Goal: Task Accomplishment & Management: Manage account settings

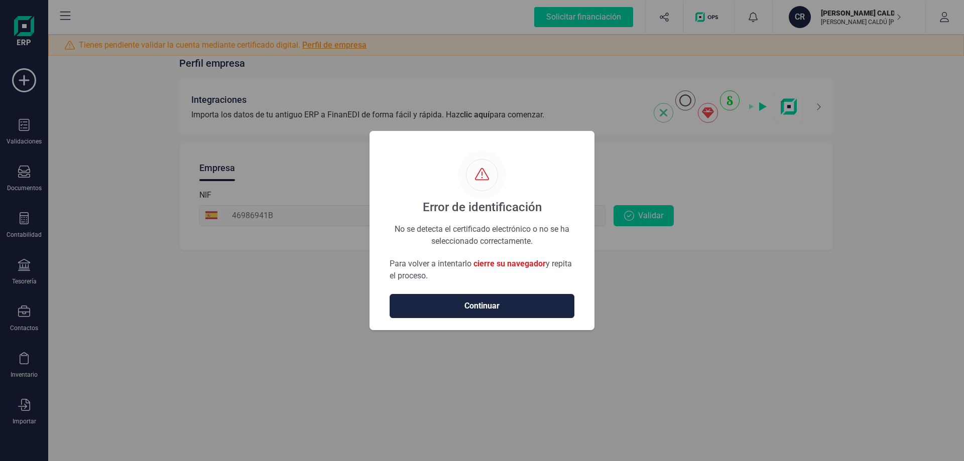
click at [907, 323] on div "Error de identificación No se detecta el certificado electrónico o no se ha sel…" at bounding box center [482, 230] width 964 height 461
click at [530, 312] on span "Continuar" at bounding box center [482, 306] width 164 height 12
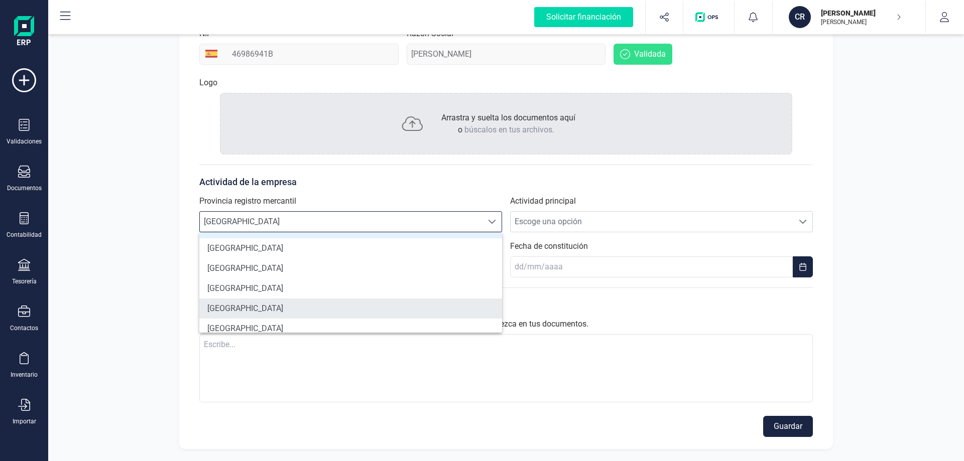
scroll to position [145, 0]
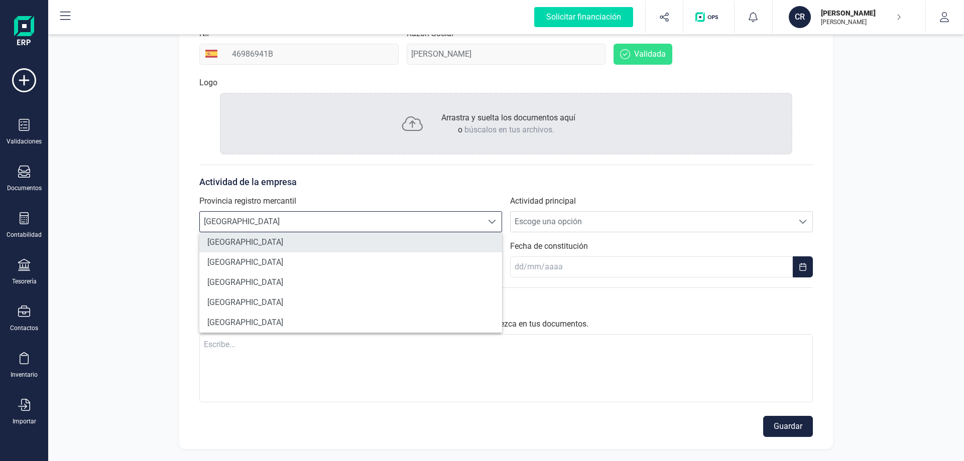
click at [307, 245] on li "[GEOGRAPHIC_DATA]" at bounding box center [350, 242] width 303 height 20
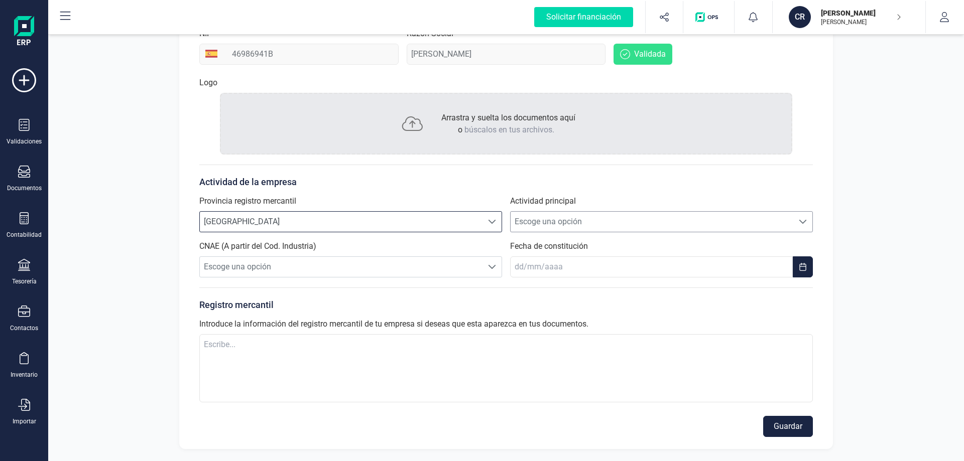
click at [590, 218] on span "Escoge una opción" at bounding box center [651, 222] width 283 height 20
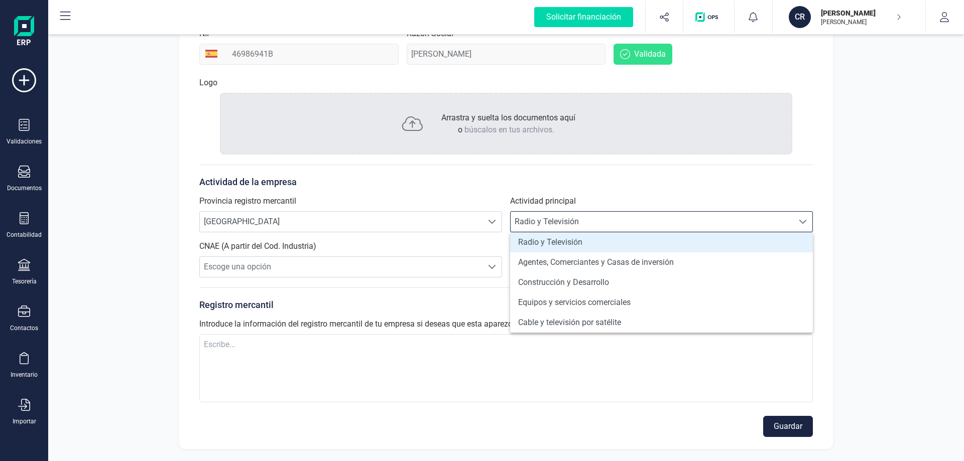
scroll to position [0, 0]
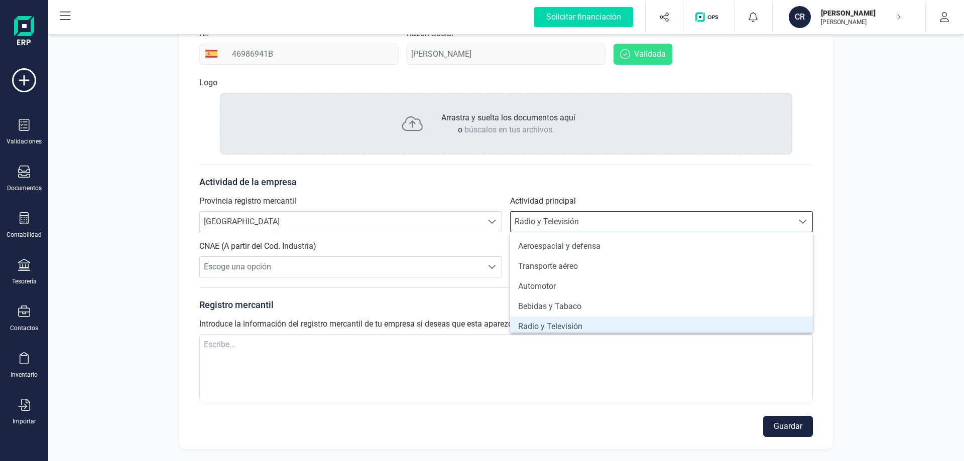
click at [596, 224] on span "Radio y Televisión" at bounding box center [651, 222] width 283 height 20
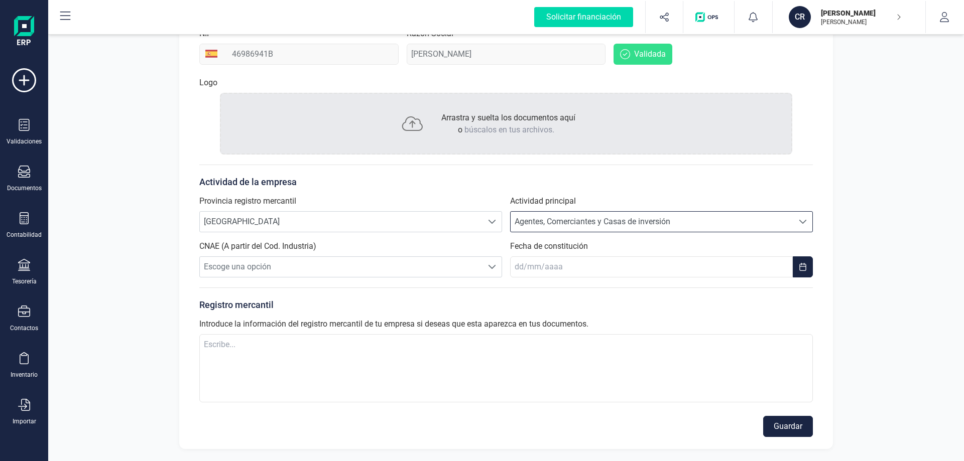
click at [803, 211] on div "Escoge una opción Agentes, Comerciantes y Casas de inversión Agentes, Comercian…" at bounding box center [661, 221] width 303 height 21
click at [815, 330] on div "Empresa Direcciones Datos de contacto Cuentas bancarias NIF 46986941B Razón Soc…" at bounding box center [505, 215] width 653 height 468
click at [809, 218] on div at bounding box center [802, 222] width 19 height 20
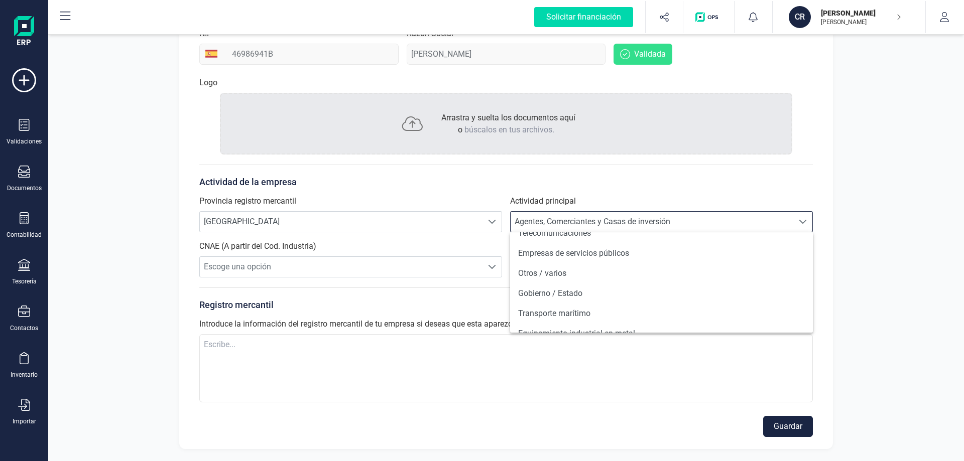
scroll to position [763, 0]
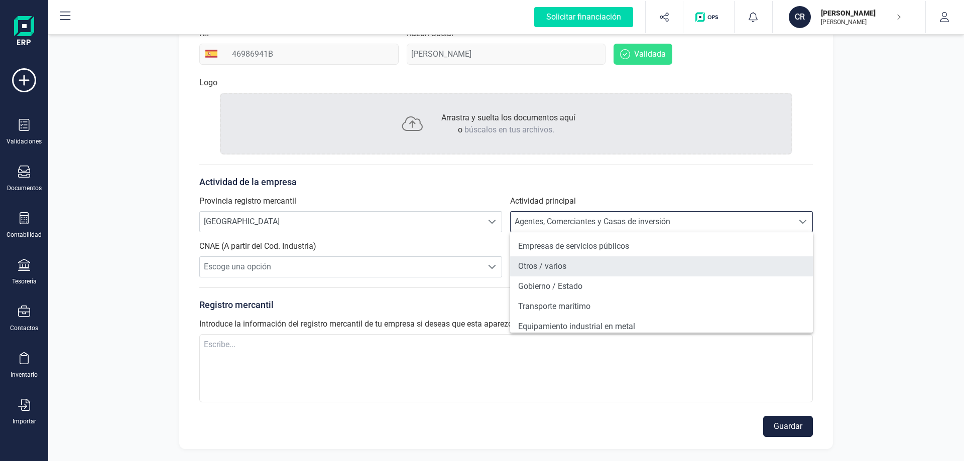
click at [610, 273] on li "Otros / varios" at bounding box center [661, 266] width 303 height 20
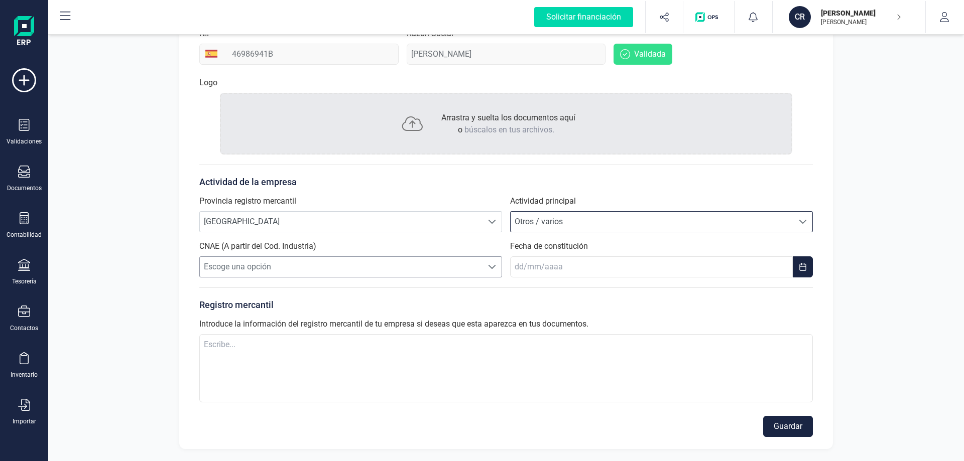
click at [318, 270] on span "Escoge una opción" at bounding box center [341, 267] width 283 height 20
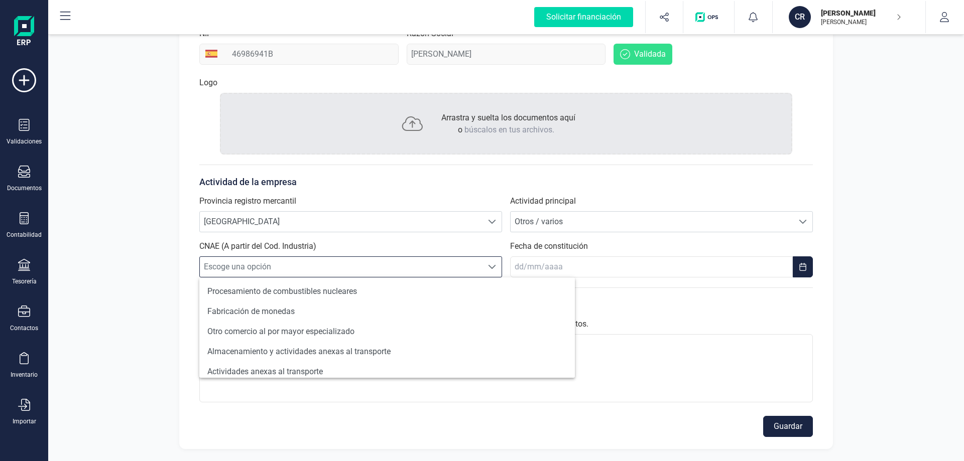
scroll to position [6, 44]
click at [318, 270] on span "Escoge una opción" at bounding box center [341, 267] width 283 height 20
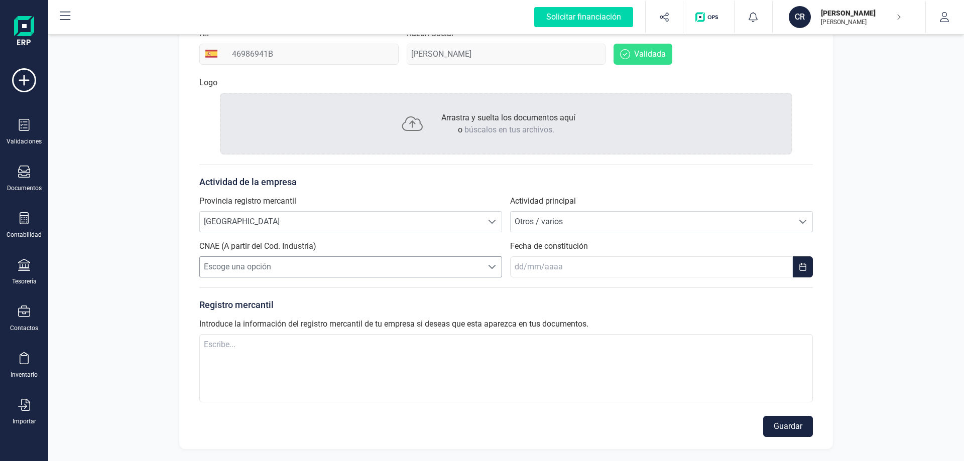
click at [318, 270] on span "Escoge una opción" at bounding box center [341, 267] width 283 height 20
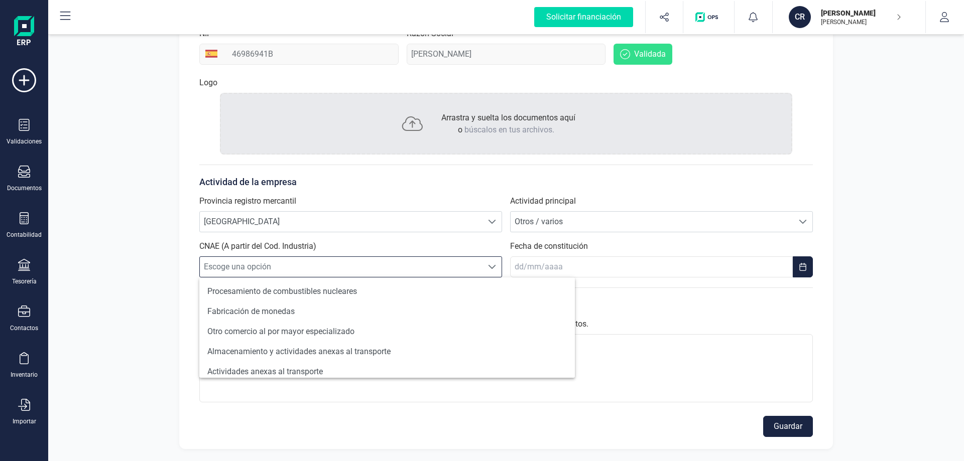
click at [318, 270] on span "Escoge una opción" at bounding box center [341, 267] width 283 height 20
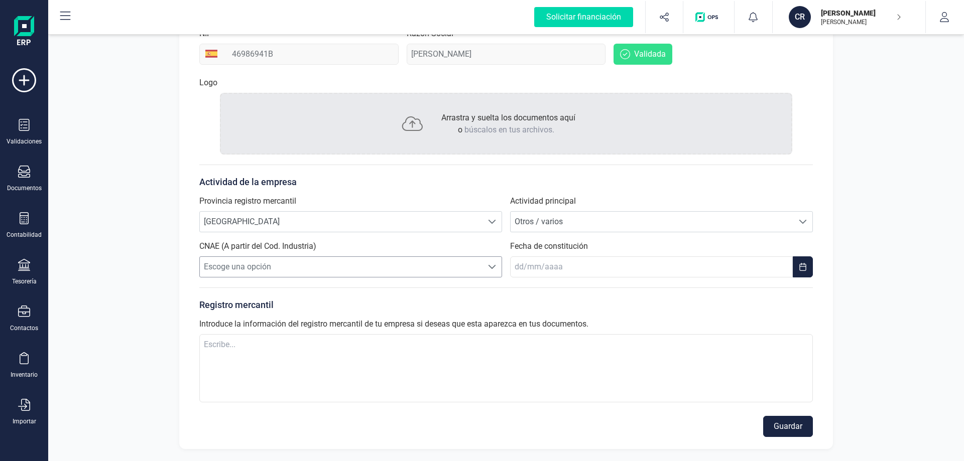
click at [403, 267] on span "Escoge una opción" at bounding box center [341, 267] width 283 height 20
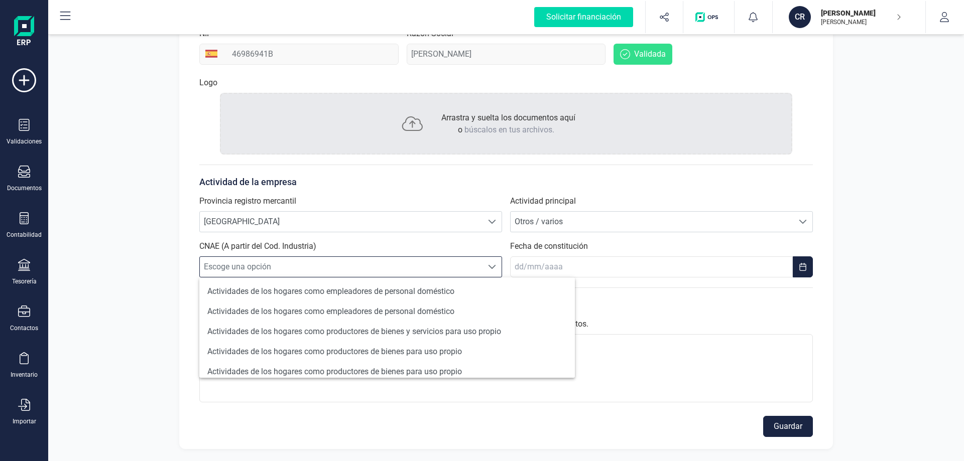
scroll to position [952, 0]
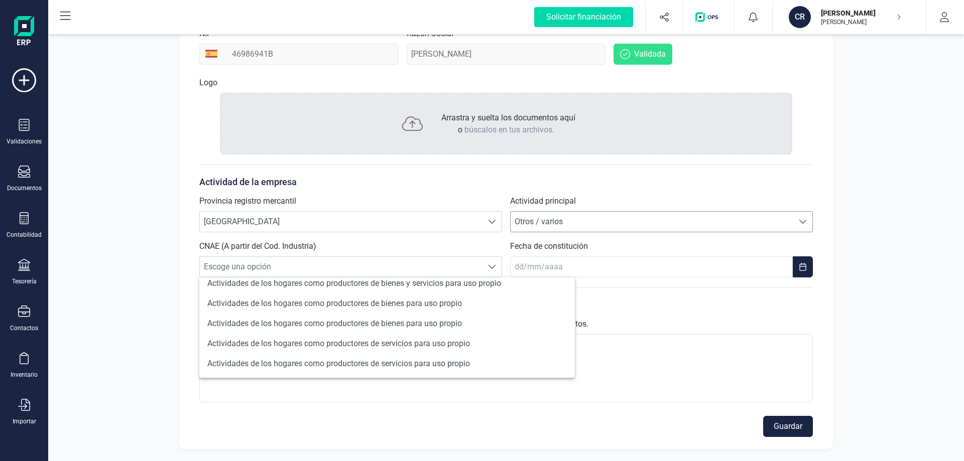
click at [568, 217] on span "Otros / varios" at bounding box center [651, 222] width 283 height 20
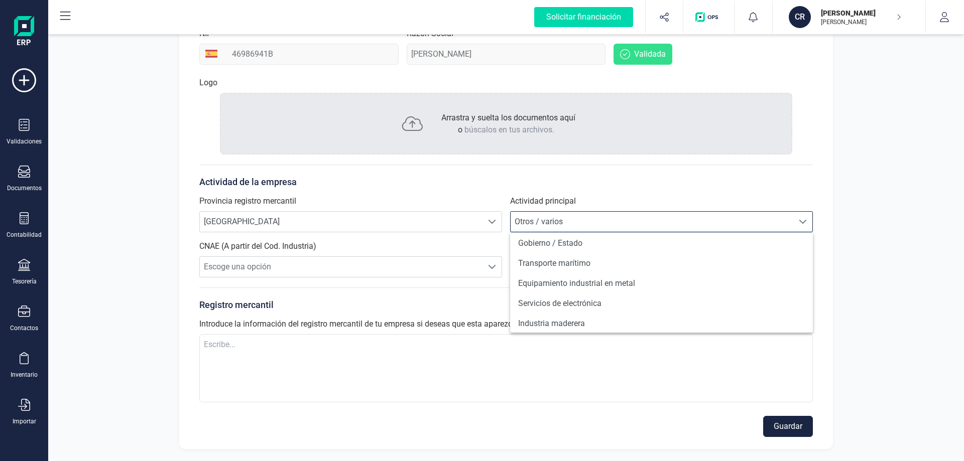
scroll to position [871, 0]
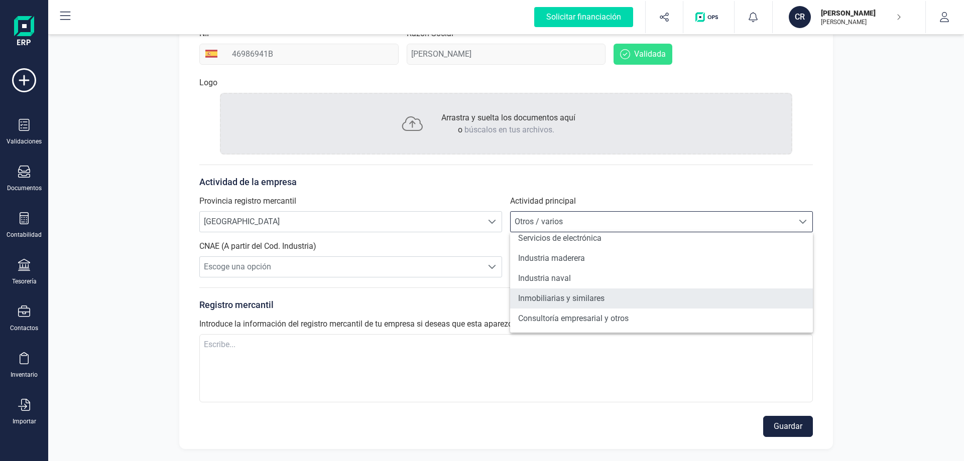
click at [673, 298] on li "Inmobiliarias y similares" at bounding box center [661, 299] width 303 height 20
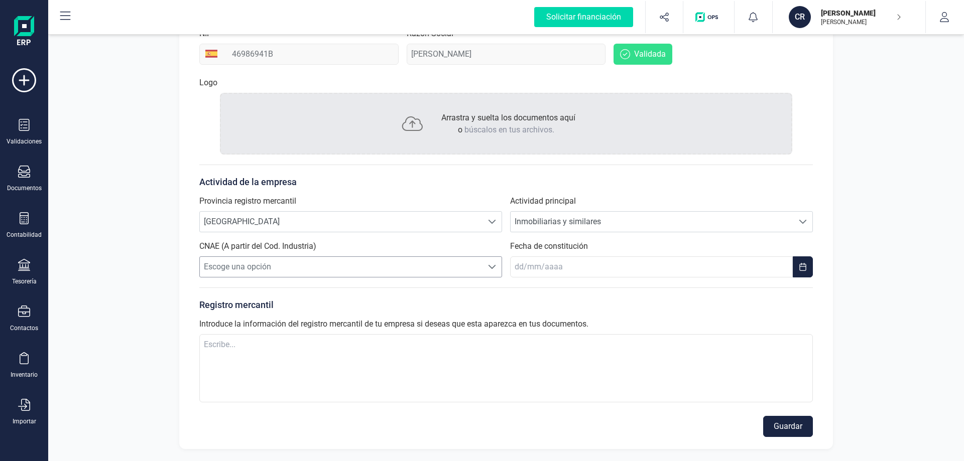
click at [311, 262] on span "Escoge una opción" at bounding box center [341, 267] width 283 height 20
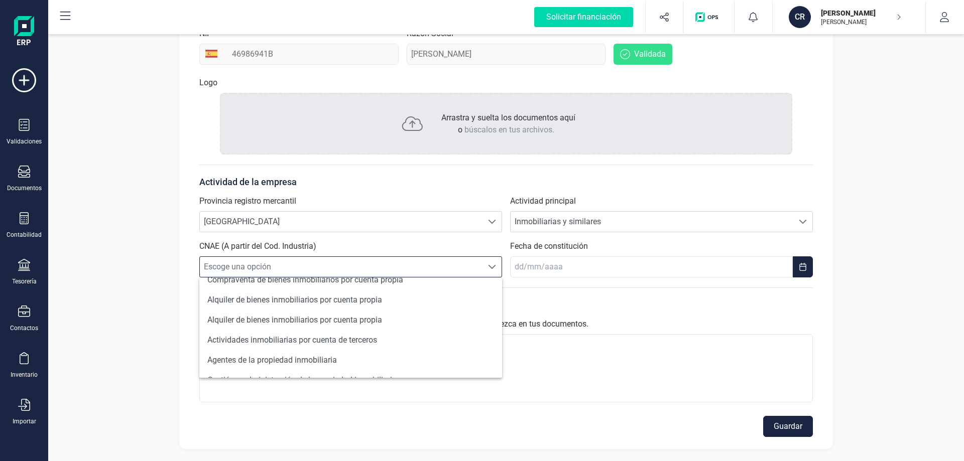
scroll to position [108, 0]
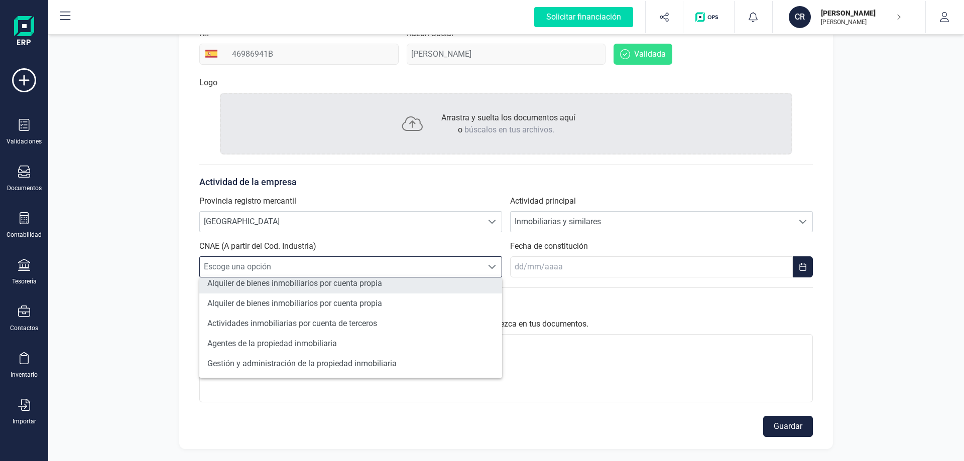
click at [410, 287] on li "Alquiler de bienes inmobiliarios por cuenta propia" at bounding box center [350, 284] width 303 height 20
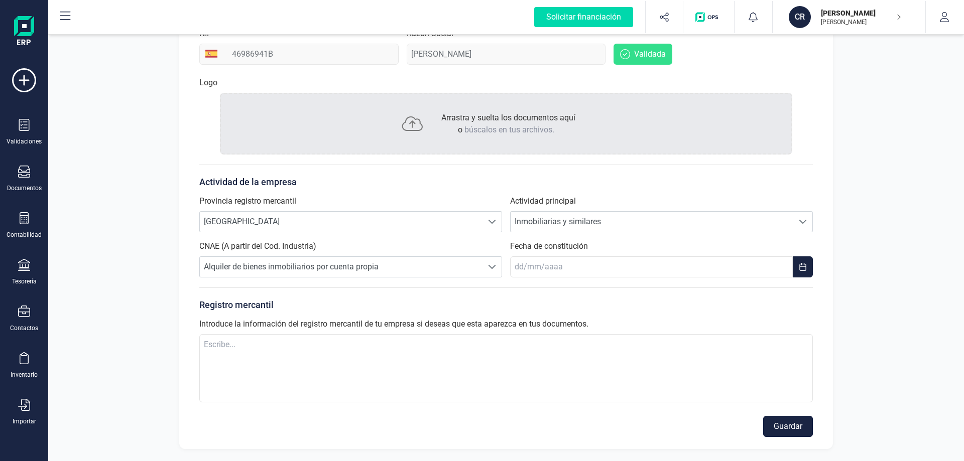
click at [777, 429] on button "Guardar" at bounding box center [788, 426] width 50 height 21
click at [541, 262] on input "text" at bounding box center [651, 266] width 283 height 21
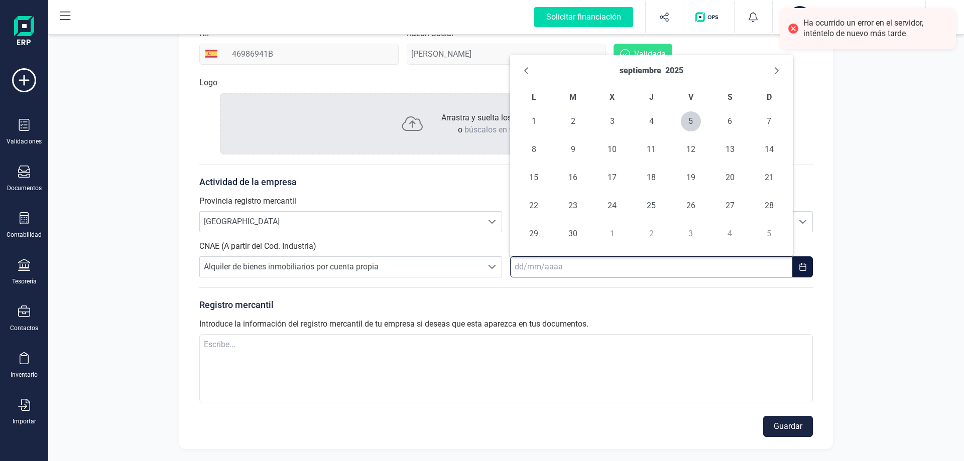
click at [514, 268] on input "text" at bounding box center [651, 266] width 283 height 21
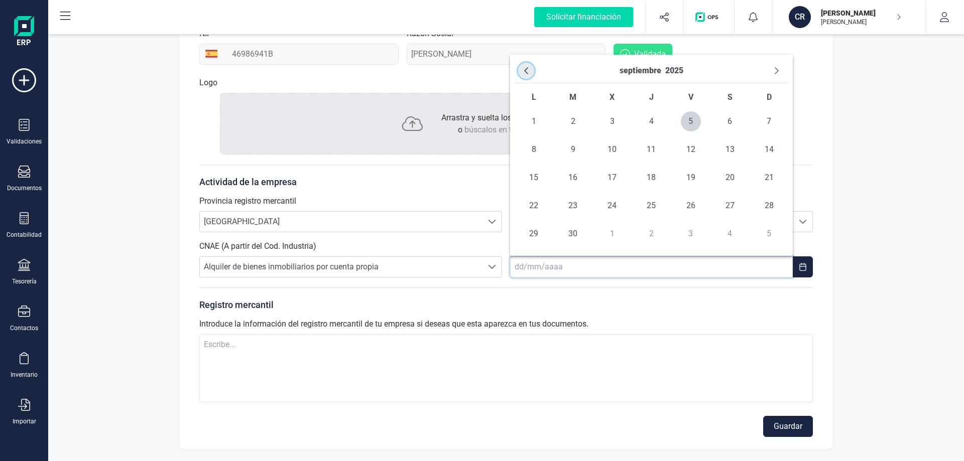
click at [530, 66] on button "Previous Month" at bounding box center [526, 71] width 16 height 16
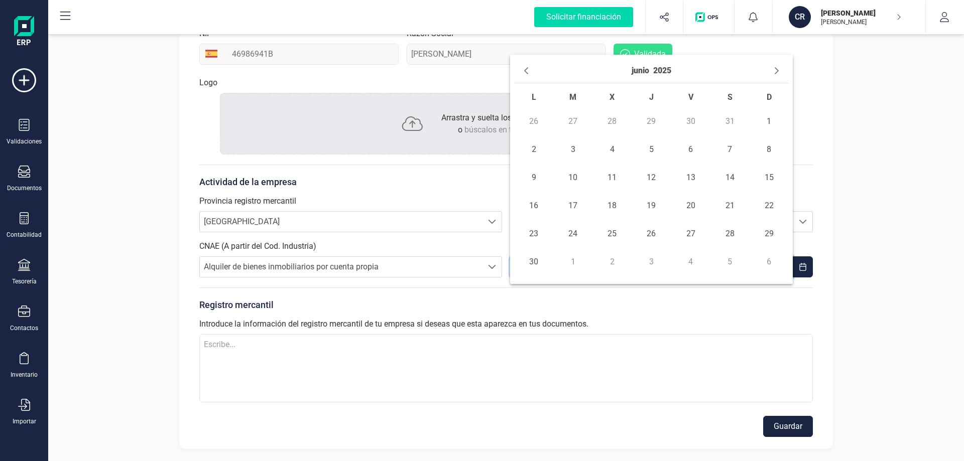
click at [530, 66] on button "Previous Month" at bounding box center [526, 71] width 16 height 16
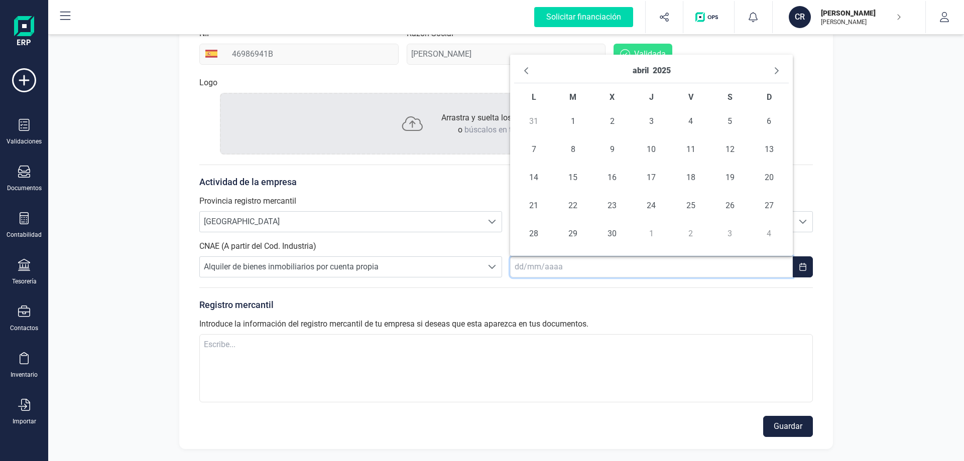
click at [530, 66] on button "Previous Month" at bounding box center [526, 71] width 16 height 16
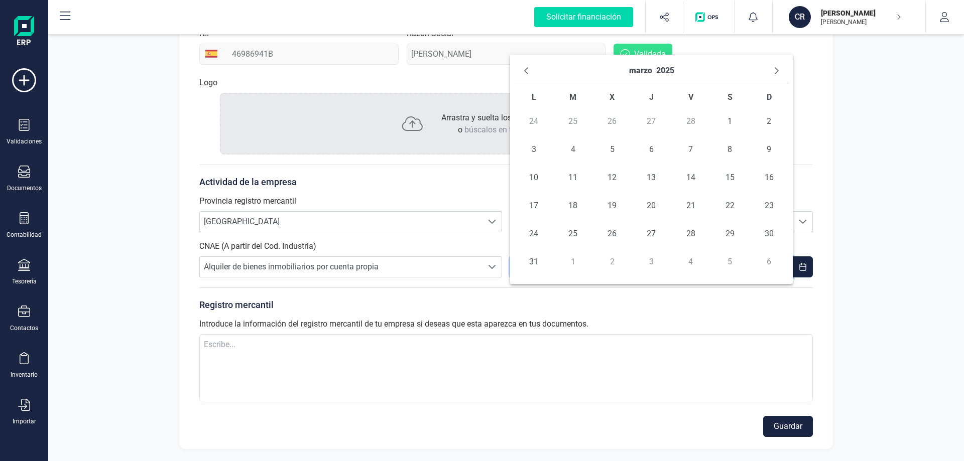
click at [530, 66] on button "Previous Month" at bounding box center [526, 71] width 16 height 16
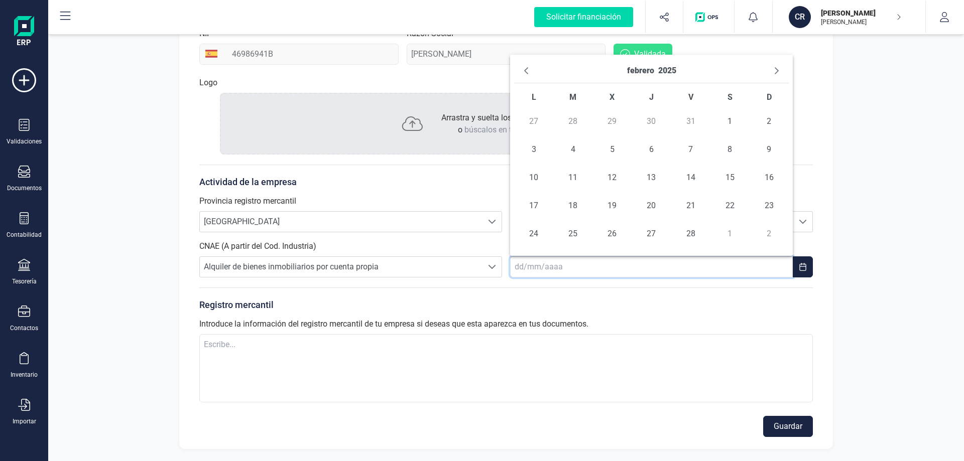
click at [530, 66] on button "Previous Month" at bounding box center [526, 71] width 16 height 16
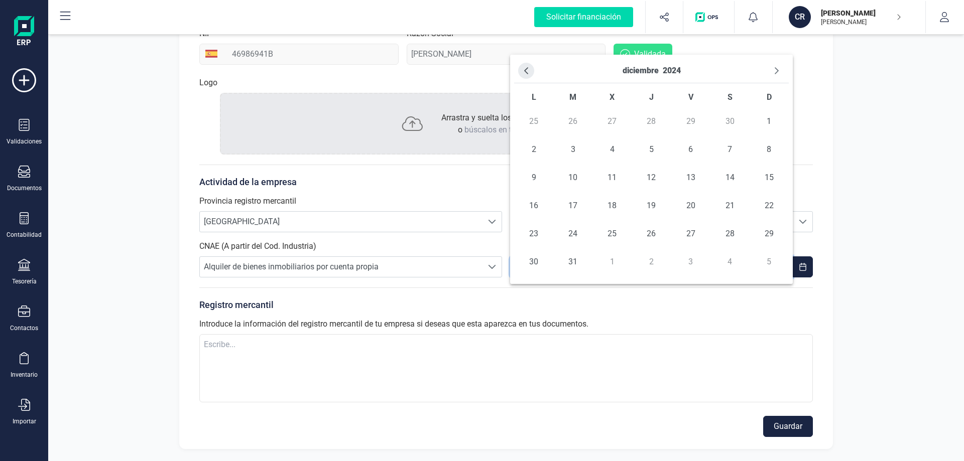
click at [531, 74] on button "Previous Month" at bounding box center [526, 71] width 16 height 16
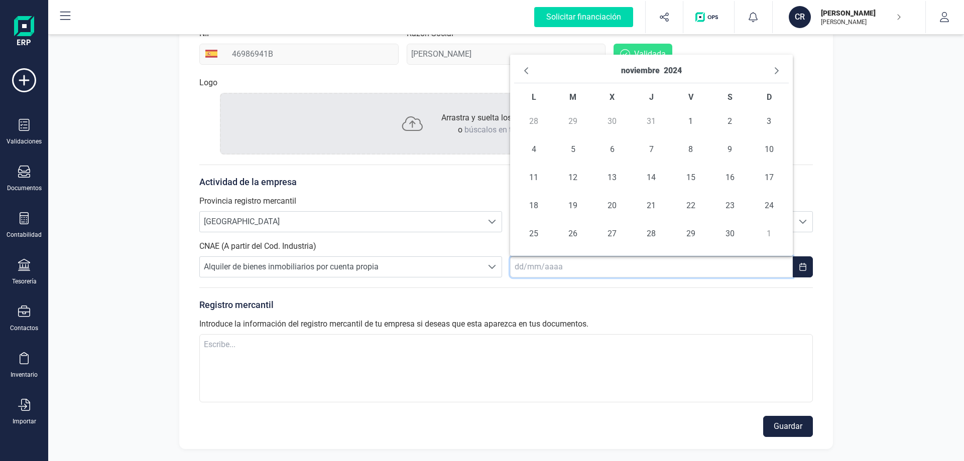
click at [520, 72] on button "Previous Month" at bounding box center [526, 71] width 16 height 16
click at [529, 73] on icon "Previous Month" at bounding box center [526, 71] width 8 height 8
click at [517, 68] on div "[DATE]" at bounding box center [651, 71] width 275 height 25
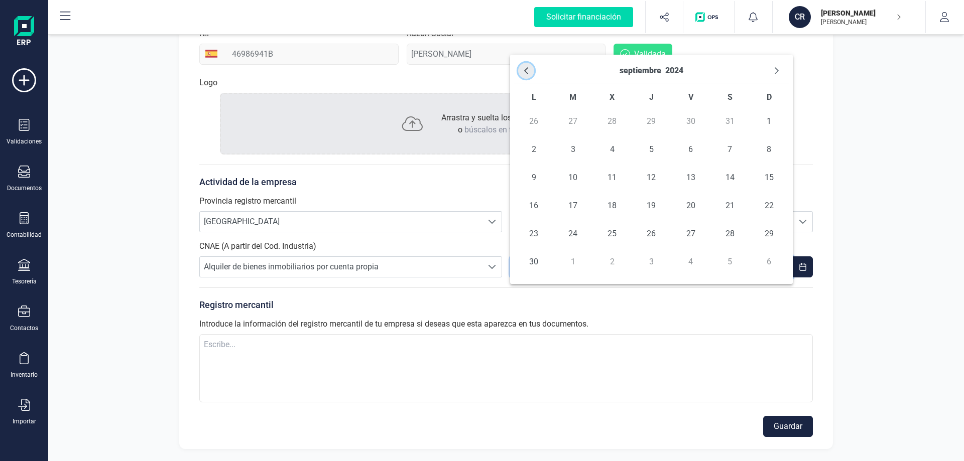
click at [526, 70] on icon "Previous Month" at bounding box center [526, 70] width 4 height 7
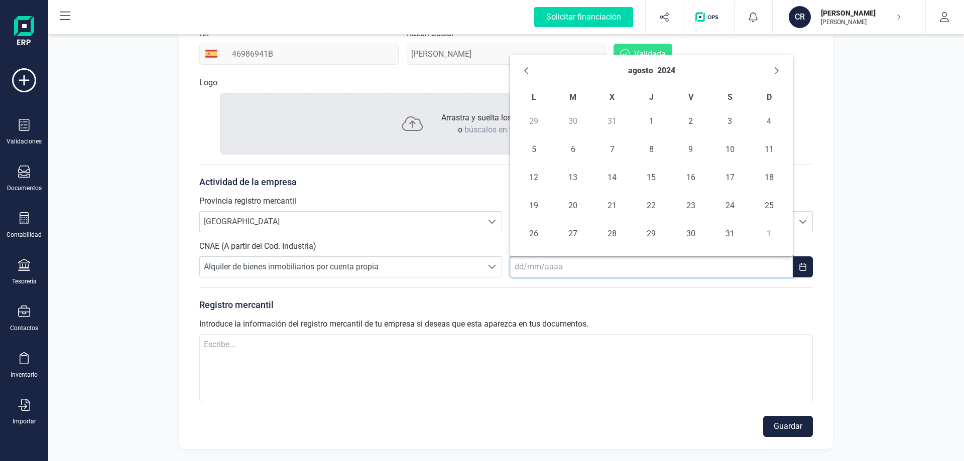
click at [526, 70] on icon "Previous Month" at bounding box center [526, 70] width 4 height 7
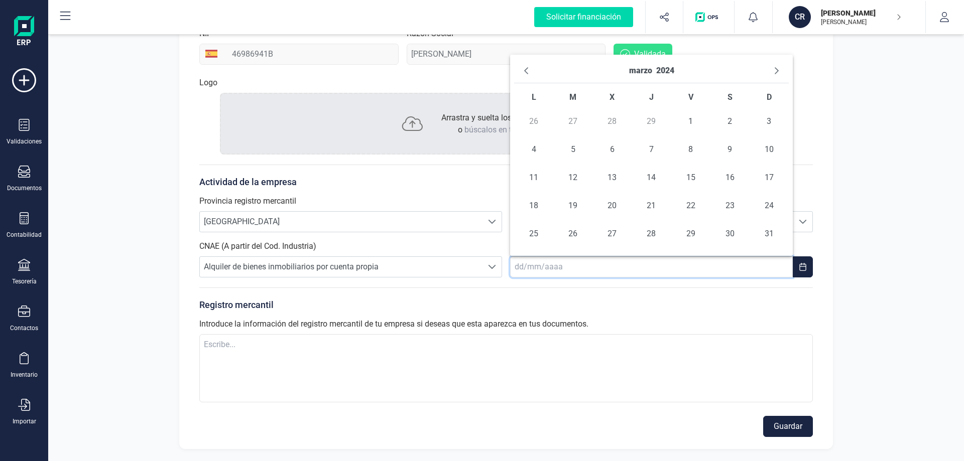
click at [526, 70] on icon "Previous Month" at bounding box center [526, 70] width 4 height 7
click at [531, 180] on span "12" at bounding box center [533, 178] width 20 height 20
type input "[DATE]"
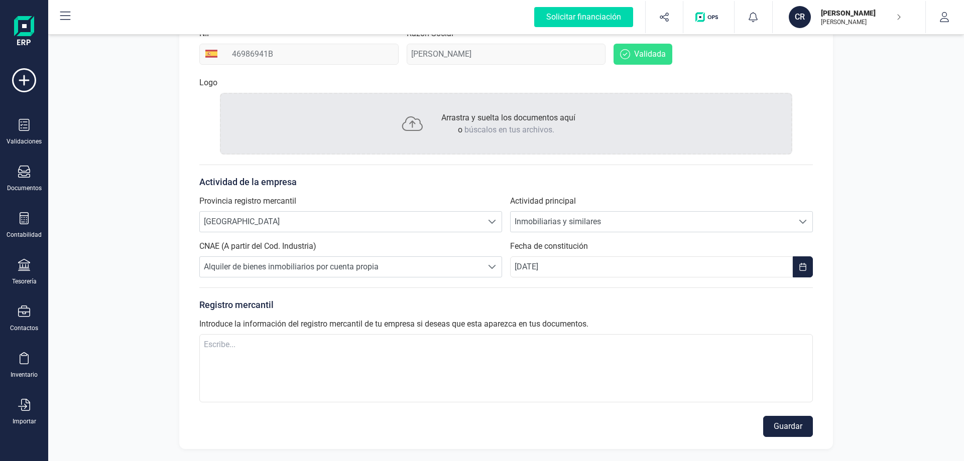
click at [822, 314] on div "Empresa Direcciones Datos de contacto Cuentas bancarias NIF 46986941B Razón Soc…" at bounding box center [505, 215] width 653 height 468
click at [788, 426] on button "Guardar" at bounding box center [788, 426] width 50 height 21
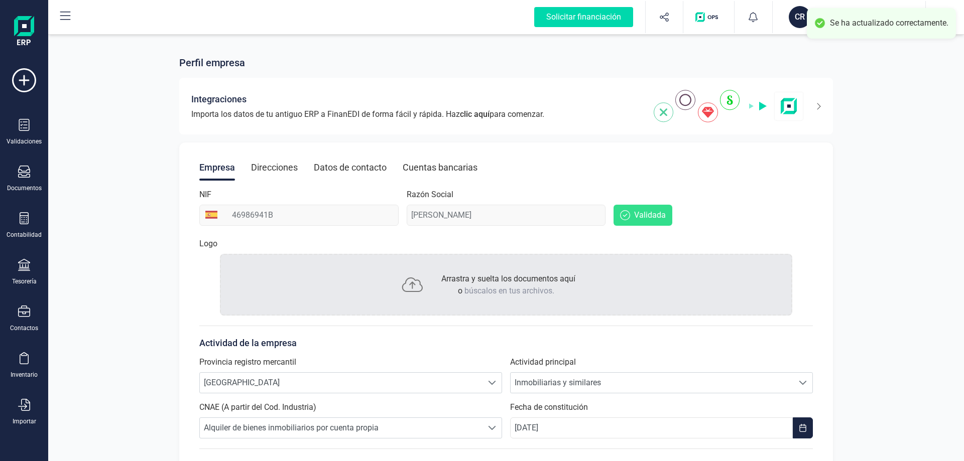
scroll to position [0, 0]
click at [264, 172] on div "Direcciones" at bounding box center [274, 168] width 47 height 26
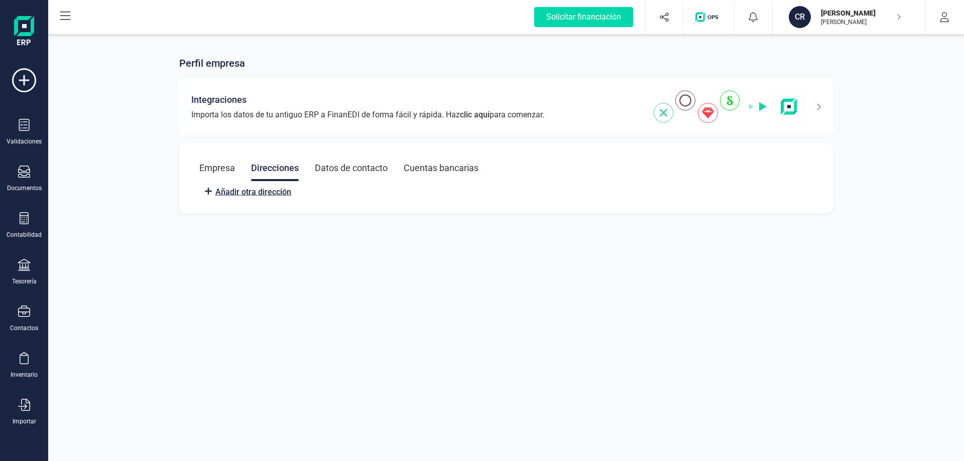
click at [261, 197] on span "Añadir otra dirección" at bounding box center [253, 192] width 76 height 12
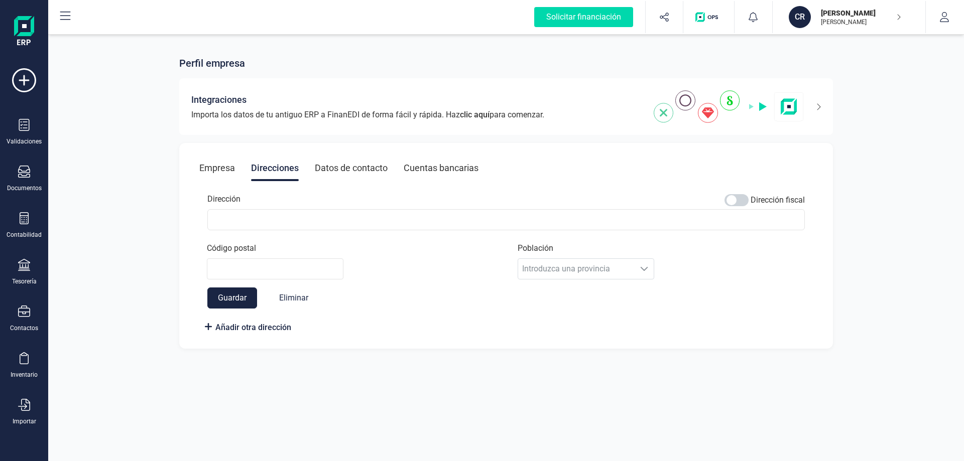
click at [280, 206] on div "Dirección Dirección fiscal" at bounding box center [505, 201] width 597 height 16
click at [282, 219] on input "Dirección" at bounding box center [505, 219] width 597 height 21
type input "C"
type input "Passatge Terol, 39"
click at [758, 201] on span "Dirección fiscal" at bounding box center [777, 200] width 54 height 12
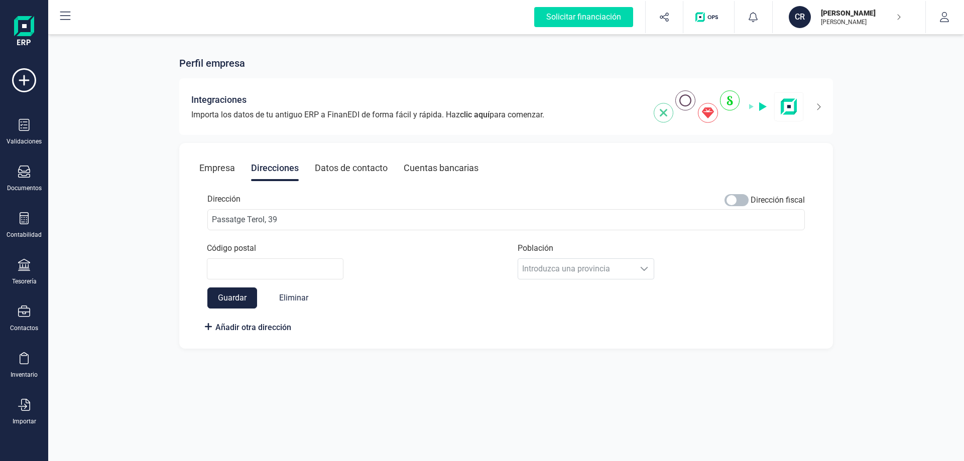
click at [734, 196] on span at bounding box center [736, 200] width 24 height 12
click at [240, 265] on input "Código postal" at bounding box center [275, 268] width 137 height 21
type input "08770"
click at [210, 303] on button "Guardar" at bounding box center [232, 298] width 50 height 21
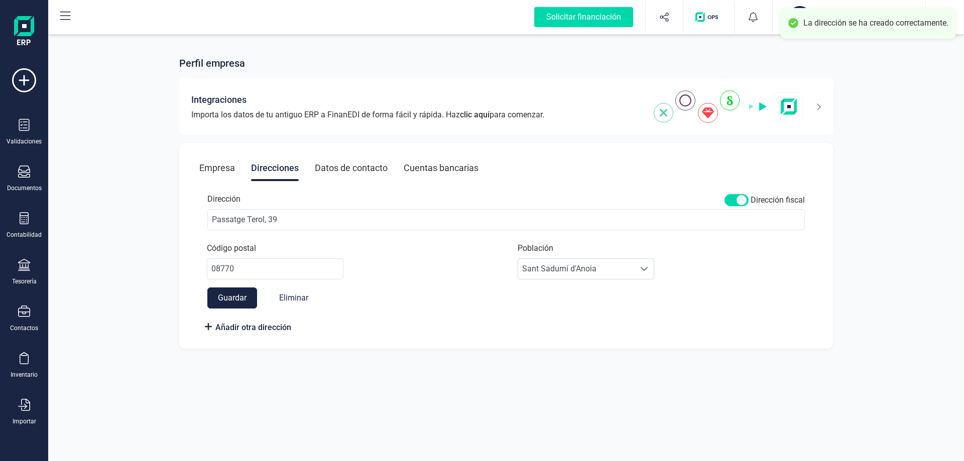
click at [357, 163] on div "Datos de contacto" at bounding box center [351, 168] width 73 height 26
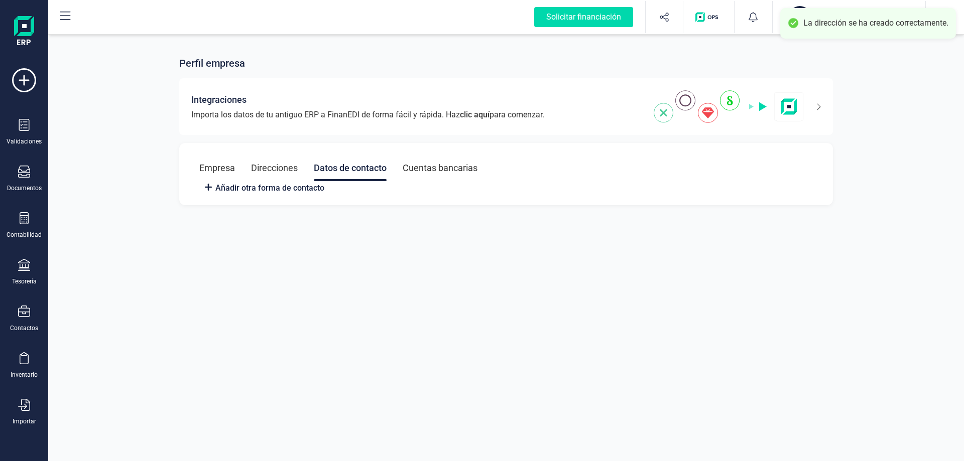
click at [441, 172] on div "Cuentas bancarias" at bounding box center [440, 168] width 75 height 26
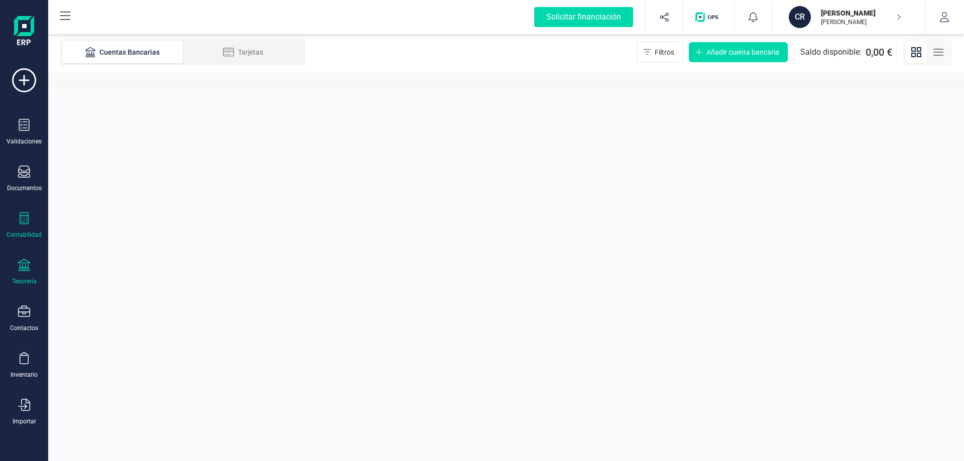
click at [21, 234] on div "Contabilidad" at bounding box center [24, 235] width 35 height 8
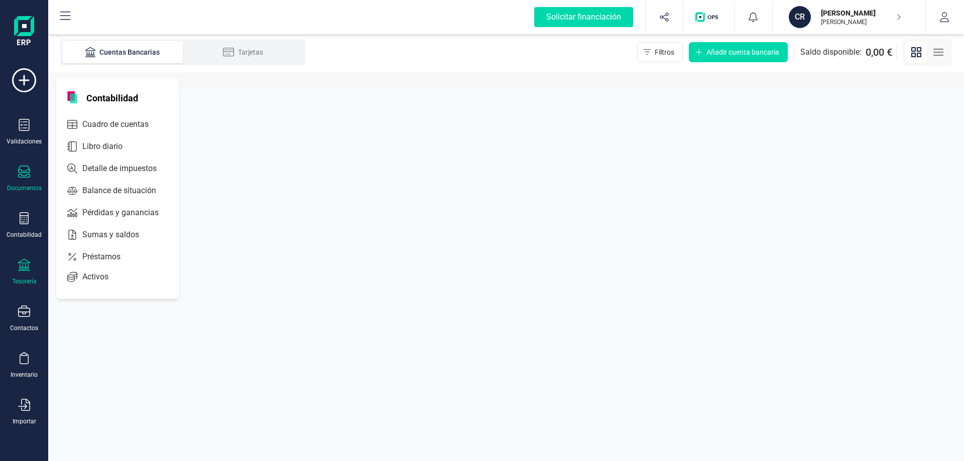
click at [26, 172] on icon at bounding box center [24, 172] width 12 height 12
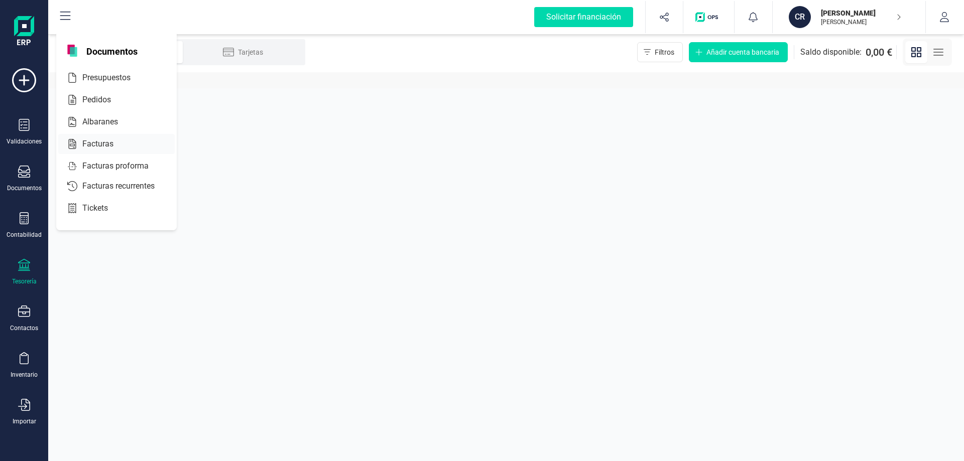
click at [95, 143] on span "Facturas" at bounding box center [104, 144] width 53 height 12
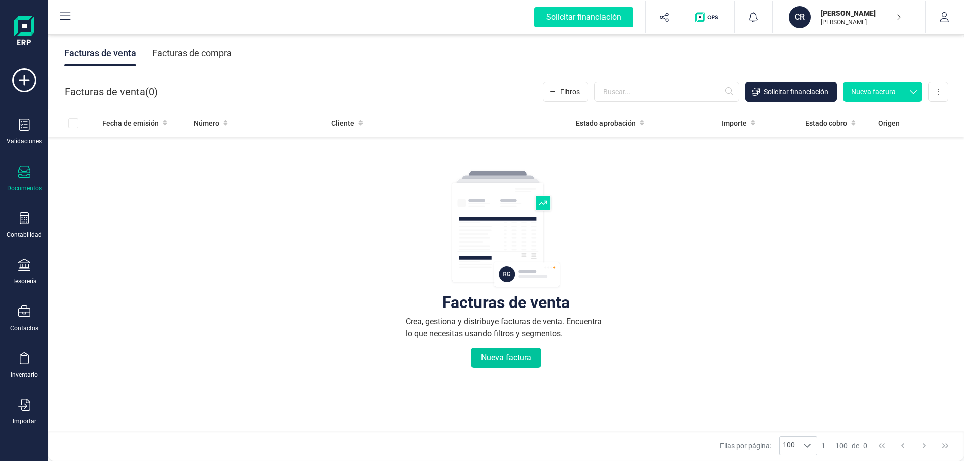
click at [485, 355] on button "Nueva factura" at bounding box center [506, 358] width 70 height 20
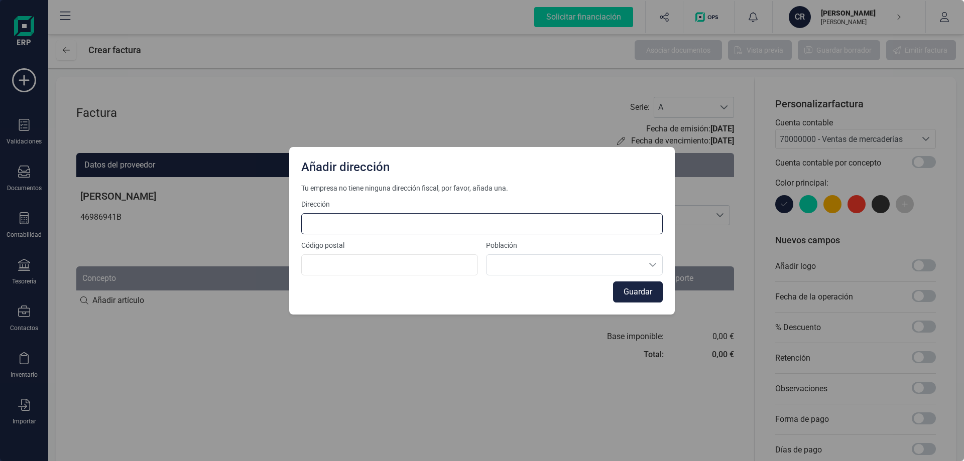
click at [377, 230] on input at bounding box center [481, 223] width 361 height 21
type input "Passatge Terol 39"
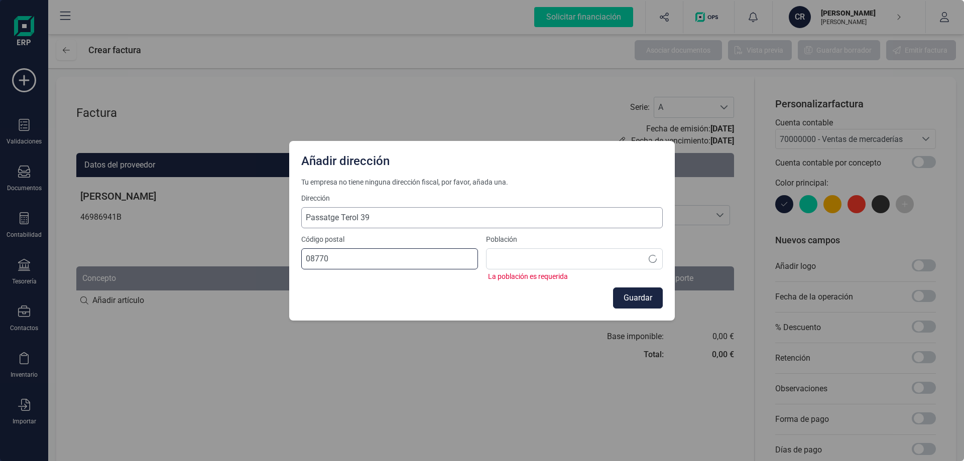
type input "08770"
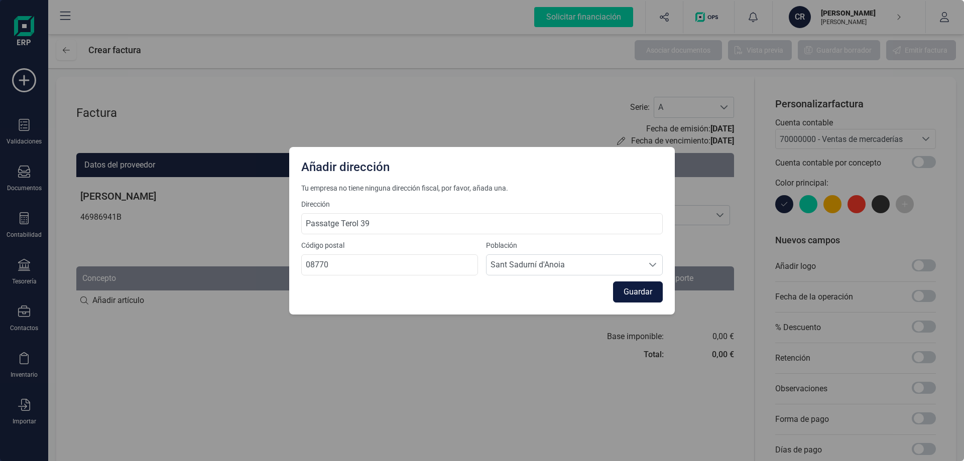
click at [631, 297] on button "Guardar" at bounding box center [638, 292] width 50 height 21
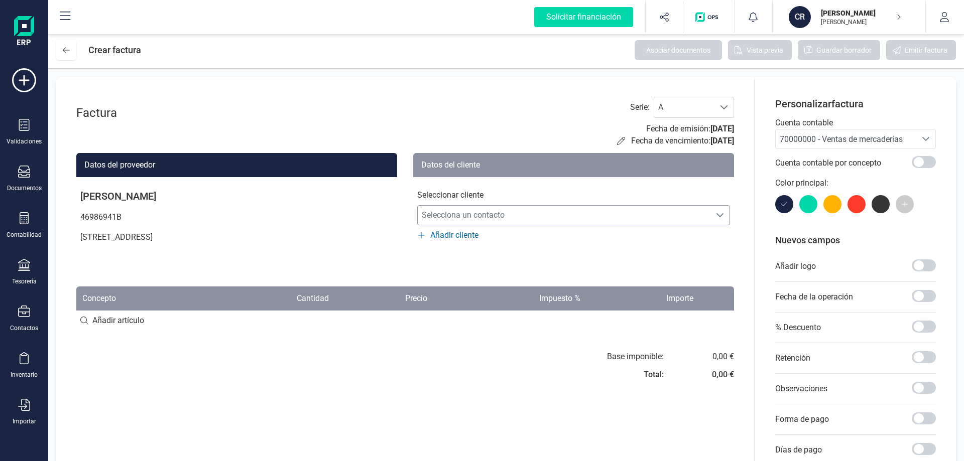
click at [539, 225] on span "Selecciona un contacto" at bounding box center [564, 215] width 293 height 20
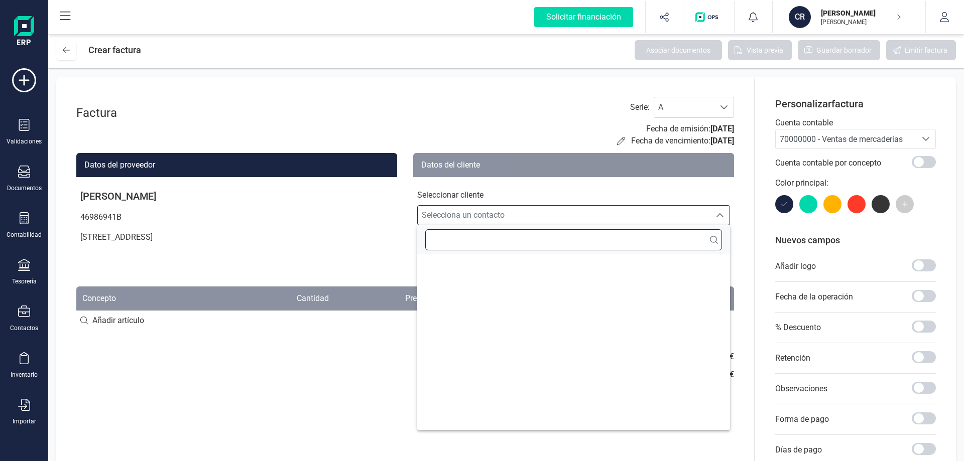
click at [513, 237] on input "text" at bounding box center [573, 239] width 297 height 21
type input "C"
type input "A"
type input "L"
type input "D"
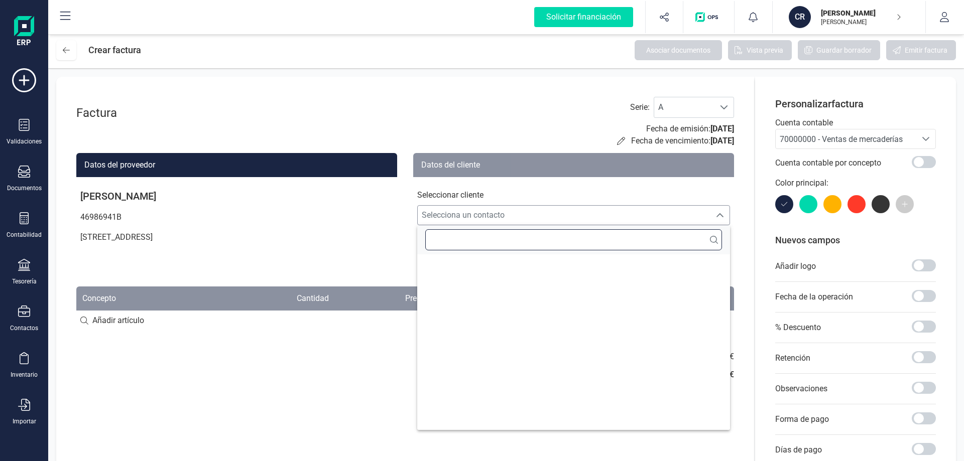
type input "U"
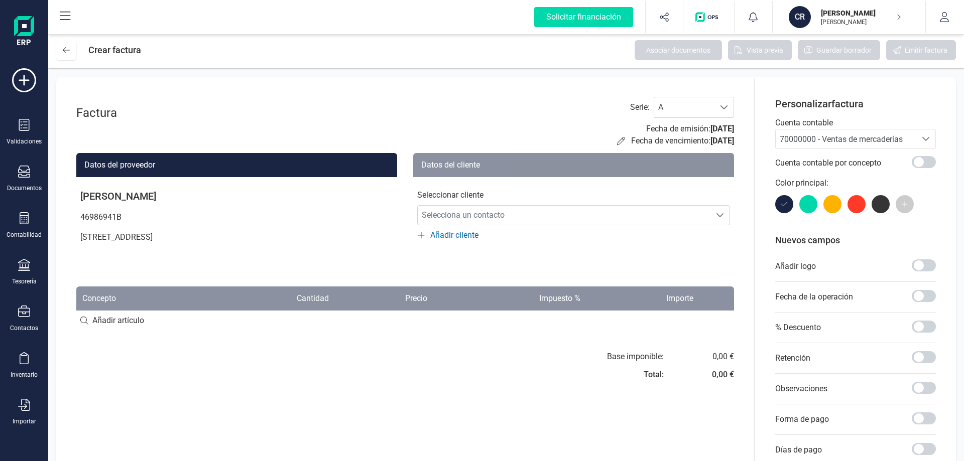
click at [457, 245] on div "Datos del cliente Seleccionar cliente Selecciona un contacto Selecciona un cont…" at bounding box center [573, 209] width 321 height 113
click at [454, 234] on span "Añadir cliente" at bounding box center [454, 235] width 48 height 12
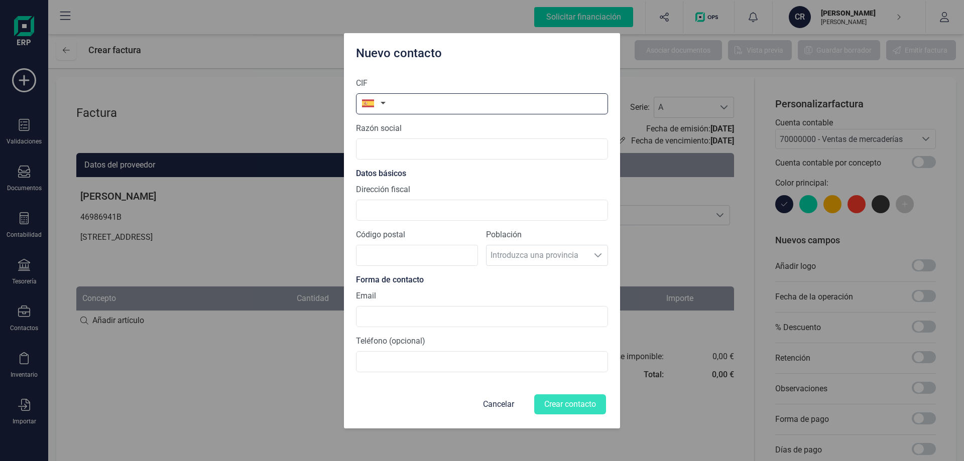
click at [400, 100] on input "text" at bounding box center [482, 103] width 252 height 21
type input "B60486149"
type input "CALDU GESTIO SL"
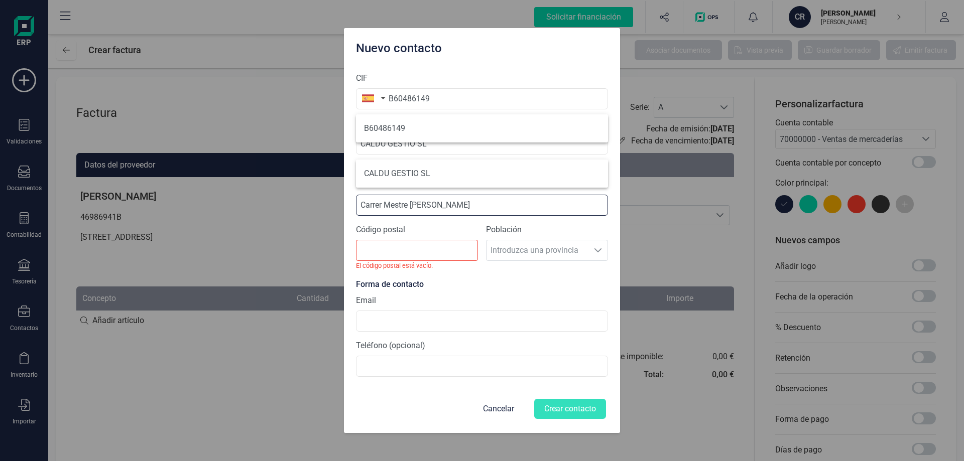
click at [480, 207] on input "Carrer Mestre [PERSON_NAME]" at bounding box center [482, 205] width 252 height 21
type input "[STREET_ADDRESS][PERSON_NAME]"
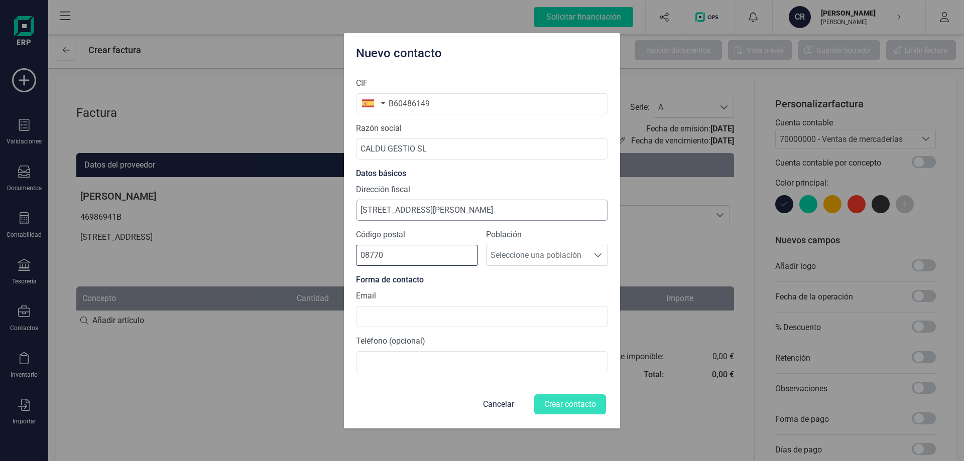
type input "08770"
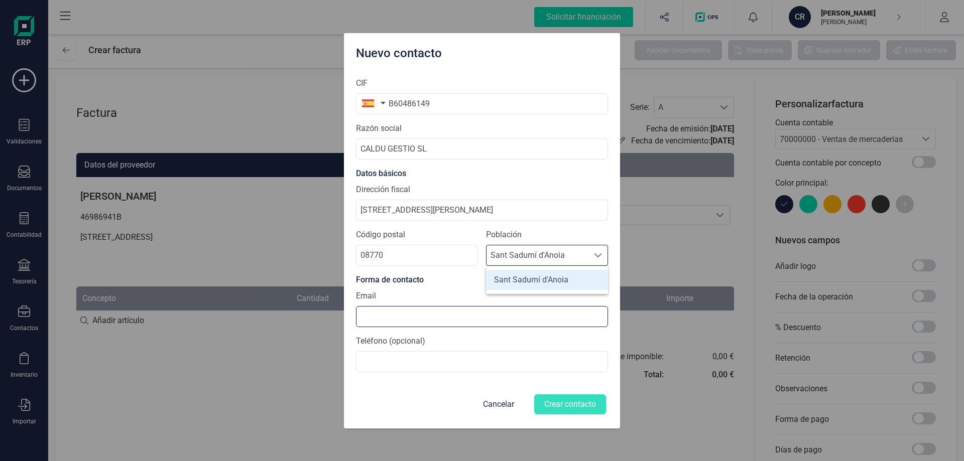
click at [412, 313] on input at bounding box center [482, 316] width 252 height 21
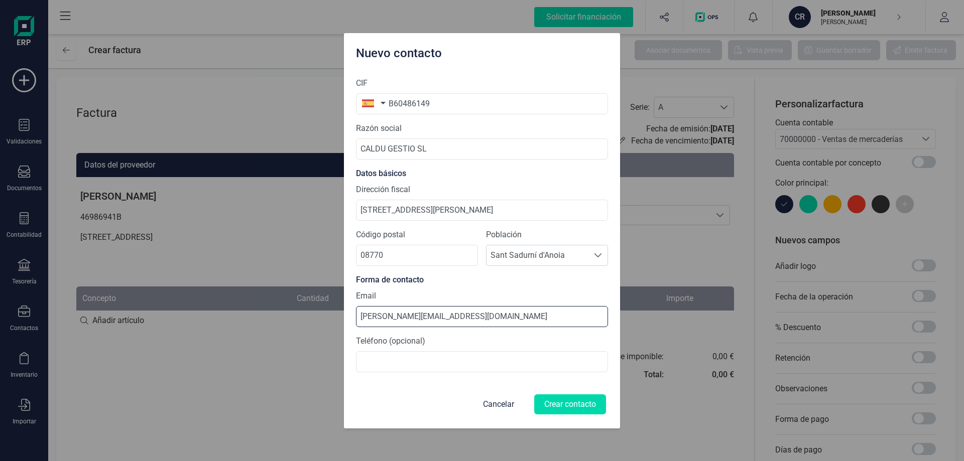
drag, startPoint x: 359, startPoint y: 319, endPoint x: 240, endPoint y: 302, distance: 119.7
click at [240, 302] on div "Nuevo contacto CIF B60486149 Razón social CALDU GESTIO SL Datos básicos Direcci…" at bounding box center [482, 230] width 964 height 461
drag, startPoint x: 381, startPoint y: 317, endPoint x: 73, endPoint y: 205, distance: 327.7
click at [278, 296] on div "Nuevo contacto CIF B60486149 Razón social CALDU GESTIO SL Datos básicos Direcci…" at bounding box center [482, 230] width 964 height 461
type input "[PERSON_NAME][EMAIL_ADDRESS][DOMAIN_NAME]"
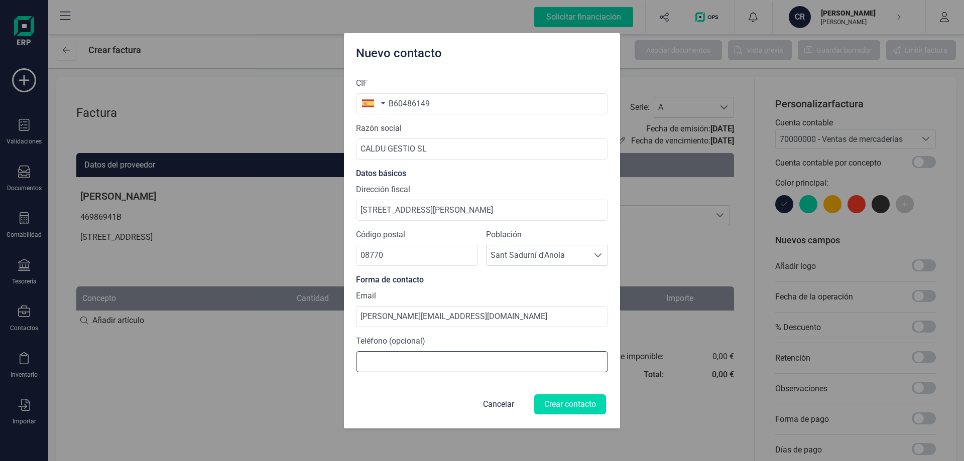
drag, startPoint x: 423, startPoint y: 358, endPoint x: 416, endPoint y: 359, distance: 7.1
click at [423, 358] on input at bounding box center [482, 361] width 252 height 21
type input "938183077"
click at [517, 341] on div "Teléfono (opcional) [PHONE_NUMBER]" at bounding box center [482, 353] width 252 height 37
click at [574, 409] on button "Crear contacto" at bounding box center [570, 405] width 72 height 20
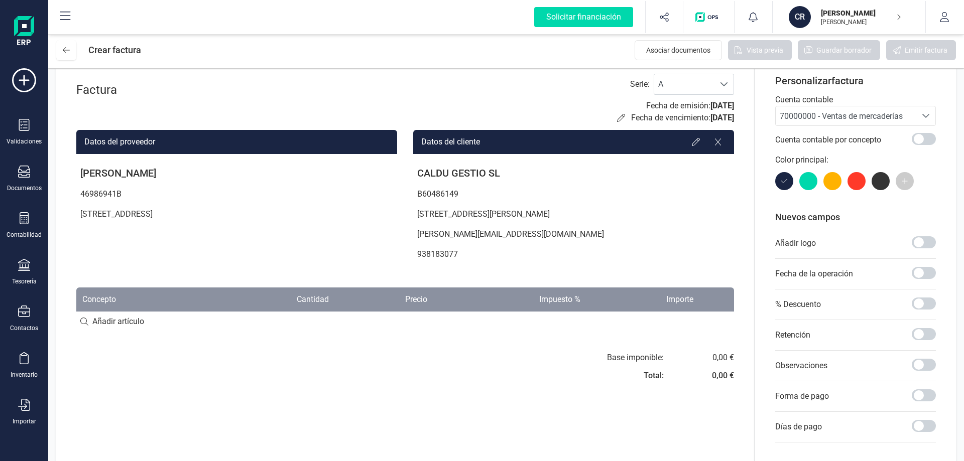
scroll to position [0, 0]
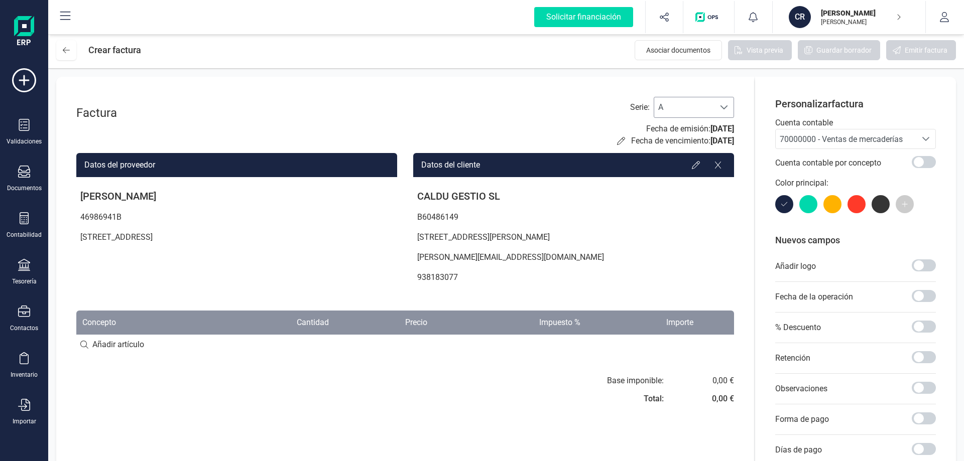
click at [725, 100] on div at bounding box center [723, 107] width 19 height 20
click at [729, 269] on p "938183077" at bounding box center [573, 278] width 321 height 20
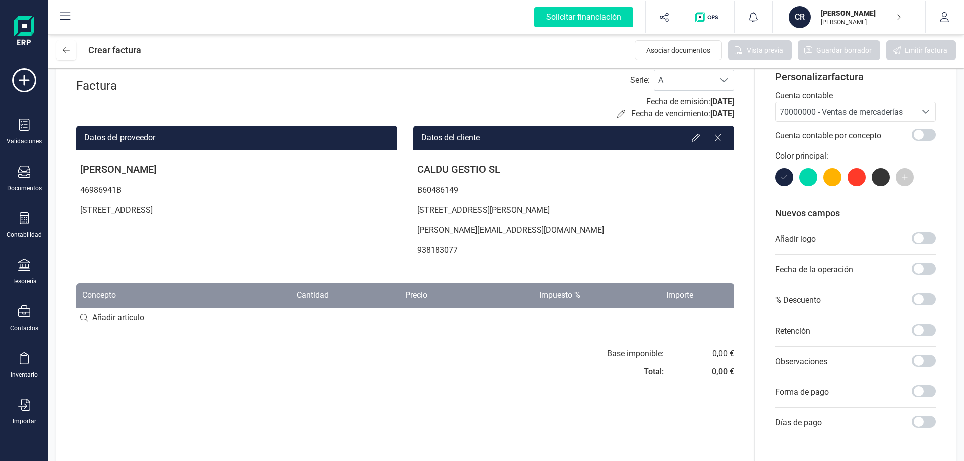
scroll to position [50, 0]
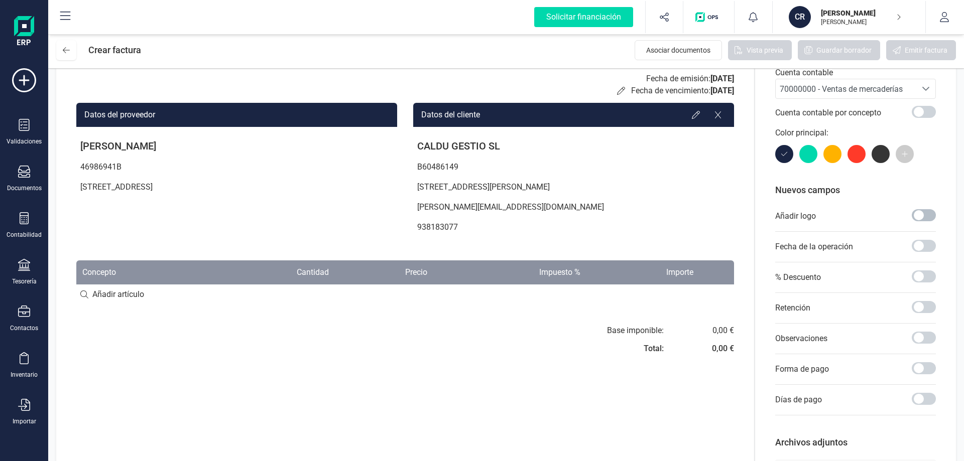
click at [929, 212] on span at bounding box center [923, 215] width 24 height 12
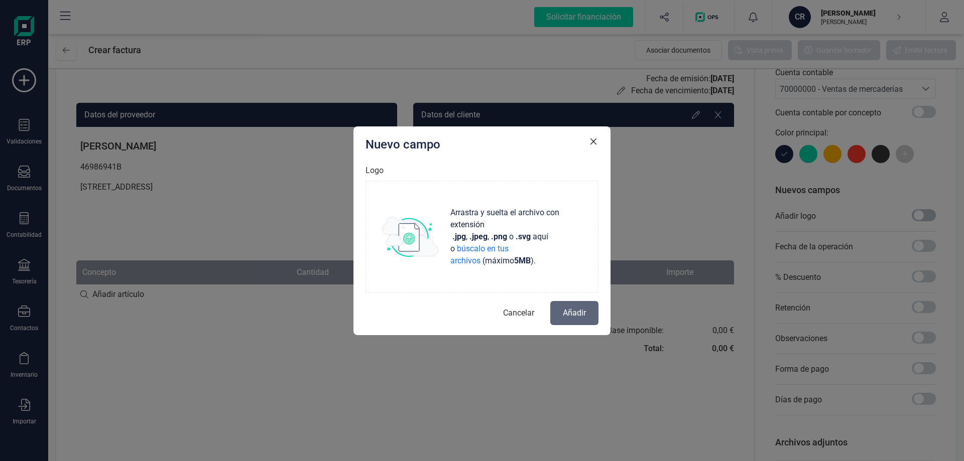
scroll to position [6, 4]
click at [517, 253] on p "Arrastra y suelta el archivo con extensión .jpg , .jpeg , .png o .svg aquí o bú…" at bounding box center [514, 237] width 136 height 60
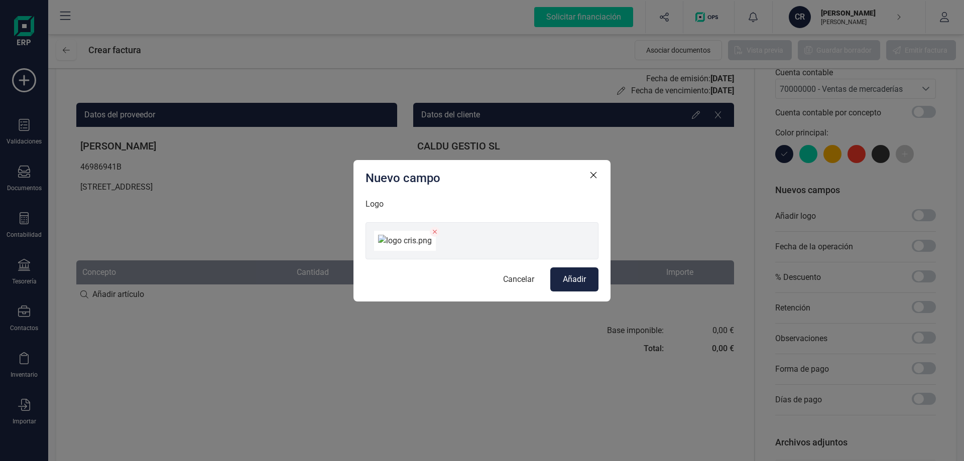
click at [592, 292] on button "Añadir" at bounding box center [574, 280] width 48 height 24
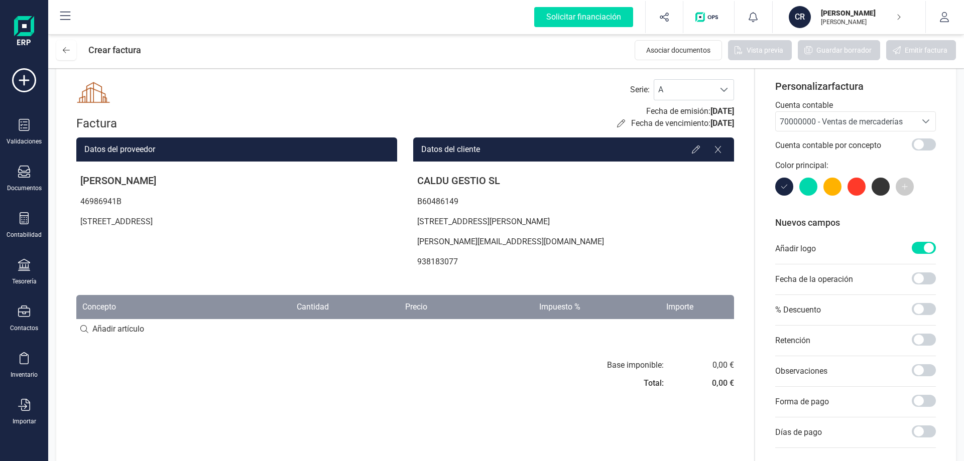
scroll to position [0, 0]
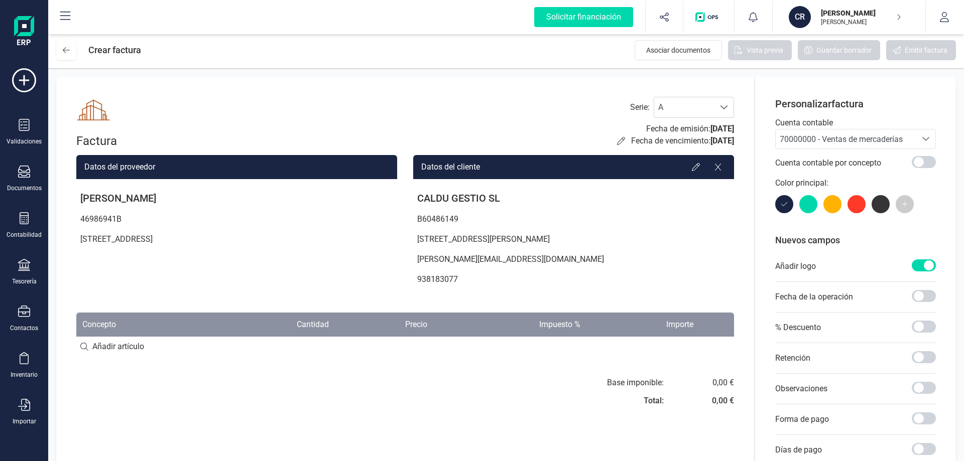
click at [96, 114] on img at bounding box center [93, 111] width 34 height 28
click at [97, 113] on img at bounding box center [93, 111] width 34 height 28
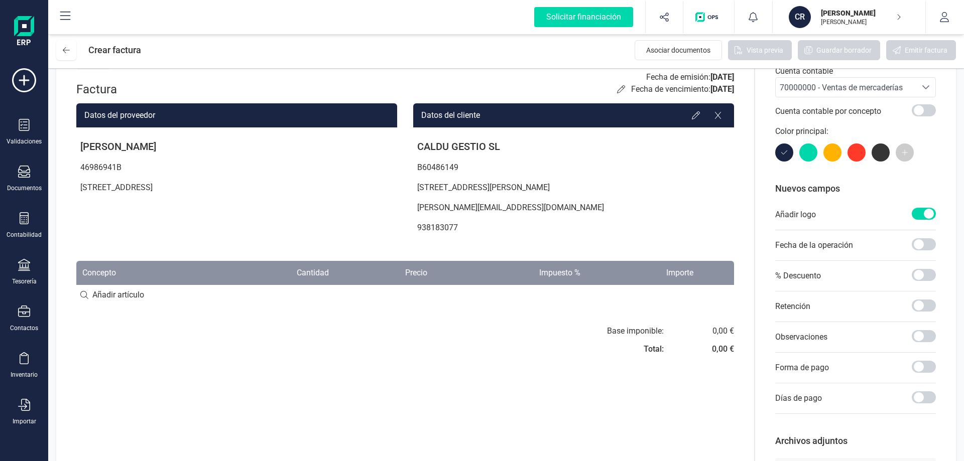
scroll to position [100, 0]
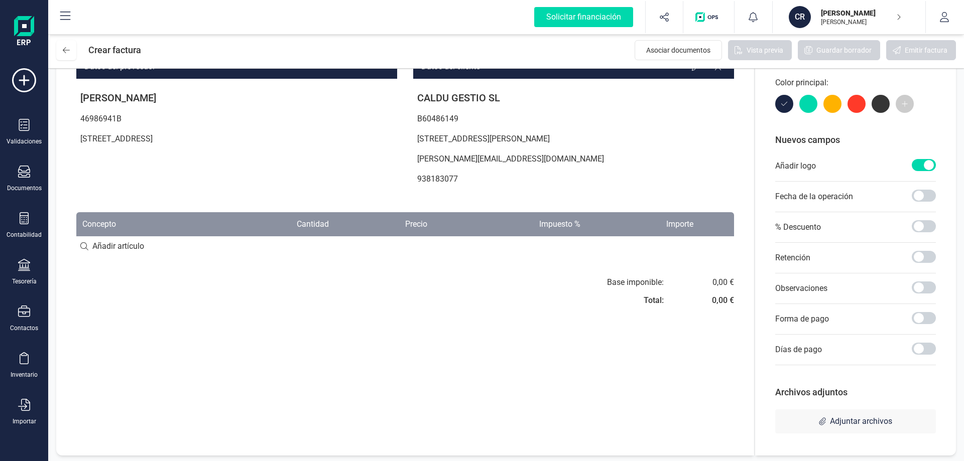
click at [134, 249] on input at bounding box center [405, 246] width 658 height 20
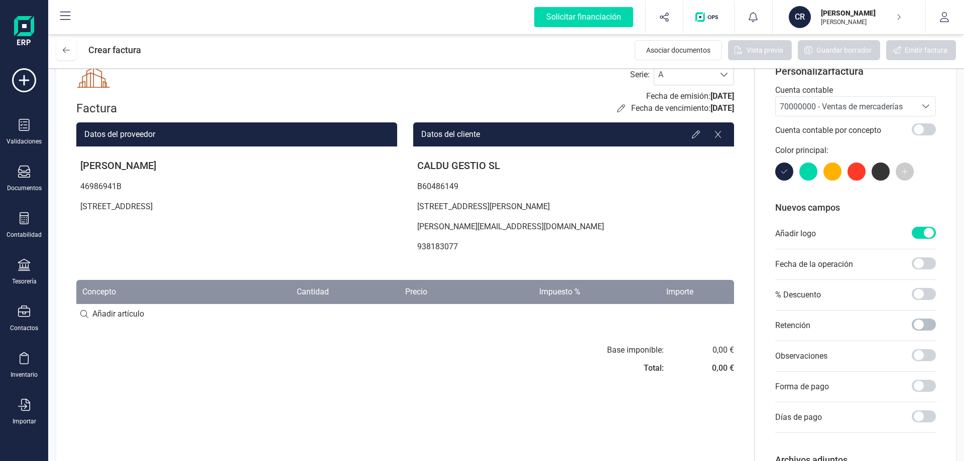
scroll to position [50, 0]
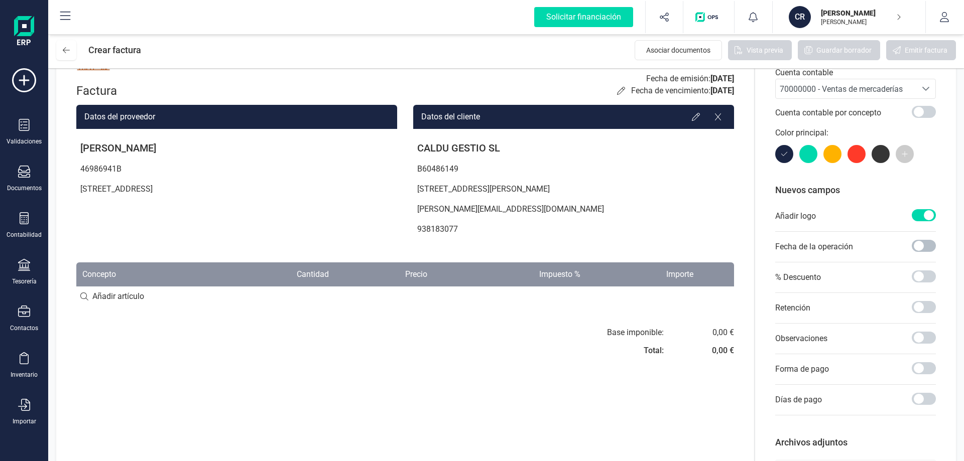
click at [928, 250] on span at bounding box center [923, 246] width 24 height 12
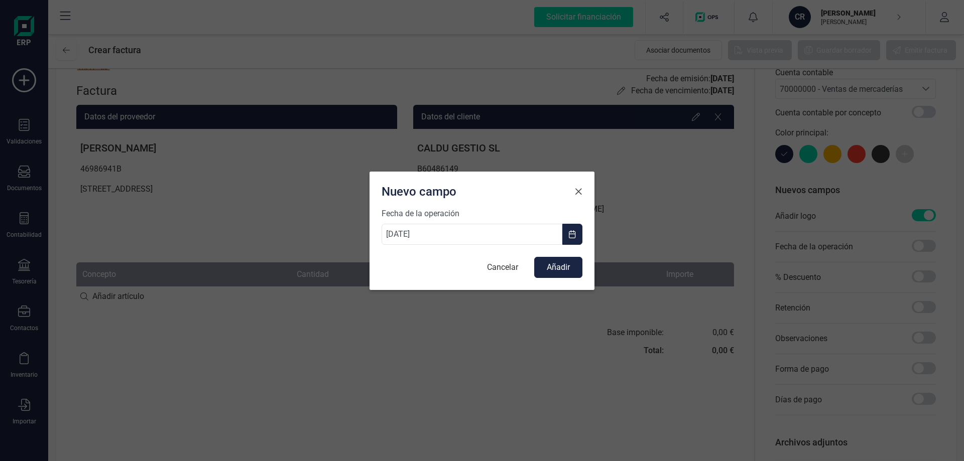
click at [576, 194] on span "Close" at bounding box center [578, 192] width 8 height 8
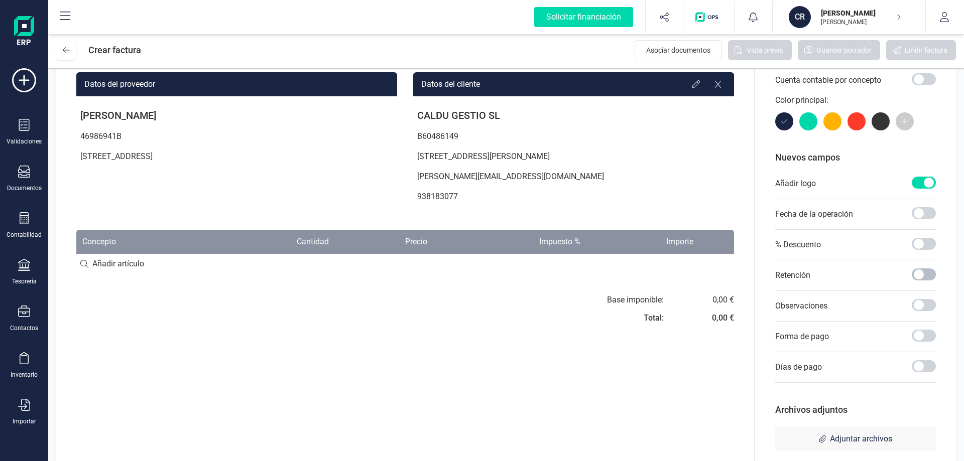
scroll to position [100, 0]
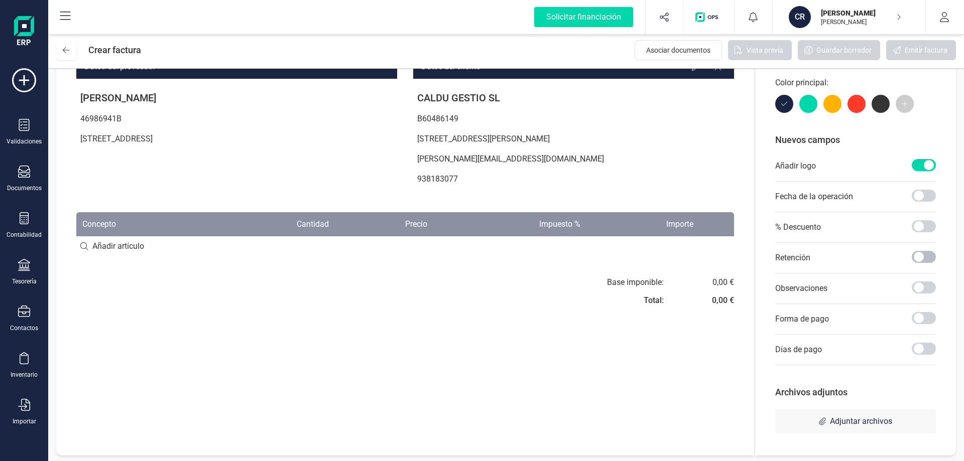
click at [928, 255] on span at bounding box center [923, 257] width 24 height 12
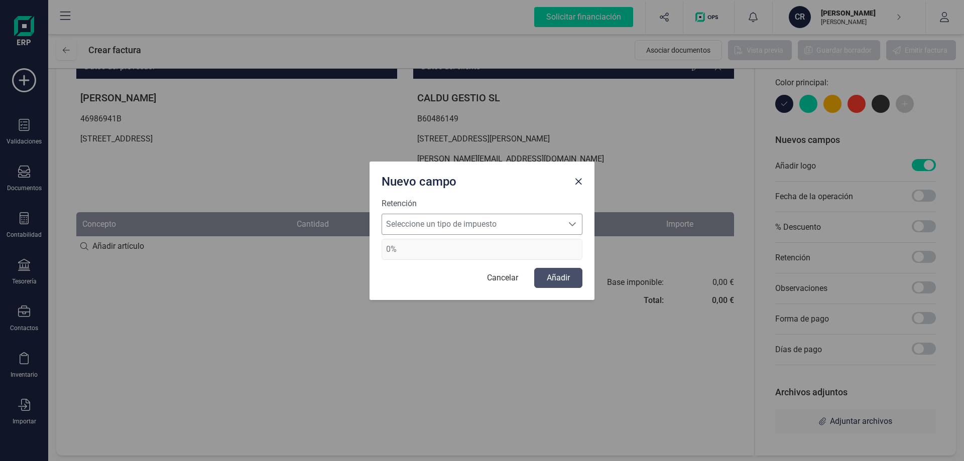
click at [426, 231] on span "Seleccione un tipo de impuesto" at bounding box center [472, 224] width 181 height 20
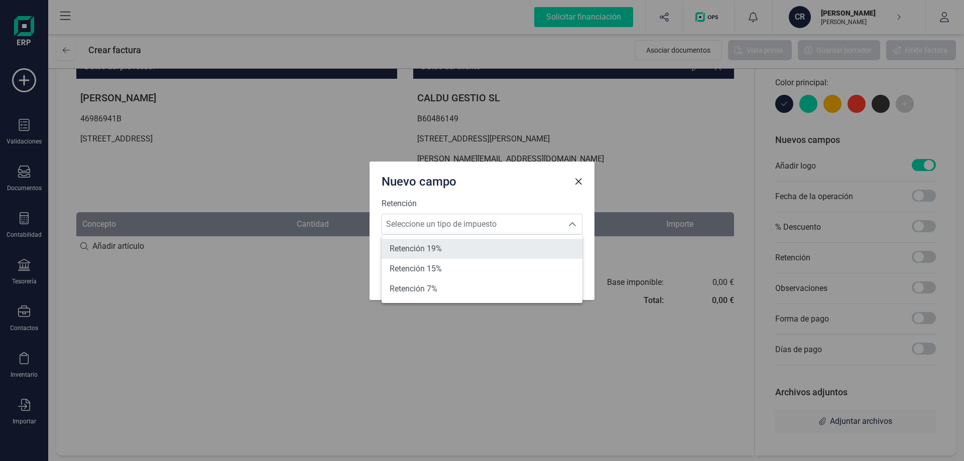
click at [427, 249] on span "Retención 19%" at bounding box center [415, 249] width 52 height 12
type input "19%"
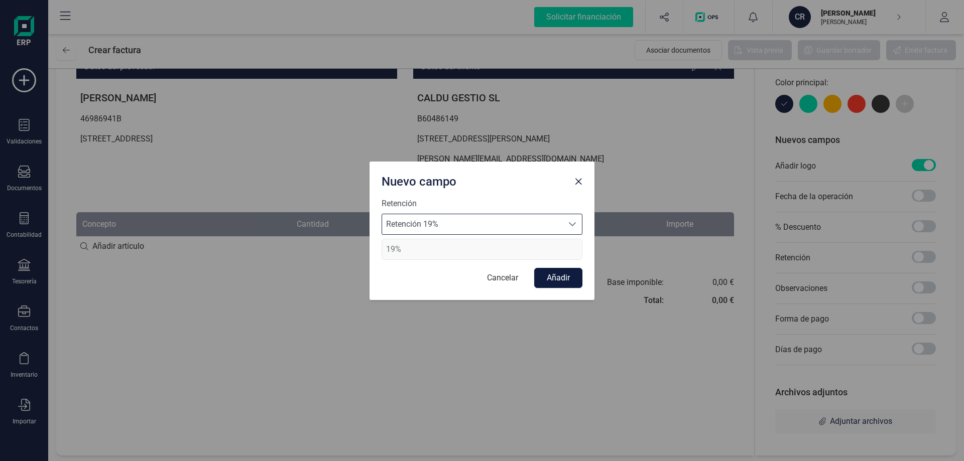
click at [559, 283] on button "Añadir" at bounding box center [558, 278] width 48 height 20
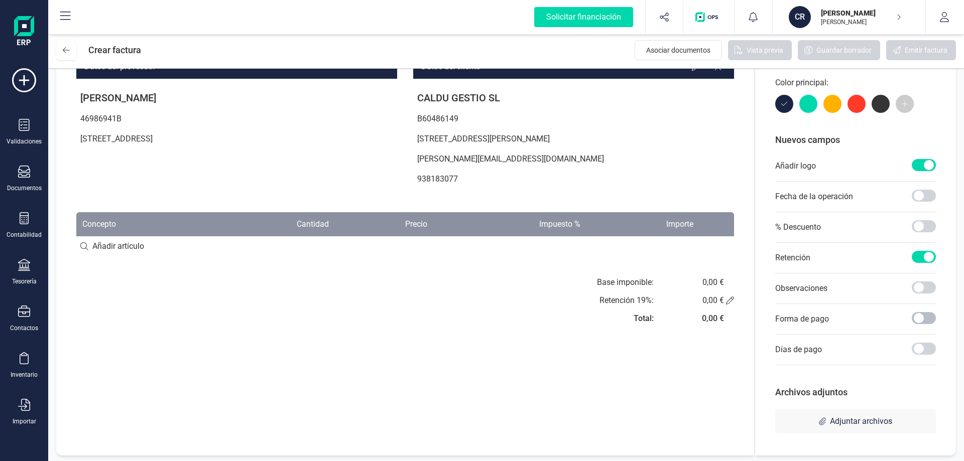
click at [933, 318] on span at bounding box center [923, 318] width 24 height 12
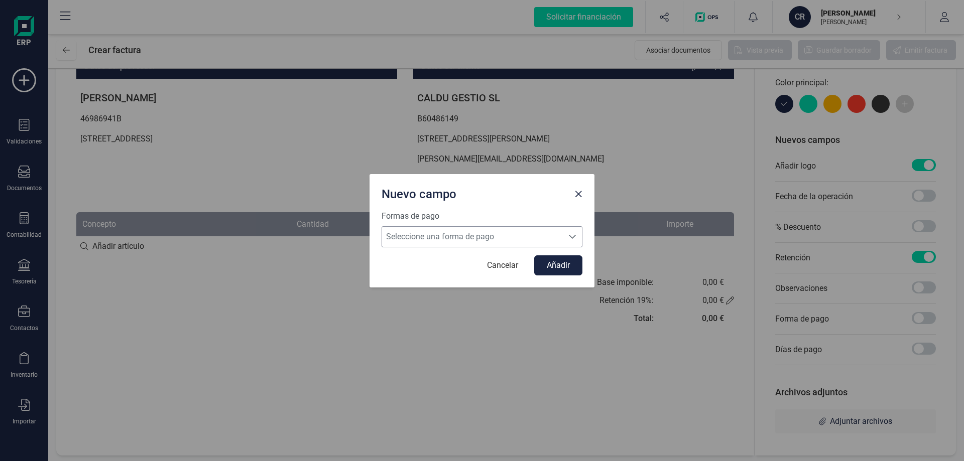
click at [541, 241] on span "Seleccione una forma de pago" at bounding box center [472, 237] width 181 height 20
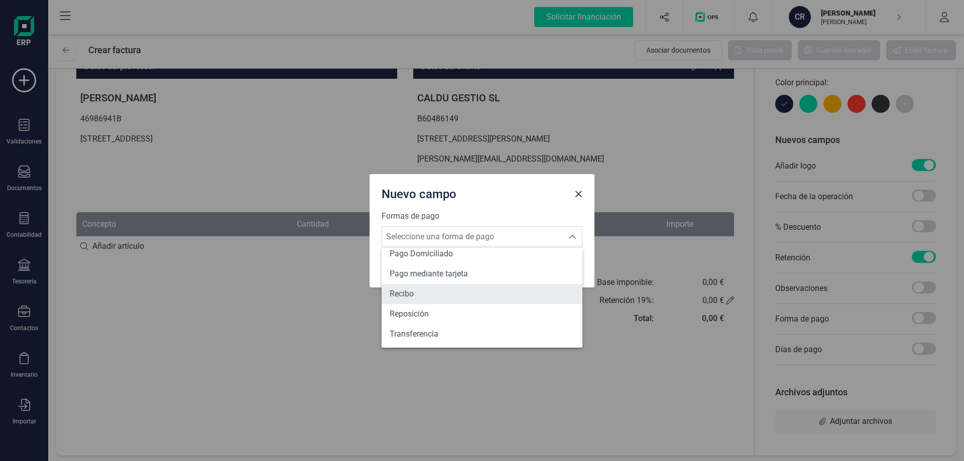
scroll to position [369, 0]
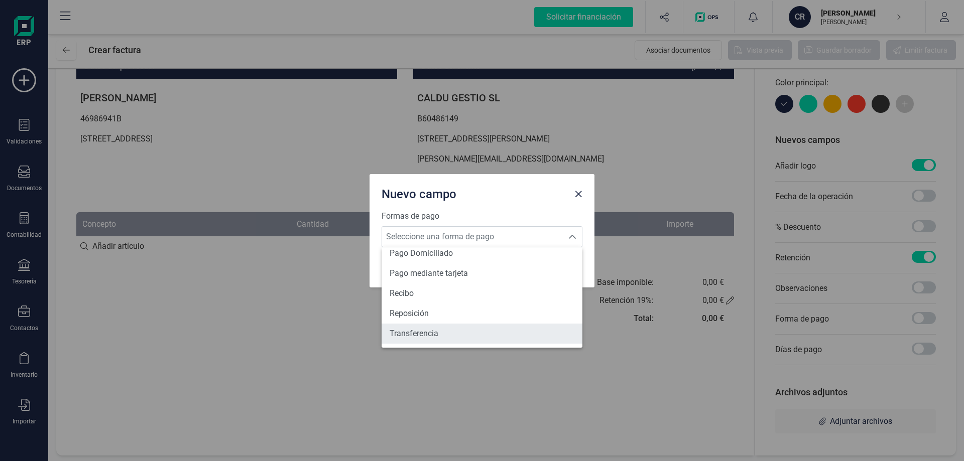
click at [461, 334] on li "Transferencia" at bounding box center [481, 334] width 201 height 20
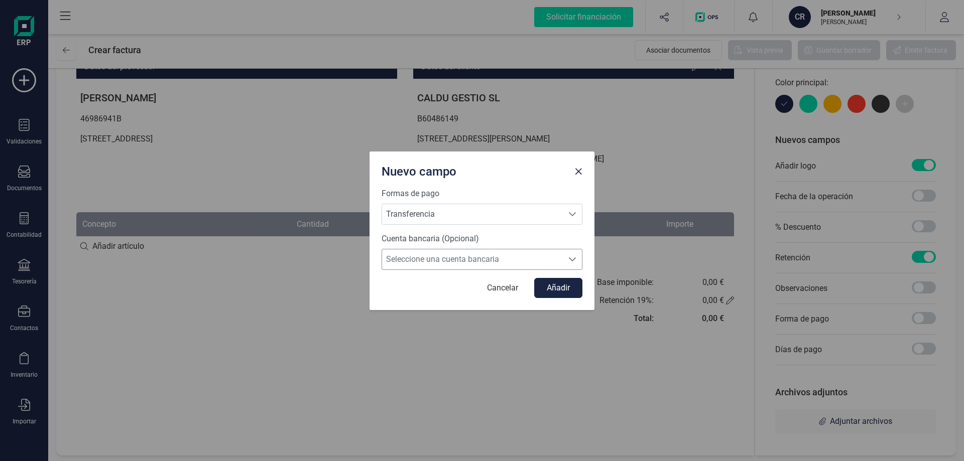
click at [462, 264] on span "Seleccione una cuenta bancaria" at bounding box center [472, 259] width 181 height 20
click at [453, 257] on span "Seleccione una cuenta bancaria" at bounding box center [472, 259] width 181 height 20
click at [563, 292] on button "Añadir" at bounding box center [558, 288] width 48 height 20
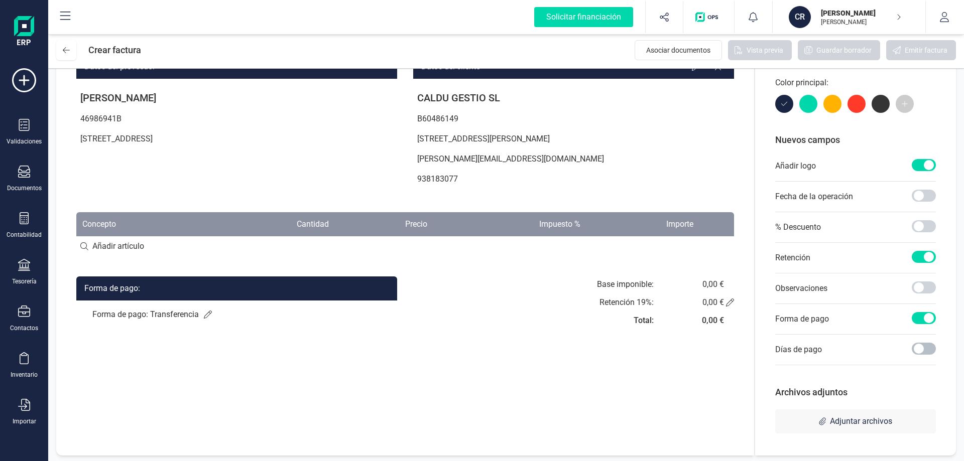
click at [932, 347] on span at bounding box center [923, 349] width 24 height 12
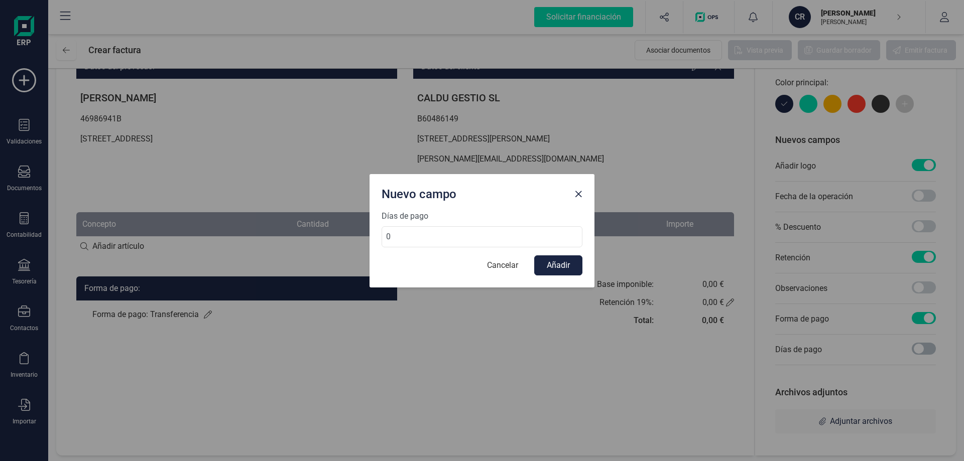
scroll to position [6, 4]
type input "1"
type input "4"
click at [582, 194] on button "Close" at bounding box center [578, 194] width 16 height 16
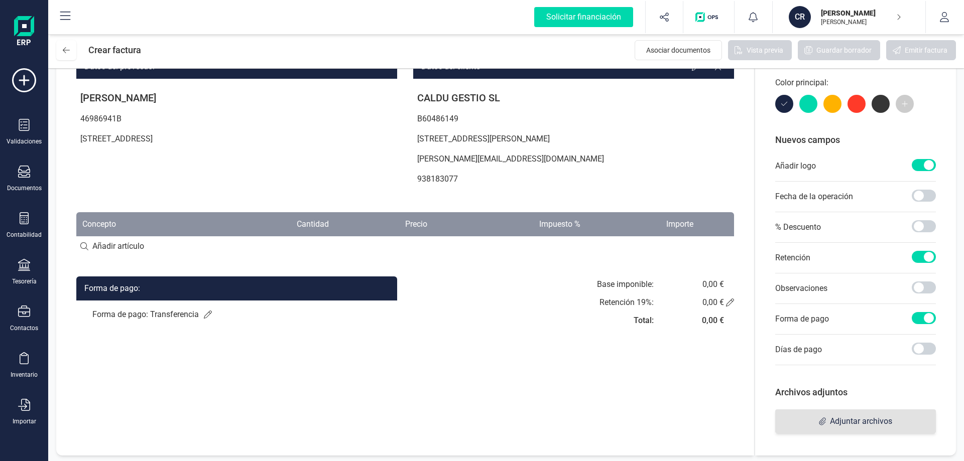
scroll to position [103, 0]
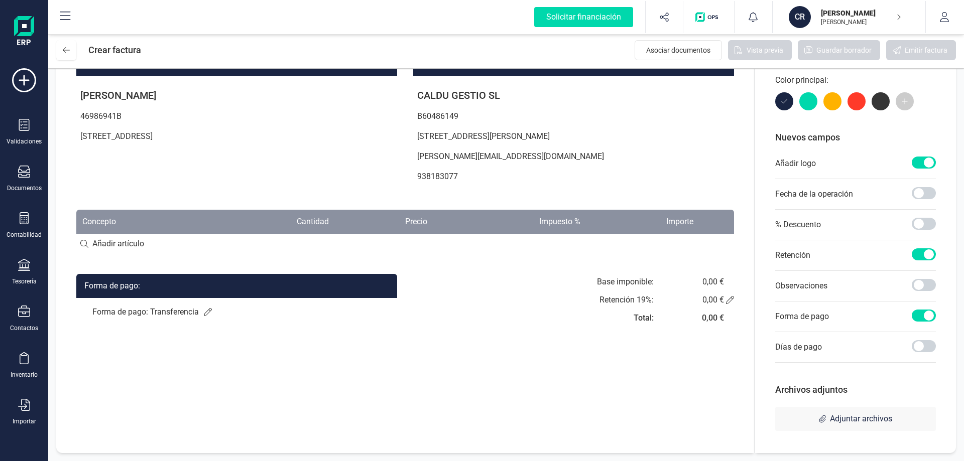
click at [131, 238] on input at bounding box center [405, 244] width 658 height 20
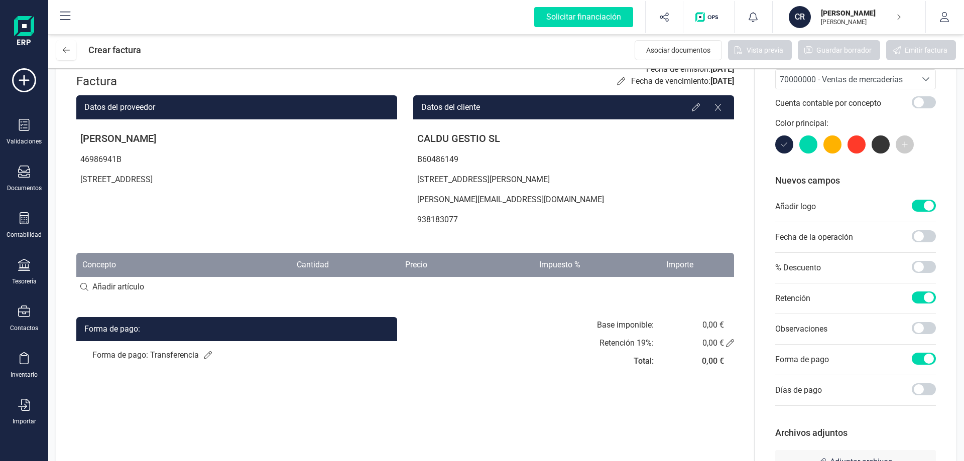
scroll to position [0, 0]
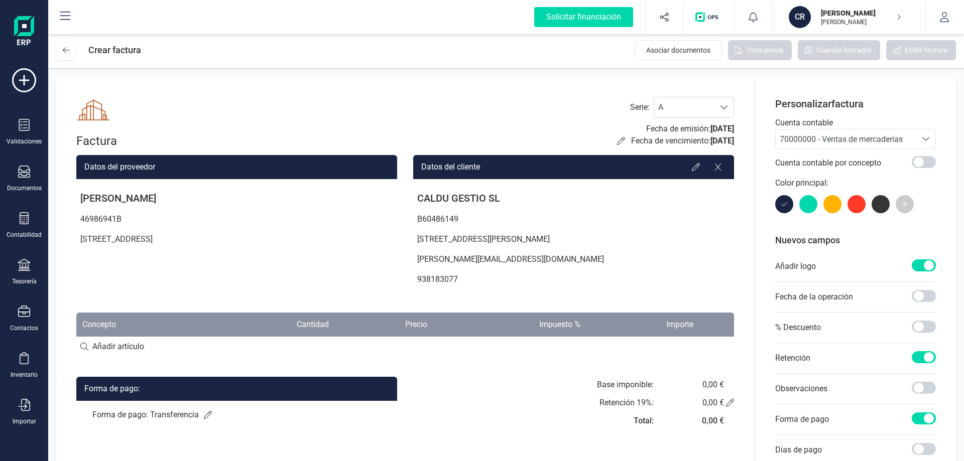
click at [927, 141] on icon "Seleccione una cuenta" at bounding box center [926, 139] width 8 height 8
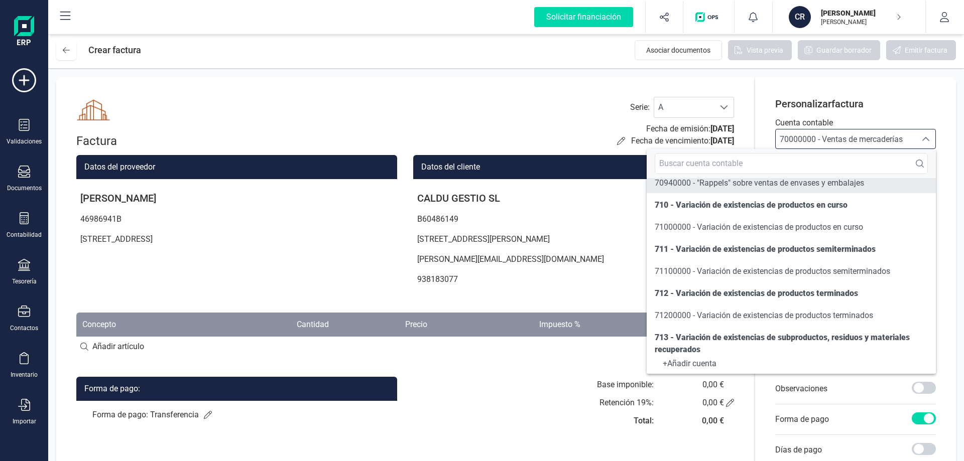
scroll to position [602, 0]
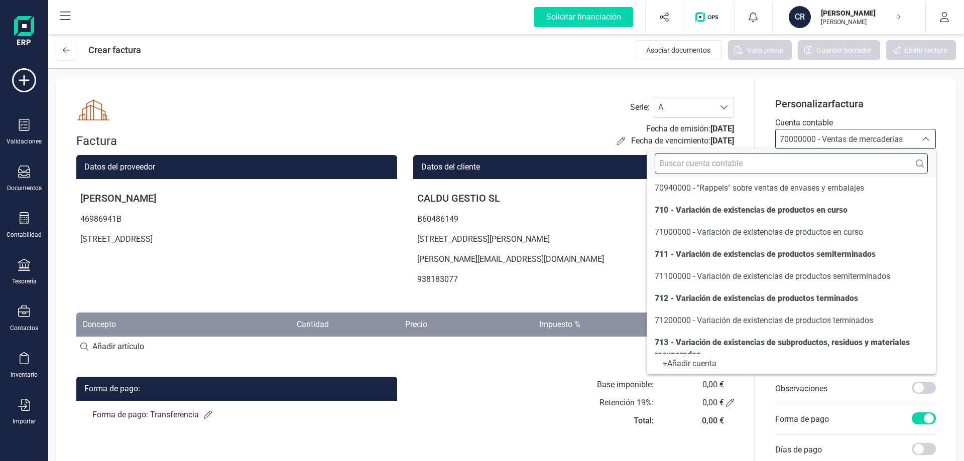
drag, startPoint x: 737, startPoint y: 162, endPoint x: 728, endPoint y: 169, distance: 11.4
click at [734, 170] on input "text" at bounding box center [790, 163] width 273 height 21
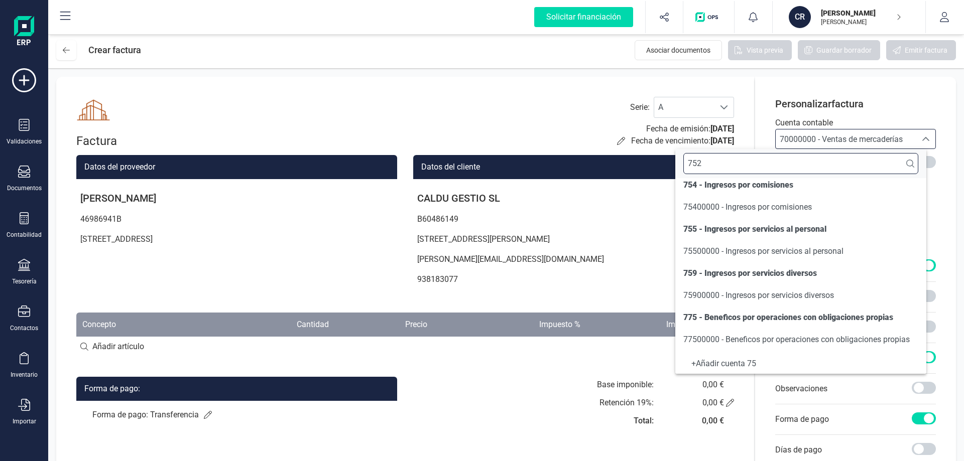
scroll to position [0, 0]
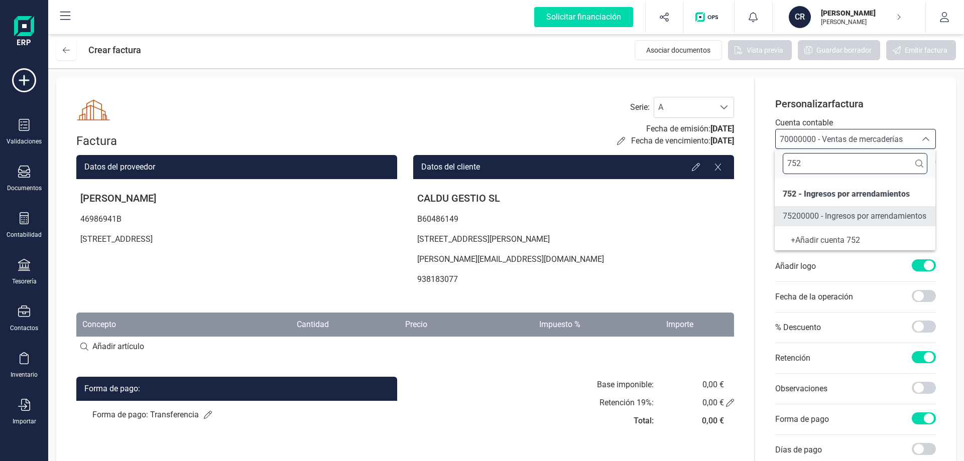
type input "752"
click at [870, 215] on span "75200000 - Ingresos por arrendamientos" at bounding box center [854, 216] width 144 height 10
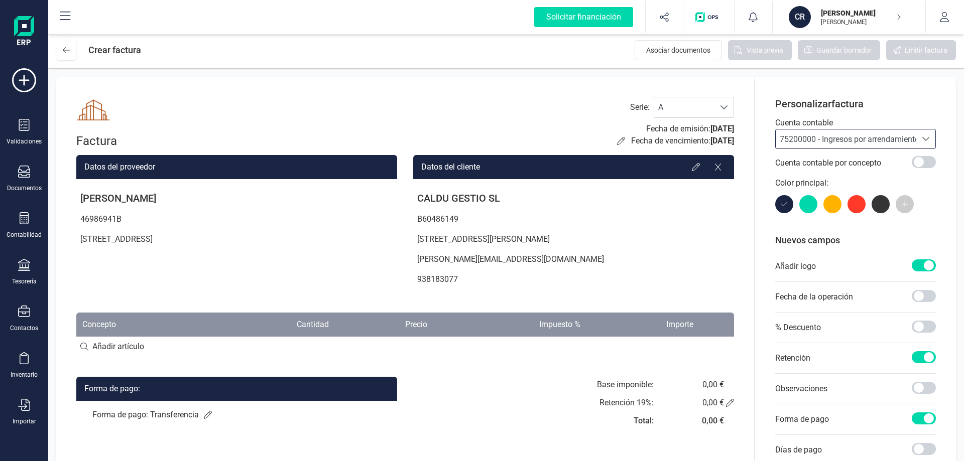
click at [857, 205] on div at bounding box center [856, 204] width 18 height 18
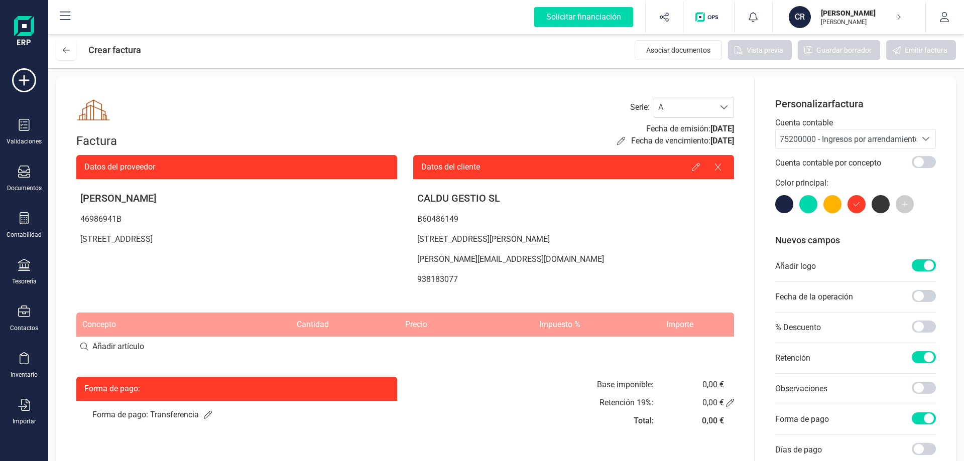
click at [910, 210] on span at bounding box center [904, 204] width 18 height 18
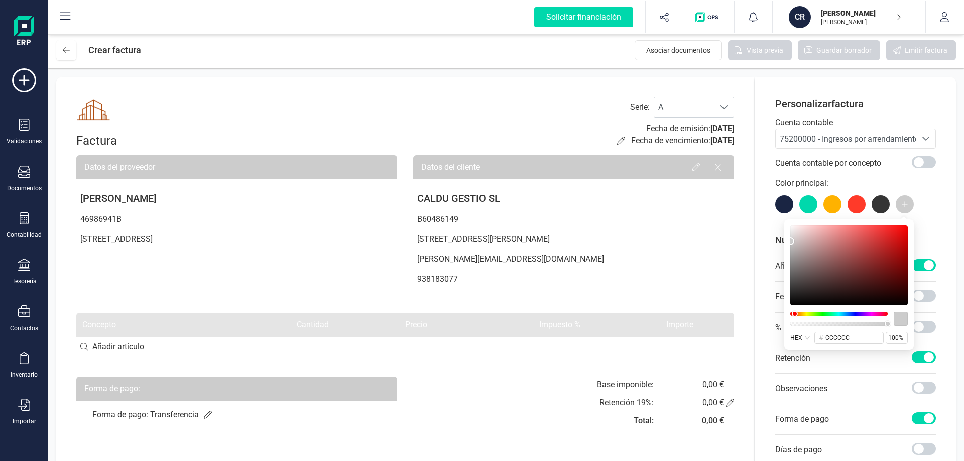
click at [795, 313] on div at bounding box center [838, 314] width 97 height 4
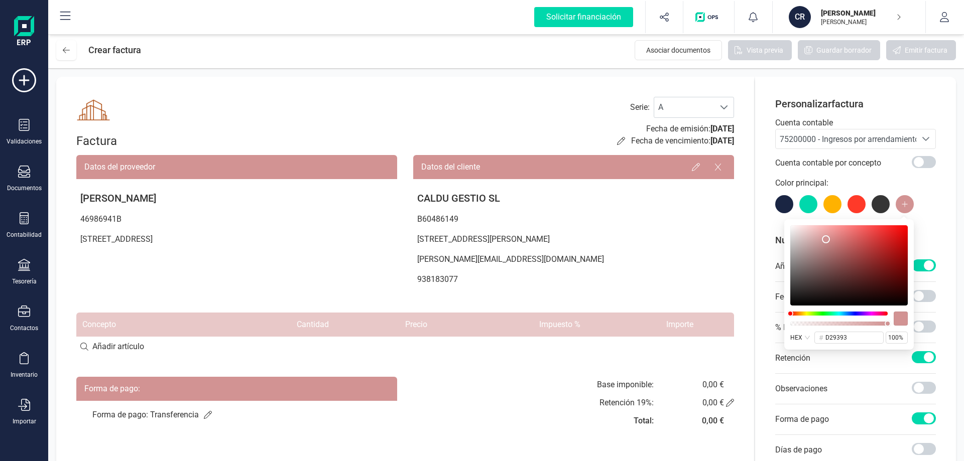
drag, startPoint x: 794, startPoint y: 238, endPoint x: 826, endPoint y: 239, distance: 32.1
click at [826, 239] on div at bounding box center [826, 239] width 8 height 8
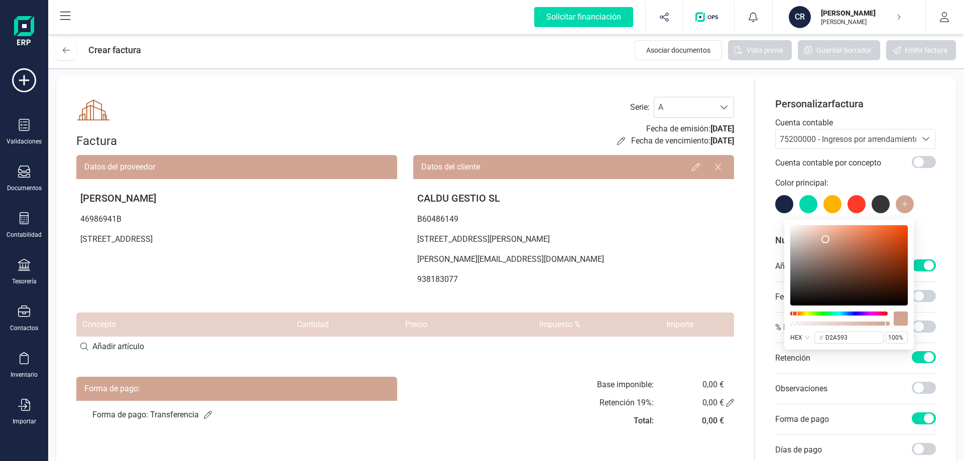
click at [795, 315] on div at bounding box center [838, 314] width 97 height 4
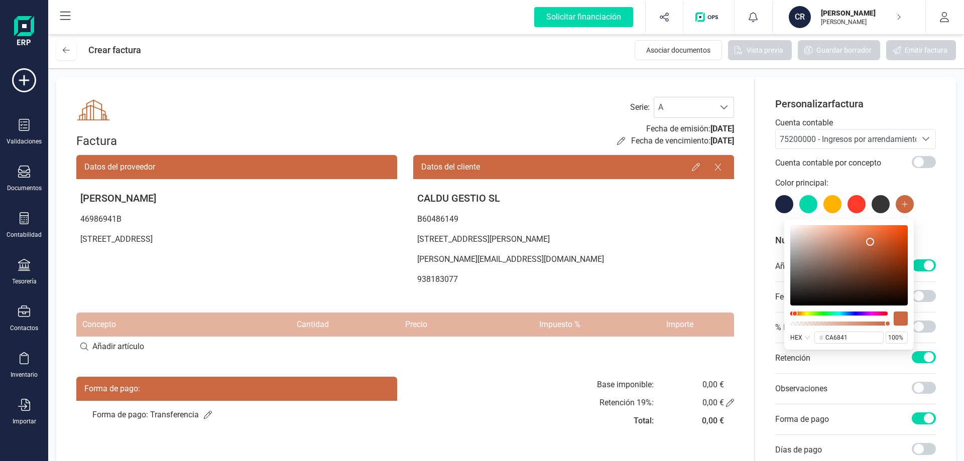
type input "ca673f"
drag, startPoint x: 824, startPoint y: 238, endPoint x: 871, endPoint y: 242, distance: 46.9
click at [871, 242] on div at bounding box center [871, 242] width 8 height 8
click at [942, 216] on div "Personalizar factura Cuenta contable 75200000 - Ingresos por arrendamientos 752…" at bounding box center [855, 316] width 201 height 479
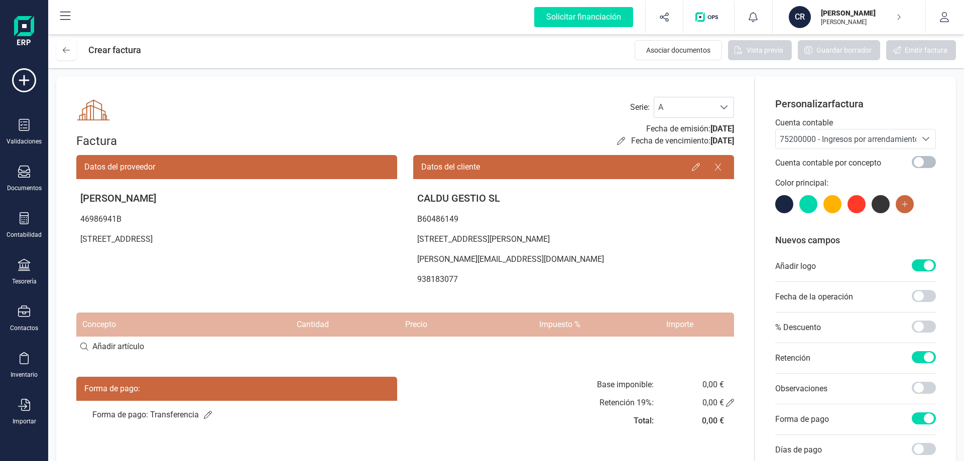
click at [931, 163] on span at bounding box center [923, 162] width 24 height 12
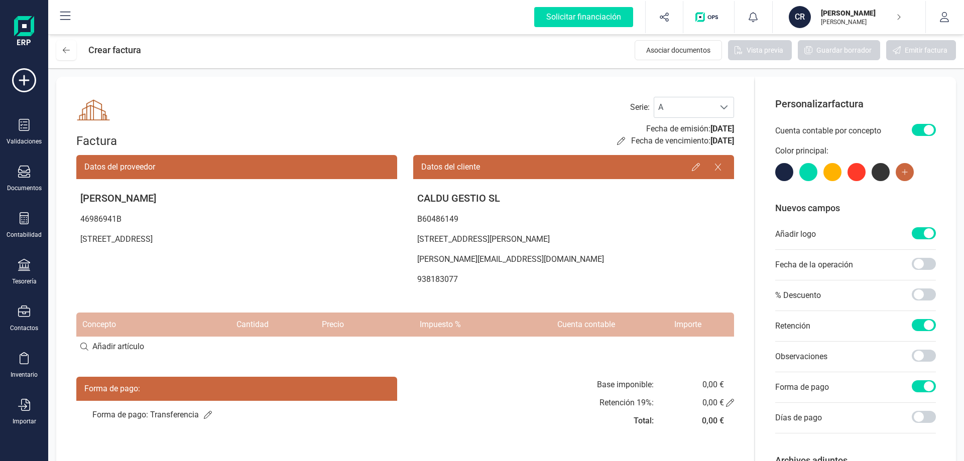
scroll to position [6, 4]
click at [914, 132] on span at bounding box center [923, 130] width 24 height 12
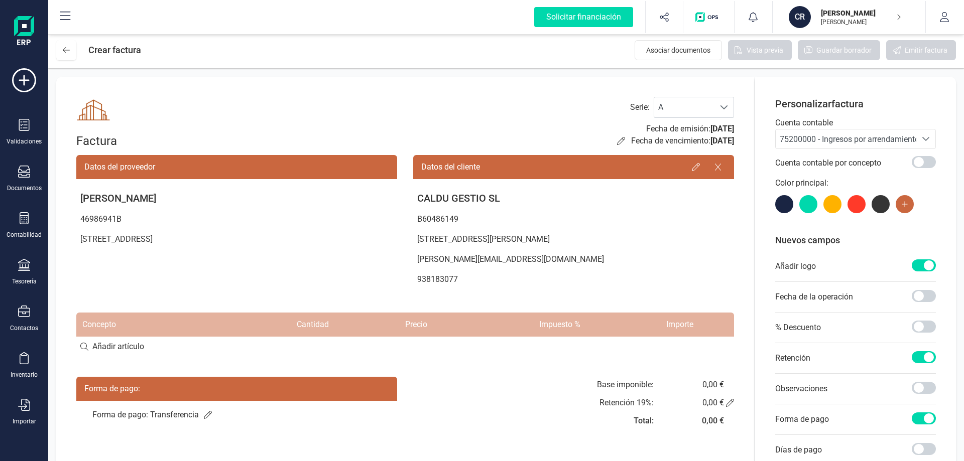
click at [136, 346] on input at bounding box center [405, 347] width 658 height 20
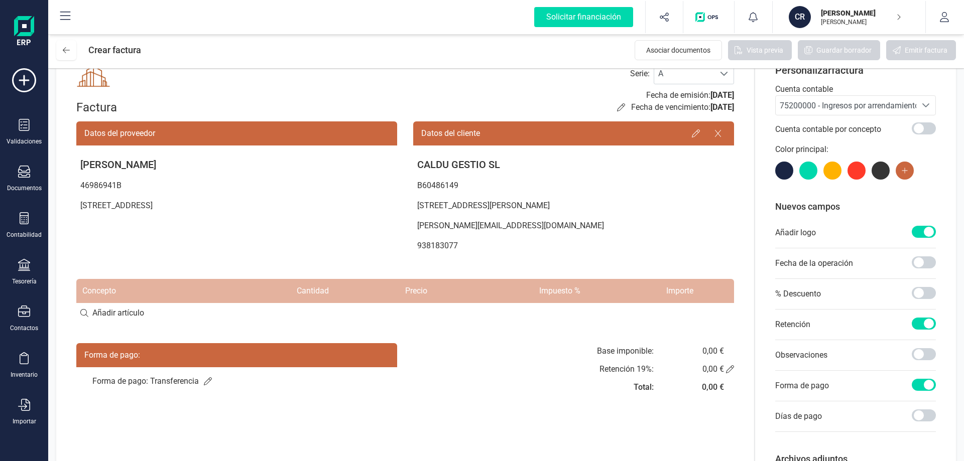
scroll to position [100, 0]
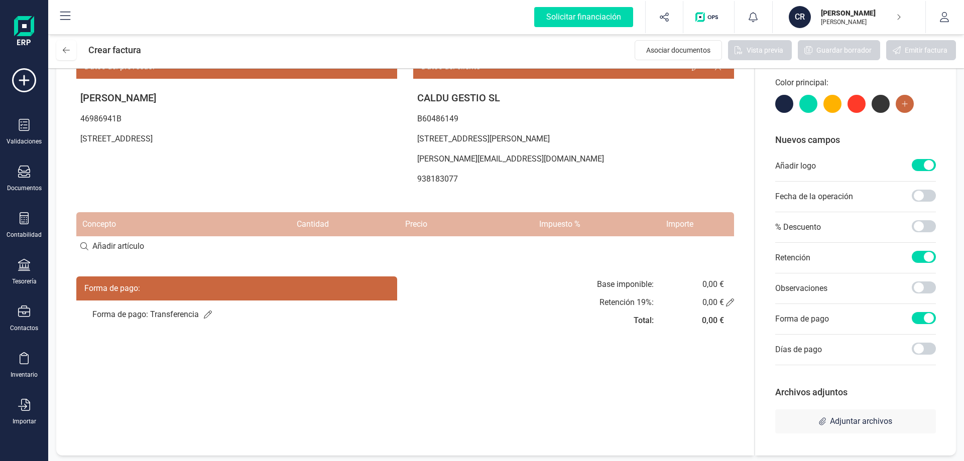
paste input "QUOTA MENSUAL D'ARRENDAMENT DE LOCAL COMERCIAL:"
type input "QUOTA MENSUAL D'ARRENDAMENT DE LOCAL COMERCIAL:"
click at [369, 241] on div "+ Añadir artículo : QUOTA MENSUAL D'ARRENDAMENT DE LOCAL COMERCIAL:" at bounding box center [405, 245] width 658 height 21
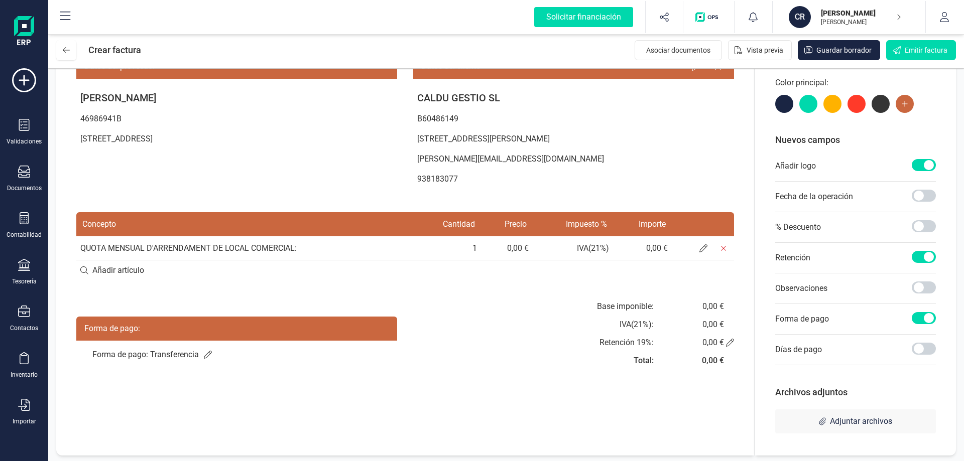
click at [324, 247] on td "QUOTA MENSUAL D'ARRENDAMENT DE LOCAL COMERCIAL:" at bounding box center [245, 248] width 338 height 24
click at [274, 242] on td "QUOTA MENSUAL D'ARRENDAMENT DE LOCAL COMERCIAL:" at bounding box center [245, 248] width 338 height 24
click at [267, 248] on td "QUOTA MENSUAL D'ARRENDAMENT DE LOCAL COMERCIAL:" at bounding box center [245, 248] width 338 height 24
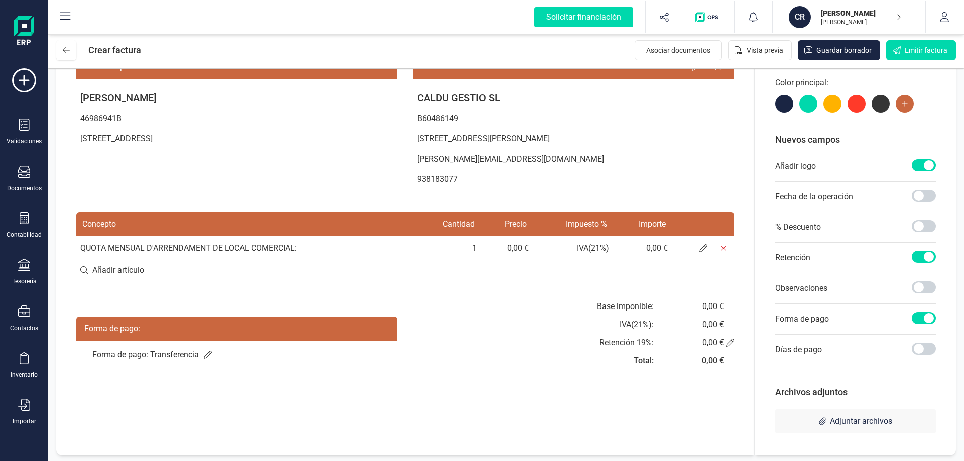
click at [292, 245] on td "QUOTA MENSUAL D'ARRENDAMENT DE LOCAL COMERCIAL:" at bounding box center [245, 248] width 338 height 24
click at [29, 226] on div at bounding box center [24, 219] width 12 height 15
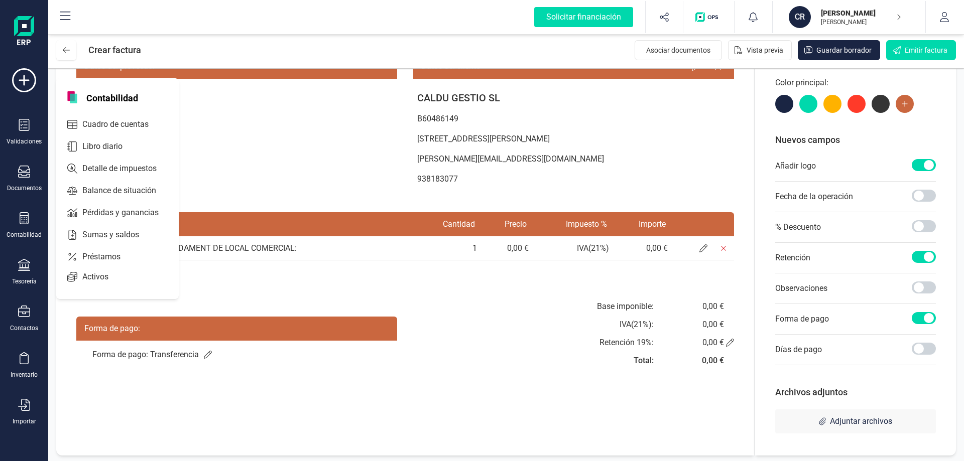
click at [563, 219] on th "Impuesto %" at bounding box center [573, 224] width 80 height 24
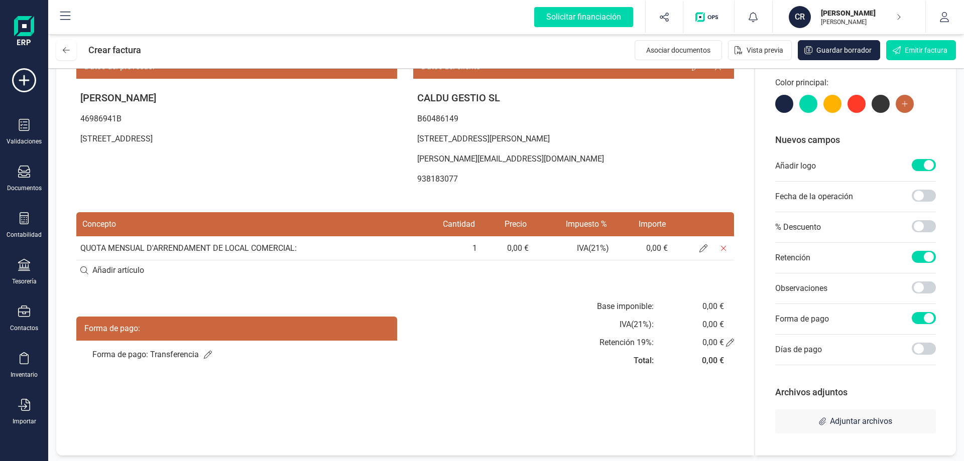
scroll to position [50, 0]
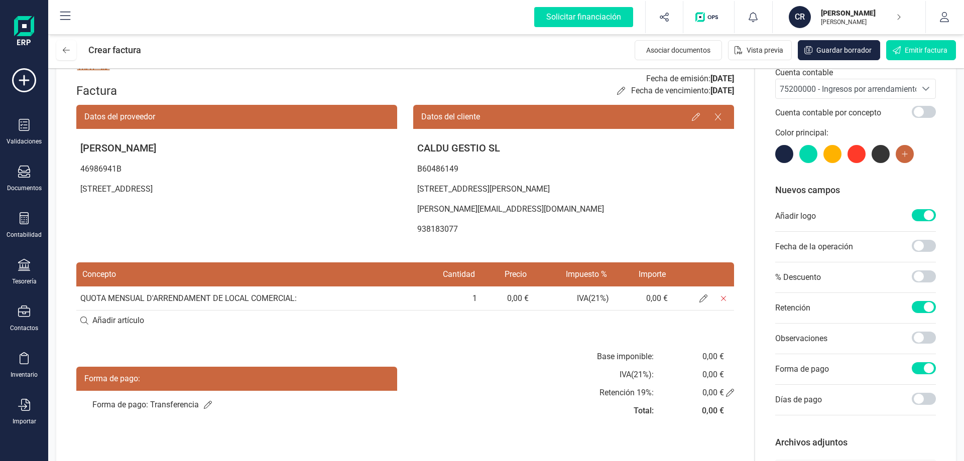
click at [901, 151] on icon at bounding box center [904, 154] width 7 height 7
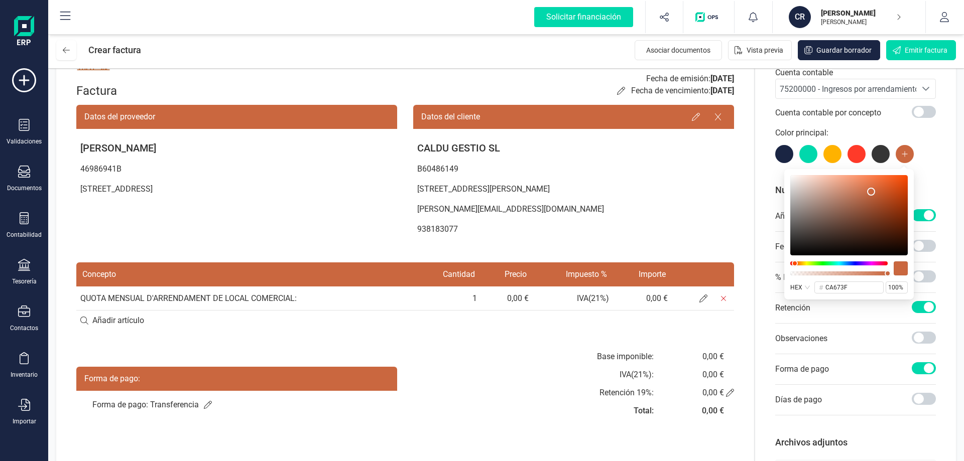
click at [901, 151] on icon at bounding box center [904, 154] width 7 height 7
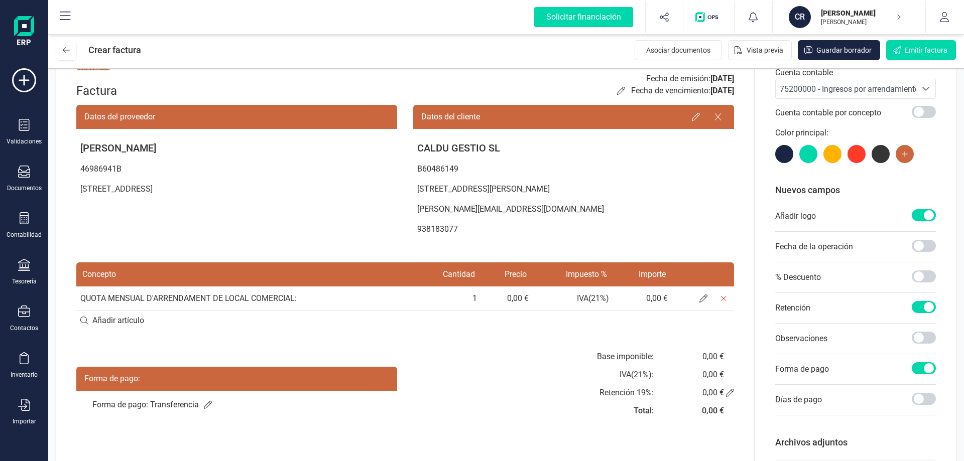
click at [400, 284] on th "Concepto" at bounding box center [245, 275] width 338 height 24
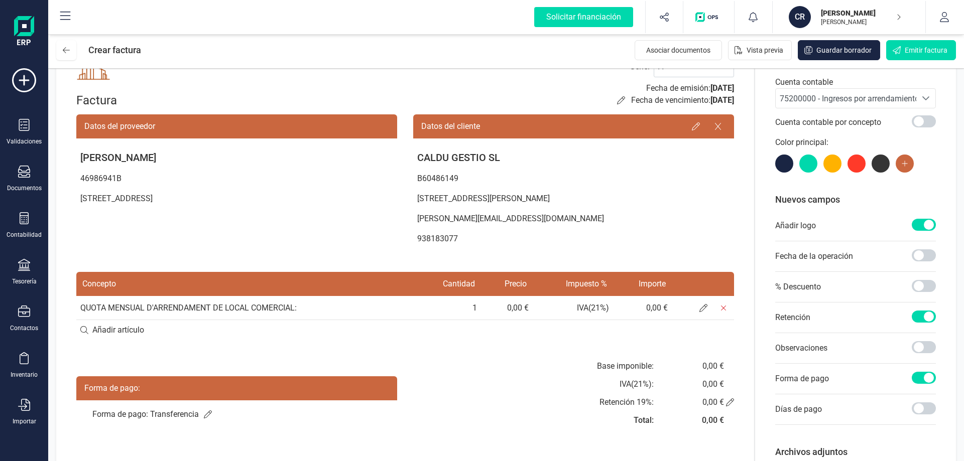
scroll to position [0, 0]
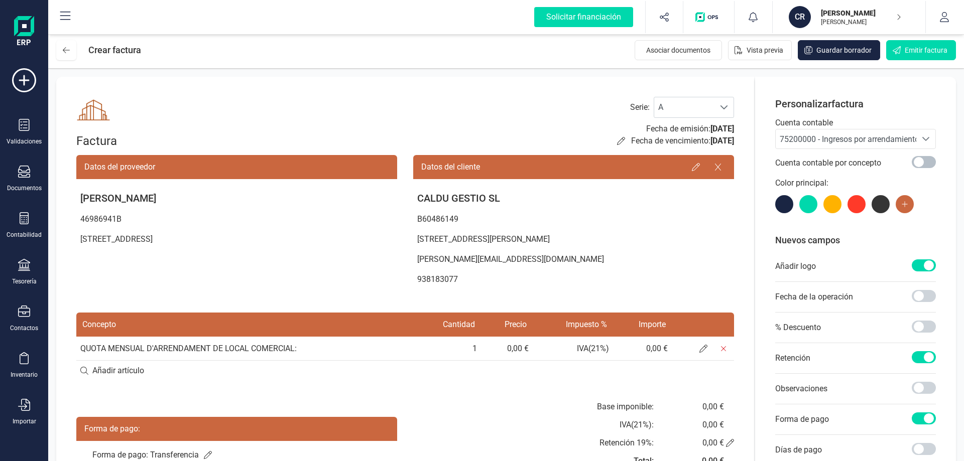
click at [933, 164] on span at bounding box center [923, 162] width 24 height 12
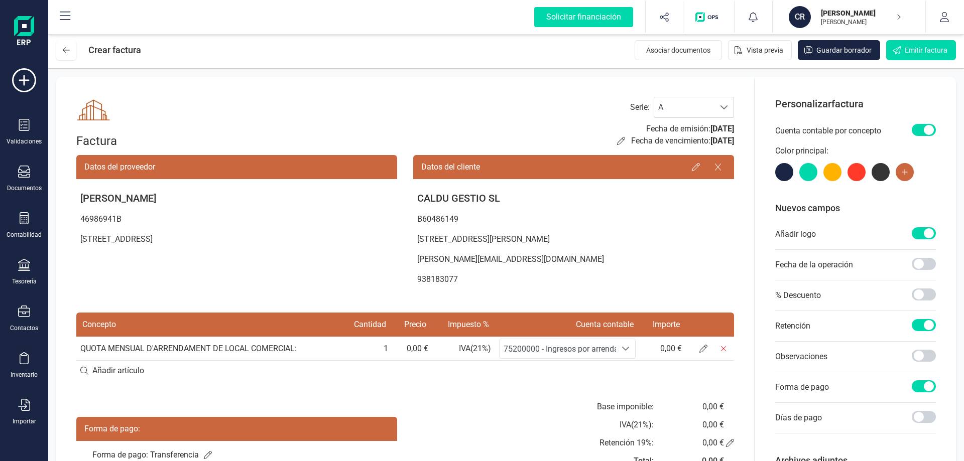
click at [920, 133] on span at bounding box center [923, 130] width 24 height 12
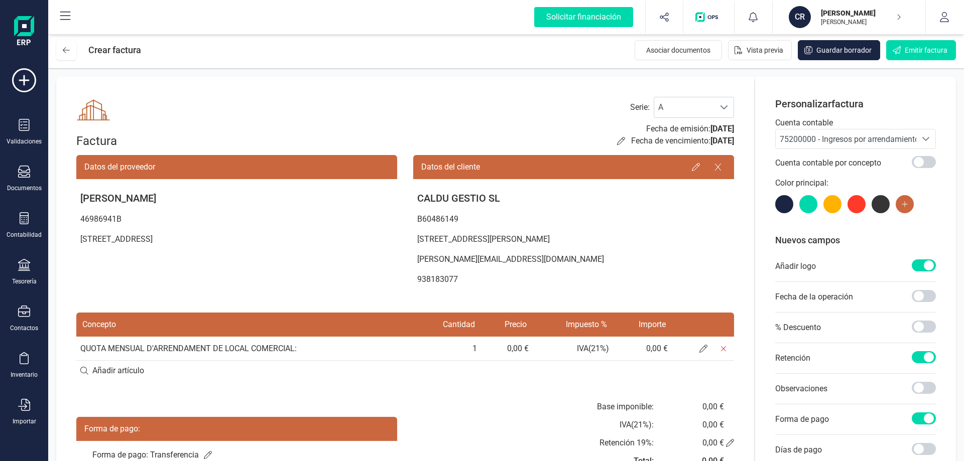
click at [318, 160] on div "Datos del proveedor" at bounding box center [236, 167] width 321 height 24
click at [373, 255] on p at bounding box center [236, 253] width 321 height 8
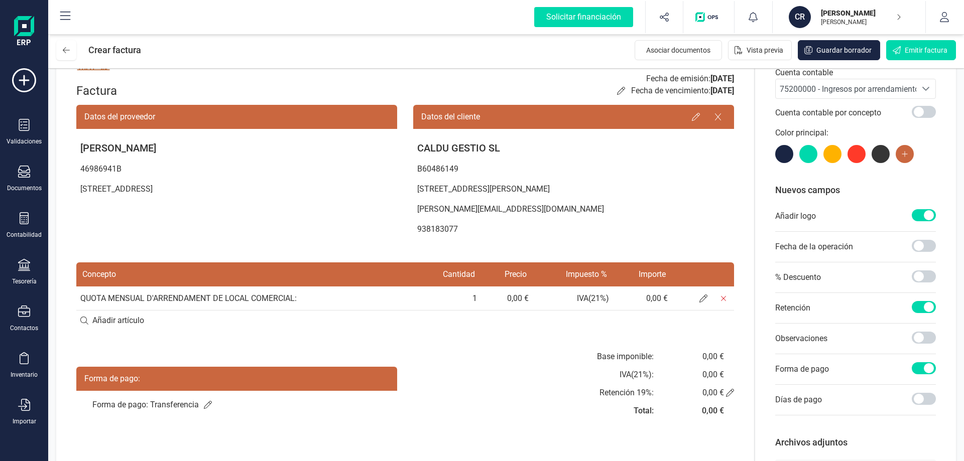
scroll to position [103, 0]
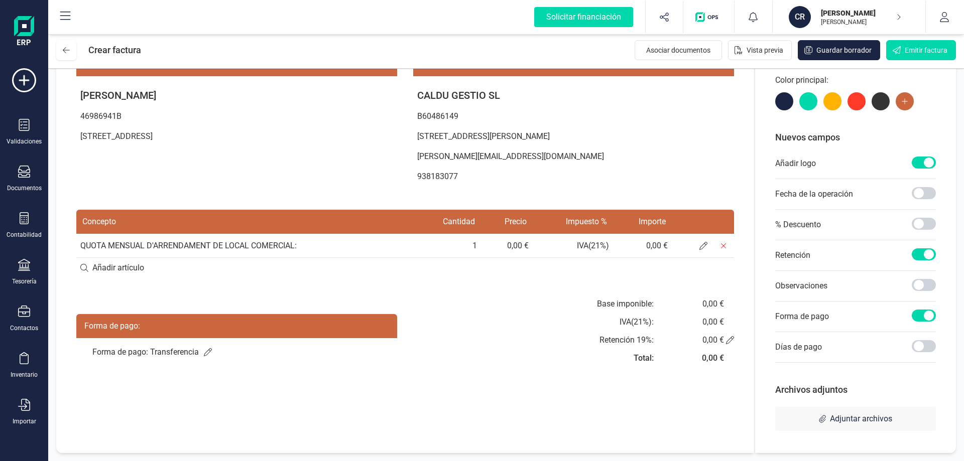
click at [256, 252] on td "QUOTA MENSUAL D'ARRENDAMENT DE LOCAL COMERCIAL:" at bounding box center [245, 246] width 338 height 24
click at [257, 242] on td "QUOTA MENSUAL D'ARRENDAMENT DE LOCAL COMERCIAL:" at bounding box center [245, 246] width 338 height 24
click at [309, 241] on td "QUOTA MENSUAL D'ARRENDAMENT DE LOCAL COMERCIAL:" at bounding box center [245, 246] width 338 height 24
click at [288, 249] on td "QUOTA MENSUAL D'ARRENDAMENT DE LOCAL COMERCIAL:" at bounding box center [245, 246] width 338 height 24
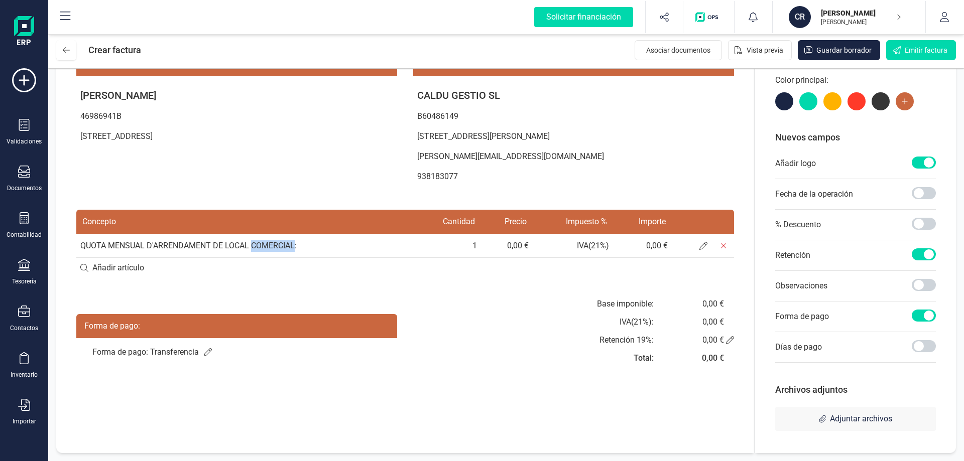
click at [288, 249] on td "QUOTA MENSUAL D'ARRENDAMENT DE LOCAL COMERCIAL:" at bounding box center [245, 246] width 338 height 24
click at [290, 248] on td "QUOTA MENSUAL D'ARRENDAMENT DE LOCAL COMERCIAL:" at bounding box center [245, 246] width 338 height 24
drag, startPoint x: 307, startPoint y: 247, endPoint x: 300, endPoint y: 247, distance: 7.0
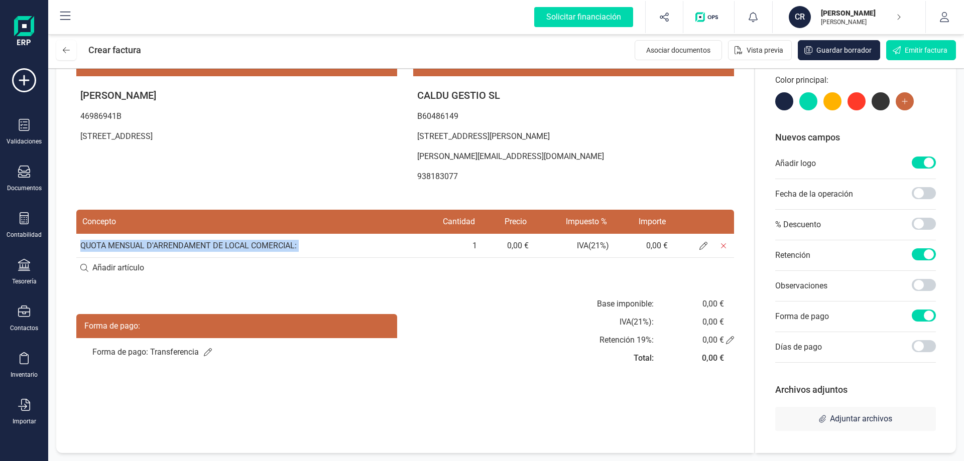
click at [306, 247] on td "QUOTA MENSUAL D'ARRENDAMENT DE LOCAL COMERCIAL:" at bounding box center [245, 246] width 338 height 24
click at [298, 247] on td "QUOTA MENSUAL D'ARRENDAMENT DE LOCAL COMERCIAL:" at bounding box center [245, 246] width 338 height 24
click at [295, 246] on td "QUOTA MENSUAL D'ARRENDAMENT DE LOCAL COMERCIAL:" at bounding box center [245, 246] width 338 height 24
click at [288, 245] on td "QUOTA MENSUAL D'ARRENDAMENT DE LOCAL COMERCIAL:" at bounding box center [245, 246] width 338 height 24
click at [289, 245] on td "QUOTA MENSUAL D'ARRENDAMENT DE LOCAL COMERCIAL:" at bounding box center [245, 246] width 338 height 24
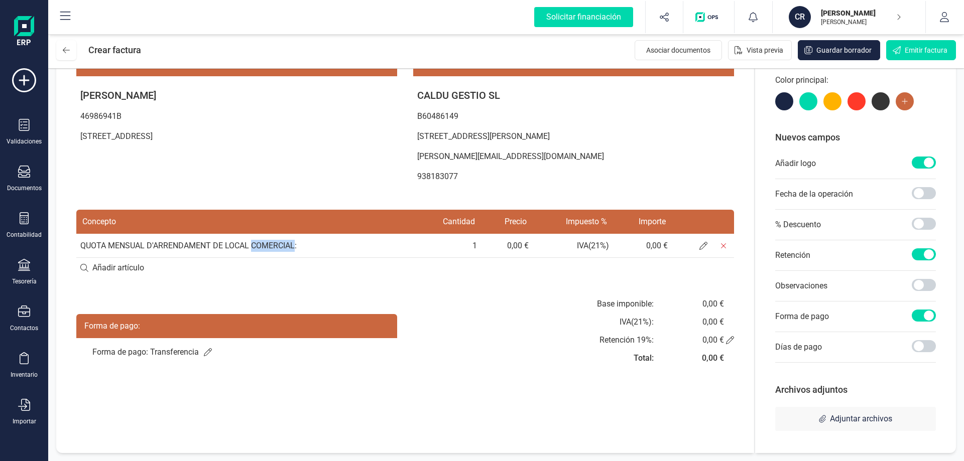
click at [288, 245] on td "QUOTA MENSUAL D'ARRENDAMENT DE LOCAL COMERCIAL:" at bounding box center [245, 246] width 338 height 24
click at [707, 248] on span at bounding box center [703, 246] width 20 height 20
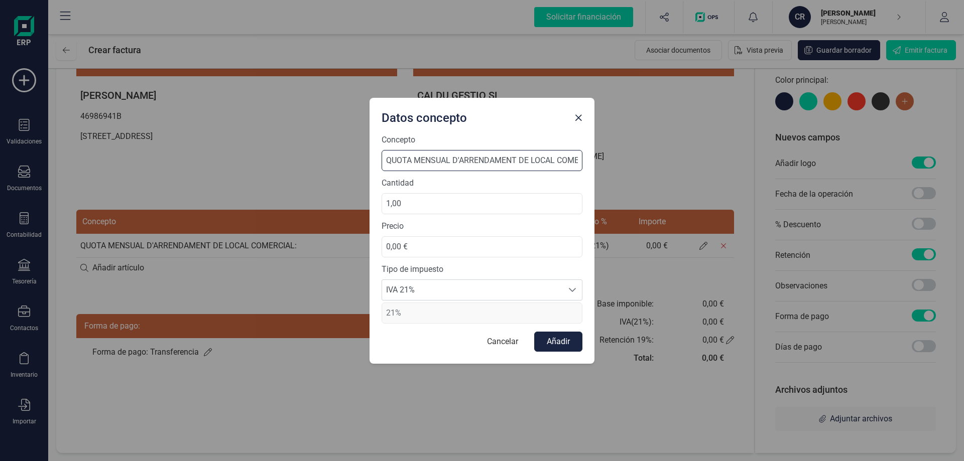
scroll to position [0, 25]
drag, startPoint x: 568, startPoint y: 160, endPoint x: 648, endPoint y: 160, distance: 80.8
click at [648, 160] on div "Datos concepto Concepto QUOTA MENSUAL D'ARRENDAMENT DE LOCAL COMERCIAL: Cantida…" at bounding box center [482, 230] width 964 height 461
click at [577, 165] on input "QUOTA MENSUAL D'ARRENDAMENT DE LOCAL COMERCIAL:" at bounding box center [481, 160] width 201 height 21
drag, startPoint x: 565, startPoint y: 156, endPoint x: 697, endPoint y: 177, distance: 133.8
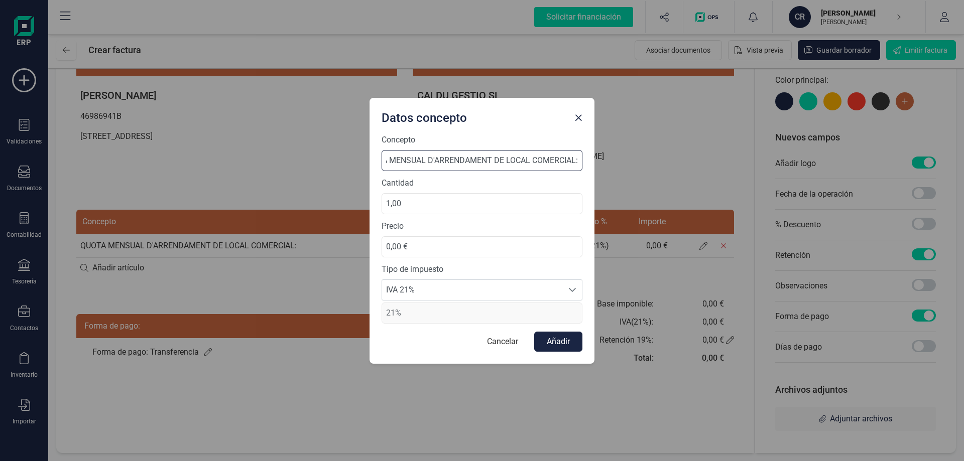
click at [697, 177] on div "Datos concepto Concepto QUOTA MENSUAL D'ARRENDAMENT DE LOCAL COMERCIAL: Cantida…" at bounding box center [482, 230] width 964 height 461
click at [578, 161] on input "QUOTA MENSUAL D'ARRENDAMENT DE LOCAL COMERCIAL:" at bounding box center [481, 160] width 201 height 21
paste input "Ref. Cadastral: 8369603CF9886N0001LO"
click at [428, 160] on input "QUOTA MENSUAL D'ARRENDAMENT DE LOCAL COMERCIAL REF. CAT. Ref. Cadastral: 836960…" at bounding box center [481, 160] width 201 height 21
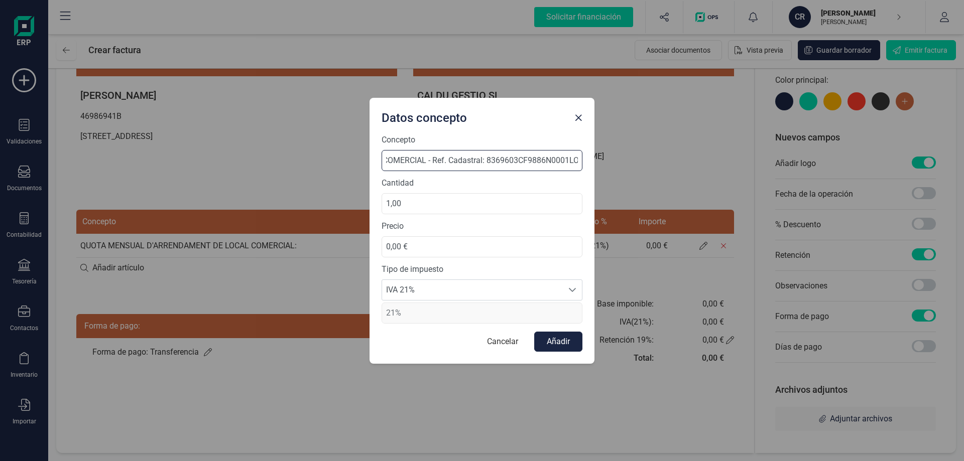
scroll to position [0, 0]
drag, startPoint x: 446, startPoint y: 157, endPoint x: 286, endPoint y: 151, distance: 159.7
click at [286, 151] on div "Datos concepto Concepto QUOTA MENSUAL D'ARRENDAMENT DE LOCAL COMERCIAL - Ref. C…" at bounding box center [482, 230] width 964 height 461
click at [458, 161] on input "QUOTA MENSUAL D'ARRENDAMENT DE LOCAL COMERCIAL - Ref. Cadastral: 8369603CF9886N…" at bounding box center [481, 160] width 201 height 21
click at [519, 161] on input "QUOTA MENSUAL D'ARRENDAMENT DE LOCAL COMERCIAL - Ref. Cadastral: 8369603CF9886N…" at bounding box center [481, 160] width 201 height 21
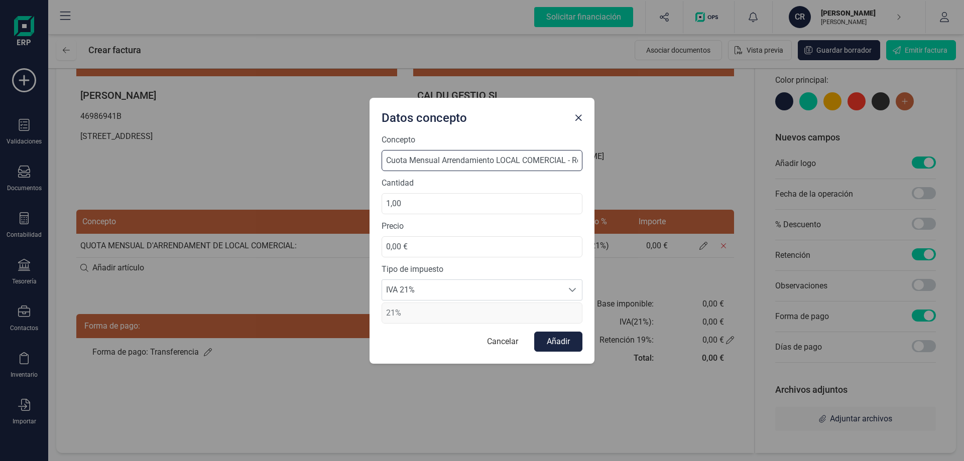
scroll to position [0, 143]
drag, startPoint x: 488, startPoint y: 164, endPoint x: 651, endPoint y: 175, distance: 163.0
click at [663, 175] on div "Datos concepto Concepto Cuota Mensual Arrendamiento LOCAL COMERCIAL - Ref. Cada…" at bounding box center [482, 230] width 964 height 461
type input "Cuota Mensual Arrendamiento LOCAL COMERCIAL - Ref. Cadastral: 8369603CF9886N000…"
click at [567, 344] on button "Añadir" at bounding box center [558, 342] width 48 height 20
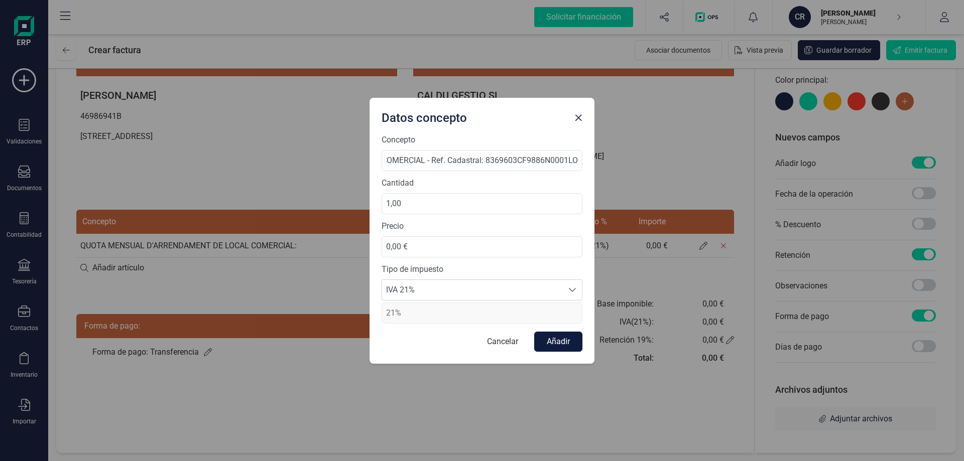
scroll to position [0, 0]
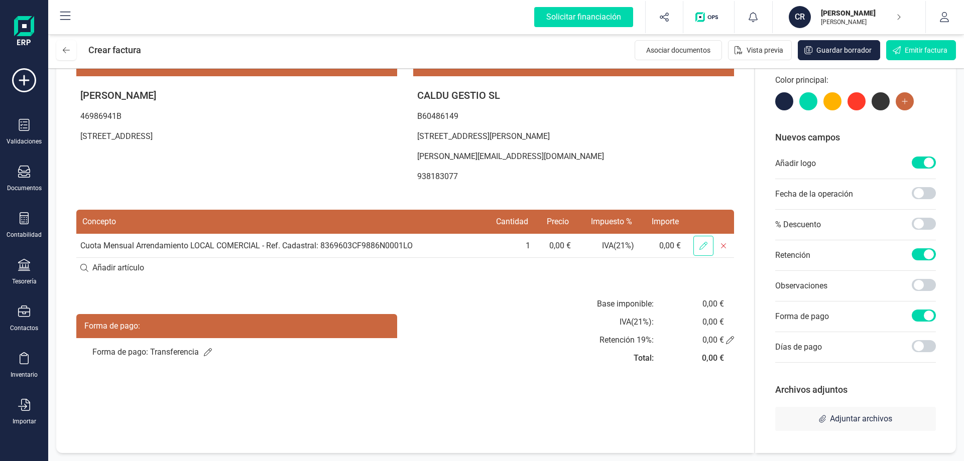
click at [700, 248] on icon at bounding box center [703, 246] width 8 height 8
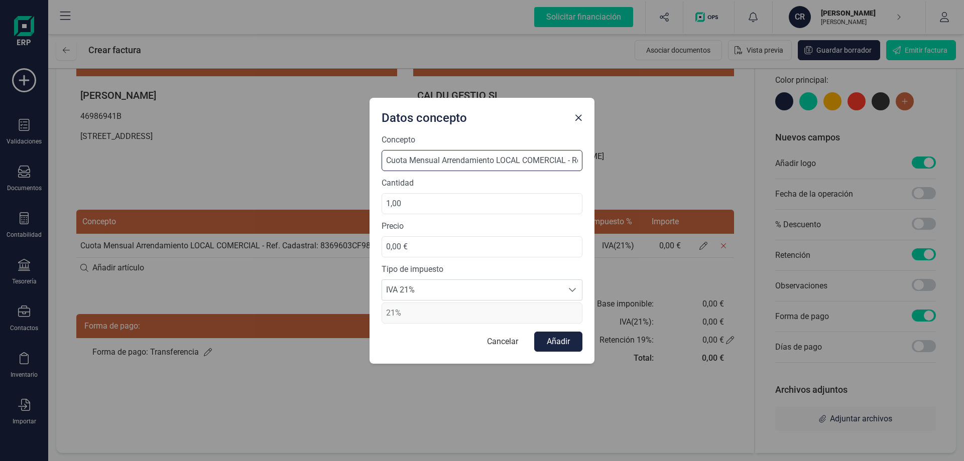
scroll to position [0, 143]
drag, startPoint x: 555, startPoint y: 158, endPoint x: 665, endPoint y: 163, distance: 109.6
click at [665, 163] on div "Datos concepto Concepto Cuota Mensual Arrendamiento LOCAL COMERCIAL - Ref. Cada…" at bounding box center [482, 230] width 964 height 461
click at [460, 162] on input "Cuota Mensual Arrendamiento LOCAL COMERCIAL - Ref. Cadastral: 8369603CF9886N000…" at bounding box center [481, 160] width 201 height 21
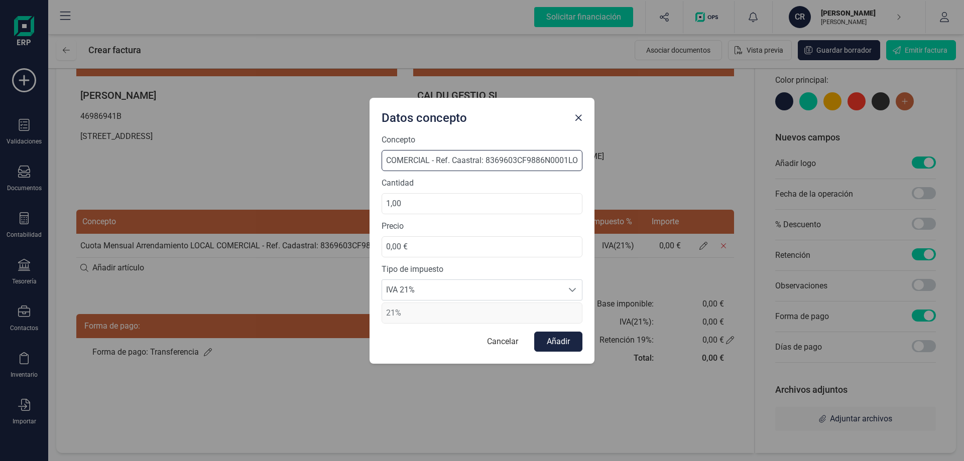
scroll to position [0, 139]
click at [436, 162] on input "Cuota Mensual Arrendamiento LOCAL COMERCIAL - Ref. Catastral: 8369603CF9886N000…" at bounding box center [481, 160] width 201 height 21
type input "Cuota Mensual Arrendamiento LOCAL COMERCIAL - Mestre [PERSON_NAME] 5 Local A - …"
click at [562, 344] on button "Añadir" at bounding box center [558, 342] width 48 height 20
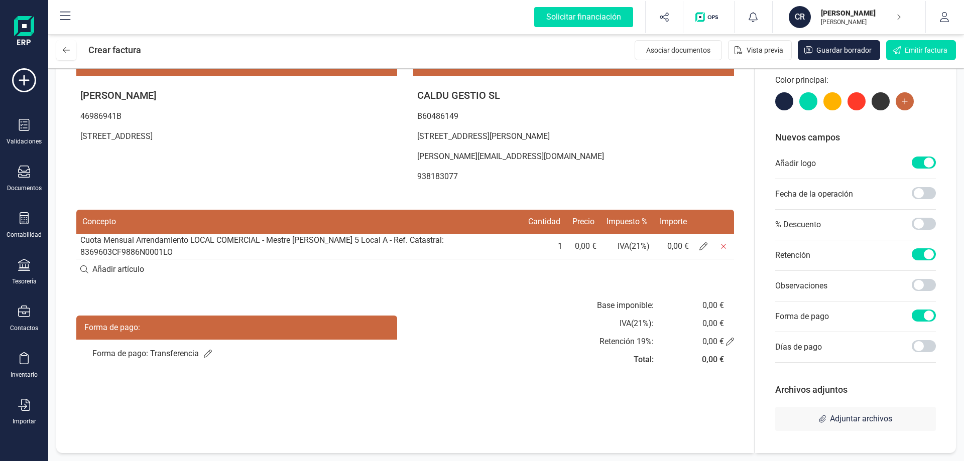
click at [357, 240] on td "Cuota Mensual Arrendamiento LOCAL COMERCIAL - Mestre [PERSON_NAME] 5 Local A - …" at bounding box center [299, 247] width 446 height 26
click at [700, 244] on icon at bounding box center [703, 246] width 8 height 8
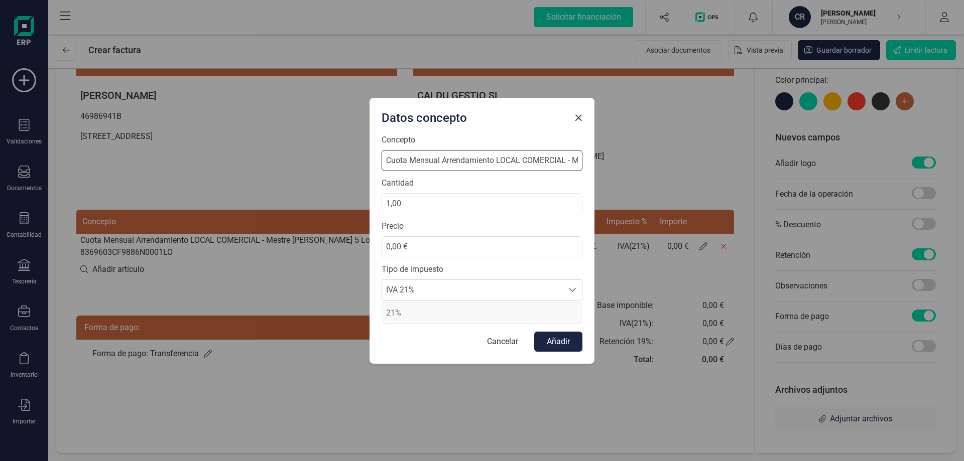
click at [553, 157] on input "Cuota Mensual Arrendamiento LOCAL COMERCIAL - Mestre [PERSON_NAME] 5 Local A - …" at bounding box center [481, 160] width 201 height 21
drag, startPoint x: 555, startPoint y: 161, endPoint x: 615, endPoint y: 160, distance: 60.2
click at [615, 160] on div "Datos concepto Concepto Cuota Mensual Arrendamiento LOCAL COMERCIAL - Mestre [P…" at bounding box center [482, 230] width 964 height 461
click at [478, 162] on input "Cuota Mensual Arrendamiento LOCAL COMERCIAL - Mestre [PERSON_NAME] 5 Local A - …" at bounding box center [481, 160] width 201 height 21
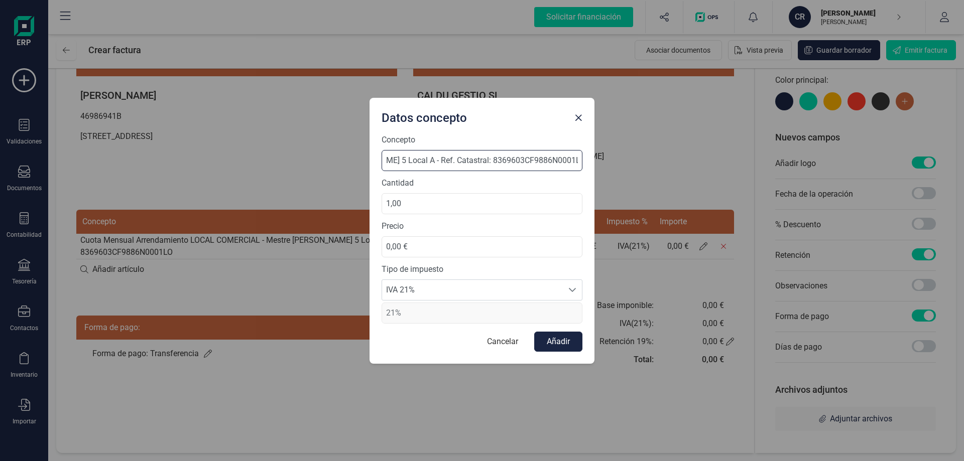
click at [429, 160] on input "Cuota Mensual Arrendamiento LOCAL COMERCIAL - Mestre [PERSON_NAME] 5 Local A - …" at bounding box center [481, 160] width 201 height 21
type input "Cuota Mensual Arrendamiento LOCAL COMERCIAL - [GEOGRAPHIC_DATA][PERSON_NAME] 5 …"
click at [563, 338] on button "Añadir" at bounding box center [558, 342] width 48 height 20
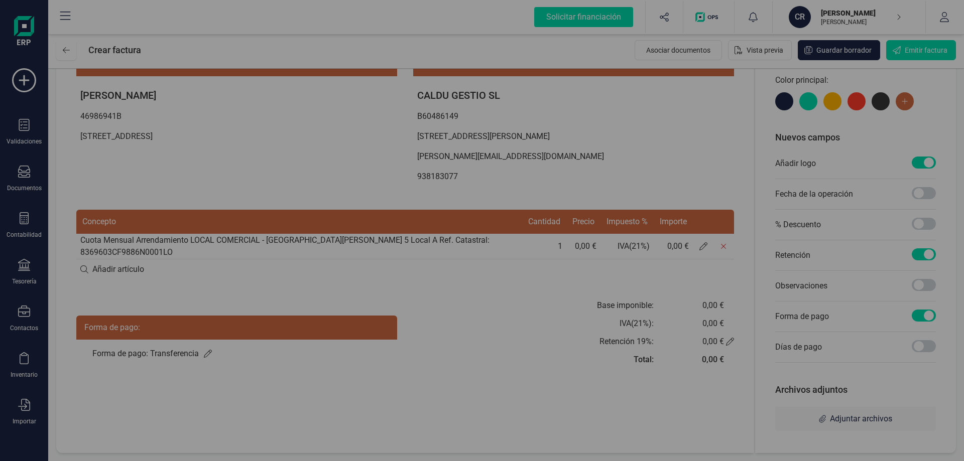
scroll to position [0, 0]
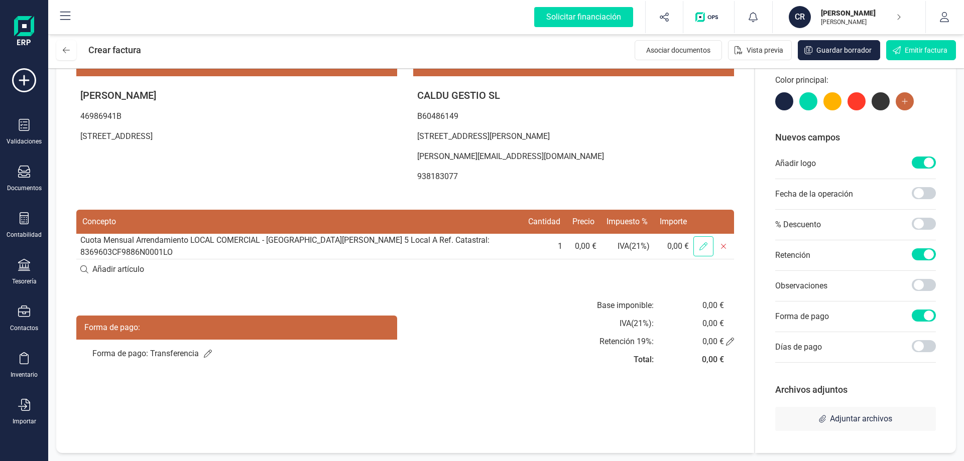
click at [702, 248] on icon at bounding box center [703, 246] width 8 height 8
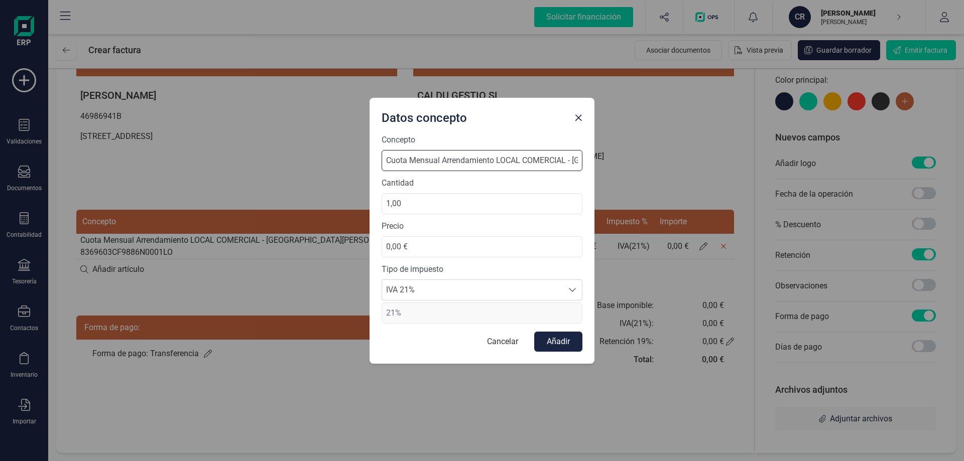
scroll to position [0, 312]
drag, startPoint x: 506, startPoint y: 154, endPoint x: 706, endPoint y: 179, distance: 201.8
click at [706, 179] on div "Datos concepto Concepto Cuota Mensual Arrendamiento LOCAL COMERCIAL - Mestre [P…" at bounding box center [482, 230] width 964 height 461
click at [417, 169] on input "Cuota Mensual Arrendamiento LOCAL COMERCIAL - [GEOGRAPHIC_DATA][PERSON_NAME] 5 …" at bounding box center [481, 160] width 201 height 21
click at [435, 162] on input "Cuota Mensual Arrendamiento LOCAL COMERCIAL - [GEOGRAPHIC_DATA][PERSON_NAME] 5 …" at bounding box center [481, 160] width 201 height 21
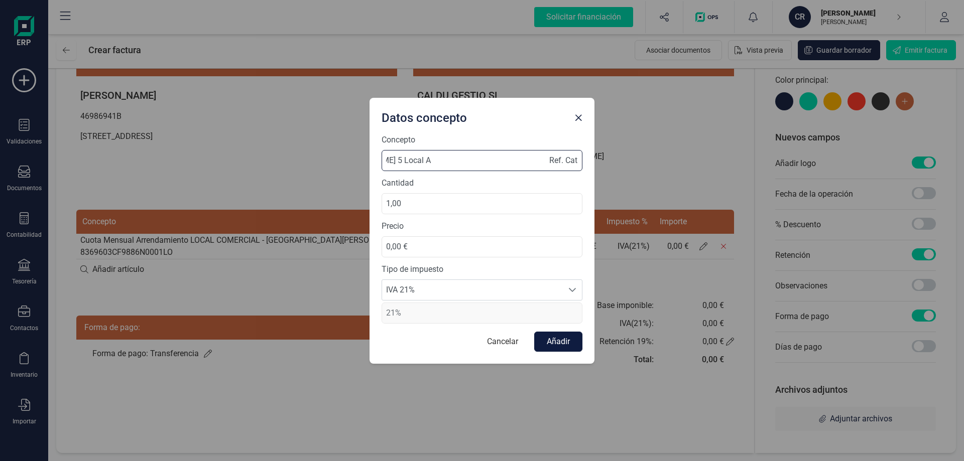
type input "Cuota Mensual Arrendamiento LOCAL COMERCIAL - [GEOGRAPHIC_DATA][PERSON_NAME] 5 …"
click at [554, 343] on button "Añadir" at bounding box center [558, 342] width 48 height 20
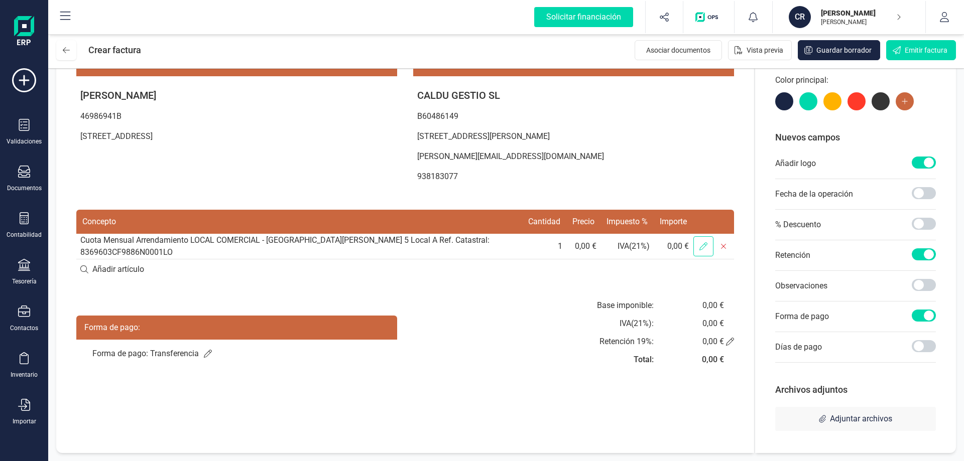
click at [702, 249] on icon at bounding box center [703, 246] width 8 height 8
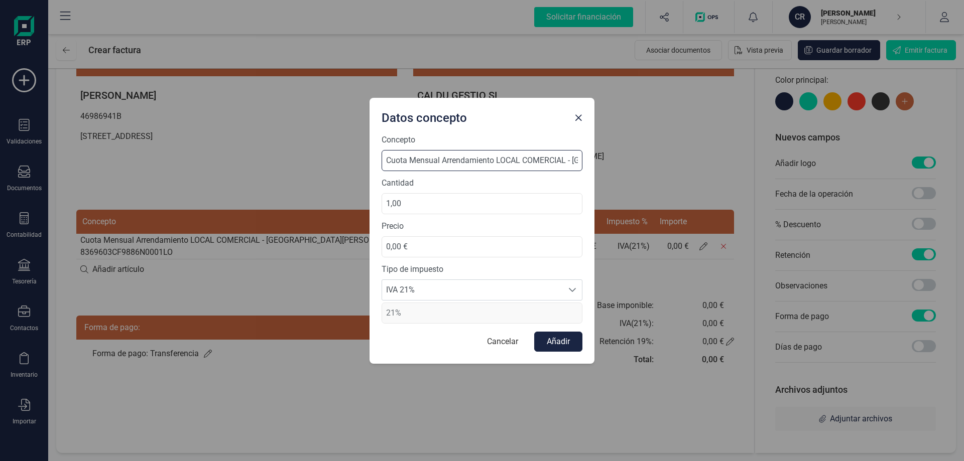
click at [469, 159] on input "Cuota Mensual Arrendamiento LOCAL COMERCIAL - [GEOGRAPHIC_DATA][PERSON_NAME] 5 …" at bounding box center [481, 160] width 201 height 21
drag, startPoint x: 537, startPoint y: 165, endPoint x: 669, endPoint y: 163, distance: 132.0
click at [671, 163] on div "Datos concepto Concepto Cuota Mensual Arrendamiento LOCAL COMERCIAL - Mestre [P…" at bounding box center [482, 230] width 964 height 461
click at [497, 152] on input "Cuota Mensual Arrendamiento LOCAL COMERCIAL - [GEOGRAPHIC_DATA][PERSON_NAME] 5 …" at bounding box center [481, 160] width 201 height 21
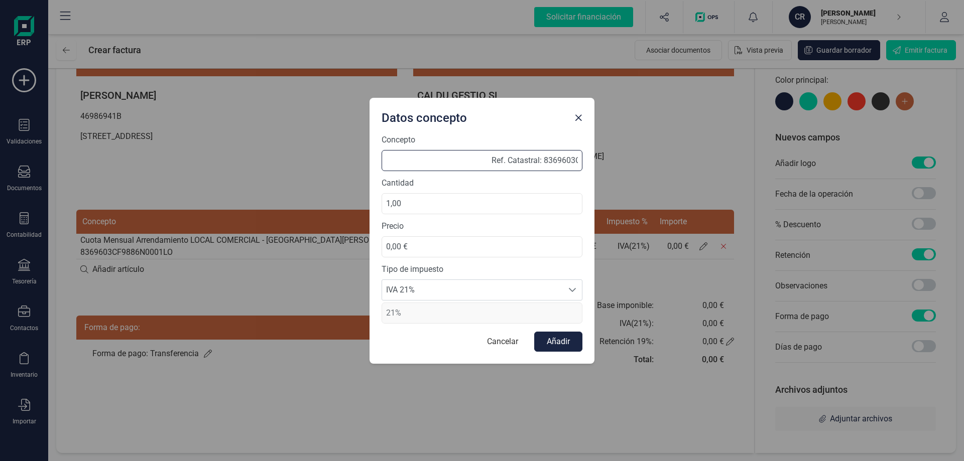
drag, startPoint x: 479, startPoint y: 160, endPoint x: 473, endPoint y: 160, distance: 6.0
click at [479, 160] on input "Cuota Mensual Arrendamiento LOCAL COMERCIAL - [GEOGRAPHIC_DATA][PERSON_NAME] 5 …" at bounding box center [481, 160] width 201 height 21
click at [441, 158] on input "Cuota Mensual Arrendamiento LOCAL COMERCIAL - [GEOGRAPHIC_DATA][PERSON_NAME] 5 …" at bounding box center [481, 160] width 201 height 21
click at [435, 159] on input "Cuota Mensual Arrendamiento LOCAL COMERCIAL - [GEOGRAPHIC_DATA][PERSON_NAME] 5 …" at bounding box center [481, 160] width 201 height 21
drag, startPoint x: 503, startPoint y: 162, endPoint x: 707, endPoint y: 161, distance: 203.8
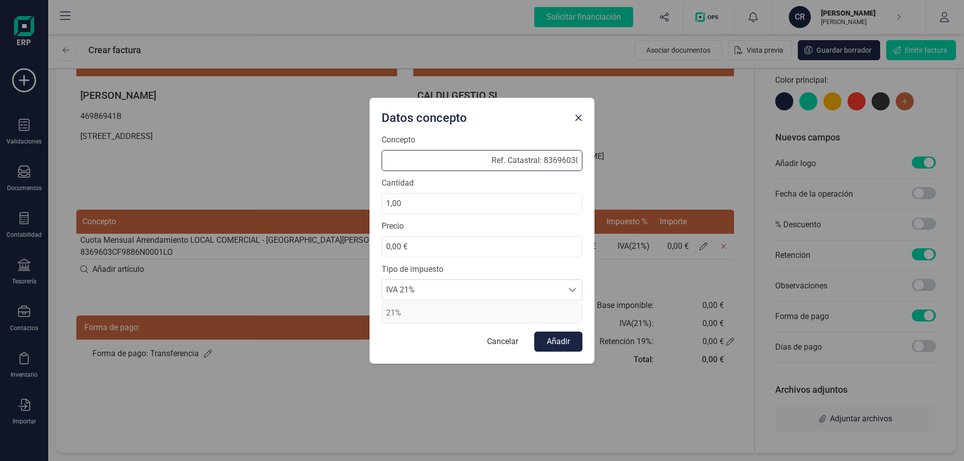
click at [712, 161] on div "Datos concepto Concepto Cuota Mensual Arrendamiento LOCAL COMERCIAL - Mestre [P…" at bounding box center [482, 230] width 964 height 461
click at [427, 165] on input "Cuota Mensual Arrendamiento LOCAL COMERCIAL - [GEOGRAPHIC_DATA][PERSON_NAME] 5 …" at bounding box center [481, 160] width 201 height 21
click at [434, 163] on input "Cuota Mensual Arrendamiento LOCAL COMERCIAL - [GEOGRAPHIC_DATA][PERSON_NAME] 5 …" at bounding box center [481, 160] width 201 height 21
type input "Cuota Mensual Arrendamiento LOCAL COMERCIAL - [GEOGRAPHIC_DATA][PERSON_NAME] 5 …"
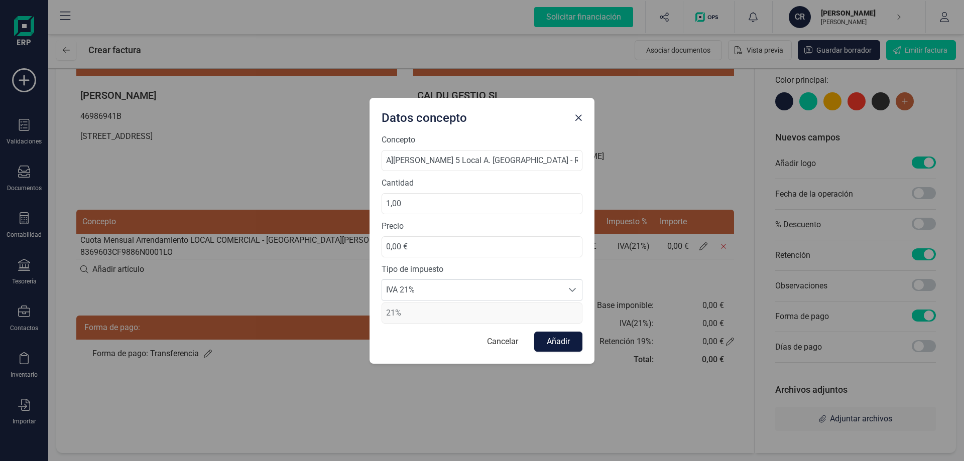
click at [568, 343] on button "Añadir" at bounding box center [558, 342] width 48 height 20
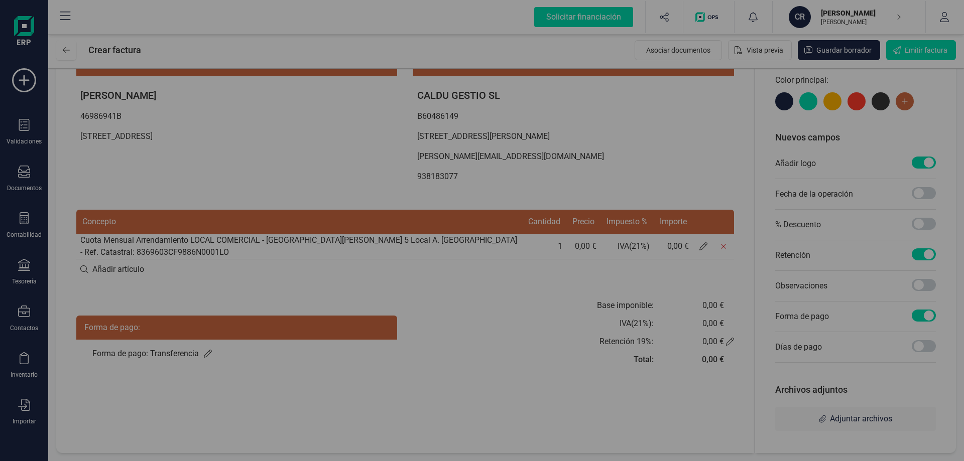
scroll to position [0, 0]
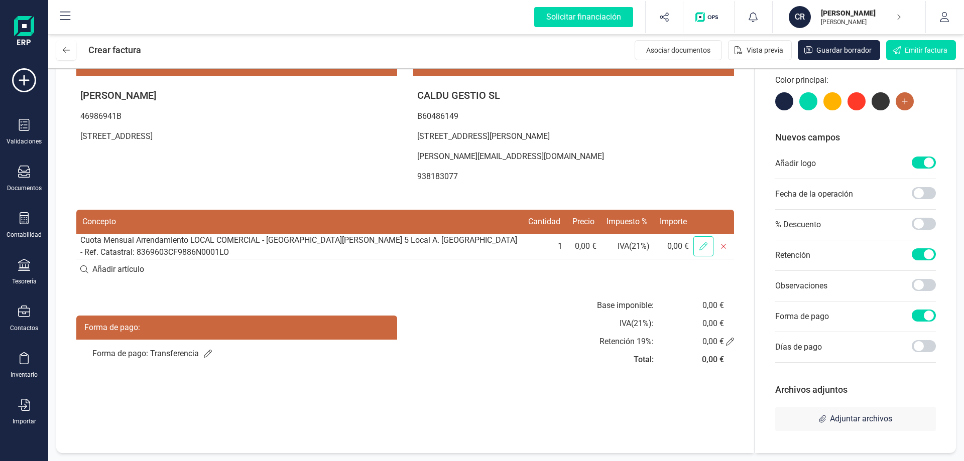
click at [700, 244] on icon at bounding box center [703, 246] width 8 height 8
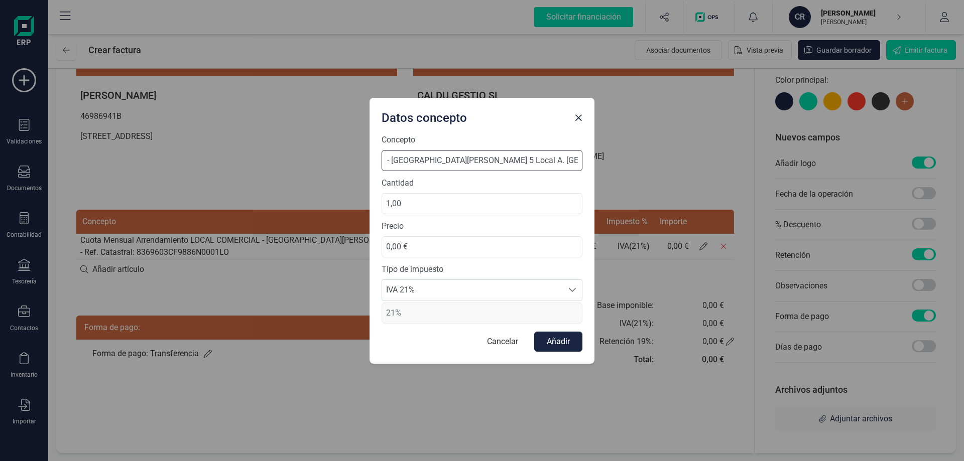
scroll to position [0, 336]
drag, startPoint x: 521, startPoint y: 158, endPoint x: 629, endPoint y: 151, distance: 108.6
click at [629, 151] on div "Datos concepto Concepto Cuota Mensual Arrendamiento LOCAL COMERCIAL - Mestre [P…" at bounding box center [482, 230] width 964 height 461
click at [424, 159] on input "Cuota Mensual Arrendamiento LOCAL COMERCIAL - [GEOGRAPHIC_DATA][PERSON_NAME] 5 …" at bounding box center [481, 160] width 201 height 21
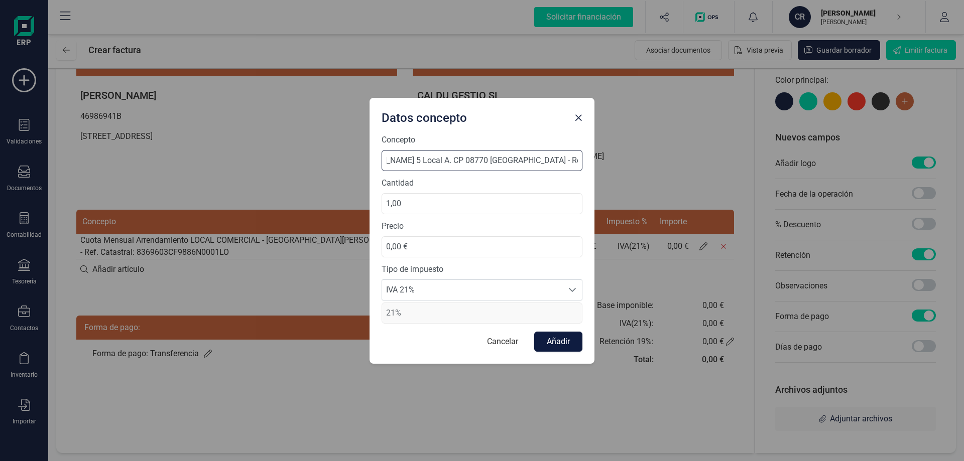
type input "Cuota Mensual Arrendamiento LOCAL COMERCIAL - [GEOGRAPHIC_DATA][PERSON_NAME] 5 …"
click at [573, 348] on button "Añadir" at bounding box center [558, 342] width 48 height 20
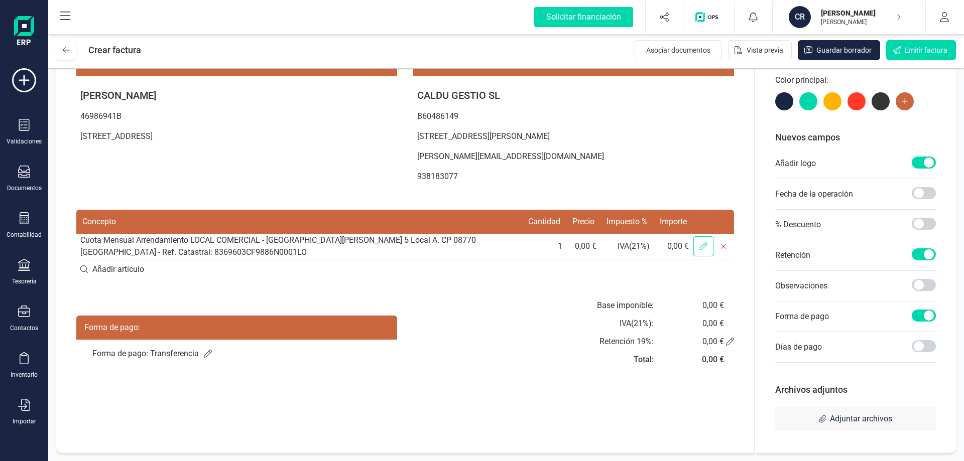
click at [709, 243] on span at bounding box center [703, 246] width 20 height 20
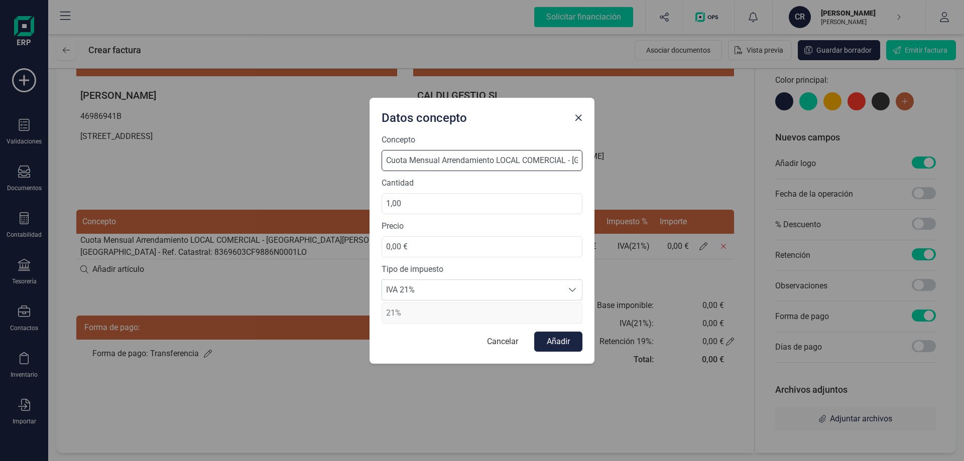
click at [442, 161] on input "Cuota Mensual Arrendamiento LOCAL COMERCIAL - [GEOGRAPHIC_DATA][PERSON_NAME] 5 …" at bounding box center [481, 160] width 201 height 21
type input "Cuota Mensual de Arrendamiento LOCAL COMERCIAL - [GEOGRAPHIC_DATA][PERSON_NAME]…"
click at [560, 344] on button "Añadir" at bounding box center [558, 342] width 48 height 20
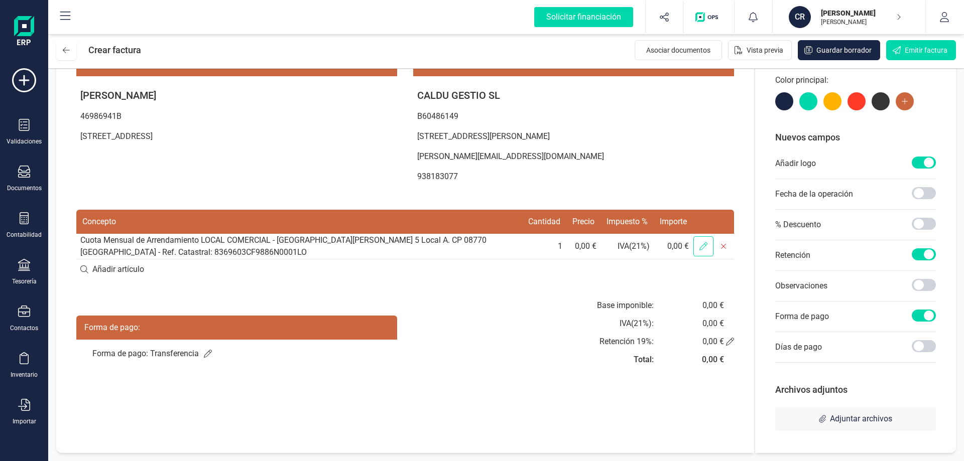
click at [705, 244] on icon at bounding box center [703, 246] width 8 height 8
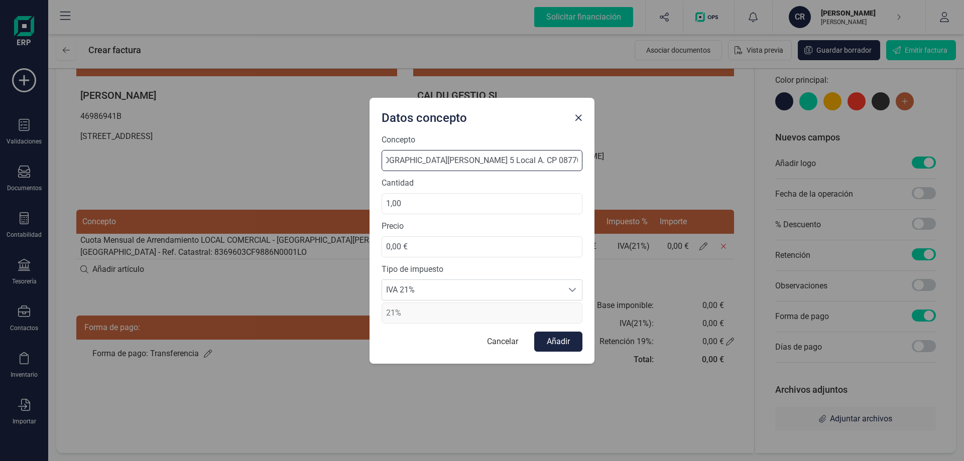
scroll to position [0, 384]
drag, startPoint x: 538, startPoint y: 161, endPoint x: 644, endPoint y: 168, distance: 106.6
click at [644, 168] on div "Datos concepto Concepto Cuota Mensual de Arrendamiento LOCAL COMERCIAL - Mestre…" at bounding box center [482, 230] width 964 height 461
click at [541, 158] on input "Cuota Mensual de Arrendamiento LOCAL COMERCIAL - [GEOGRAPHIC_DATA][PERSON_NAME]…" at bounding box center [481, 160] width 201 height 21
drag, startPoint x: 544, startPoint y: 158, endPoint x: 601, endPoint y: 158, distance: 57.7
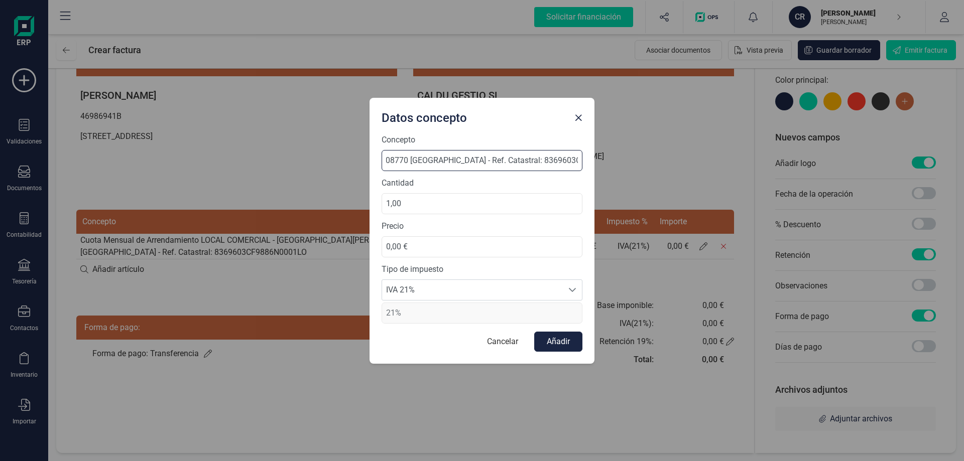
click at [601, 158] on div "Datos concepto Concepto Cuota Mensual de Arrendamiento LOCAL COMERCIAL - Mestre…" at bounding box center [482, 230] width 964 height 461
click at [434, 163] on input "Cuota Mensual de Arrendamiento LOCAL COMERCIAL - [GEOGRAPHIC_DATA][PERSON_NAME]…" at bounding box center [481, 160] width 201 height 21
type input "Cuota Mensual de Arrendamiento LOCAL COMERCIAL - [GEOGRAPHIC_DATA][PERSON_NAME]…"
click at [559, 336] on button "Añadir" at bounding box center [558, 342] width 48 height 20
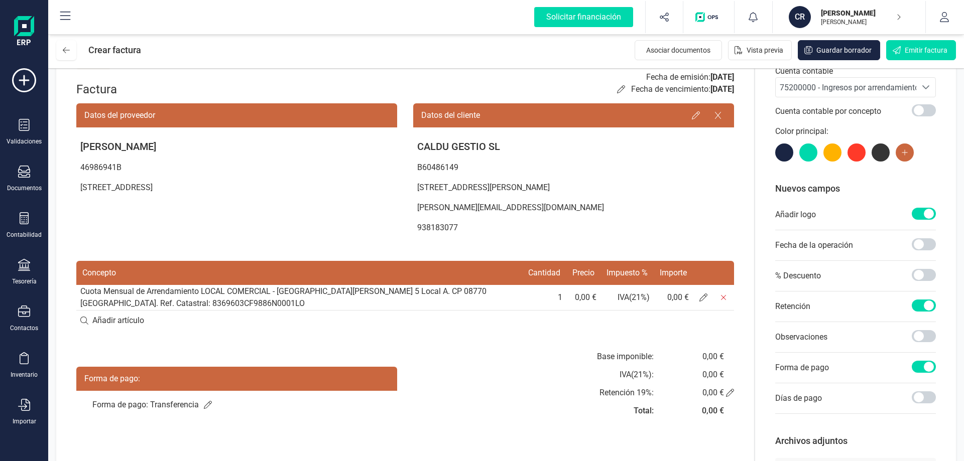
scroll to position [100, 0]
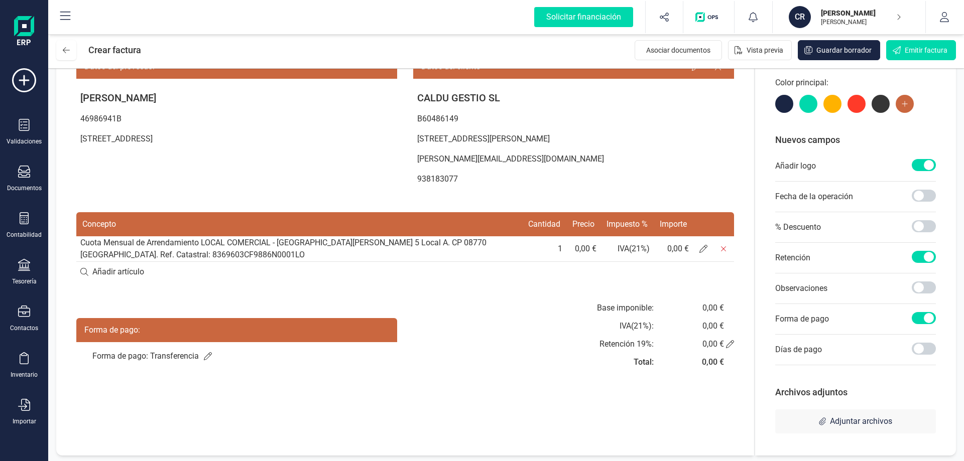
click at [675, 246] on td "0,00 €" at bounding box center [672, 249] width 39 height 26
click at [700, 253] on span at bounding box center [703, 249] width 20 height 20
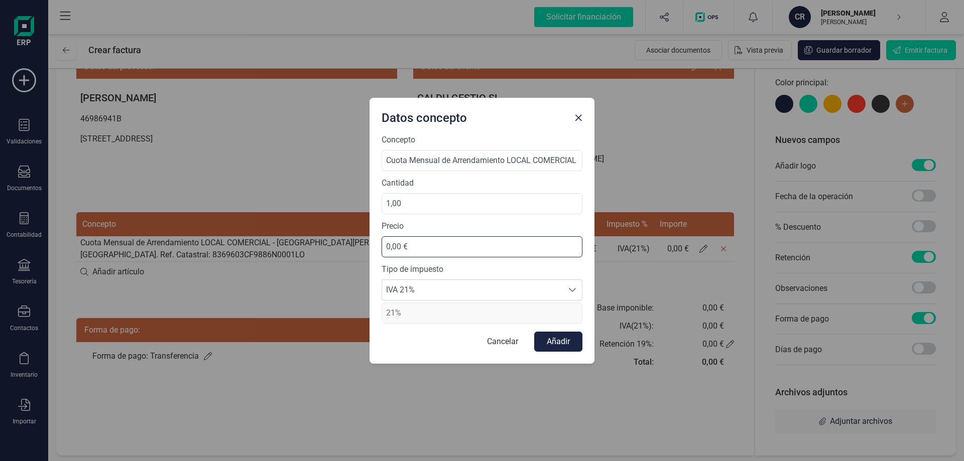
click at [436, 242] on input "0,00 €" at bounding box center [481, 246] width 201 height 21
type input "1.028,00 €"
click at [547, 342] on button "Añadir" at bounding box center [558, 342] width 48 height 20
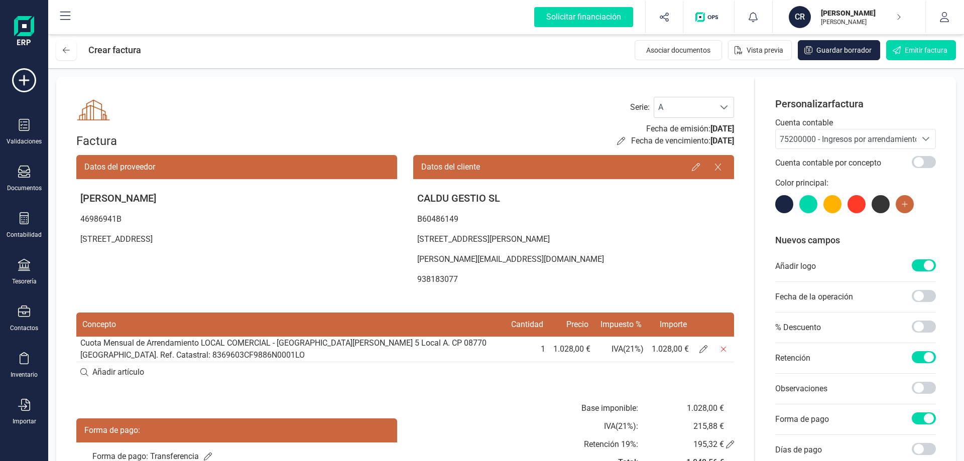
scroll to position [50, 0]
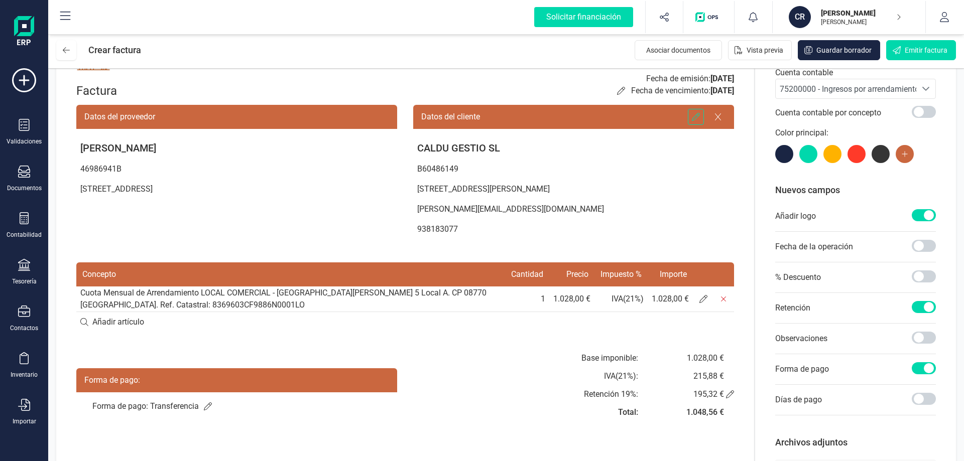
click at [697, 112] on div at bounding box center [696, 117] width 16 height 16
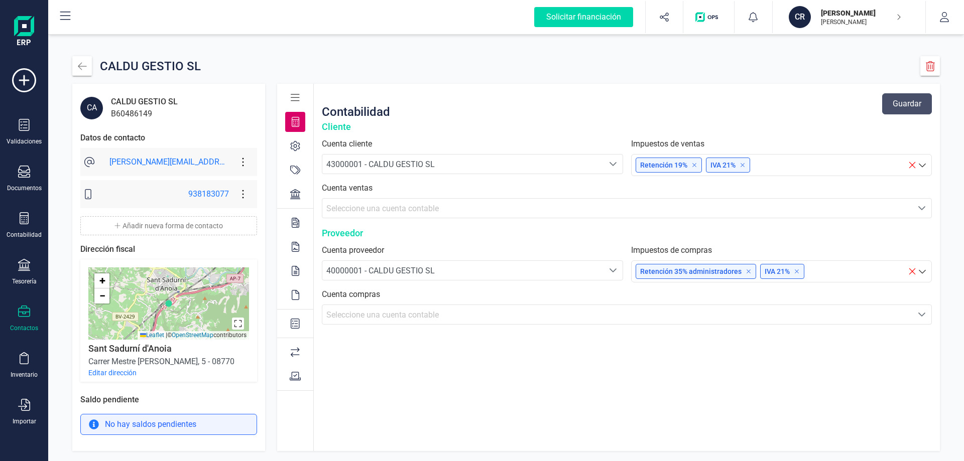
click at [92, 161] on icon at bounding box center [89, 162] width 10 height 10
click at [245, 165] on icon at bounding box center [242, 162] width 19 height 11
click at [289, 200] on link "Editar forma de contacto" at bounding box center [297, 192] width 128 height 20
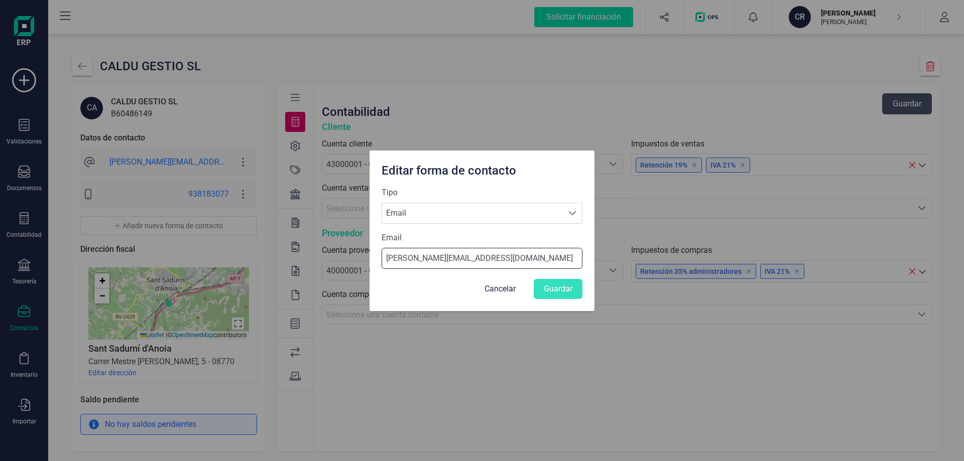
drag, startPoint x: 411, startPoint y: 259, endPoint x: 278, endPoint y: 228, distance: 136.0
click at [278, 228] on div "Editar forma de contacto Tipo Selecciona una forma de contacto Email Email Emai…" at bounding box center [482, 230] width 964 height 461
type input "[EMAIL_ADDRESS][DOMAIN_NAME]"
click at [569, 286] on button "Guardar" at bounding box center [558, 289] width 49 height 20
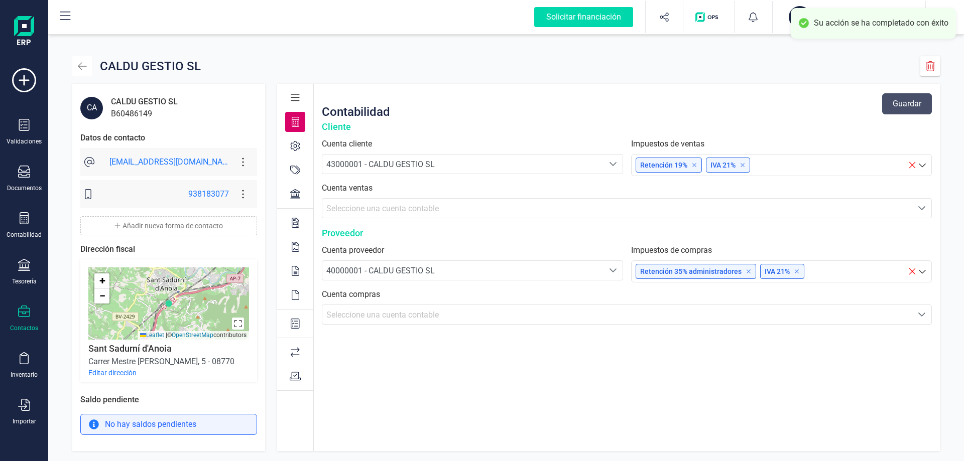
click at [90, 64] on button "button" at bounding box center [82, 66] width 20 height 20
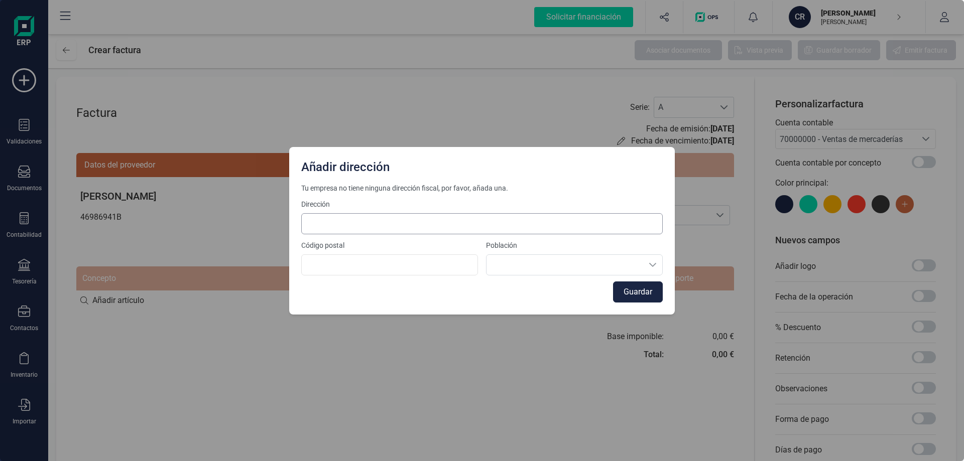
click at [425, 234] on div "Tu empresa no tiene ninguna dirección fiscal, por favor, añada una. Dirección C…" at bounding box center [481, 242] width 361 height 119
click at [422, 230] on input at bounding box center [481, 223] width 361 height 21
type input "[STREET_ADDRESS][PERSON_NAME]"
type input "08770"
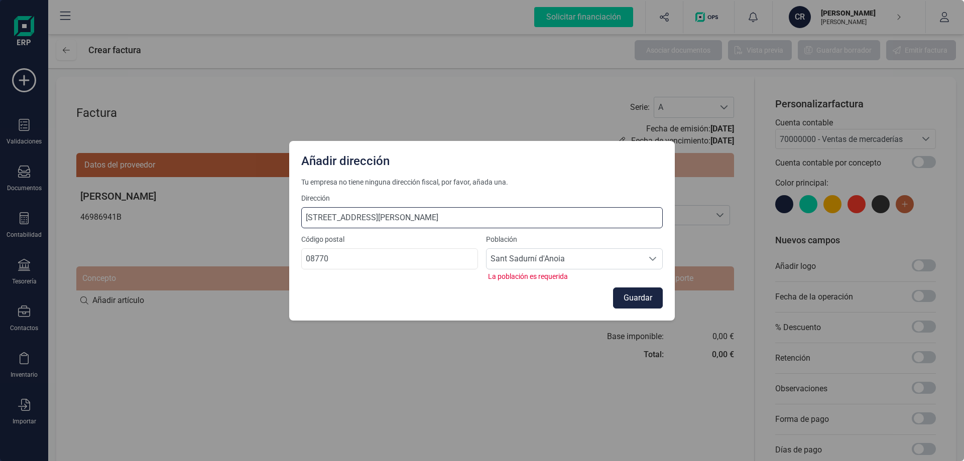
drag, startPoint x: 429, startPoint y: 219, endPoint x: 89, endPoint y: 156, distance: 345.1
click at [89, 156] on div "Añadir dirección Tu empresa no tiene ninguna dirección fiscal, por favor, añada…" at bounding box center [482, 230] width 964 height 461
type input "Passatge Terol, 39"
click at [637, 298] on button "Guardar" at bounding box center [638, 298] width 50 height 21
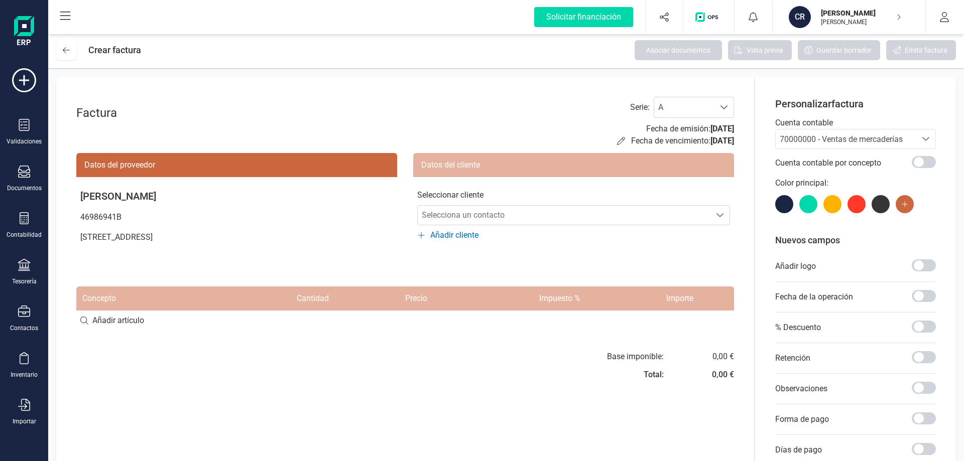
click at [103, 165] on div "Datos del proveedor" at bounding box center [236, 165] width 321 height 24
click at [136, 158] on div "Datos del proveedor" at bounding box center [236, 165] width 321 height 24
drag, startPoint x: 139, startPoint y: 162, endPoint x: 102, endPoint y: 156, distance: 37.7
click at [102, 156] on div "Datos del proveedor" at bounding box center [236, 165] width 321 height 24
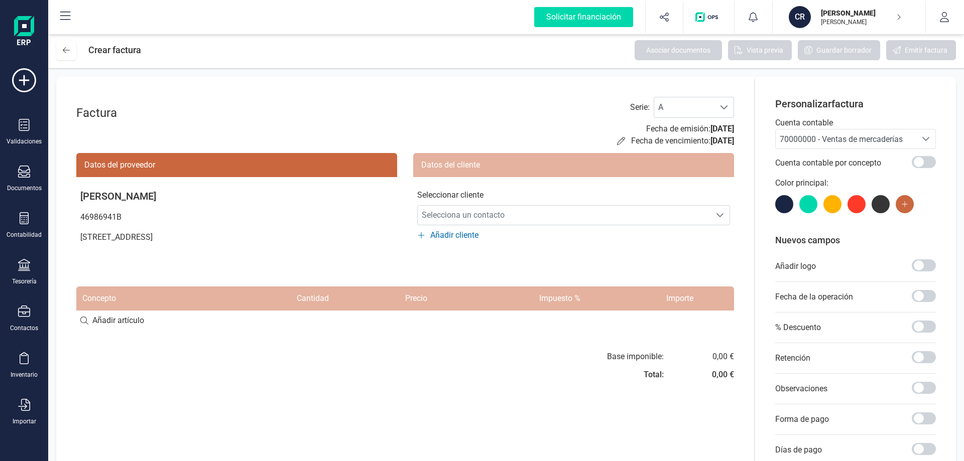
click at [99, 114] on div "Factura" at bounding box center [116, 113] width 80 height 16
click at [455, 207] on span "Selecciona un contacto" at bounding box center [564, 215] width 293 height 20
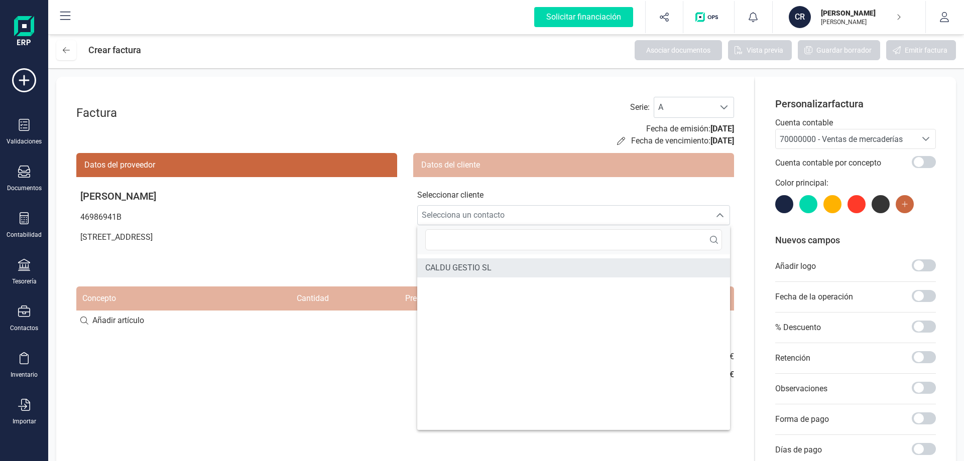
click at [464, 263] on span "CALDU GESTIO SL" at bounding box center [458, 268] width 66 height 12
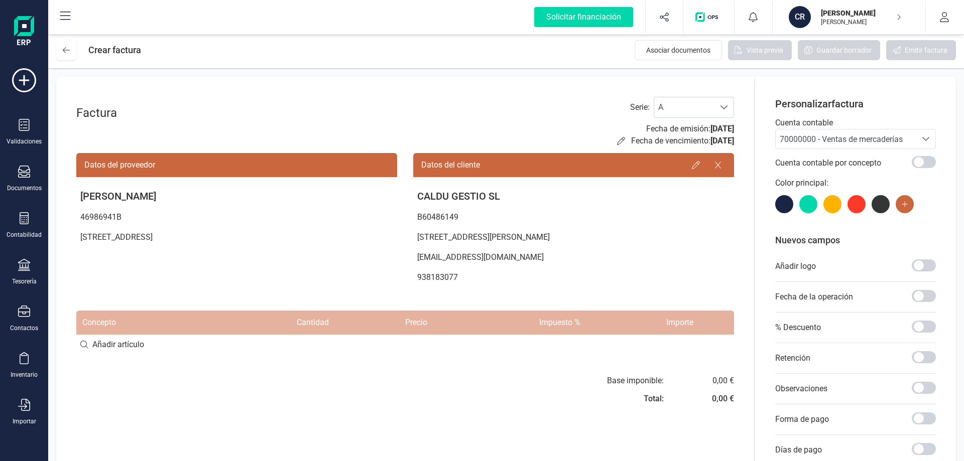
scroll to position [50, 0]
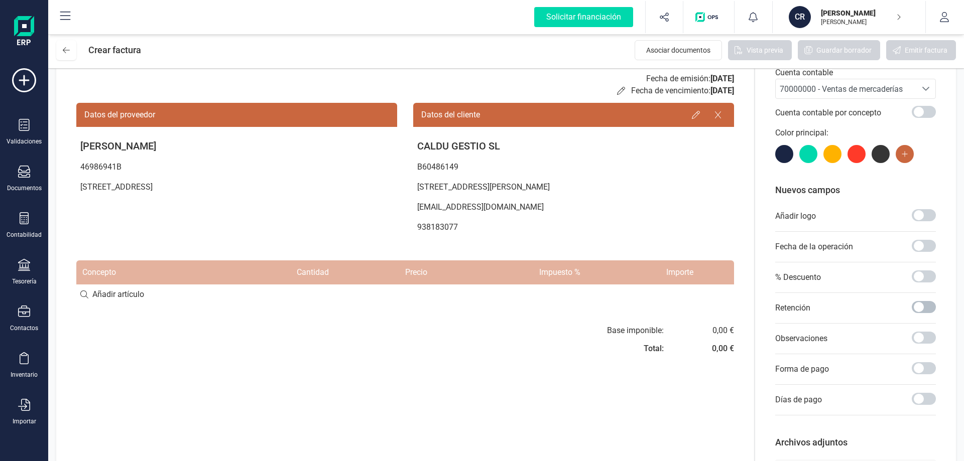
click at [928, 303] on span at bounding box center [923, 307] width 24 height 12
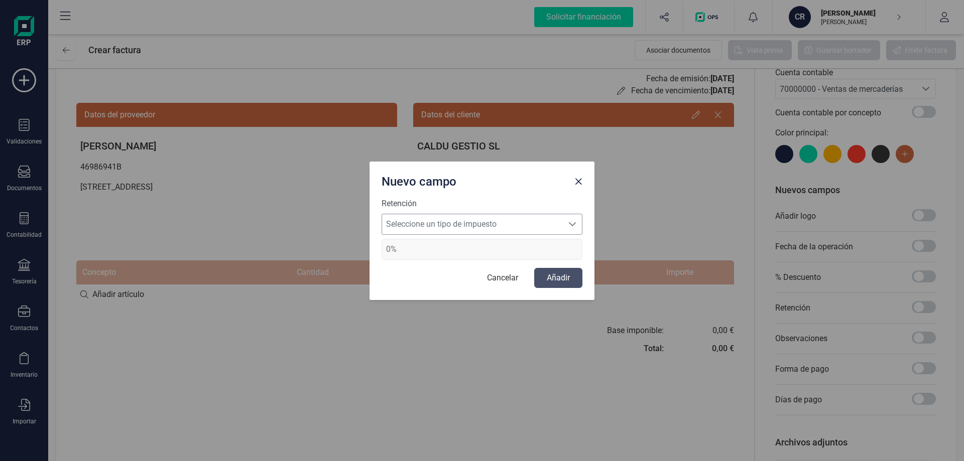
click at [444, 221] on span "Seleccione un tipo de impuesto" at bounding box center [472, 224] width 181 height 20
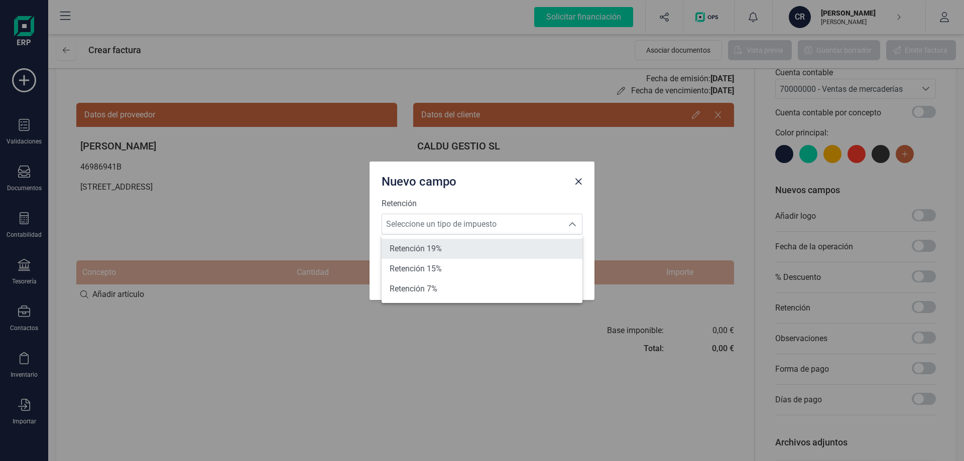
click at [435, 253] on span "Retención 19%" at bounding box center [415, 249] width 52 height 12
type input "19%"
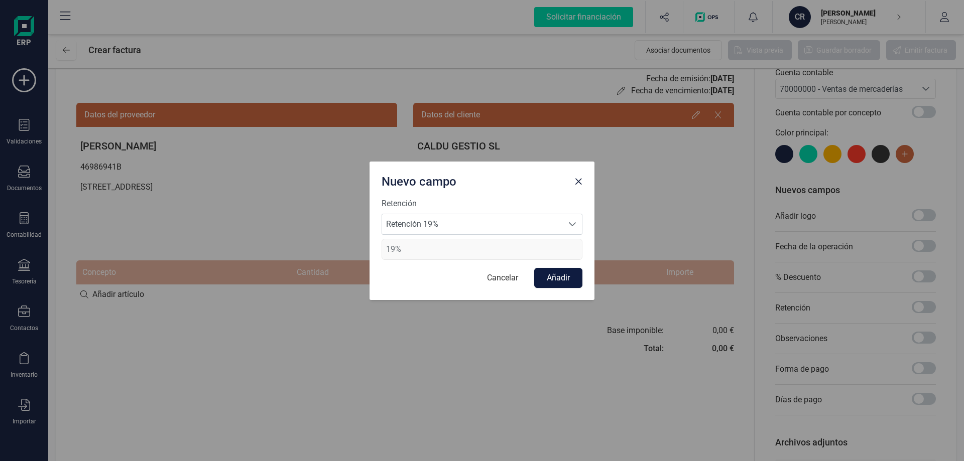
click at [553, 281] on button "Añadir" at bounding box center [558, 278] width 48 height 20
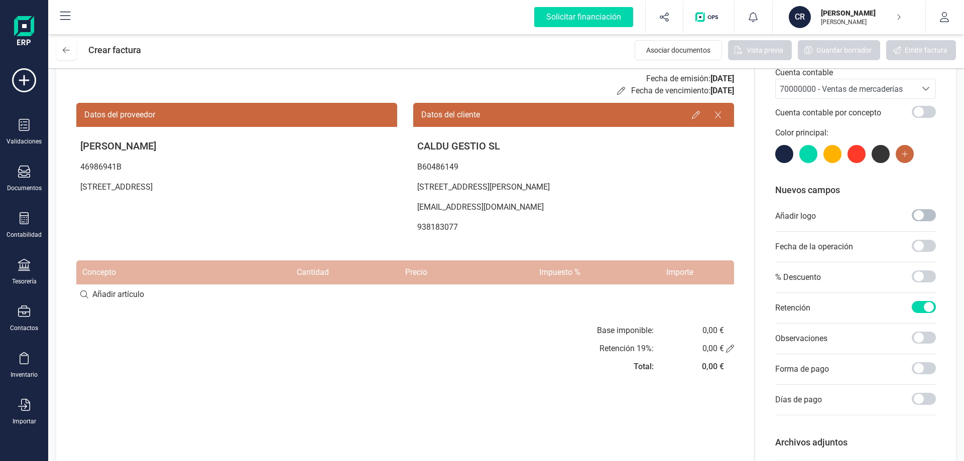
click at [926, 218] on span at bounding box center [923, 215] width 24 height 12
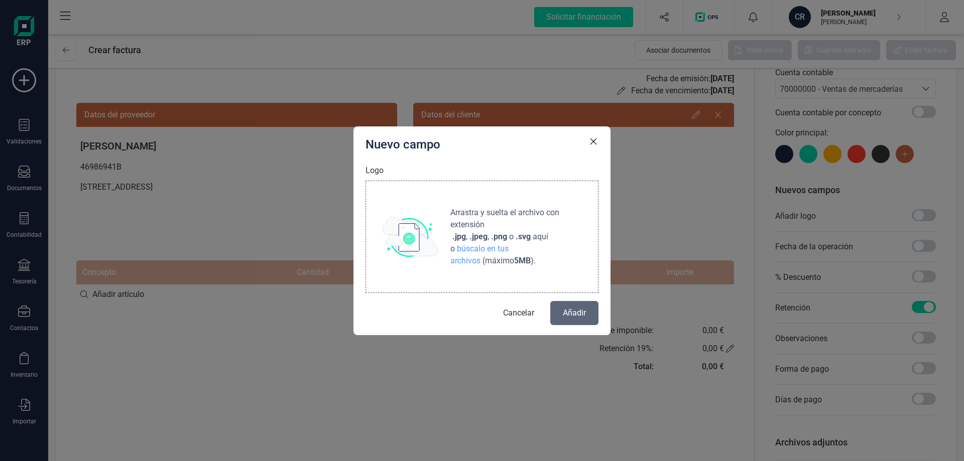
click at [470, 218] on span "Arrastra y suelta el archivo con extensión" at bounding box center [513, 219] width 127 height 24
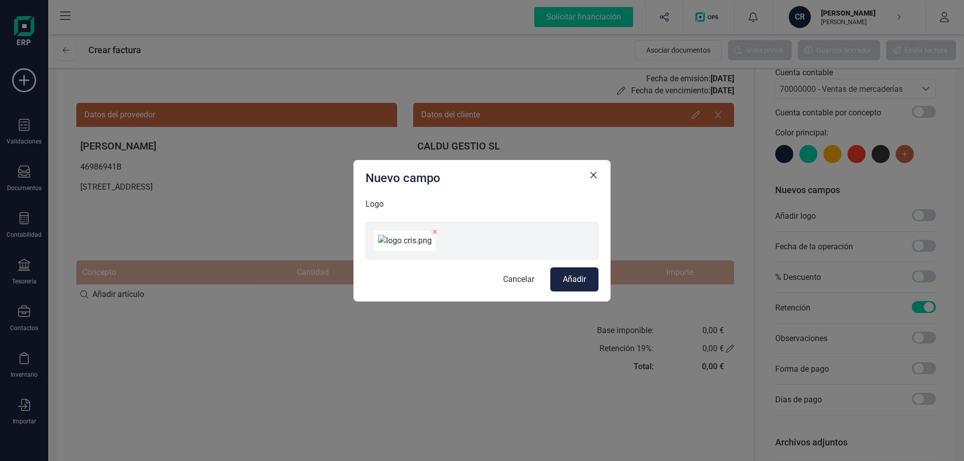
click at [584, 292] on button "Añadir" at bounding box center [574, 280] width 48 height 24
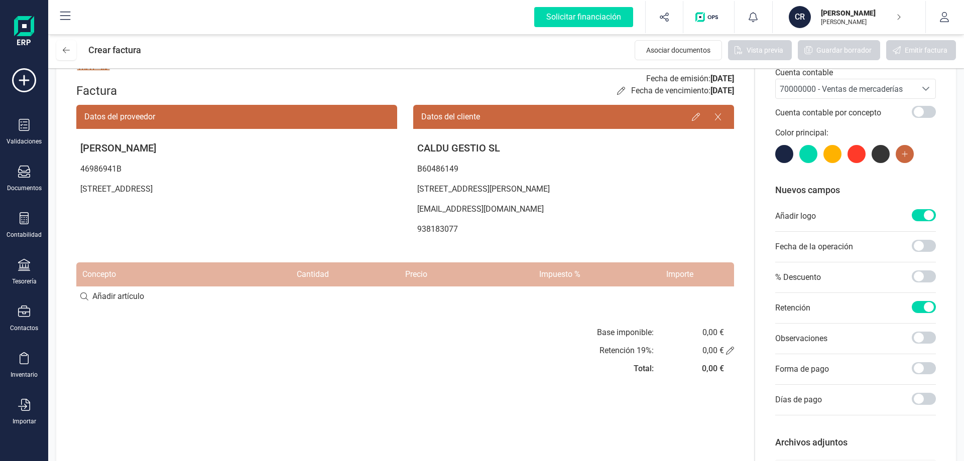
scroll to position [0, 0]
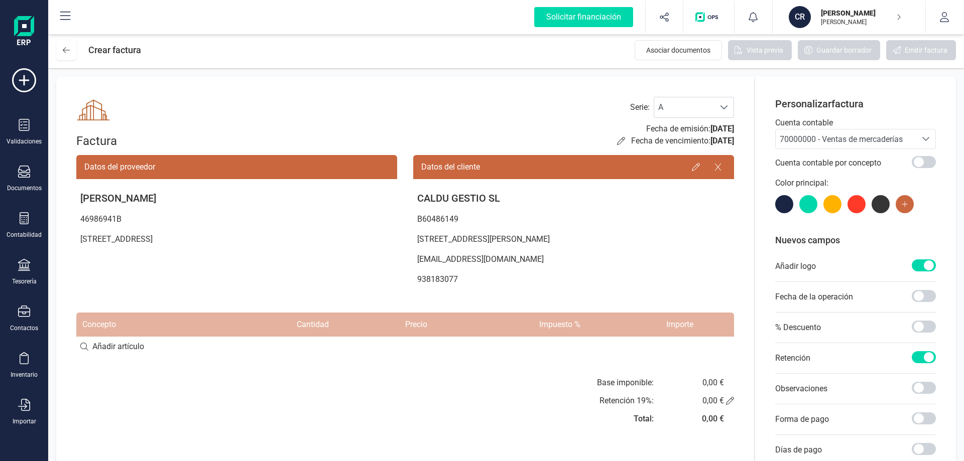
click at [127, 164] on div "Datos del proveedor" at bounding box center [236, 167] width 321 height 24
click at [122, 166] on div "Datos del proveedor" at bounding box center [236, 167] width 321 height 24
click at [822, 144] on div "70000000 - Ventas de mercaderías" at bounding box center [845, 140] width 133 height 12
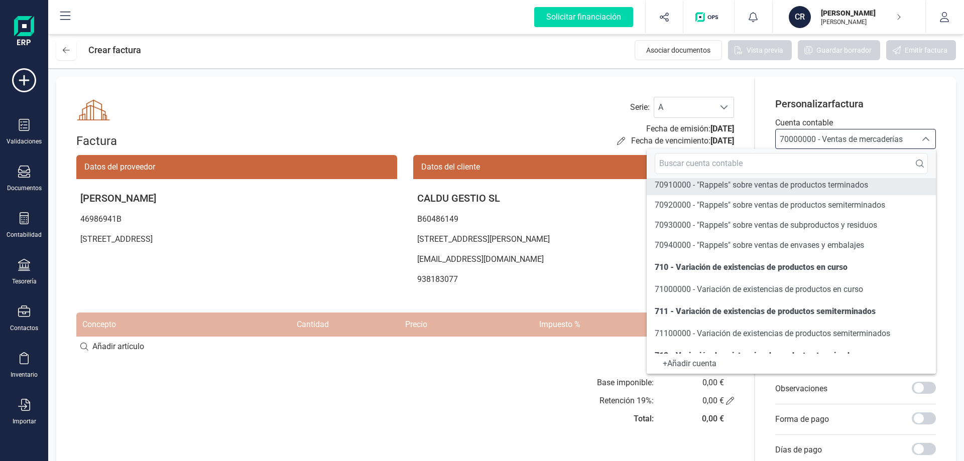
scroll to position [542, 0]
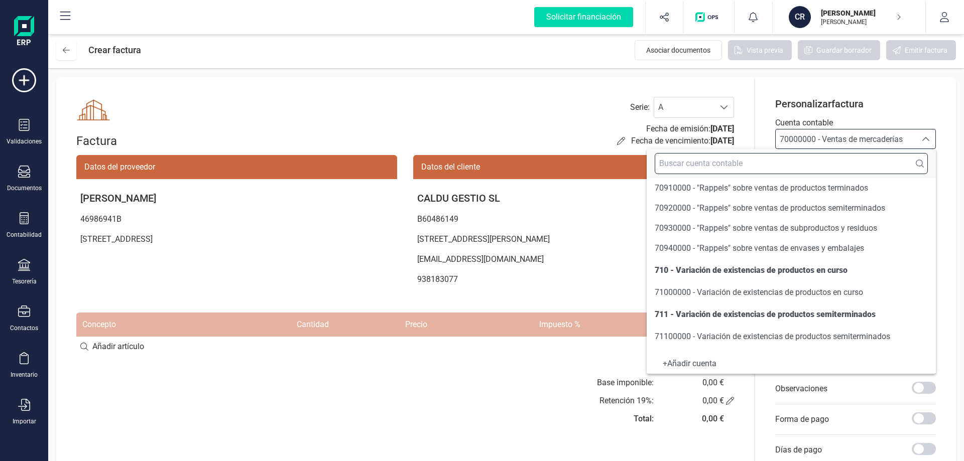
click at [706, 161] on input "text" at bounding box center [790, 163] width 273 height 21
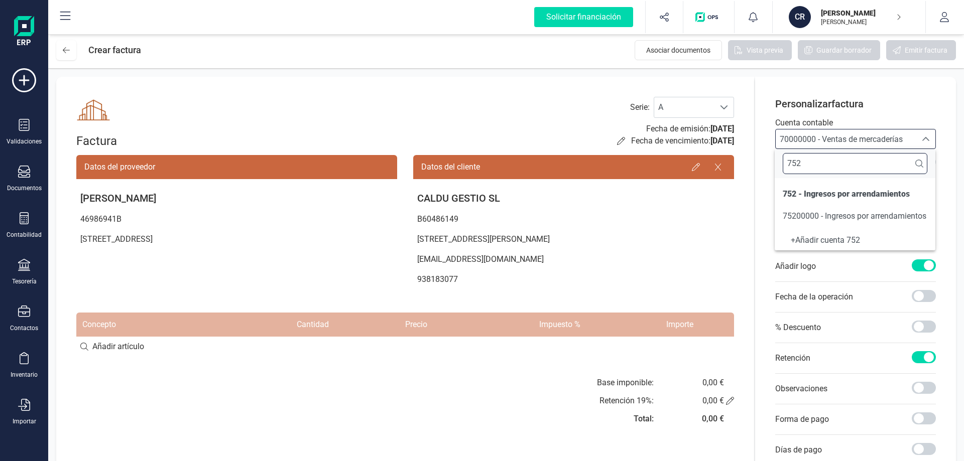
scroll to position [0, 0]
type input "752"
click at [872, 223] on li "75200000 - Ingresos por arrendamientos" at bounding box center [854, 216] width 161 height 20
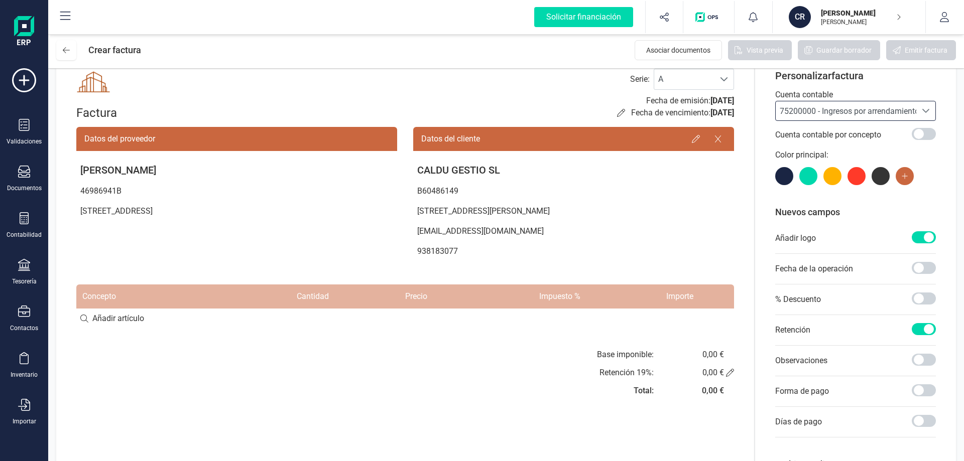
scroll to position [50, 0]
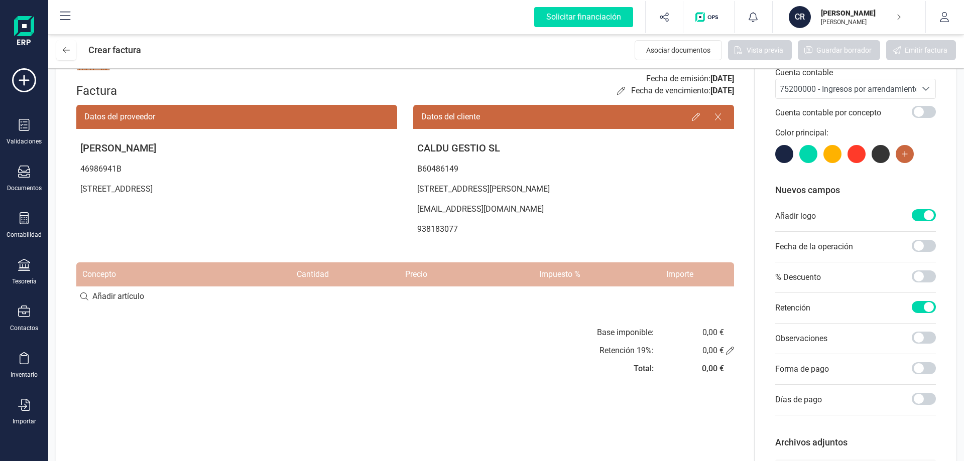
click at [117, 301] on input at bounding box center [405, 297] width 658 height 20
type input "C"
click at [128, 296] on input at bounding box center [405, 297] width 658 height 20
type input "c"
type input "Cuota Mensual de Arrendamiento"
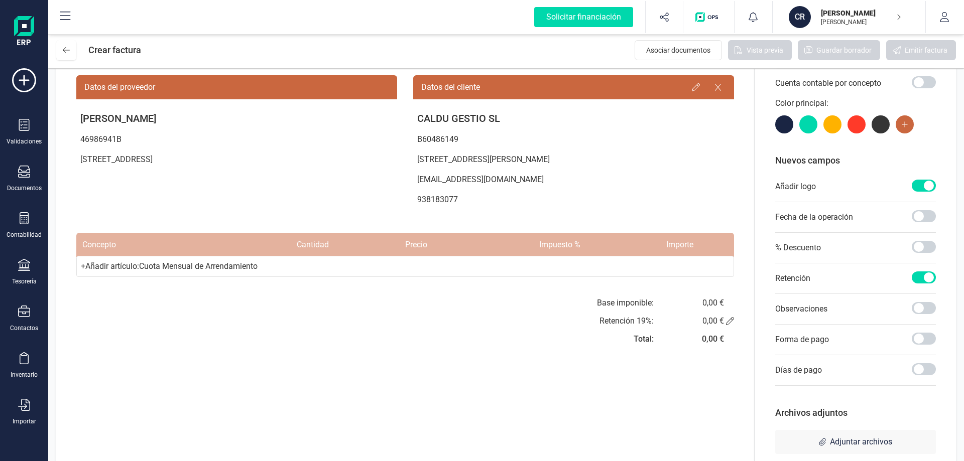
scroll to position [103, 0]
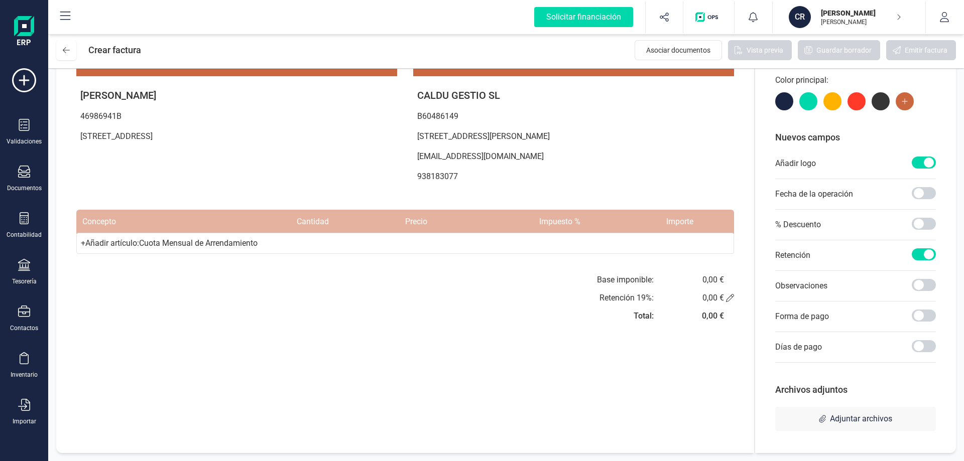
click at [631, 384] on div "Factura Serie : A A Fecha de emisión: [DATE] Fecha de vencimiento: [DATE] Datos…" at bounding box center [405, 213] width 698 height 479
click at [327, 251] on div "+ Añadir artículo : Cuota Mensual de Arrendamiento" at bounding box center [405, 243] width 658 height 21
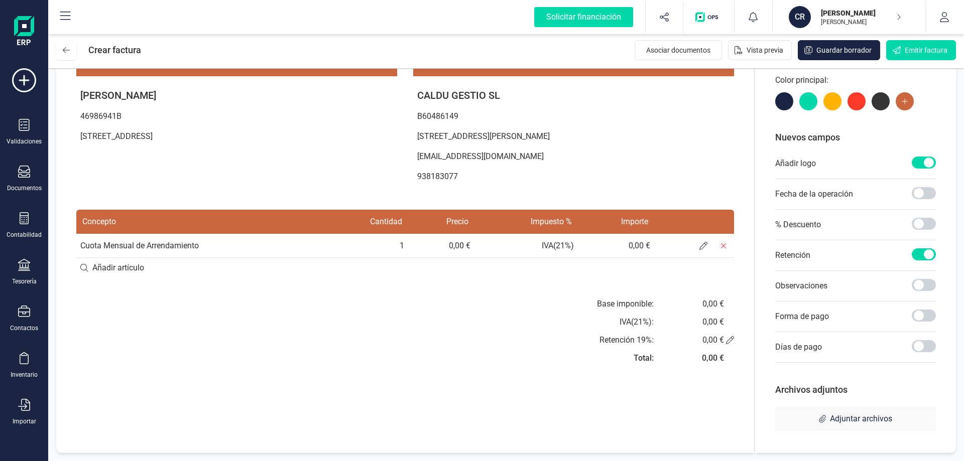
click at [326, 251] on td "1" at bounding box center [365, 246] width 86 height 24
click at [702, 247] on icon at bounding box center [703, 246] width 8 height 8
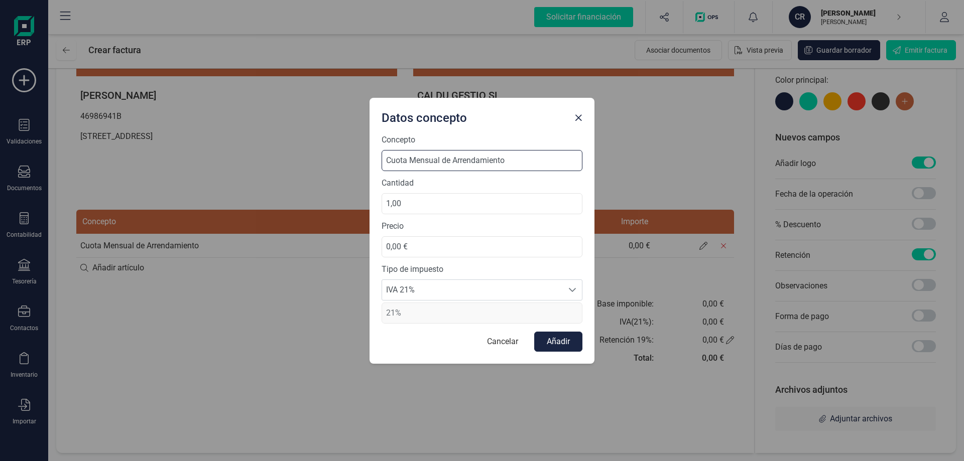
drag, startPoint x: 506, startPoint y: 160, endPoint x: 558, endPoint y: 189, distance: 59.3
click at [506, 160] on input "Cuota Mensual de Arrendamiento" at bounding box center [481, 160] width 201 height 21
drag, startPoint x: 380, startPoint y: 163, endPoint x: 85, endPoint y: 176, distance: 295.4
click at [85, 176] on div "Datos concepto Concepto Cuota Mensual de Arrendamiento de Local Comercial [STRE…" at bounding box center [482, 230] width 964 height 461
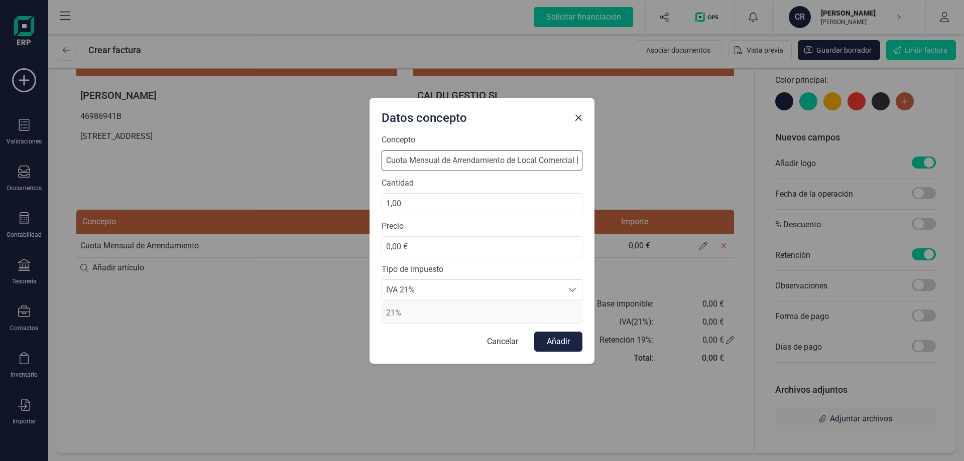
drag, startPoint x: 530, startPoint y: 160, endPoint x: 520, endPoint y: 159, distance: 10.2
click at [530, 160] on input "Cuota Mensual de Arrendamiento de Local Comercial [STREET_ADDRESS][PERSON_NAME]" at bounding box center [481, 160] width 201 height 21
drag, startPoint x: 519, startPoint y: 160, endPoint x: 505, endPoint y: 164, distance: 15.2
click at [505, 164] on input "Cuota Mensual de Arrendamiento de Local Comercial [STREET_ADDRESS][PERSON_NAME]" at bounding box center [481, 160] width 201 height 21
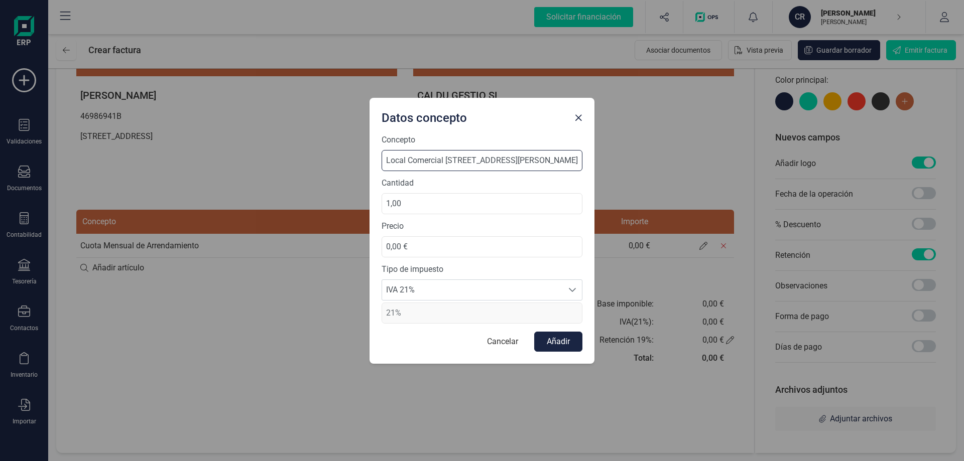
drag, startPoint x: 430, startPoint y: 162, endPoint x: 445, endPoint y: 170, distance: 16.8
click at [430, 162] on input "Cuota Mensual de Arrendamiento de Local Comercial [STREET_ADDRESS][PERSON_NAME]" at bounding box center [481, 160] width 201 height 21
type input "Cuota Mensual de Arrendamiento LOCAL COMERCIAL [STREET_ADDRESS][PERSON_NAME]"
click at [449, 247] on input "0,00 €" at bounding box center [481, 246] width 201 height 21
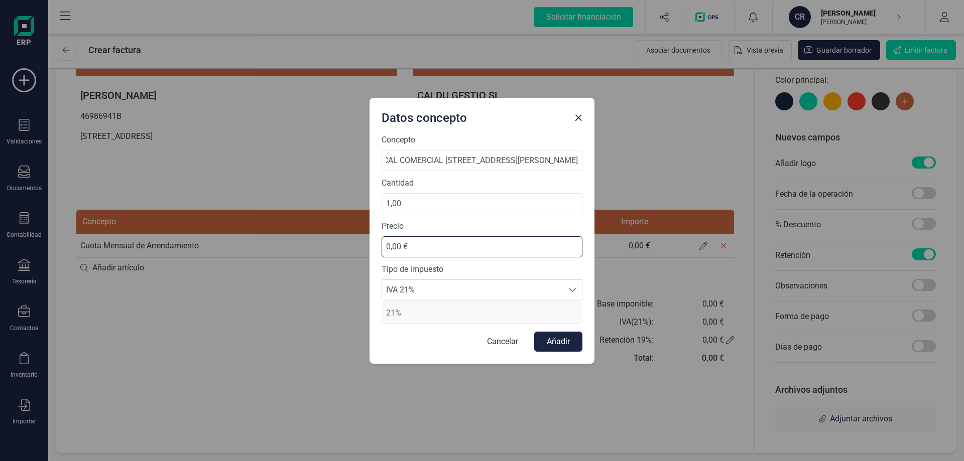
scroll to position [0, 0]
drag, startPoint x: 418, startPoint y: 241, endPoint x: 309, endPoint y: 238, distance: 109.5
click at [309, 237] on div "Datos concepto Concepto Cuota Mensual de Arrendamiento LOCAL COMERCIAL [STREET_…" at bounding box center [482, 230] width 964 height 461
type input "1.028,00 €"
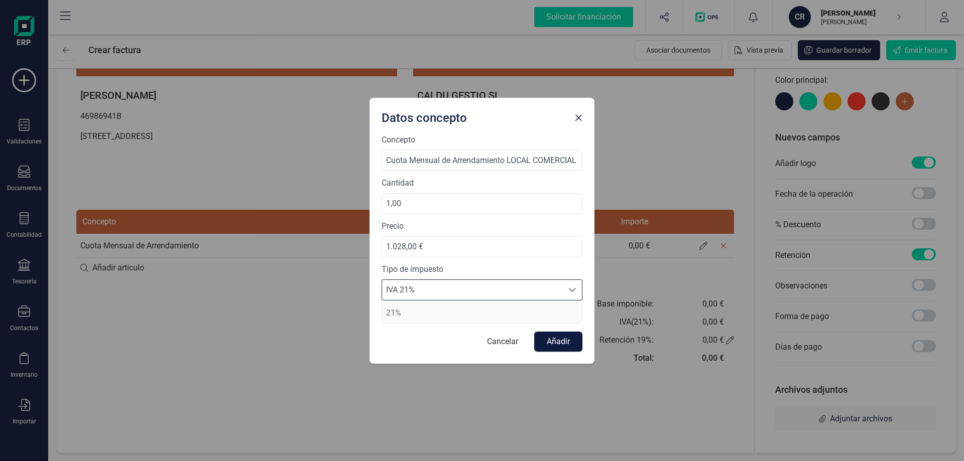
click at [566, 346] on button "Añadir" at bounding box center [558, 342] width 48 height 20
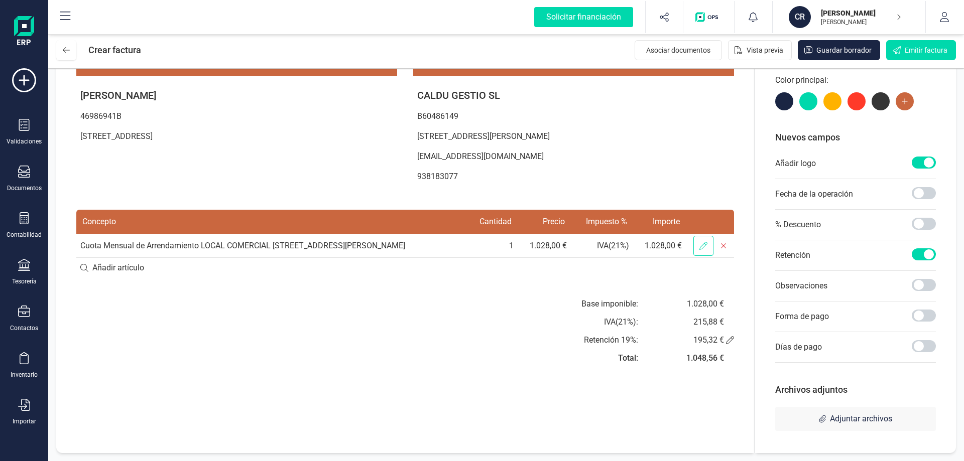
click at [703, 247] on icon at bounding box center [703, 246] width 8 height 8
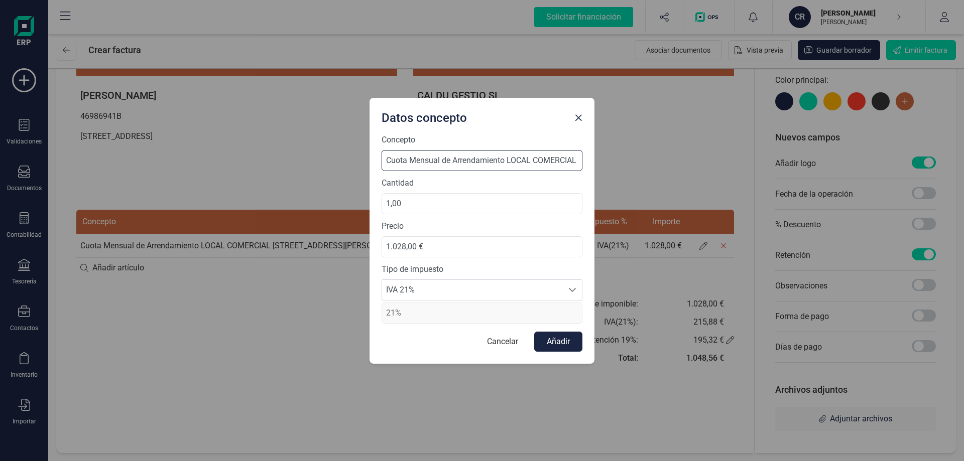
scroll to position [0, 217]
drag, startPoint x: 554, startPoint y: 157, endPoint x: 705, endPoint y: 151, distance: 151.7
click at [705, 151] on div "Datos concepto Concepto Cuota Mensual de Arrendamiento LOCAL COMERCIAL [STREET_…" at bounding box center [482, 230] width 964 height 461
click at [577, 163] on input "Cuota Mensual de Arrendamiento LOCAL COMERCIAL [STREET_ADDRESS][PERSON_NAME]" at bounding box center [481, 160] width 201 height 21
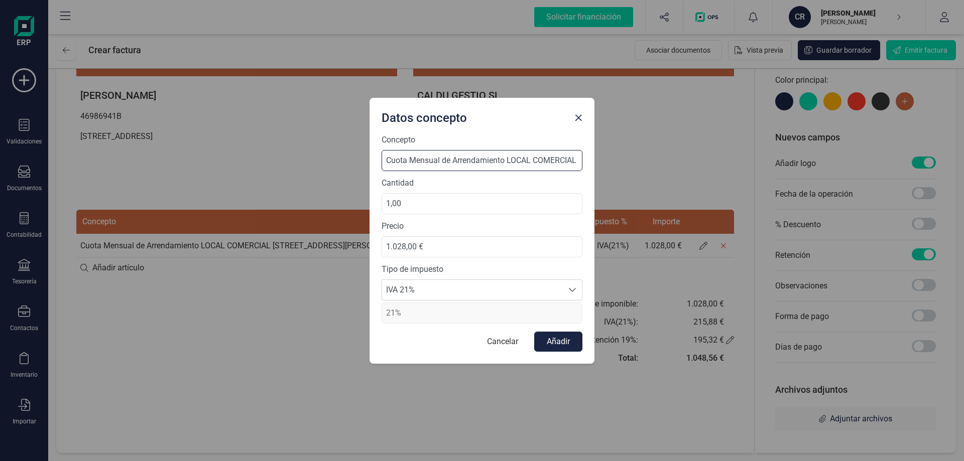
click at [578, 158] on input "Cuota Mensual de Arrendamiento LOCAL COMERCIAL [STREET_ADDRESS][PERSON_NAME]. R…" at bounding box center [481, 160] width 201 height 21
drag, startPoint x: 565, startPoint y: 159, endPoint x: 703, endPoint y: 163, distance: 138.1
click at [703, 163] on div "Datos concepto Concepto Cuota Mensual de Arrendamiento LOCAL COMERCIAL [STREET_…" at bounding box center [482, 230] width 964 height 461
click at [574, 159] on input "Cuota Mensual de Arrendamiento LOCAL COMERCIAL [STREET_ADDRESS][PERSON_NAME]. R…" at bounding box center [481, 160] width 201 height 21
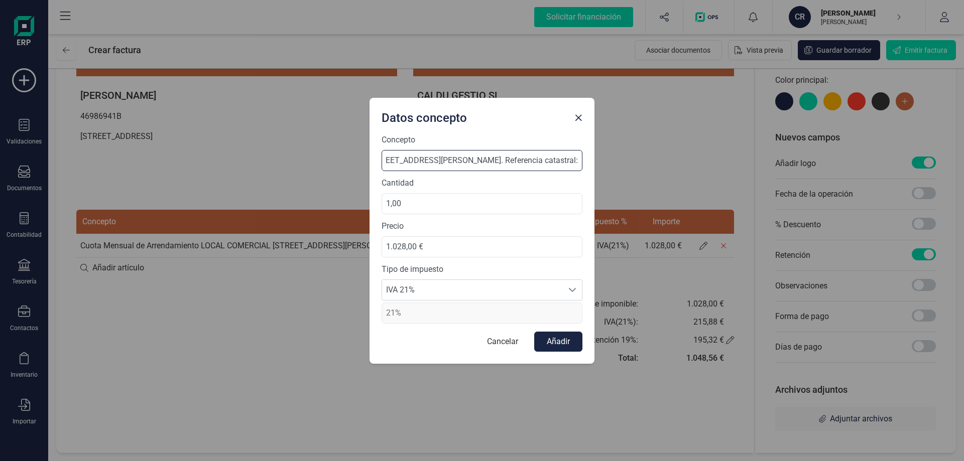
click at [581, 161] on input "Cuota Mensual de Arrendamiento LOCAL COMERCIAL [STREET_ADDRESS][PERSON_NAME]. R…" at bounding box center [481, 160] width 201 height 21
paste input "8369603CF9886N0001LO"
type input "Cuota Mensual de Arrendamiento LOCAL COMERCIAL [STREET_ADDRESS][PERSON_NAME]. R…"
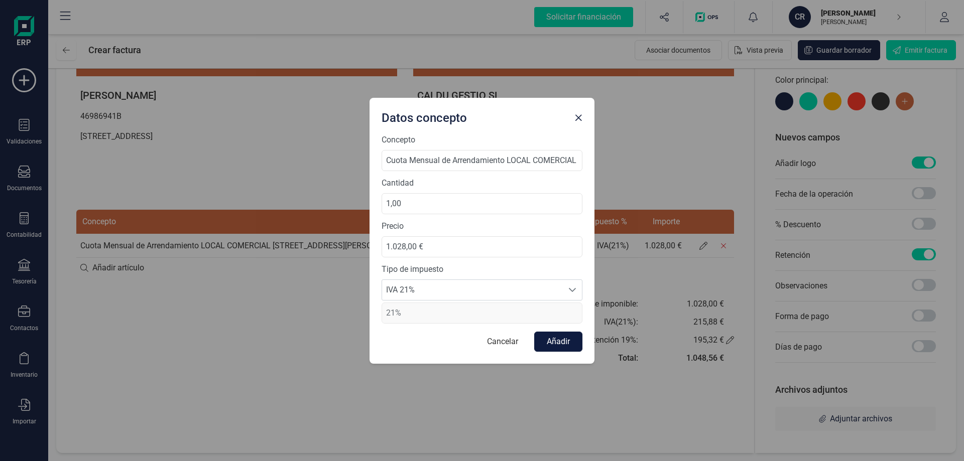
click at [570, 344] on button "Añadir" at bounding box center [558, 342] width 48 height 20
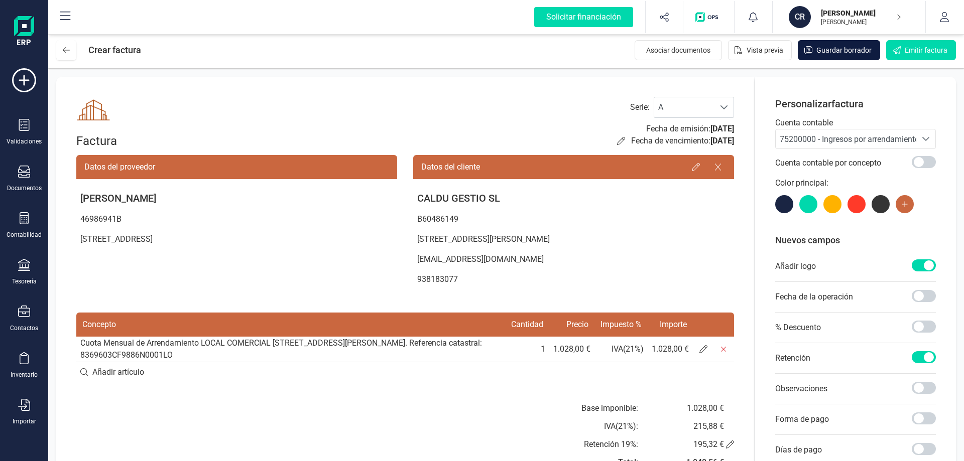
click at [858, 52] on span "Guardar borrador" at bounding box center [843, 50] width 55 height 10
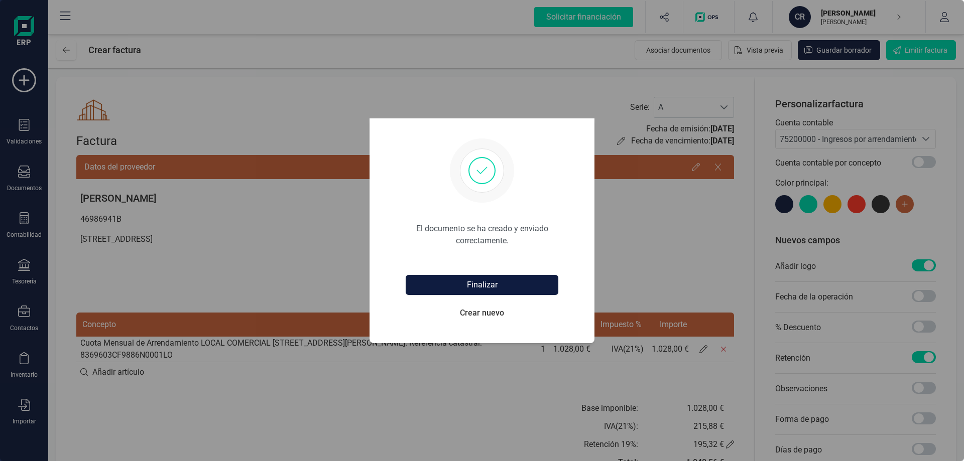
click at [537, 275] on button "Finalizar" at bounding box center [482, 285] width 153 height 20
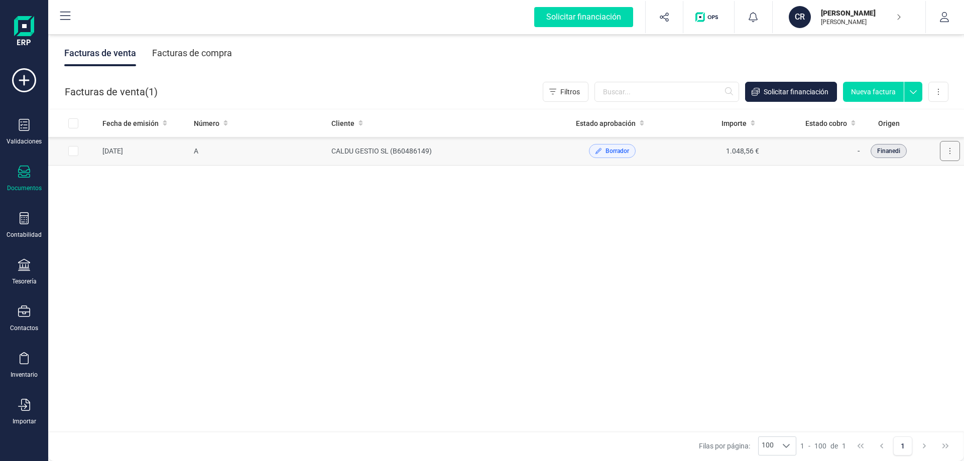
click at [957, 152] on button at bounding box center [950, 151] width 20 height 20
click at [933, 175] on span "Descargar documento" at bounding box center [916, 176] width 69 height 10
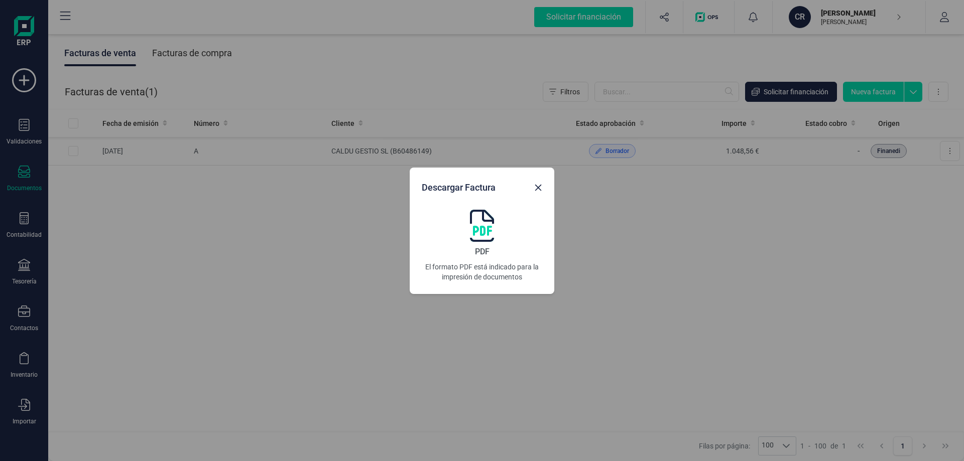
click at [490, 231] on img at bounding box center [482, 226] width 24 height 32
click at [486, 224] on img at bounding box center [482, 226] width 24 height 32
click at [539, 188] on icon "button" at bounding box center [538, 187] width 7 height 7
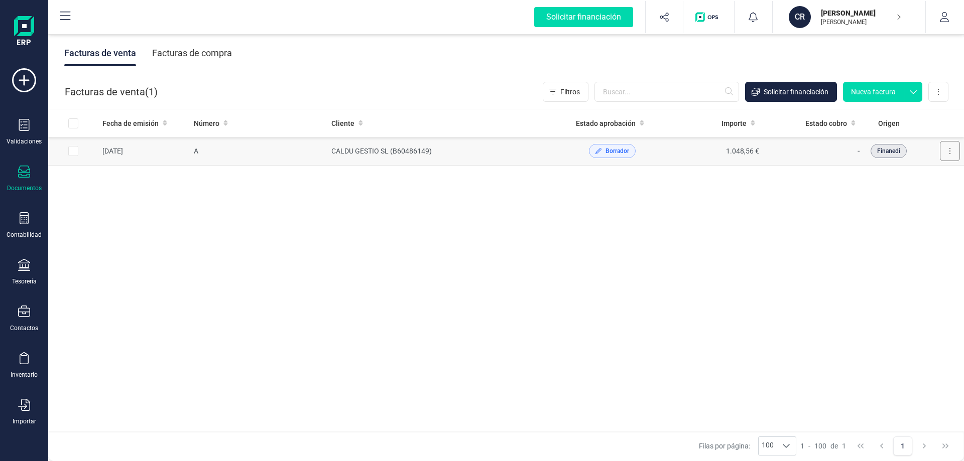
click at [953, 156] on button at bounding box center [950, 151] width 20 height 20
click at [905, 201] on button "Editar borrador" at bounding box center [911, 196] width 95 height 20
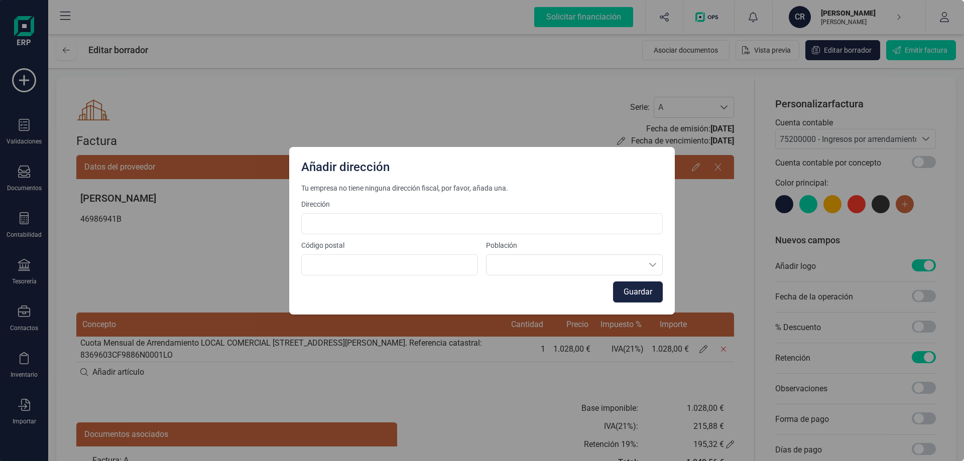
click at [722, 222] on div "Añadir dirección Tu empresa no tiene ninguna dirección fiscal, por favor, añada…" at bounding box center [482, 230] width 964 height 461
click at [454, 232] on input at bounding box center [481, 223] width 361 height 21
type input "Passatge Terol 39"
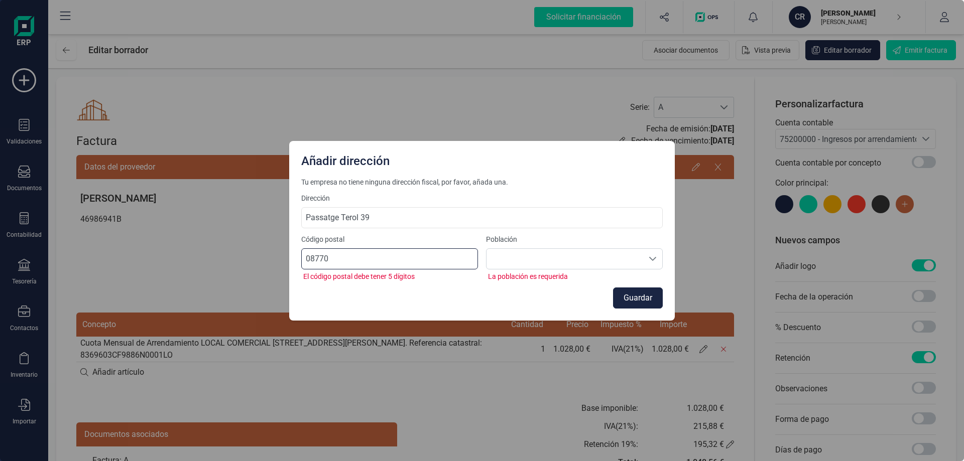
type input "08770"
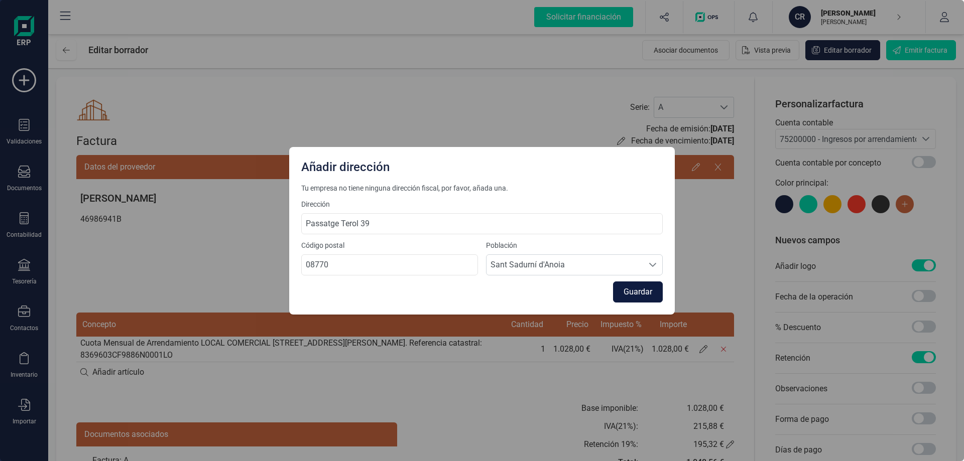
click at [631, 292] on button "Guardar" at bounding box center [638, 292] width 50 height 21
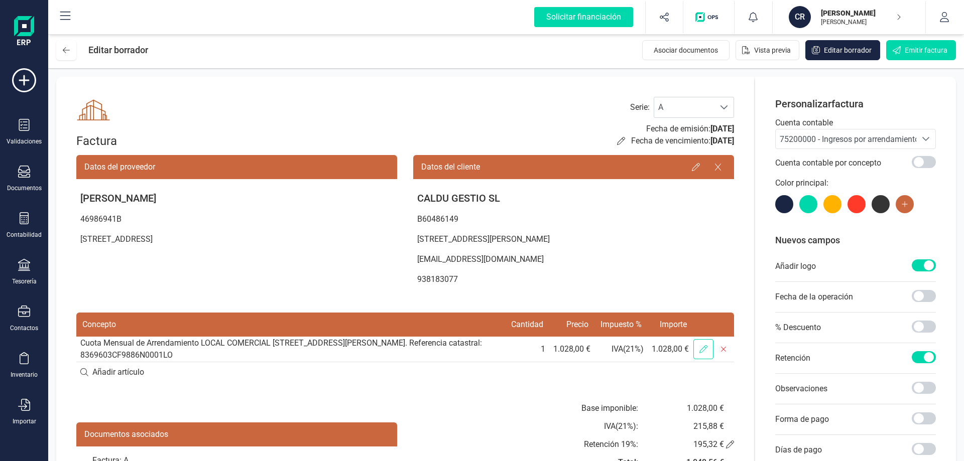
click at [701, 349] on icon at bounding box center [703, 349] width 8 height 8
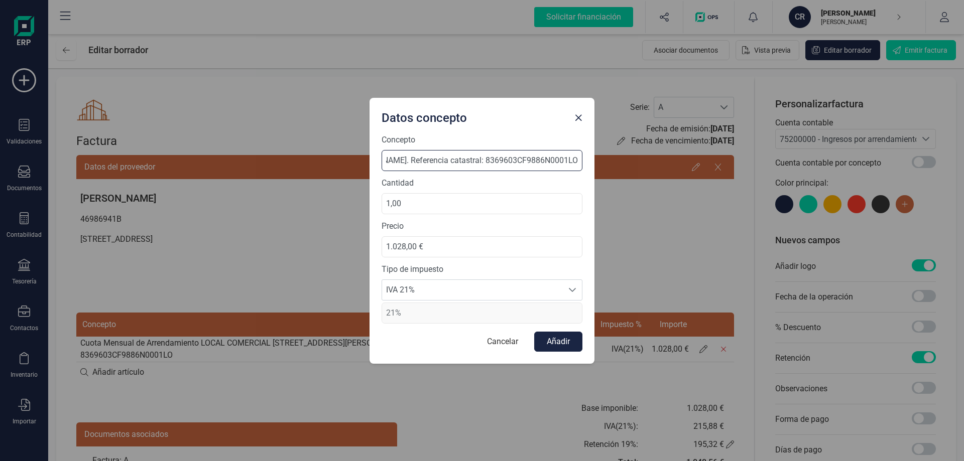
drag, startPoint x: 491, startPoint y: 162, endPoint x: 622, endPoint y: 154, distance: 130.7
click at [622, 154] on div "Datos concepto Concepto Cuota Mensual de Arrendamiento LOCAL COMERCIAL [STREET_…" at bounding box center [482, 230] width 964 height 461
click at [471, 157] on input "Cuota Mensual de Arrendamiento LOCAL COMERCIAL [STREET_ADDRESS][PERSON_NAME]. R…" at bounding box center [481, 160] width 201 height 21
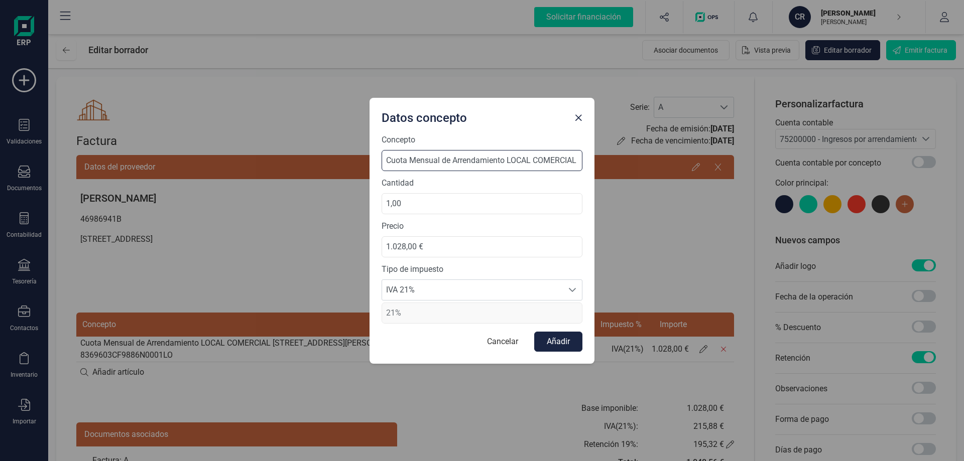
drag, startPoint x: 401, startPoint y: 160, endPoint x: 381, endPoint y: 157, distance: 19.3
click at [362, 157] on div "Datos concepto Concepto Cuota Mensual de Arrendamiento LOCAL COMERCIAL [STREET_…" at bounding box center [482, 230] width 964 height 461
click at [539, 162] on input "Cuota Mensual de Arrendamiento LOCAL COMERCIAL [STREET_ADDRESS][PERSON_NAME]. R…" at bounding box center [481, 160] width 201 height 21
click at [522, 163] on input "Cuota Mensual de Arrendamiento LOCAL COMERCIAL [STREET_ADDRESS][PERSON_NAME]. R…" at bounding box center [481, 160] width 201 height 21
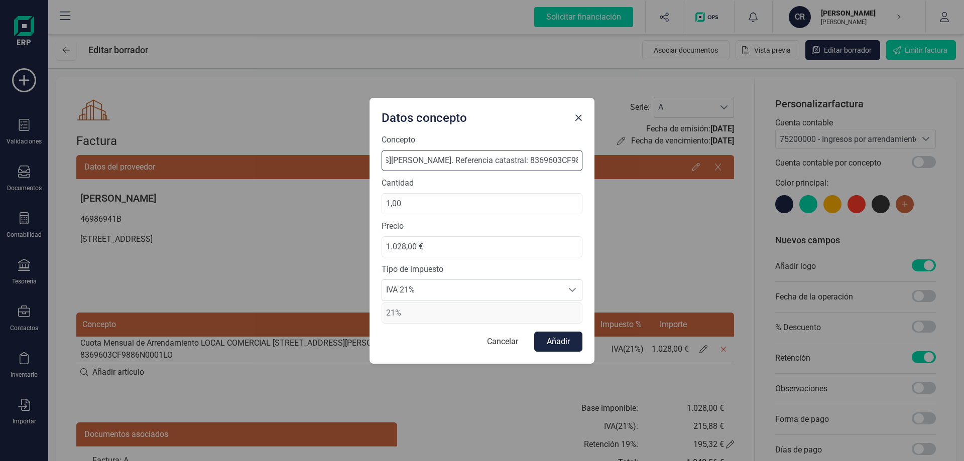
scroll to position [0, 284]
type input "Cuota Mensual de Arrendamiento LOCAL COMERCIAL [STREET_ADDRESS][PERSON_NAME]. R…"
click at [567, 348] on button "Añadir" at bounding box center [558, 342] width 48 height 20
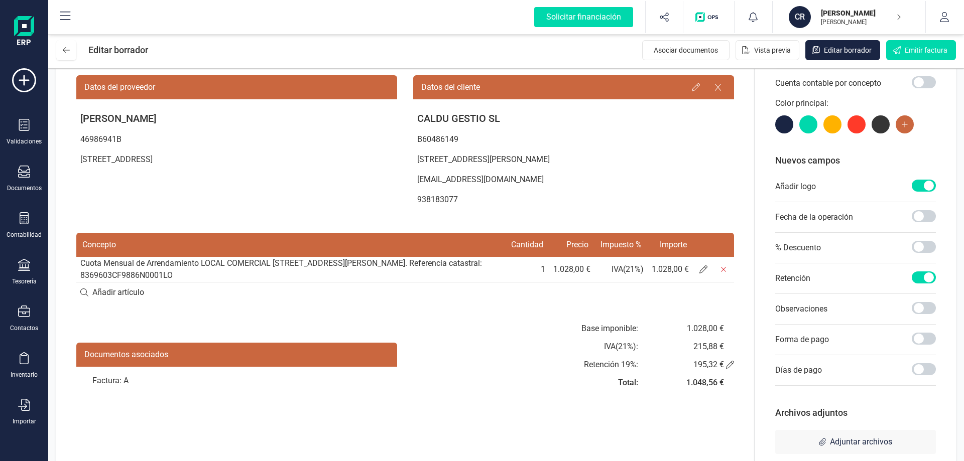
scroll to position [103, 0]
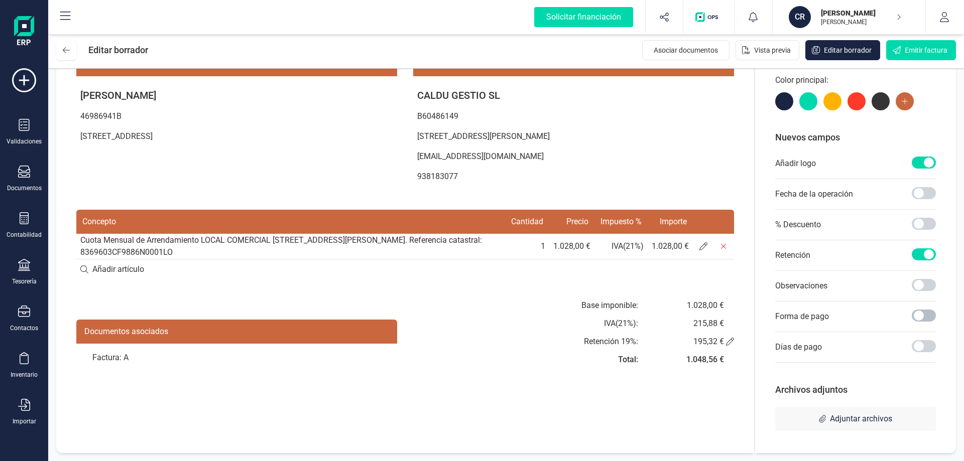
click at [929, 313] on span at bounding box center [923, 316] width 24 height 12
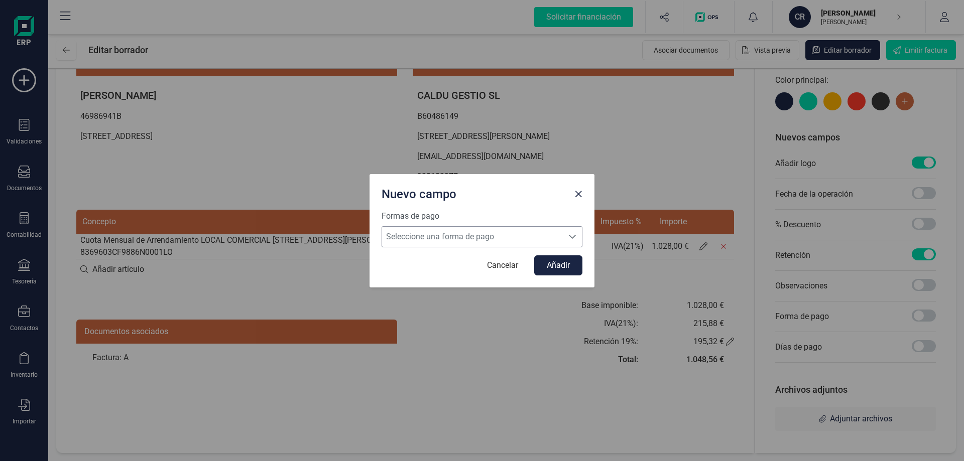
click at [460, 238] on span "Seleccione una forma de pago" at bounding box center [472, 237] width 181 height 20
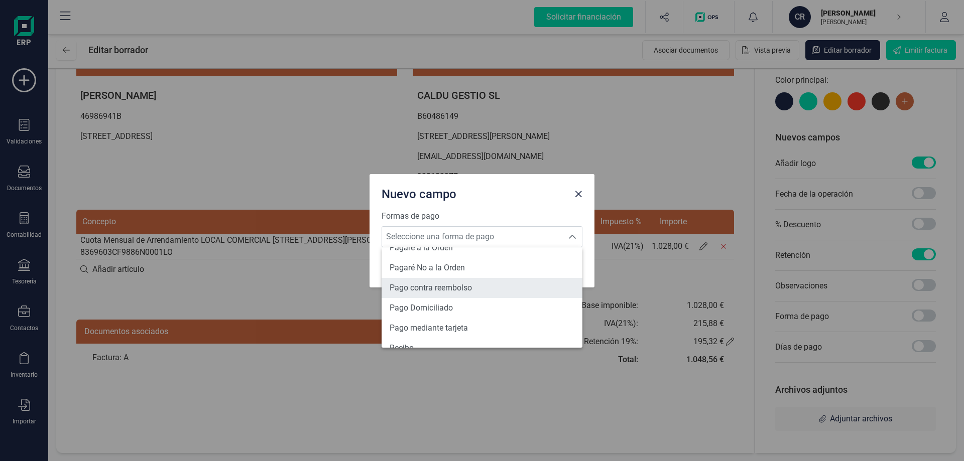
scroll to position [369, 0]
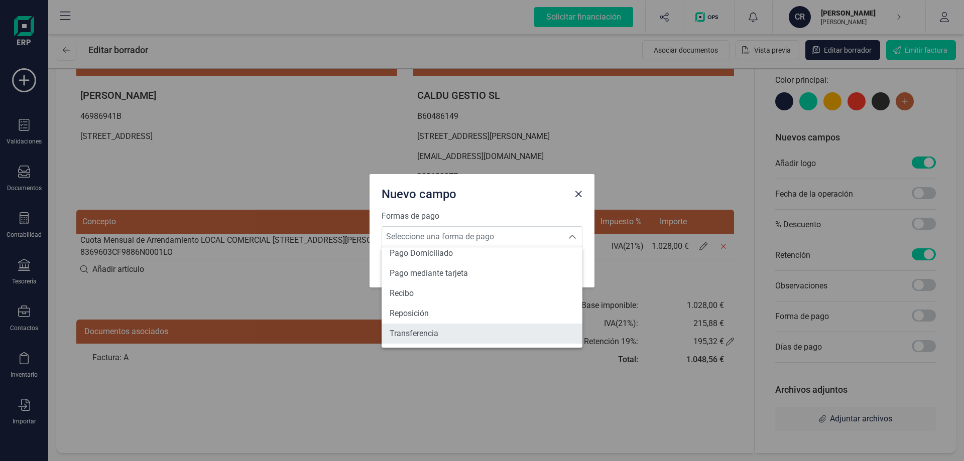
click at [439, 325] on li "Transferencia" at bounding box center [481, 334] width 201 height 20
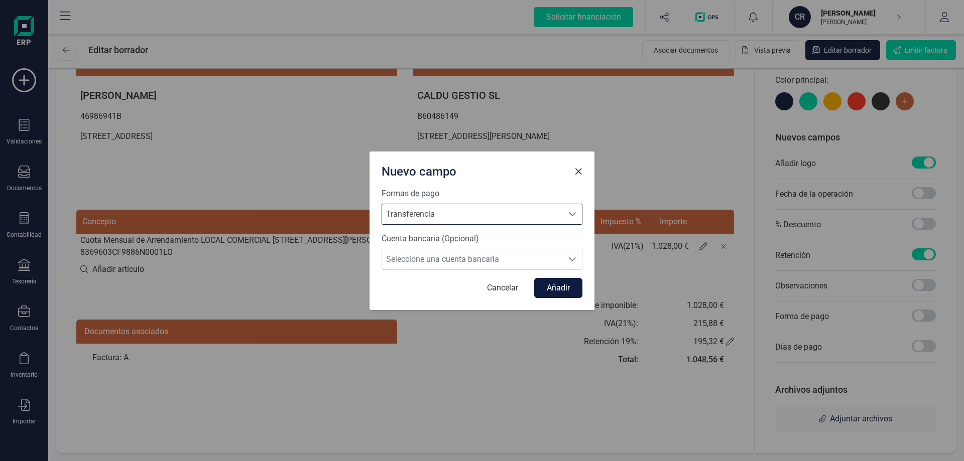
click at [562, 284] on button "Añadir" at bounding box center [558, 288] width 48 height 20
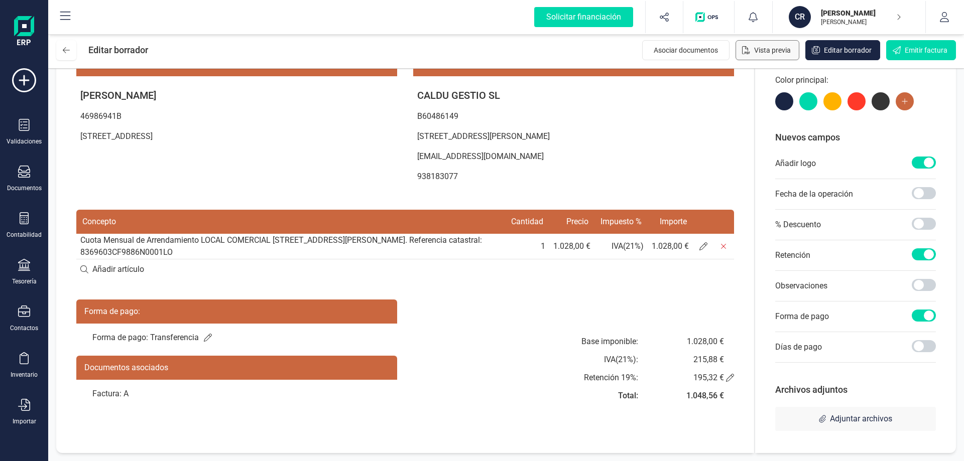
click at [779, 49] on span "Vista previa" at bounding box center [772, 50] width 37 height 10
click at [762, 50] on span "Vista previa" at bounding box center [772, 50] width 37 height 10
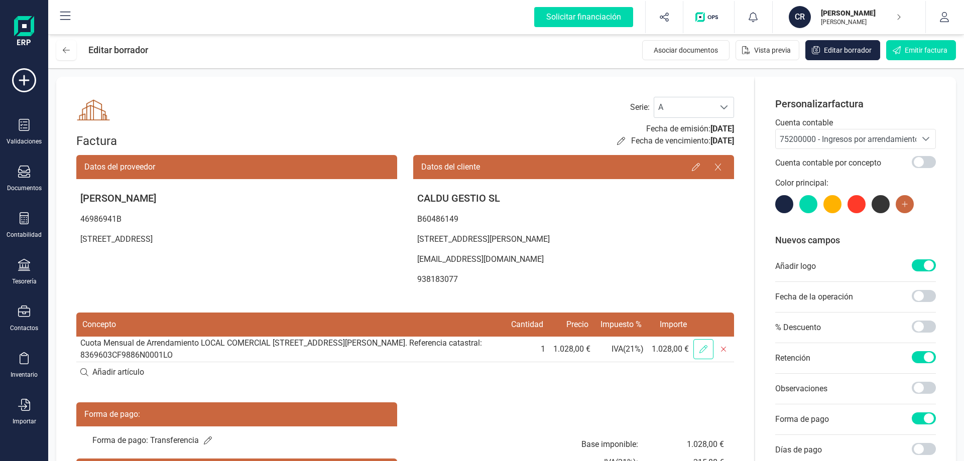
scroll to position [103, 0]
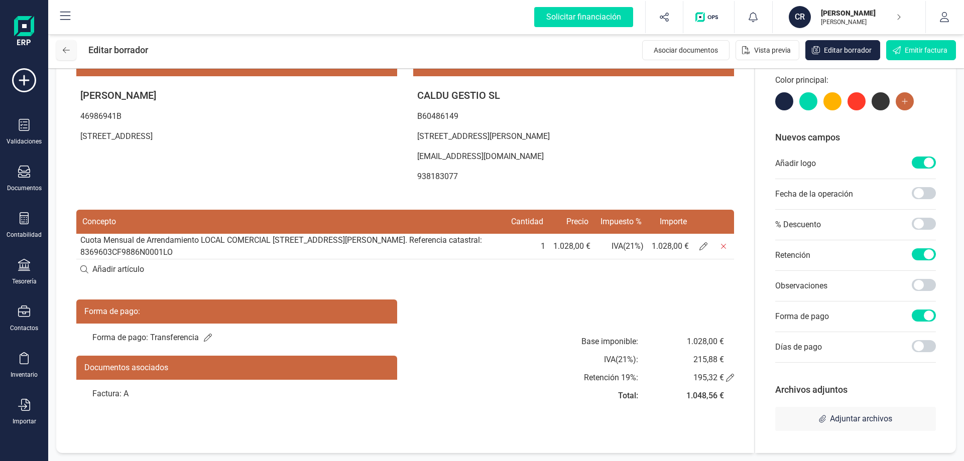
click at [64, 49] on icon at bounding box center [66, 50] width 7 height 8
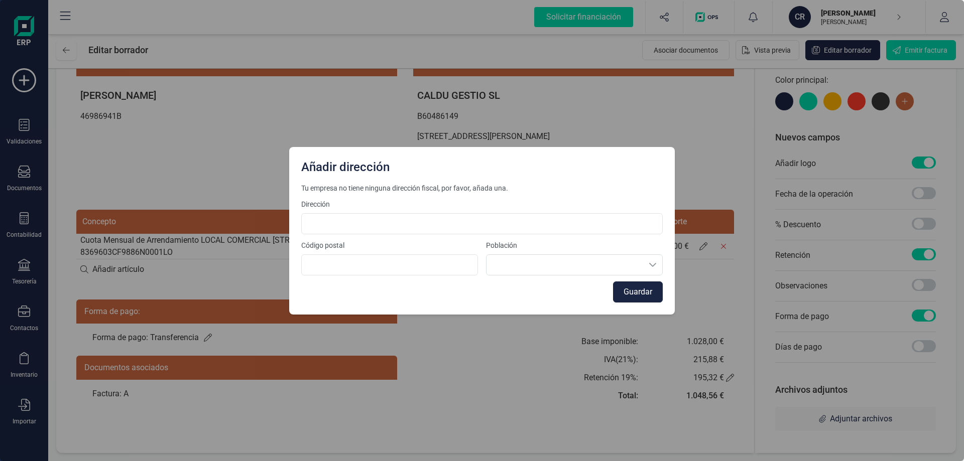
click at [591, 416] on div "Añadir dirección Tu empresa no tiene ninguna dirección fiscal, por favor, añada…" at bounding box center [482, 230] width 964 height 461
click at [646, 303] on div "Tu empresa no tiene ninguna dirección fiscal, por favor, añada una. Dirección C…" at bounding box center [481, 249] width 385 height 132
click at [646, 296] on button "Guardar" at bounding box center [638, 292] width 50 height 21
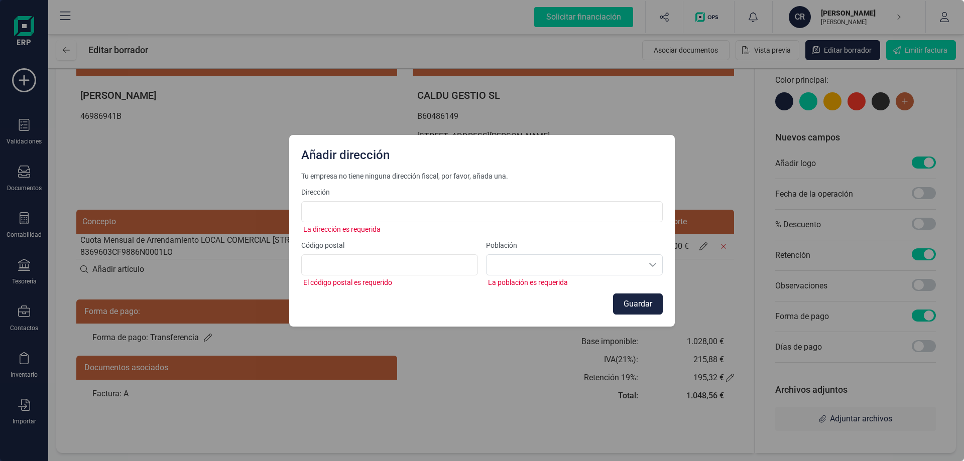
click at [339, 235] on div "Tu empresa no tiene ninguna dirección fiscal, por favor, añada una. Dirección L…" at bounding box center [481, 243] width 361 height 144
click at [354, 204] on input at bounding box center [481, 211] width 361 height 21
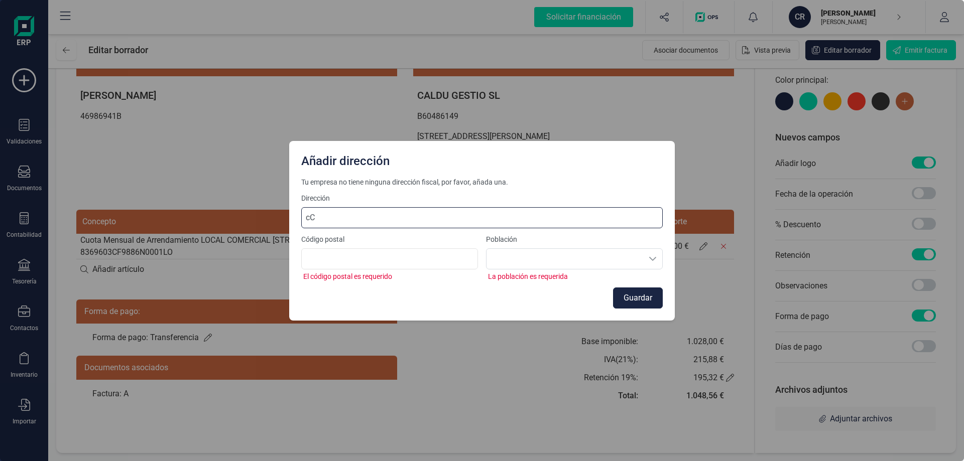
type input "c"
drag, startPoint x: 397, startPoint y: 220, endPoint x: 0, endPoint y: 60, distance: 428.1
click at [0, 154] on div "Añadir dirección Tu empresa no tiene ninguna dirección fiscal, por favor, añada…" at bounding box center [482, 230] width 964 height 461
type input "Passatge Terol 39"
type input "08770"
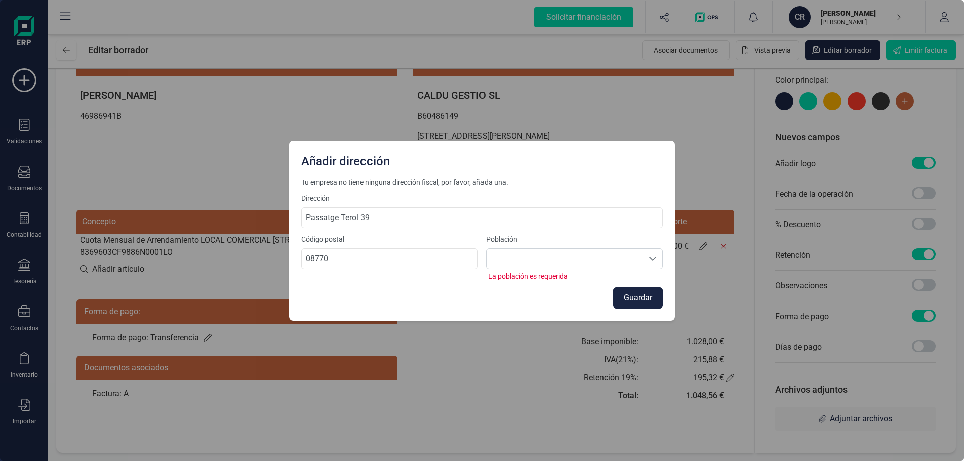
scroll to position [6, 44]
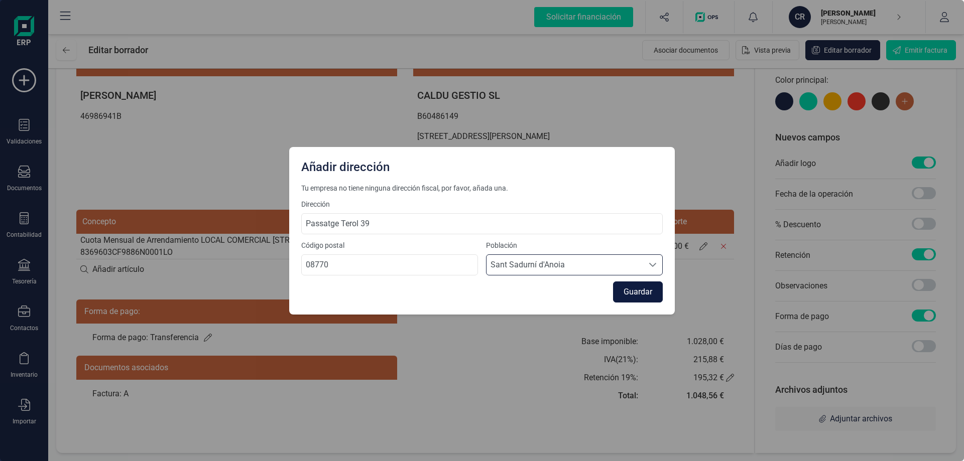
click at [624, 293] on button "Guardar" at bounding box center [638, 292] width 50 height 21
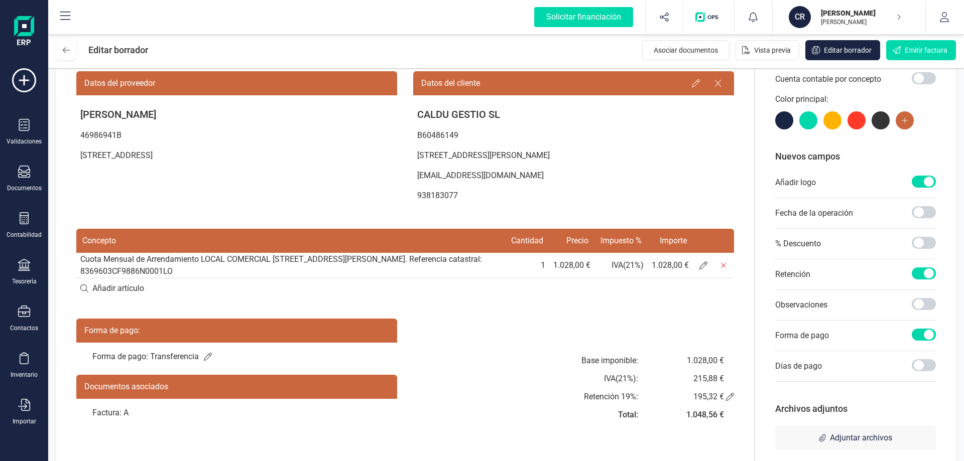
scroll to position [100, 0]
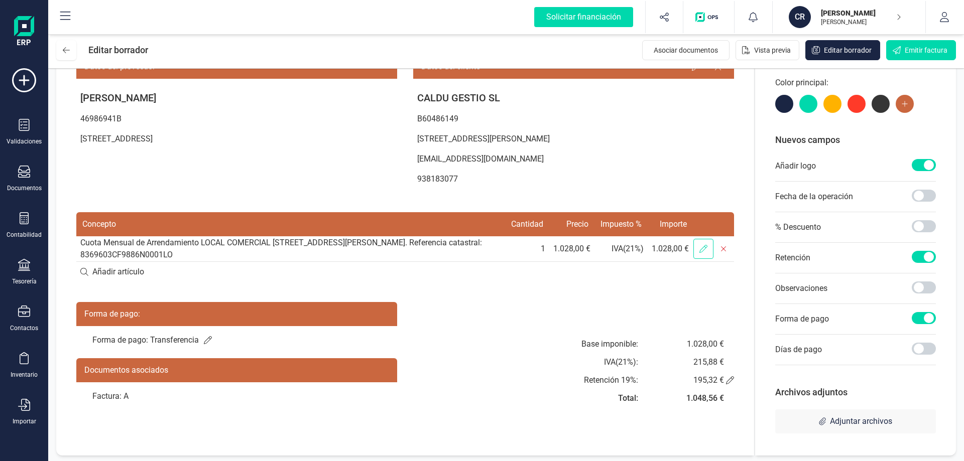
click at [702, 251] on icon at bounding box center [703, 249] width 8 height 8
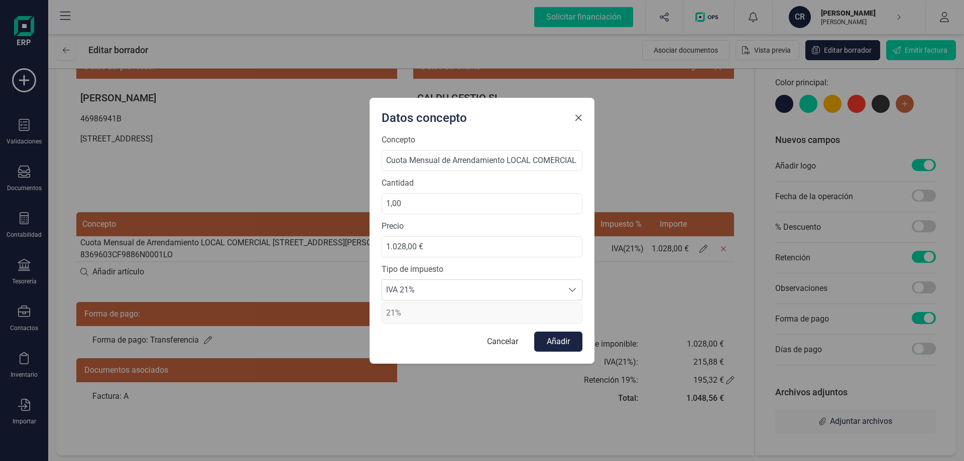
click at [585, 117] on button "Close" at bounding box center [578, 118] width 16 height 16
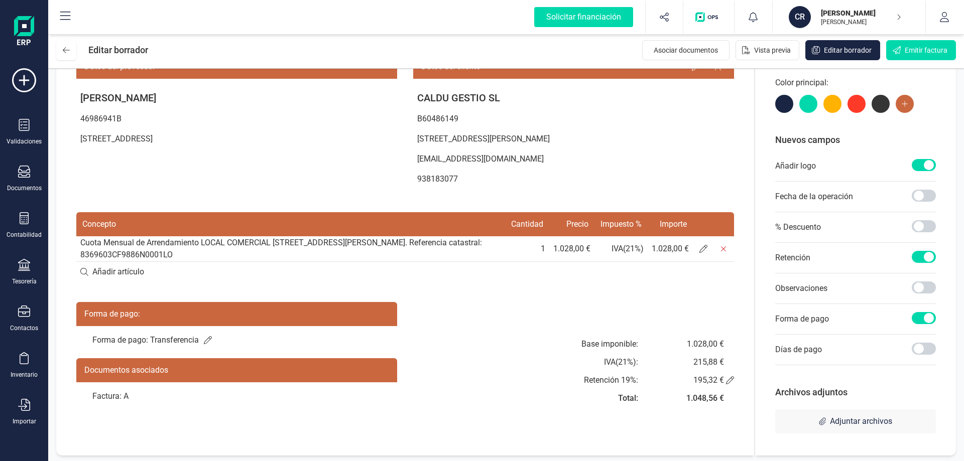
scroll to position [103, 0]
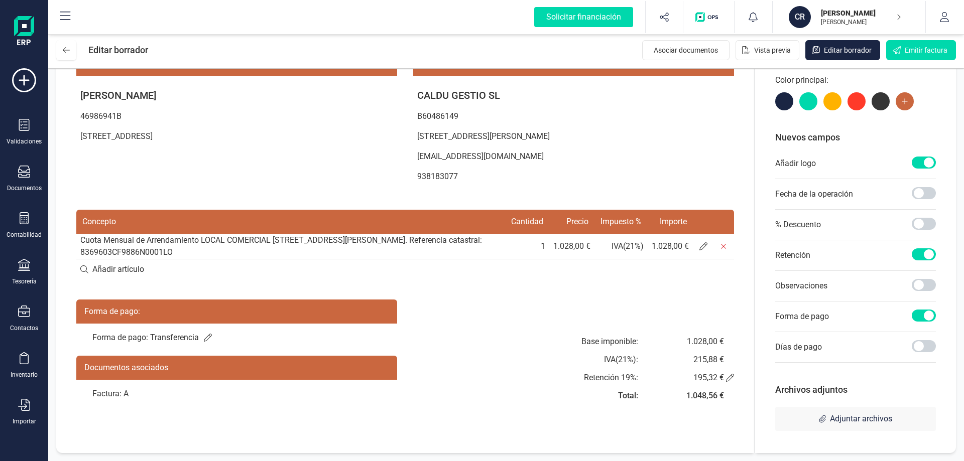
click at [116, 397] on div "Factura: A" at bounding box center [236, 394] width 321 height 28
click at [170, 402] on div "Factura: A" at bounding box center [236, 394] width 321 height 28
click at [134, 366] on div "Documentos asociados" at bounding box center [236, 368] width 321 height 24
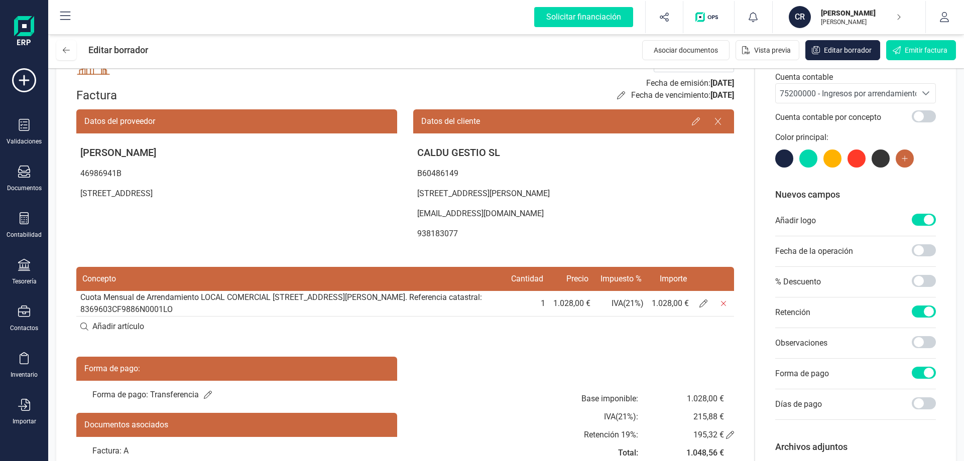
scroll to position [0, 0]
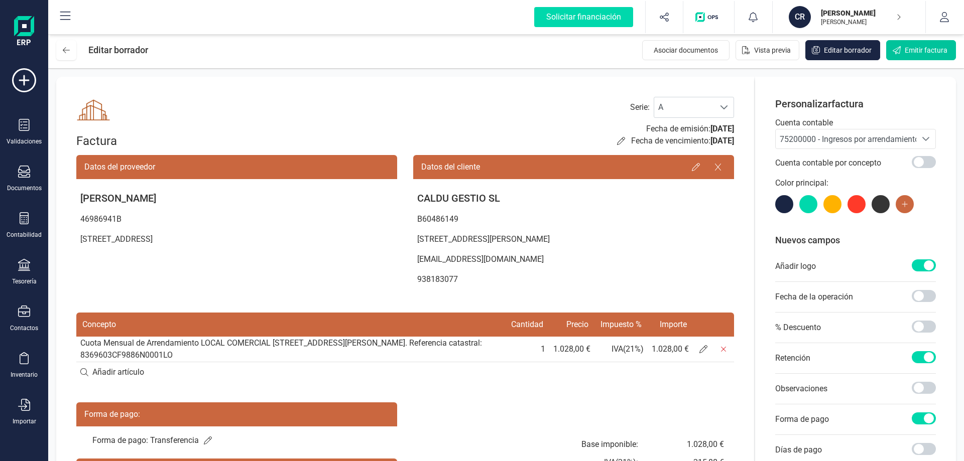
click at [935, 58] on button "Emitir factura" at bounding box center [921, 50] width 70 height 20
click at [902, 50] on button "Emitir factura" at bounding box center [921, 50] width 70 height 20
click at [931, 51] on span "Emitir factura" at bounding box center [925, 50] width 43 height 10
click at [768, 47] on span "Vista previa" at bounding box center [772, 50] width 37 height 10
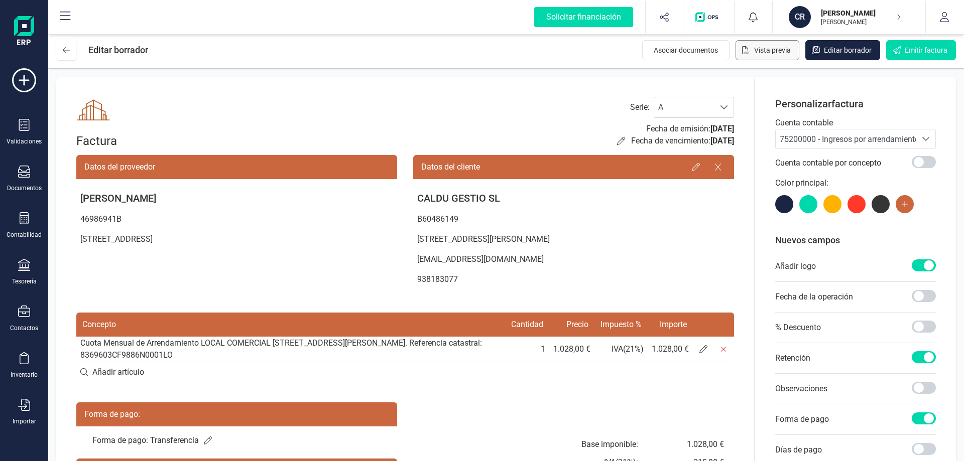
click at [779, 51] on span "Vista previa" at bounding box center [772, 50] width 37 height 10
click at [691, 52] on span "Asociar documentos" at bounding box center [685, 50] width 64 height 10
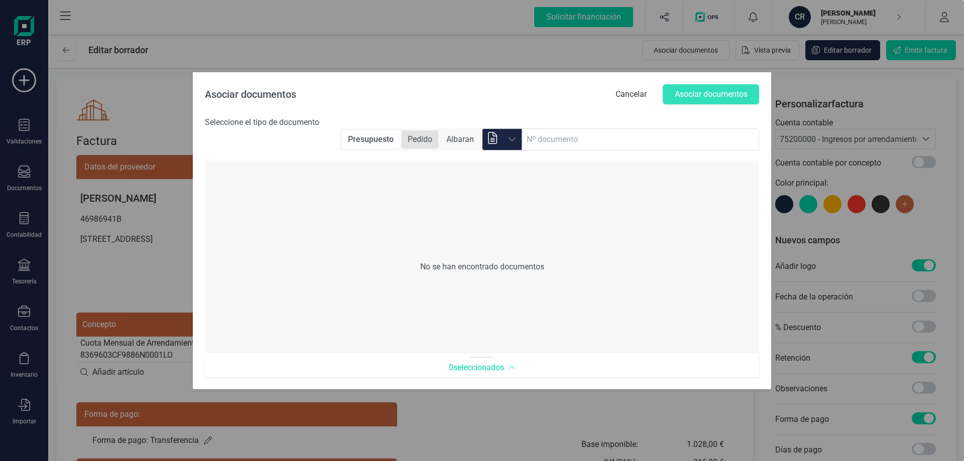
click at [422, 146] on span "Pedido" at bounding box center [420, 139] width 37 height 18
click at [453, 140] on span "Albaran" at bounding box center [460, 139] width 40 height 18
click at [632, 94] on button "Cancelar" at bounding box center [630, 94] width 51 height 20
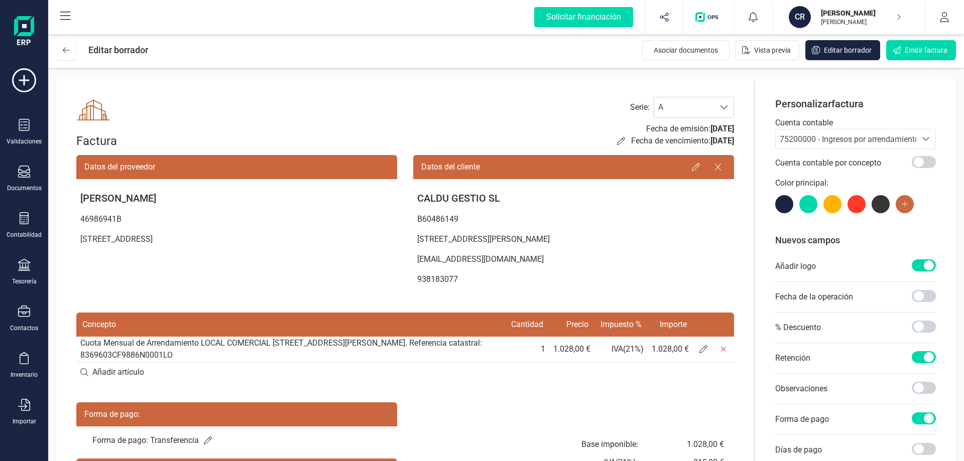
click at [20, 110] on div "Validaciones Documentos Documentos Presupuestos Pedidos Albaranes Facturas Fact…" at bounding box center [24, 274] width 40 height 412
click at [23, 143] on div "Validaciones" at bounding box center [24, 142] width 35 height 8
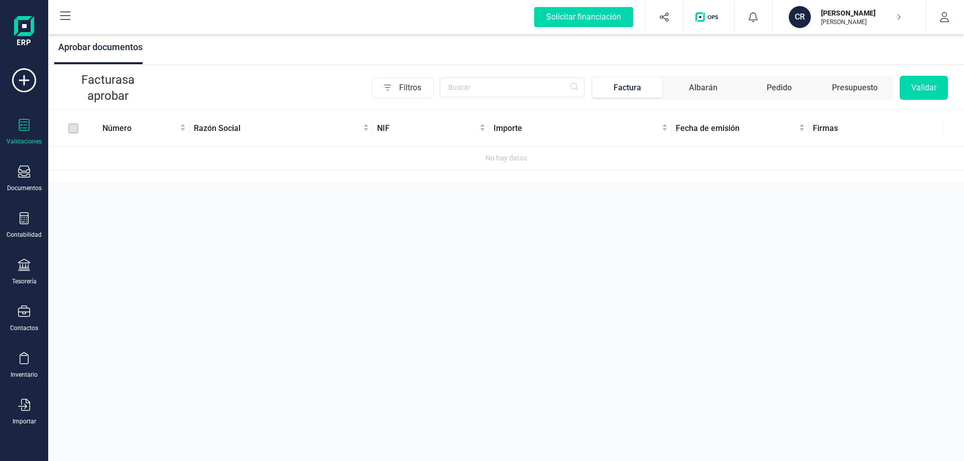
click at [266, 251] on div "Aprobar documentos Facturas a aprobar Filtros Factura Albarán Pedido Presupuest…" at bounding box center [505, 230] width 915 height 461
click at [29, 191] on div "Documentos" at bounding box center [24, 188] width 35 height 8
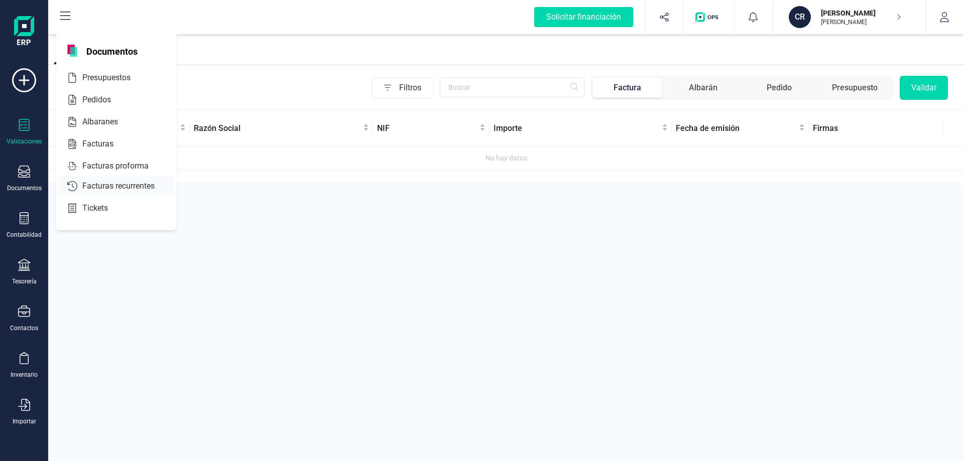
click at [107, 188] on span "Facturas recurrentes" at bounding box center [125, 186] width 94 height 12
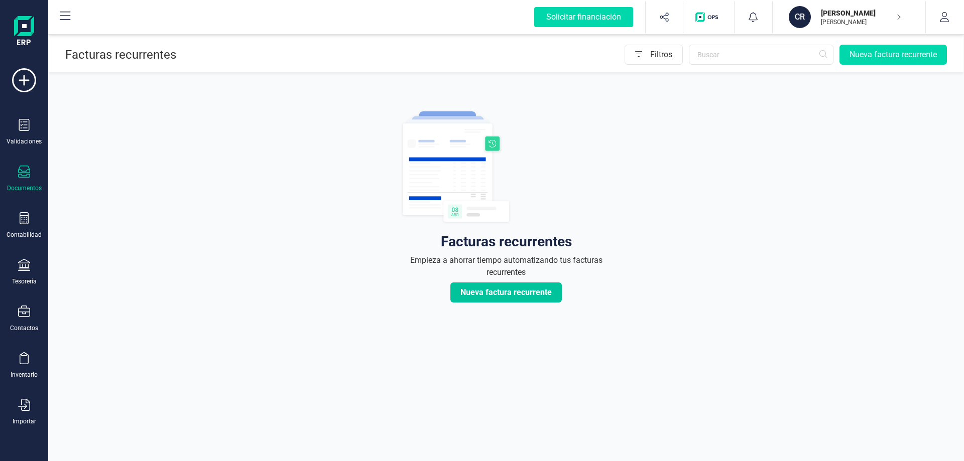
click at [502, 294] on span "Nueva factura recurrente" at bounding box center [505, 293] width 91 height 12
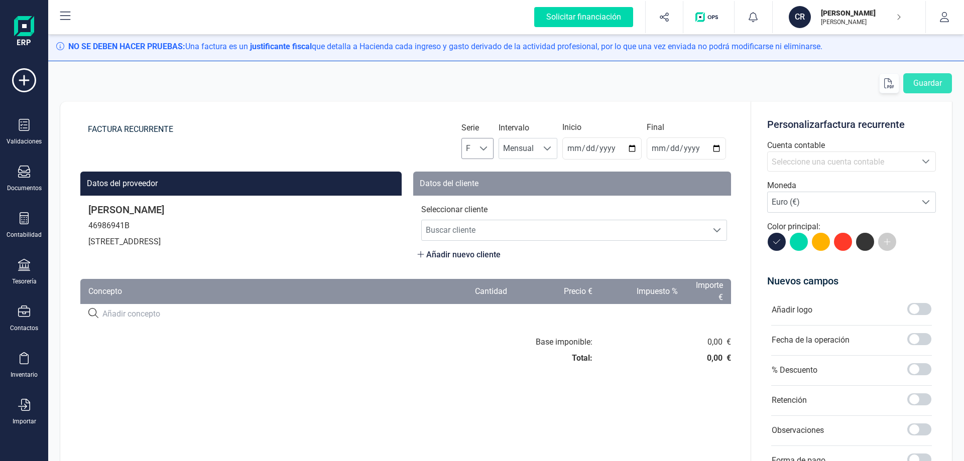
click at [486, 153] on div at bounding box center [483, 149] width 19 height 20
click at [471, 171] on li "A" at bounding box center [478, 173] width 32 height 20
click at [550, 152] on span at bounding box center [547, 149] width 8 height 8
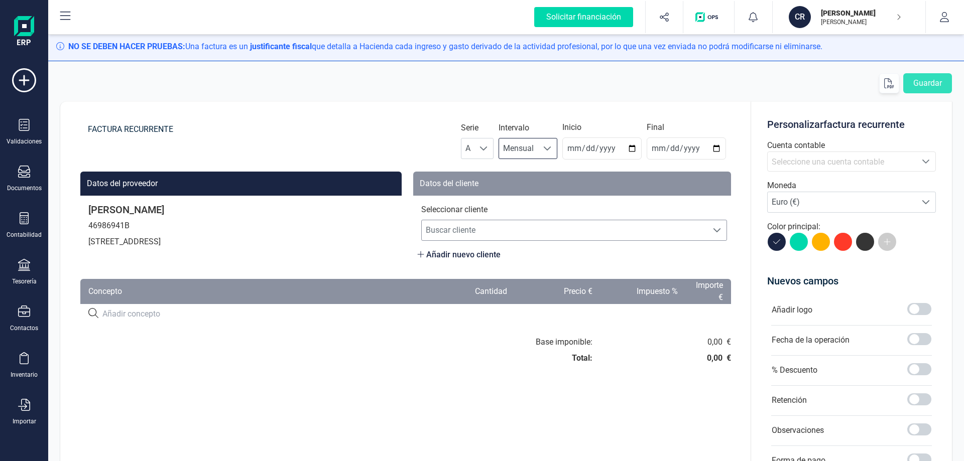
click at [553, 235] on span "Buscar cliente" at bounding box center [565, 230] width 286 height 20
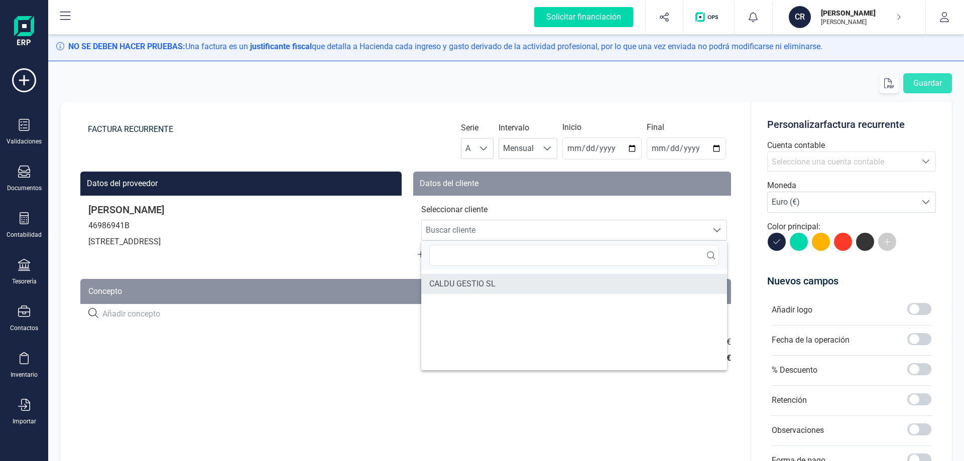
click at [505, 294] on li "CALDU GESTIO SL" at bounding box center [574, 284] width 306 height 20
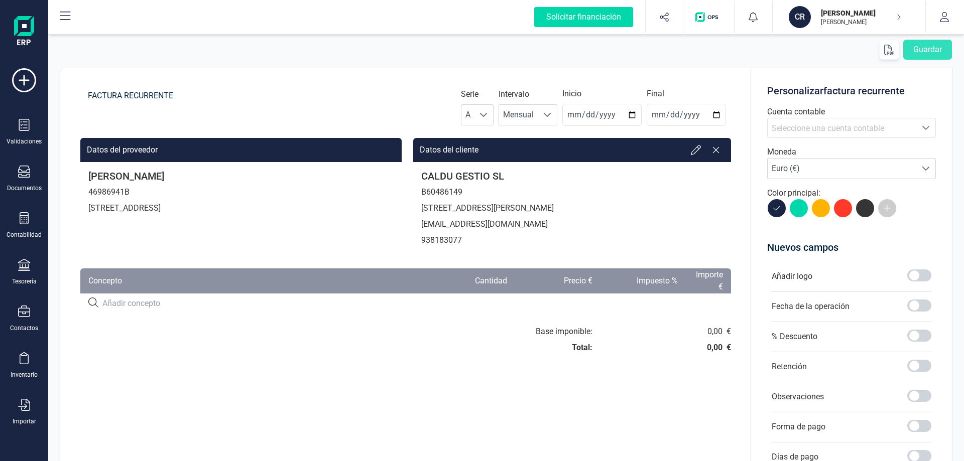
scroll to position [100, 0]
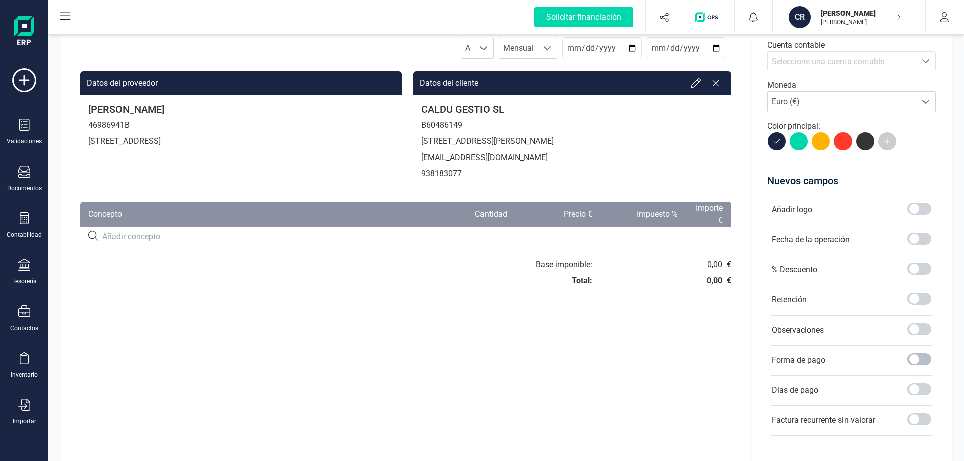
click at [923, 365] on div at bounding box center [919, 360] width 24 height 14
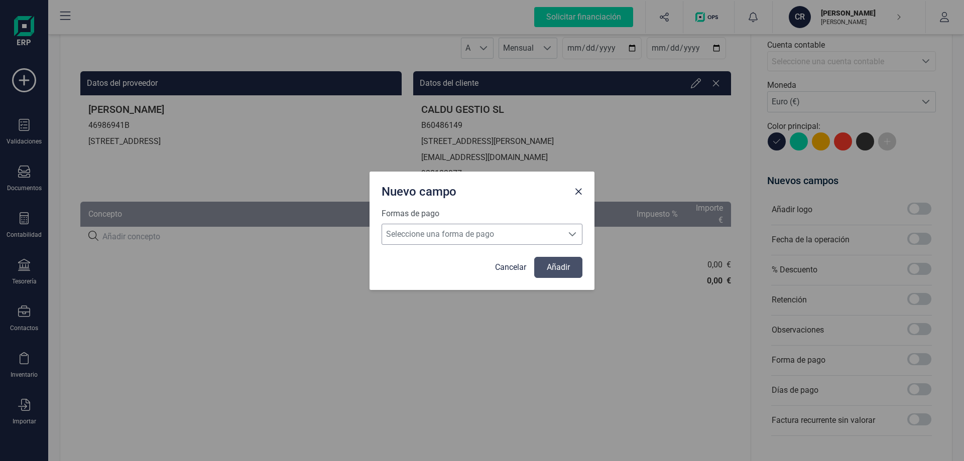
click at [475, 244] on div "Seleccione una forma de pago Seleccione una forma de pago" at bounding box center [481, 234] width 201 height 21
click at [427, 227] on span "Seleccione una forma de pago" at bounding box center [472, 234] width 181 height 20
click at [434, 239] on span "Seleccione una forma de pago" at bounding box center [472, 234] width 181 height 20
click at [500, 275] on div "Cancelar Añadir" at bounding box center [481, 267] width 201 height 21
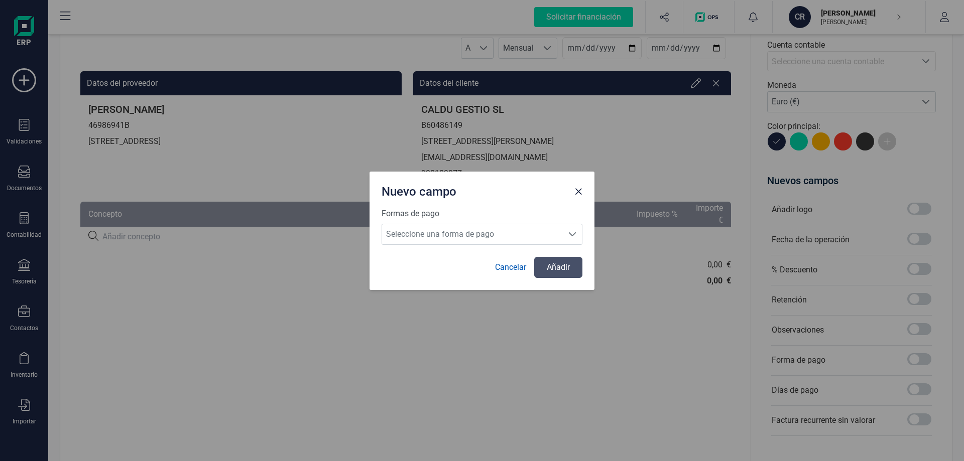
click at [499, 270] on link "Cancelar" at bounding box center [510, 267] width 31 height 12
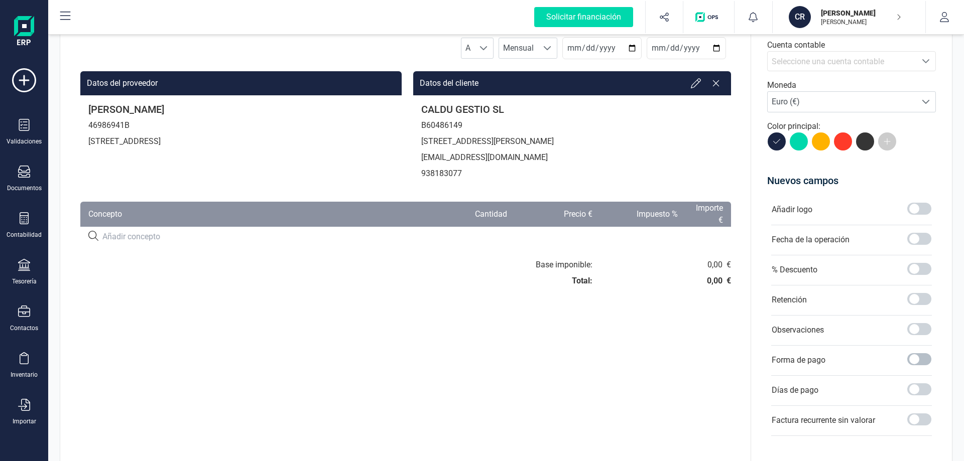
click at [928, 364] on span at bounding box center [919, 359] width 24 height 12
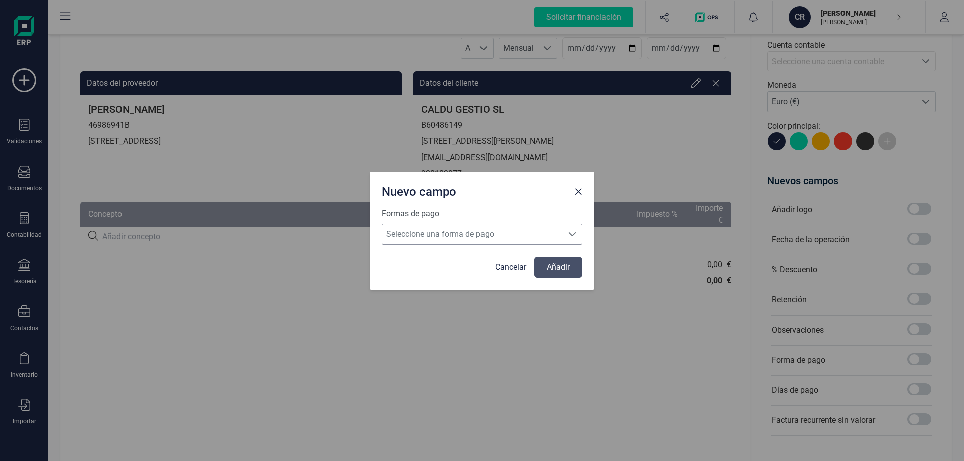
click at [510, 240] on span "Seleccione una forma de pago" at bounding box center [472, 234] width 181 height 20
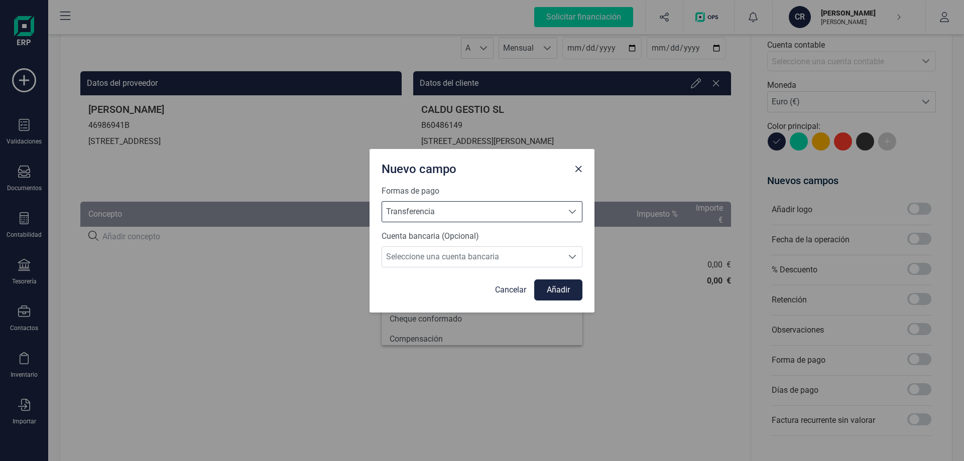
scroll to position [365, 0]
click at [562, 293] on button "Añadir" at bounding box center [558, 290] width 48 height 21
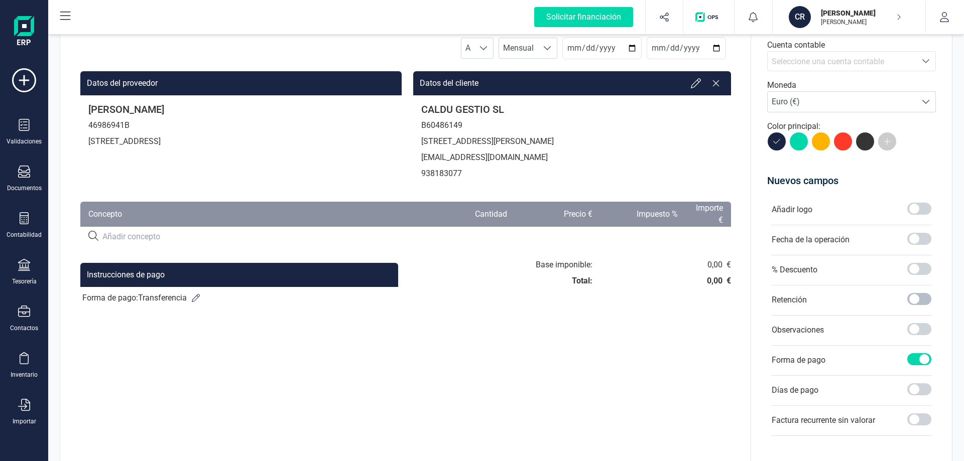
click at [928, 299] on span at bounding box center [919, 299] width 24 height 12
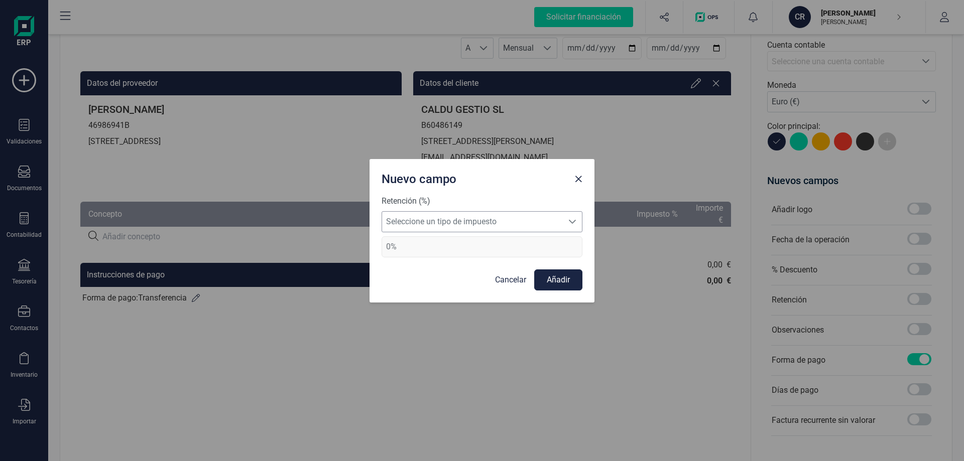
click at [443, 216] on span "Seleccione un tipo de impuesto" at bounding box center [472, 222] width 181 height 20
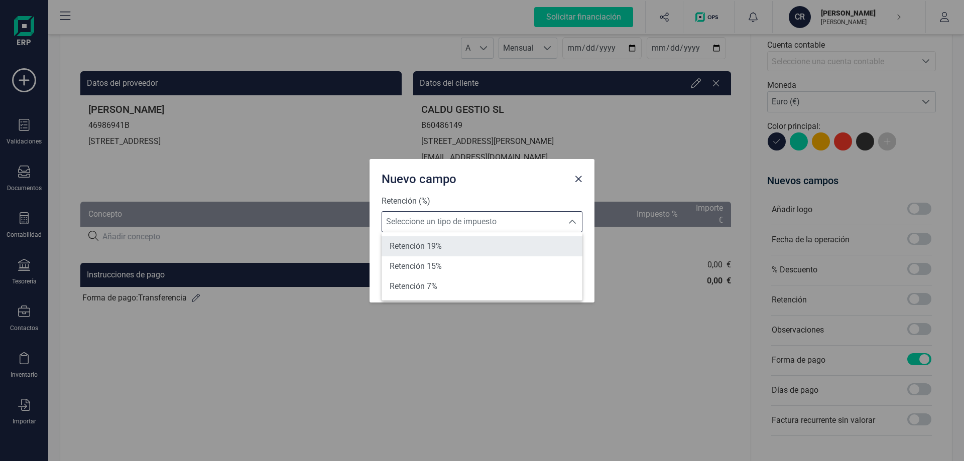
click at [432, 248] on span "Retención 19%" at bounding box center [415, 246] width 52 height 12
type input "19%"
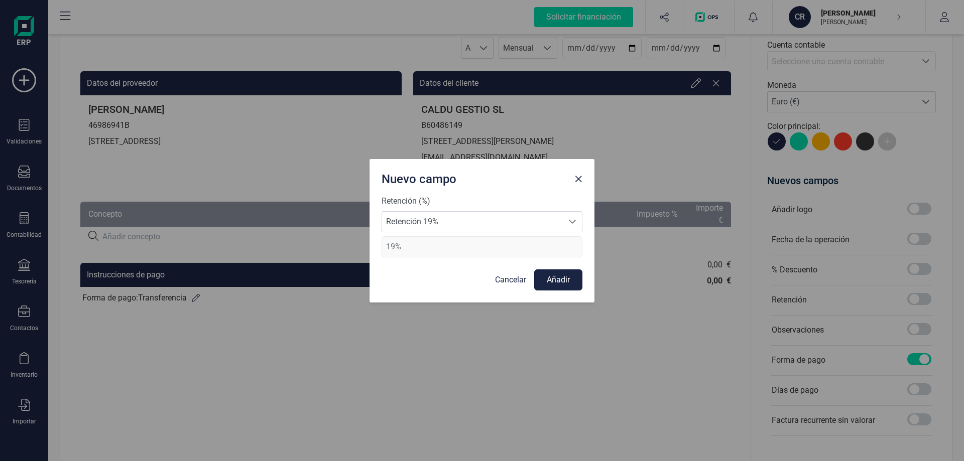
click at [550, 281] on button "Añadir" at bounding box center [558, 280] width 48 height 21
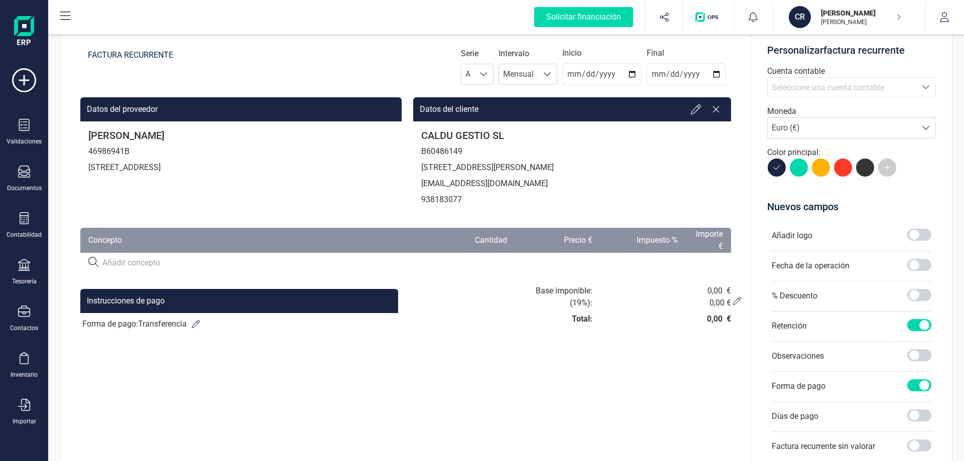
scroll to position [50, 0]
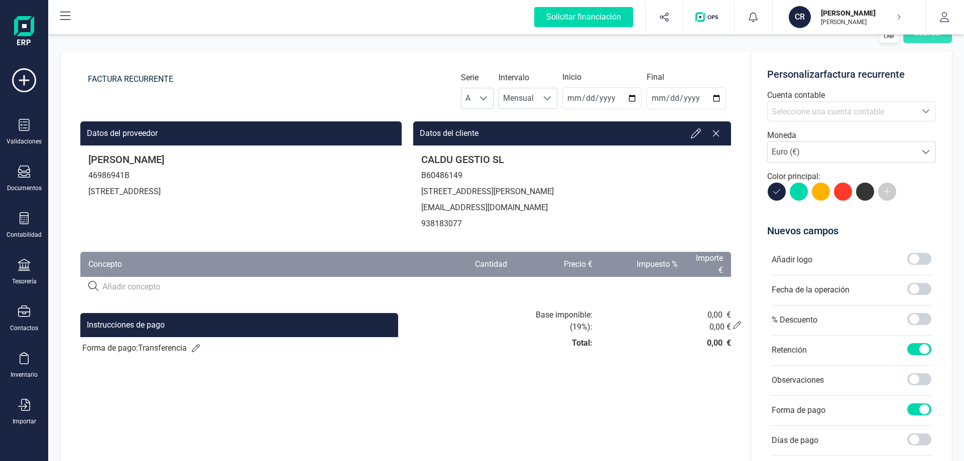
click at [141, 288] on input at bounding box center [260, 287] width 317 height 12
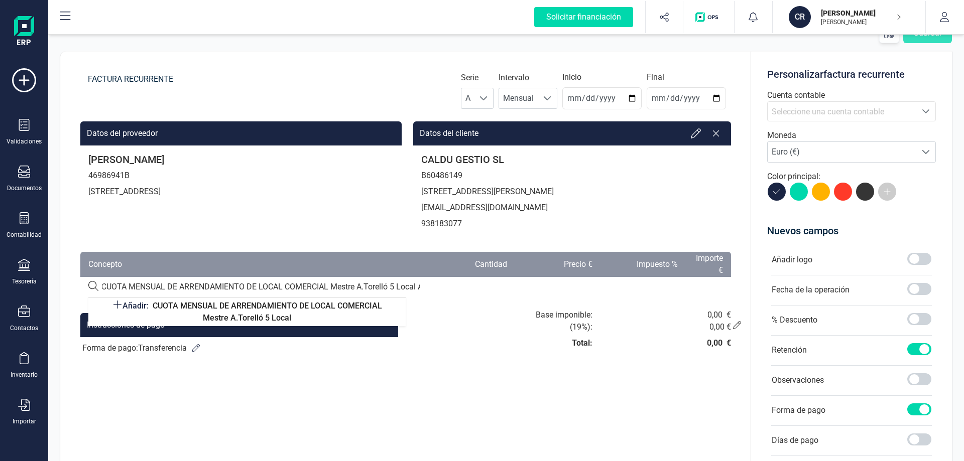
scroll to position [0, 7]
type input "CUOTA MENSUAL DE ARRENDAMIENTO DE LOCAL COMERCIAL Mestre A.Torelló 5 Local A"
click at [187, 339] on button at bounding box center [196, 348] width 18 height 18
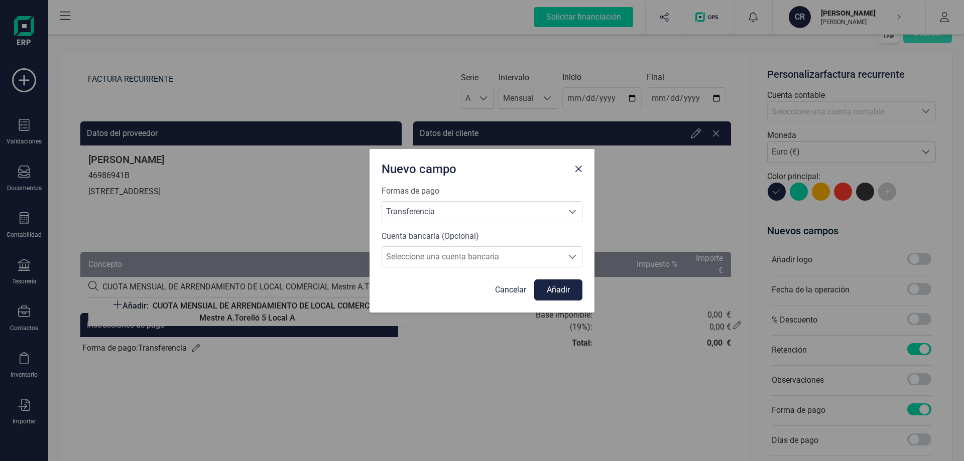
click at [557, 293] on button "Añadir" at bounding box center [558, 290] width 48 height 21
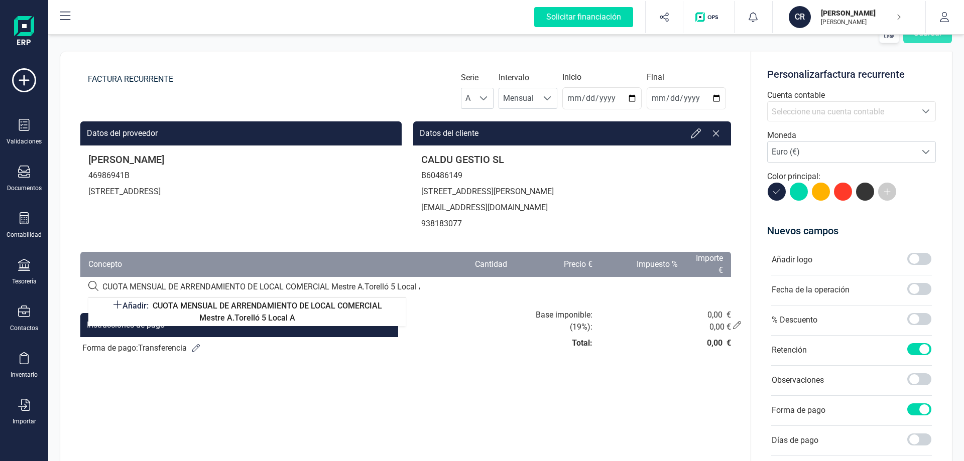
click at [389, 281] on div "CUOTA MENSUAL DE ARRENDAMIENTO DE LOCAL COMERCIAL Mestre A.Torelló 5 Local A Añ…" at bounding box center [405, 287] width 650 height 20
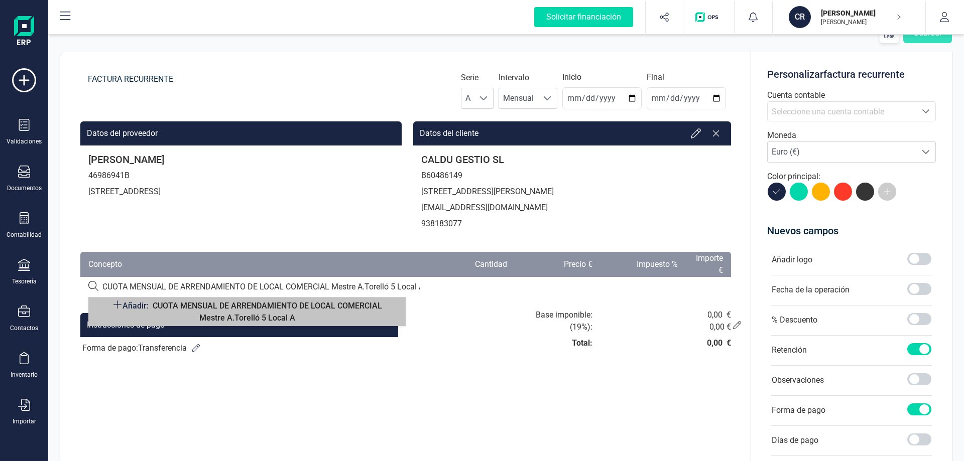
click at [283, 316] on span "CUOTA MENSUAL DE ARRENDAMIENTO DE LOCAL COMERCIAL Mestre A.Torelló 5 Local A" at bounding box center [267, 312] width 229 height 22
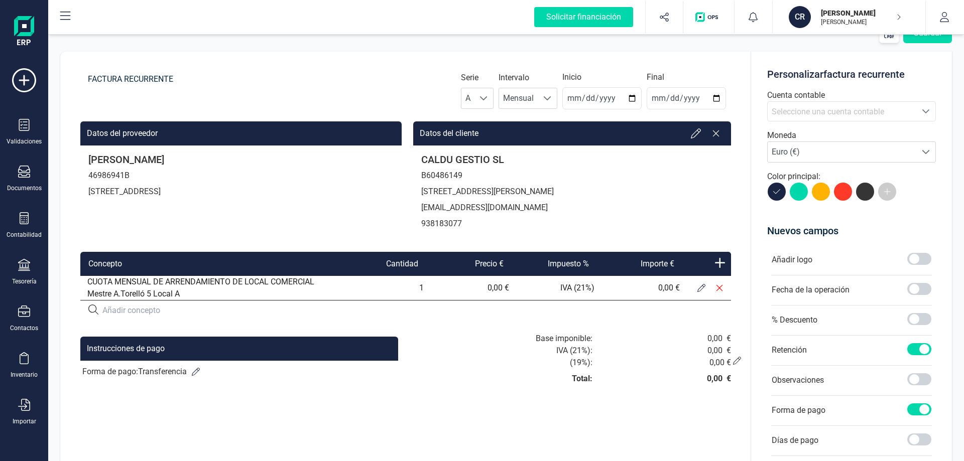
click at [701, 287] on icon at bounding box center [701, 288] width 8 height 8
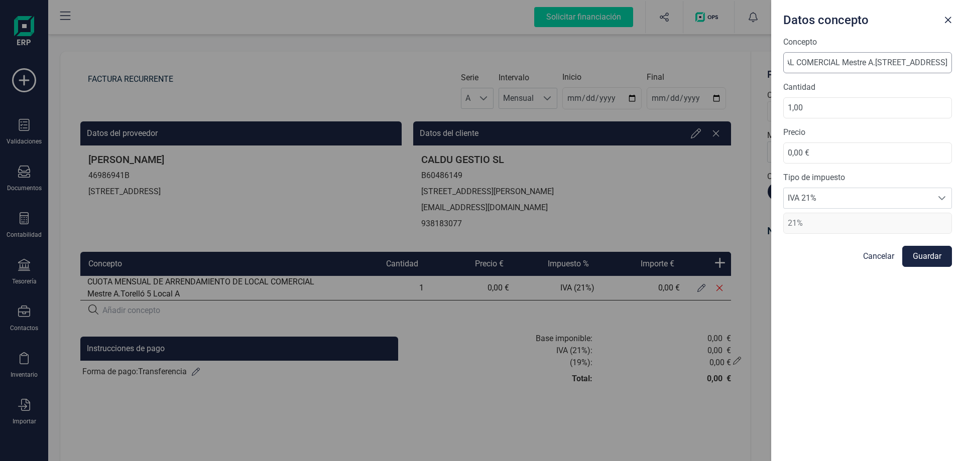
scroll to position [0, 264]
type input "CUOTA MENSUAL DE ARRENDAMIENTO DE LOCAL COMERCIAL Mestre A.[STREET_ADDRESS]"
click at [901, 155] on input "0,00 €" at bounding box center [867, 153] width 169 height 21
type input "1.028,00 €"
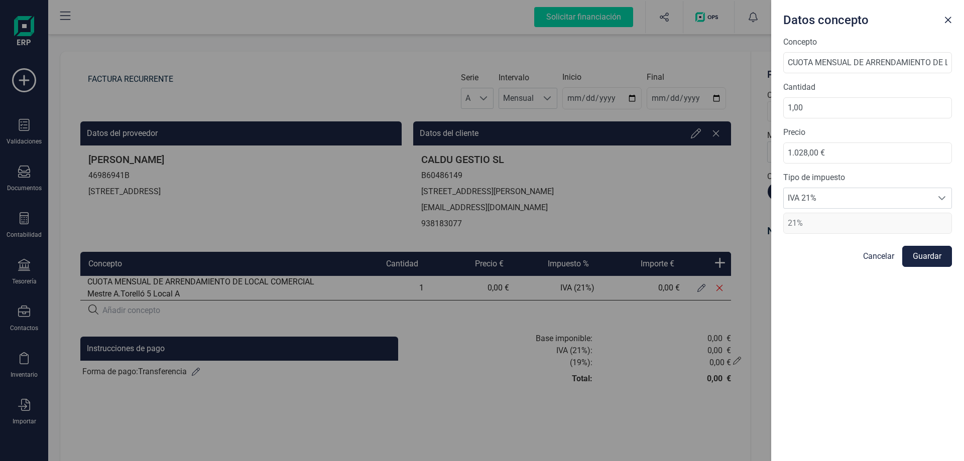
click at [934, 255] on button "Guardar" at bounding box center [927, 256] width 50 height 21
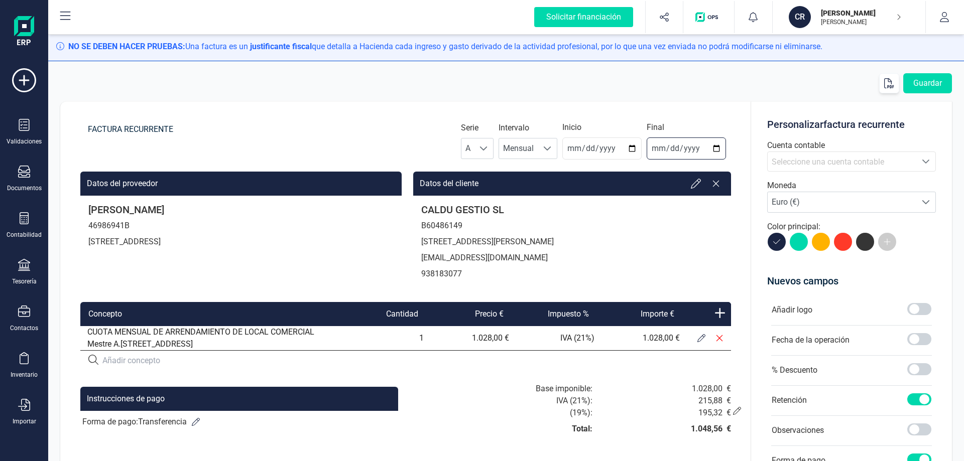
click at [679, 149] on input "date" at bounding box center [685, 149] width 79 height 22
click at [653, 149] on input "date" at bounding box center [685, 149] width 79 height 22
type input "[DATE]"
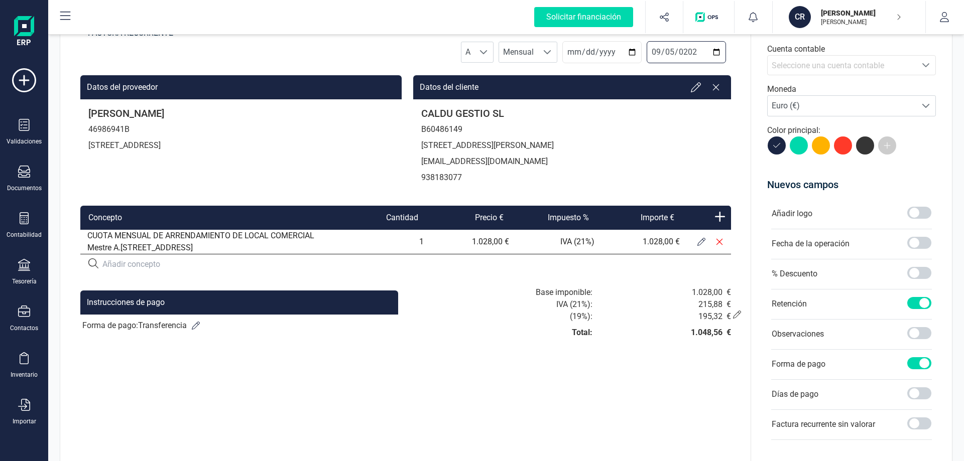
scroll to position [100, 0]
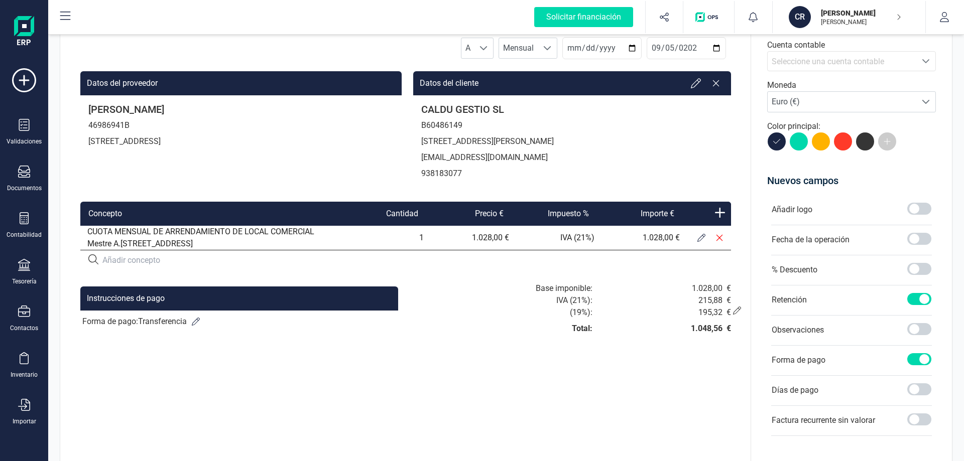
click at [663, 387] on div "FACTURA RECURRENTE Serie A A Intervalo Mensual Mensual Inicio [DATE] Final [DAT…" at bounding box center [405, 267] width 691 height 532
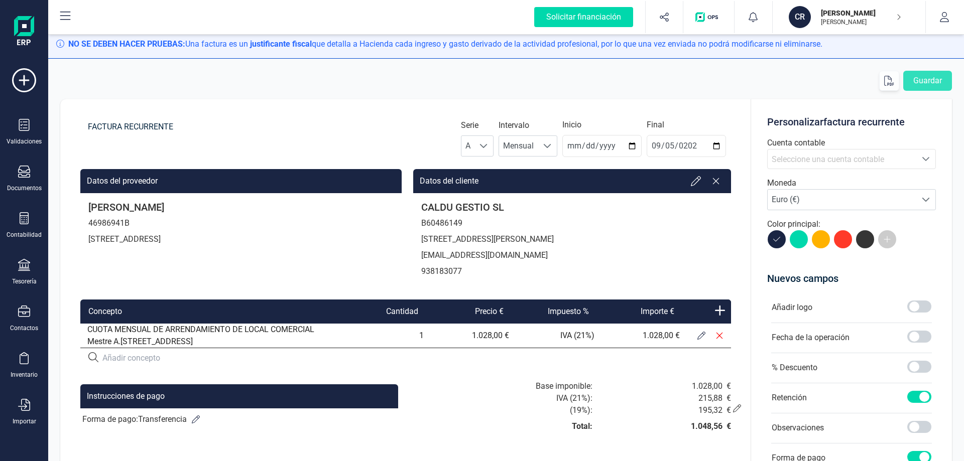
scroll to position [0, 0]
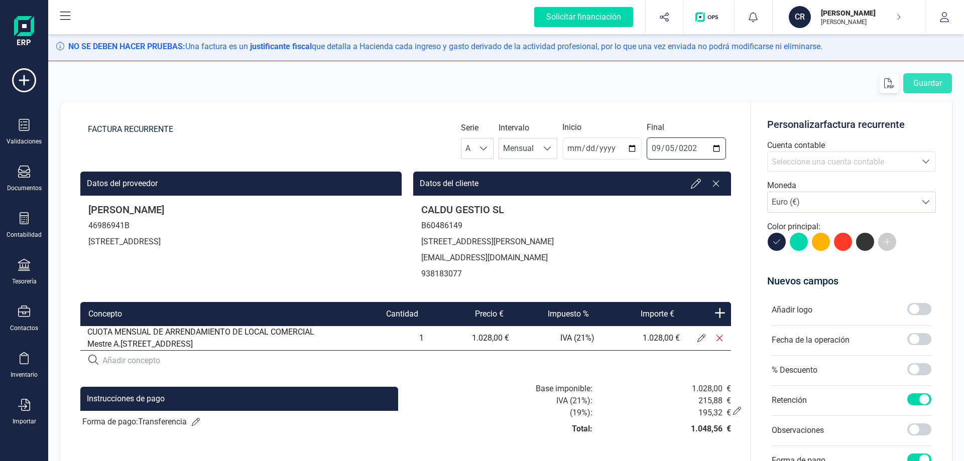
click at [676, 146] on input "[DATE]" at bounding box center [685, 149] width 79 height 22
click at [689, 148] on input "date" at bounding box center [685, 149] width 79 height 22
type input "[DATE]"
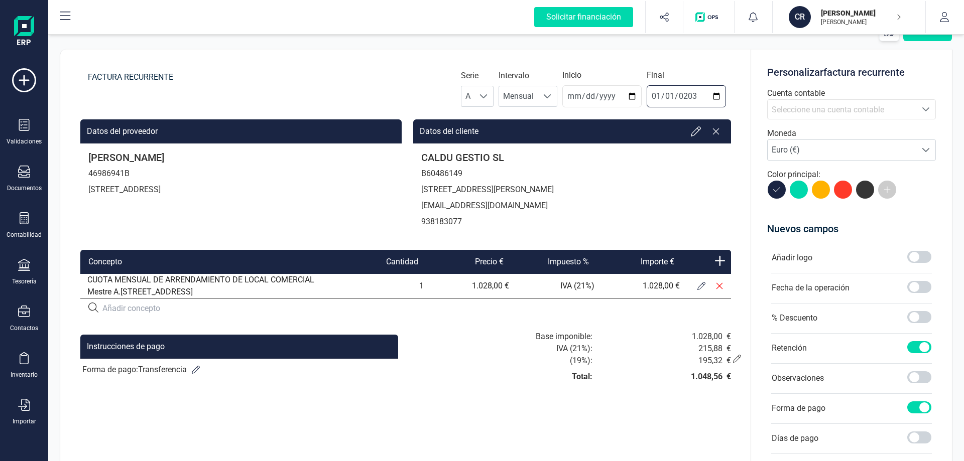
scroll to position [100, 0]
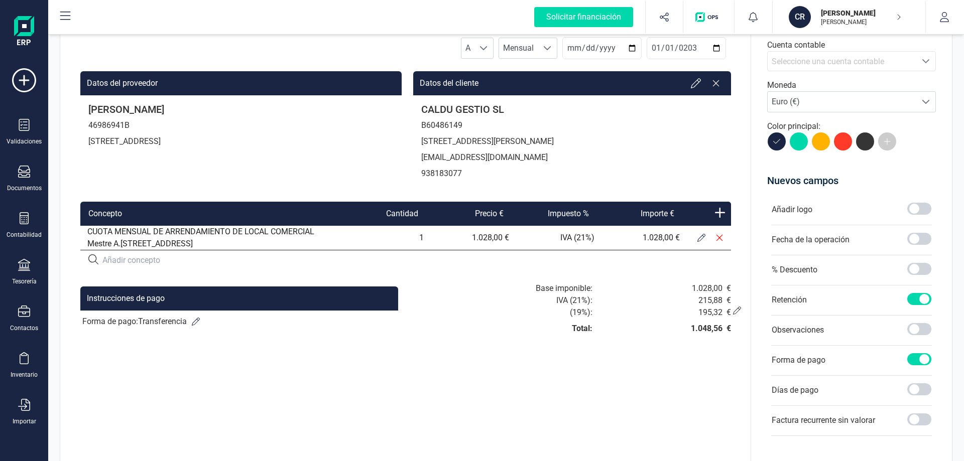
click at [669, 394] on div "FACTURA RECURRENTE Serie A A Intervalo Mensual Mensual Inicio [DATE] Final [DAT…" at bounding box center [405, 267] width 691 height 532
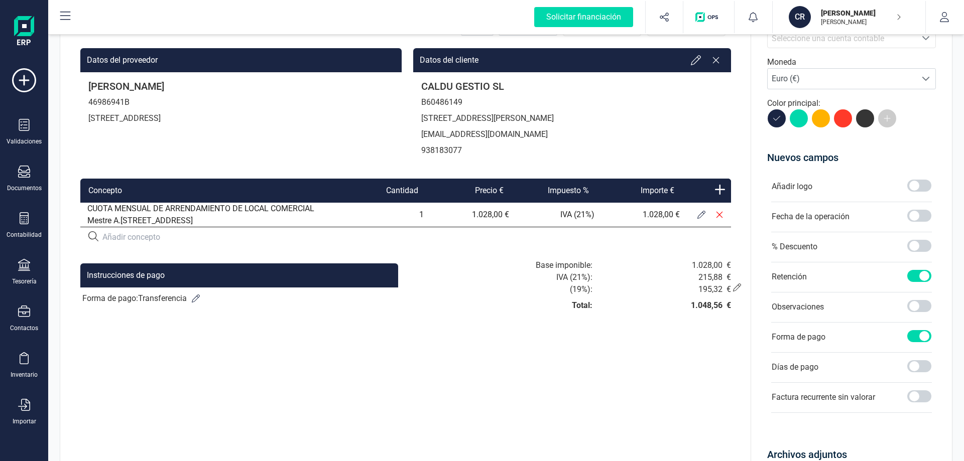
scroll to position [0, 0]
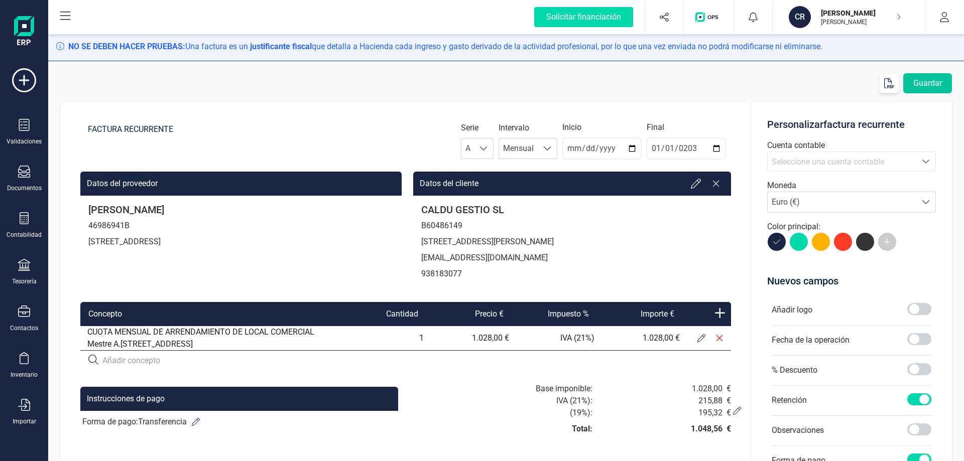
click at [933, 85] on button "Guardar" at bounding box center [927, 83] width 49 height 20
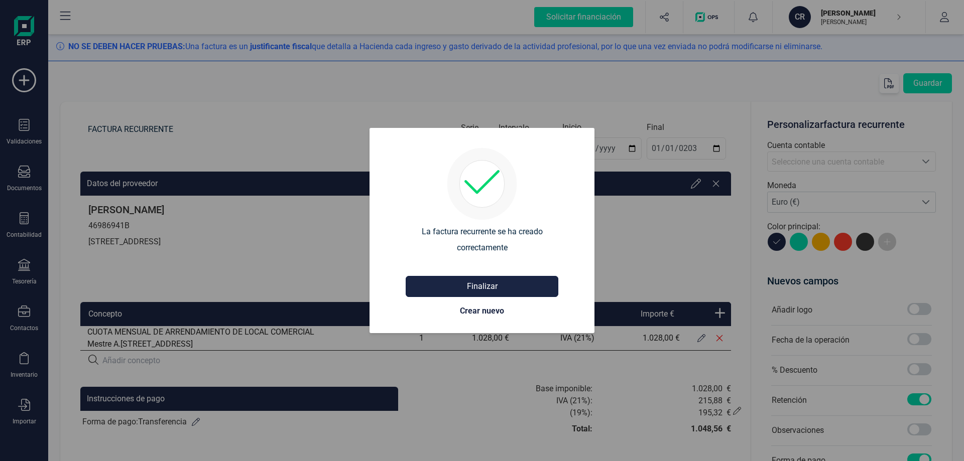
click at [477, 293] on button "Finalizar" at bounding box center [482, 286] width 153 height 21
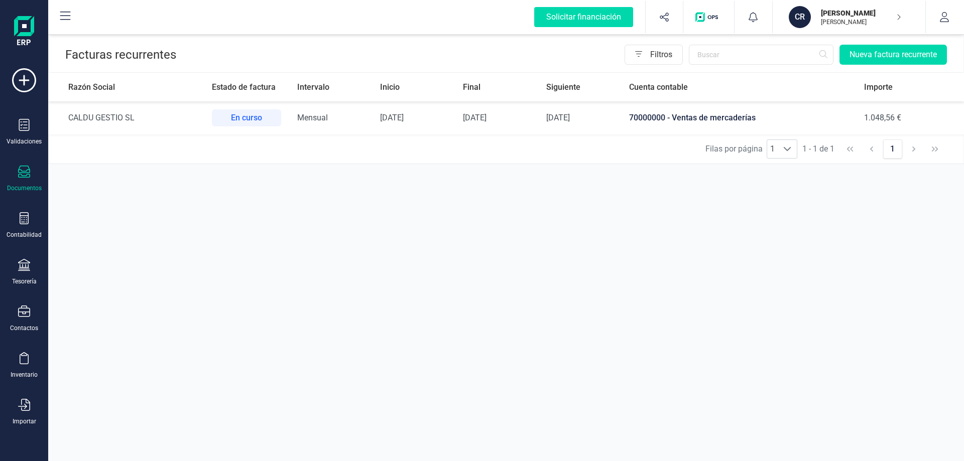
click at [492, 294] on div "Facturas recurrentes Filtros Nueva factura recurrente Razón Social Estado de fa…" at bounding box center [505, 247] width 915 height 429
click at [647, 113] on span "70000000 - Ventas de mercaderías" at bounding box center [692, 118] width 126 height 10
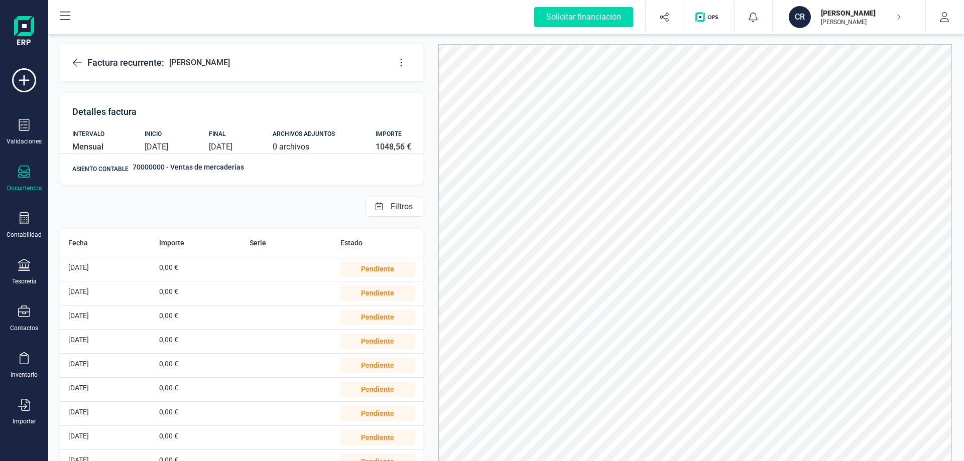
click at [155, 172] on span "70000000 - Ventas de mercaderías" at bounding box center [188, 169] width 111 height 14
click at [20, 172] on icon at bounding box center [24, 172] width 12 height 12
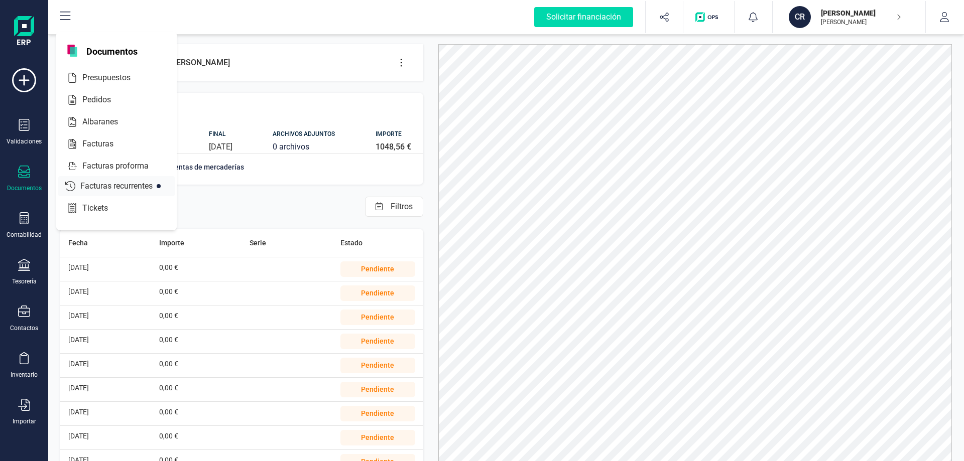
click at [105, 180] on div "Facturas recurrentes" at bounding box center [116, 186] width 116 height 20
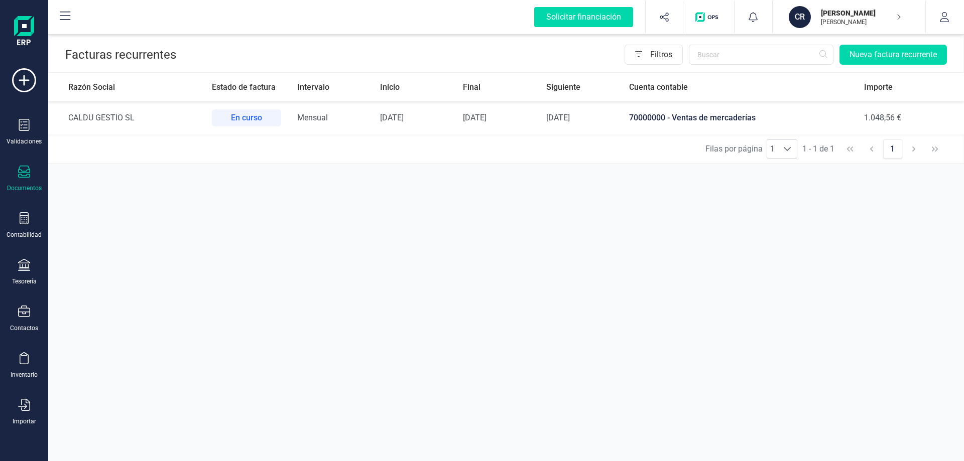
click at [237, 117] on div "En curso" at bounding box center [246, 117] width 69 height 17
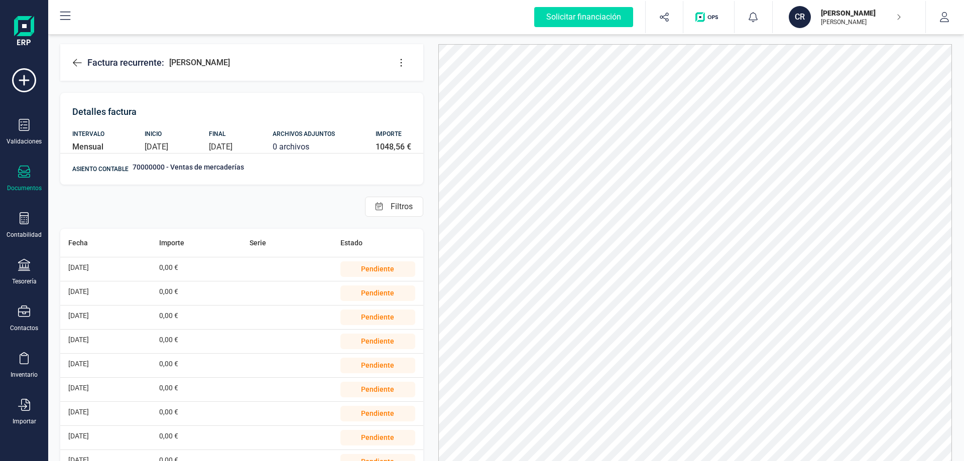
click at [146, 160] on div "ASIENTO CONTABLE 70000000 - Ventas de mercaderías" at bounding box center [241, 169] width 363 height 32
click at [144, 165] on span "70000000 - Ventas de mercaderías" at bounding box center [188, 169] width 111 height 14
click at [143, 165] on span "70000000 - Ventas de mercaderías" at bounding box center [188, 169] width 111 height 14
click at [75, 64] on icon at bounding box center [77, 63] width 9 height 8
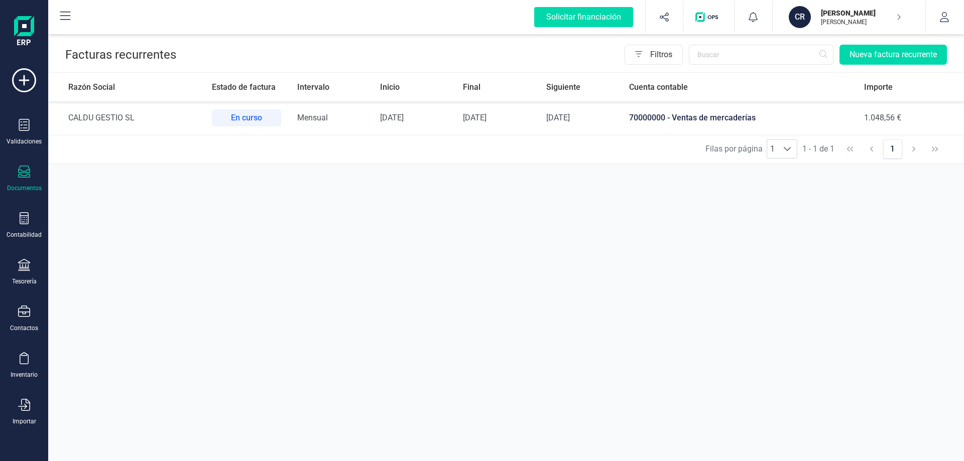
click at [100, 115] on td "CALDU GESTIO SL" at bounding box center [126, 117] width 156 height 33
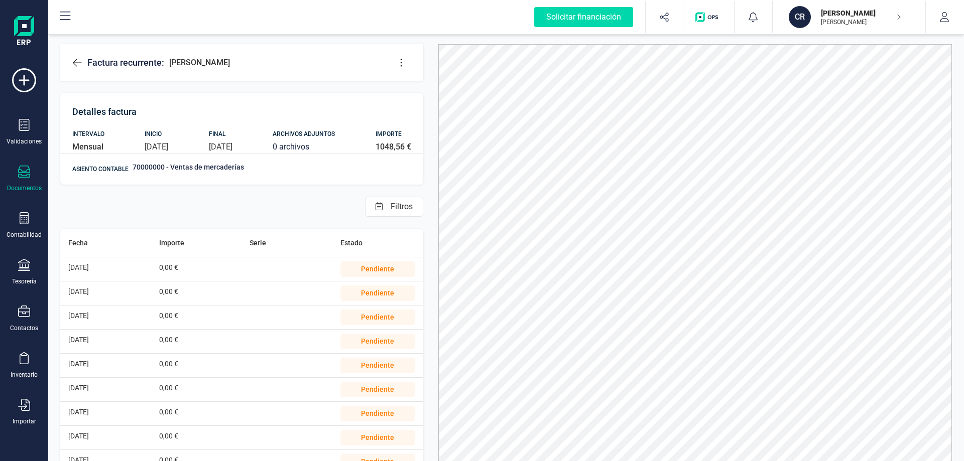
click at [405, 58] on icon at bounding box center [401, 63] width 10 height 10
click at [425, 97] on link "Editar factura" at bounding box center [441, 93] width 100 height 20
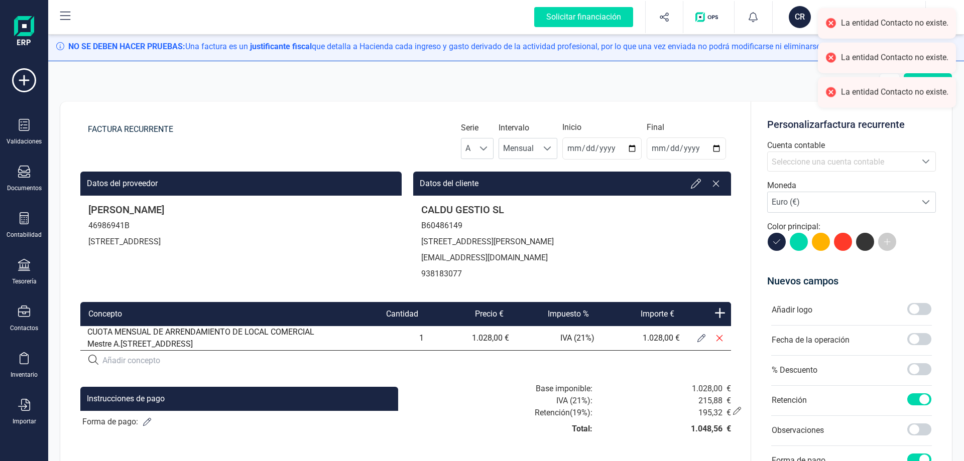
click at [831, 165] on span "Seleccione una cuenta contable" at bounding box center [827, 162] width 112 height 10
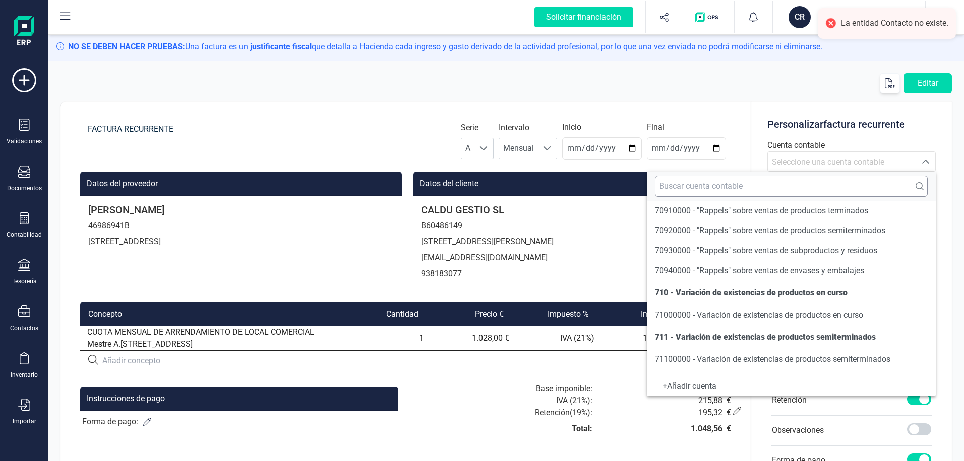
scroll to position [1091, 0]
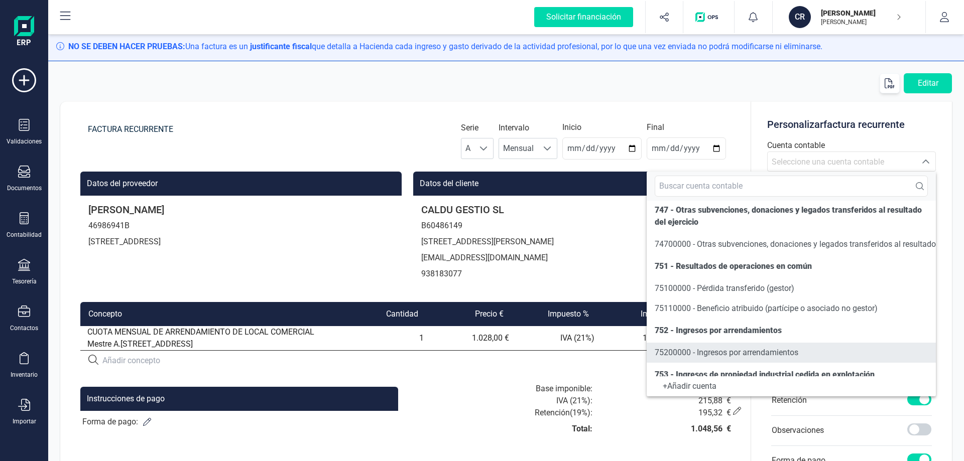
click at [737, 351] on span "75200000 - Ingresos por arrendamientos" at bounding box center [726, 353] width 144 height 10
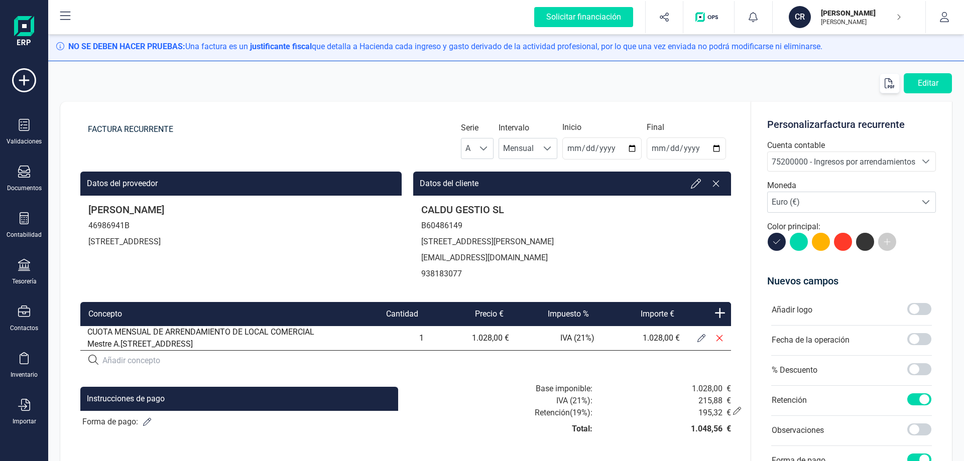
click at [885, 245] on icon at bounding box center [887, 242] width 8 height 8
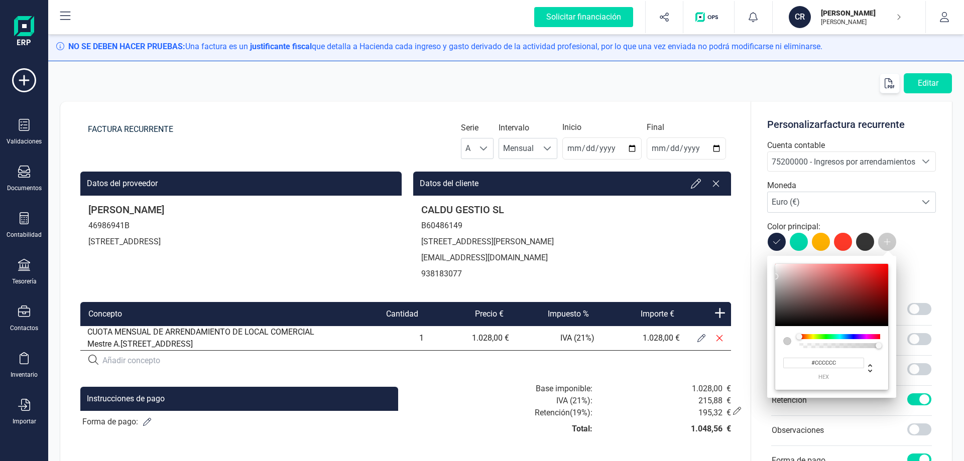
click at [847, 242] on button at bounding box center [843, 242] width 18 height 18
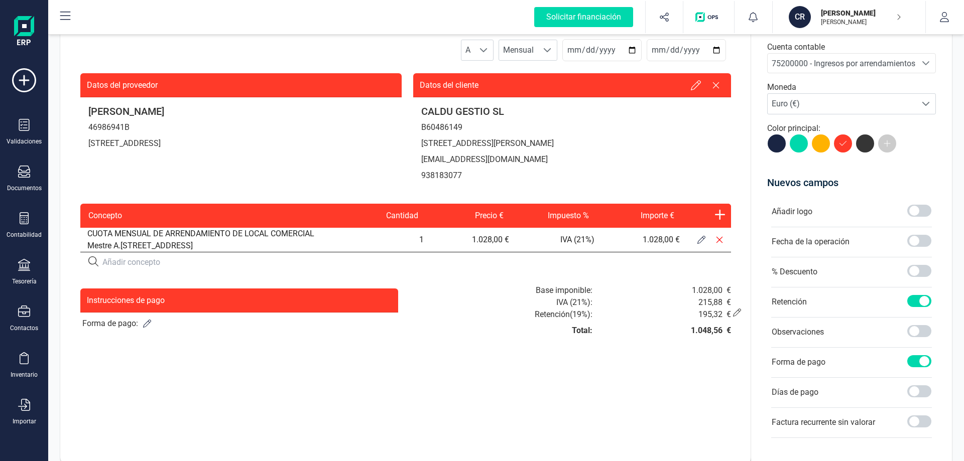
scroll to position [0, 0]
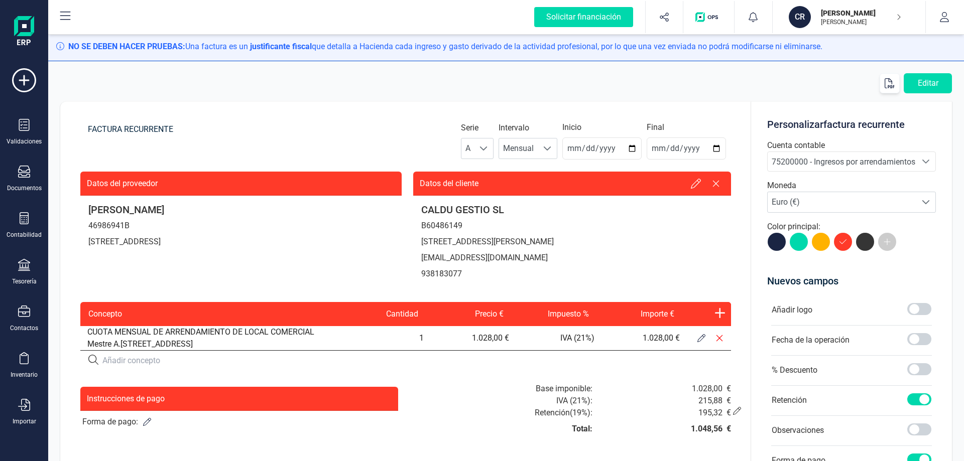
click at [823, 240] on icon at bounding box center [821, 242] width 8 height 8
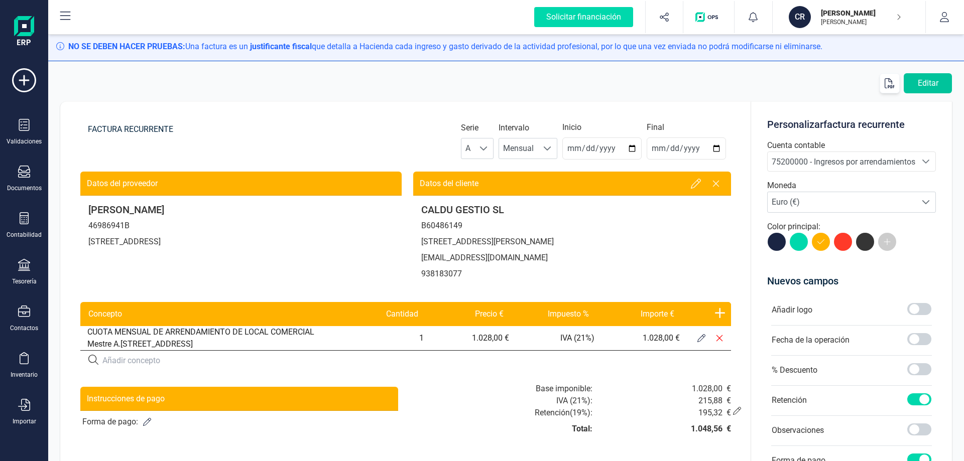
click at [923, 82] on button "Editar" at bounding box center [927, 83] width 48 height 20
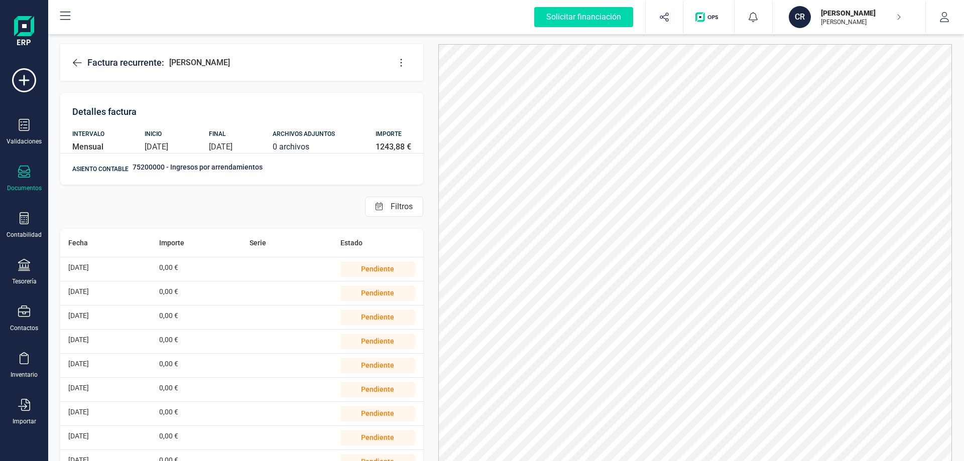
click at [402, 67] on icon at bounding box center [401, 63] width 10 height 10
click at [429, 98] on link "Editar factura" at bounding box center [441, 93] width 100 height 20
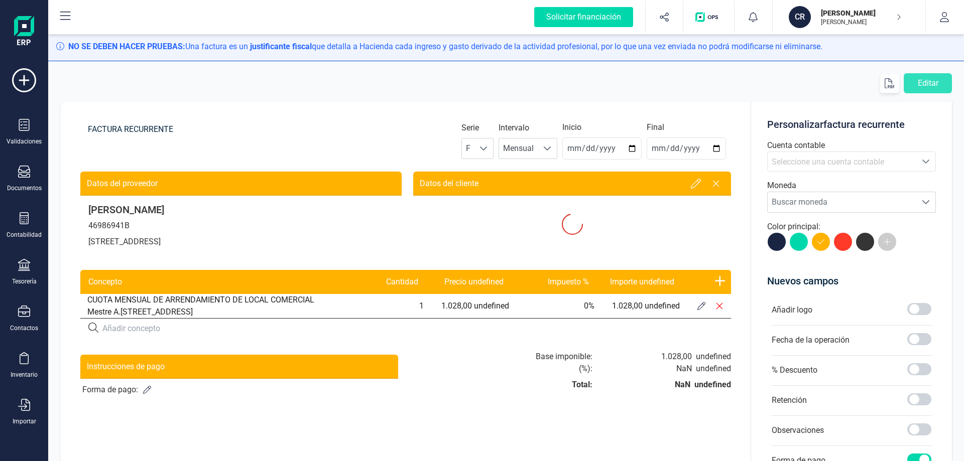
type input "[DATE]"
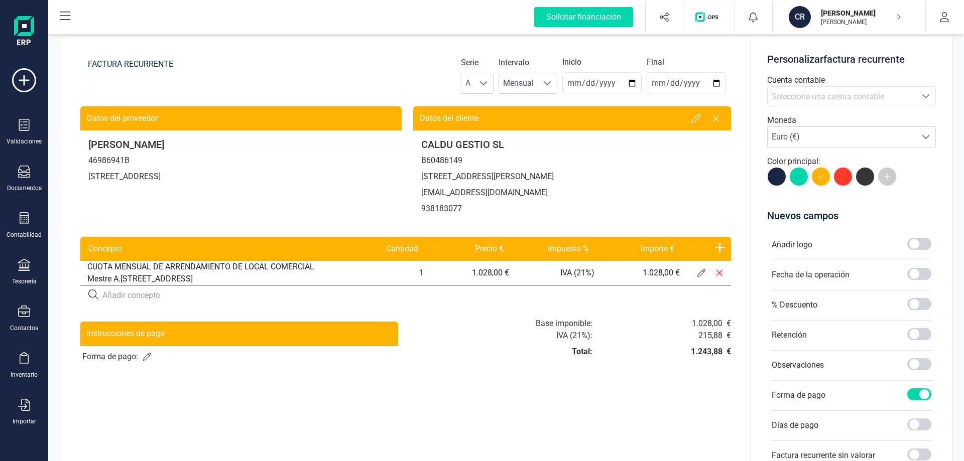
scroll to position [151, 0]
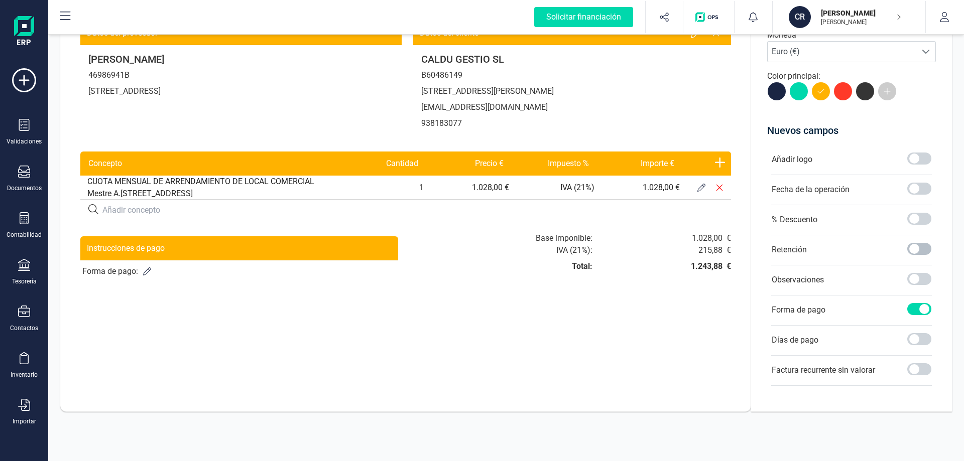
click at [927, 249] on span at bounding box center [919, 249] width 24 height 12
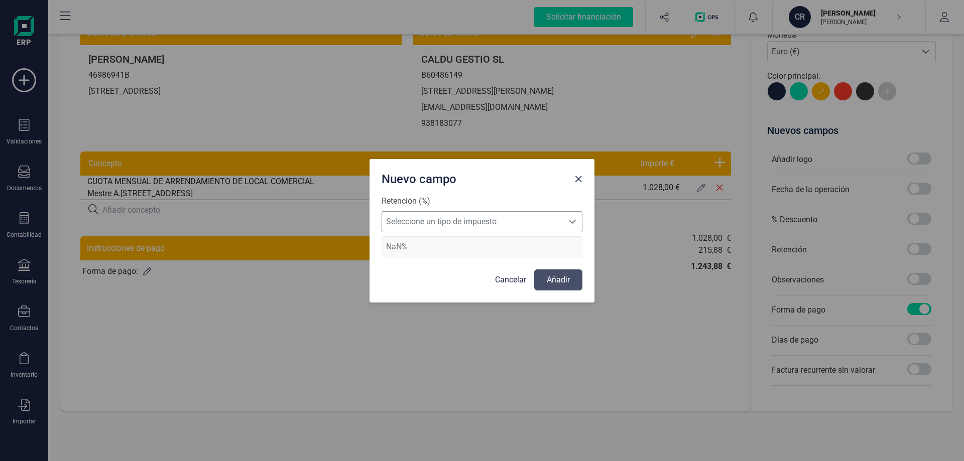
click at [450, 221] on span "Seleccione un tipo de impuesto" at bounding box center [472, 222] width 181 height 20
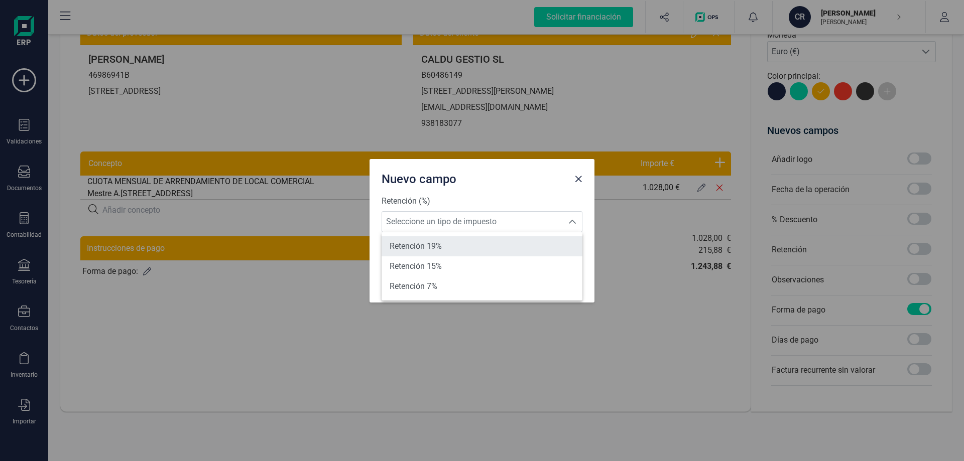
click at [447, 250] on li "Retención 19%" at bounding box center [481, 246] width 201 height 20
type input "19%"
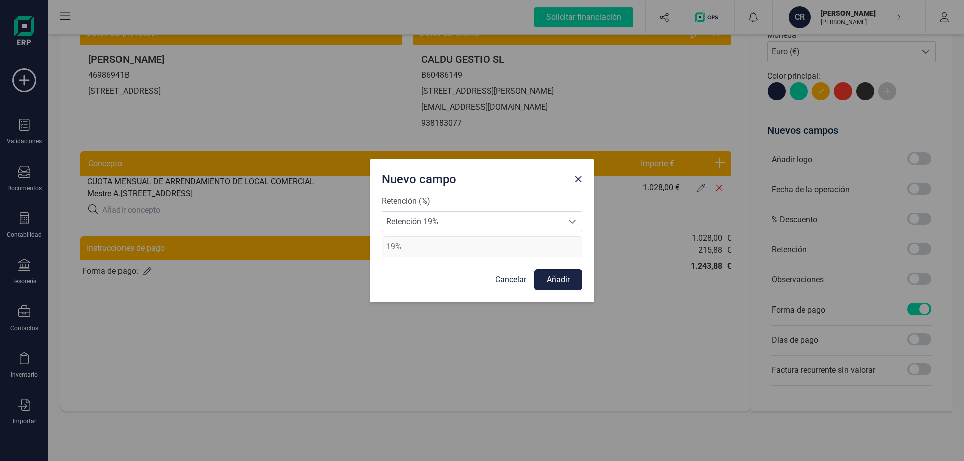
click at [562, 286] on button "Añadir" at bounding box center [558, 280] width 48 height 21
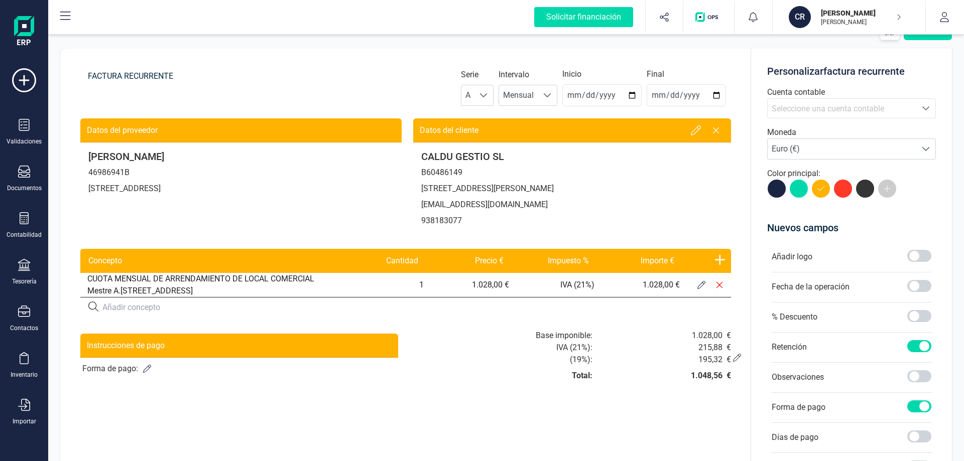
scroll to position [0, 0]
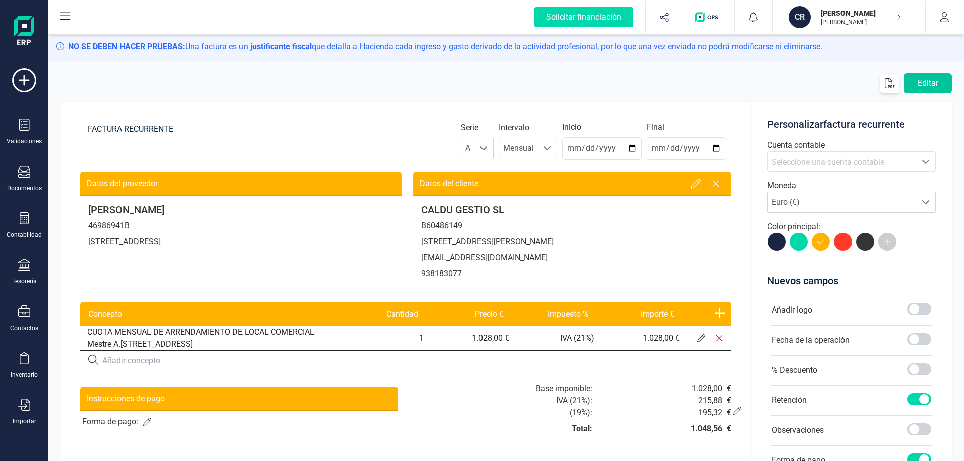
click at [926, 83] on button "Editar" at bounding box center [927, 83] width 48 height 20
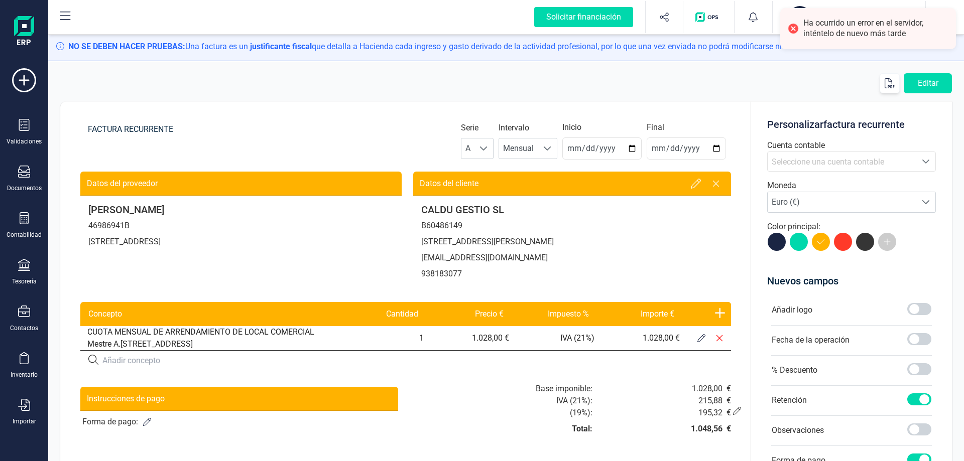
click at [941, 72] on div "Editar FACTURA RECURRENTE Serie A A Intervalo Mensual Mensual Inicio [DATE] Fin…" at bounding box center [505, 257] width 915 height 393
click at [940, 81] on button "Editar" at bounding box center [927, 83] width 48 height 20
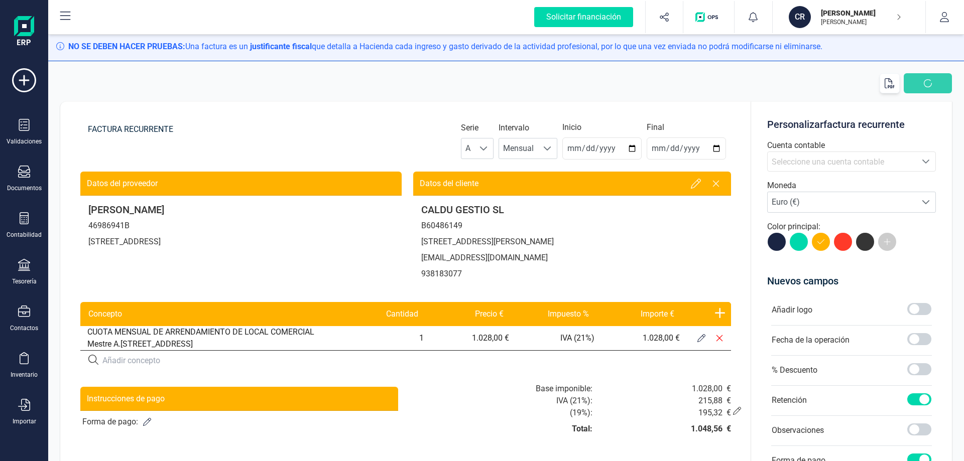
click at [939, 81] on button "button" at bounding box center [927, 83] width 48 height 20
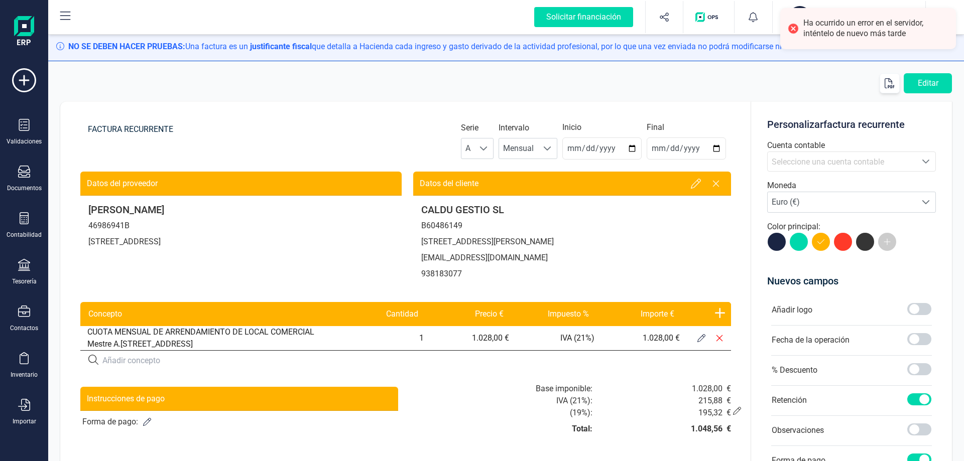
click at [689, 64] on div "Editar FACTURA RECURRENTE Serie A A Intervalo Mensual Mensual Inicio [DATE] Fin…" at bounding box center [505, 257] width 915 height 393
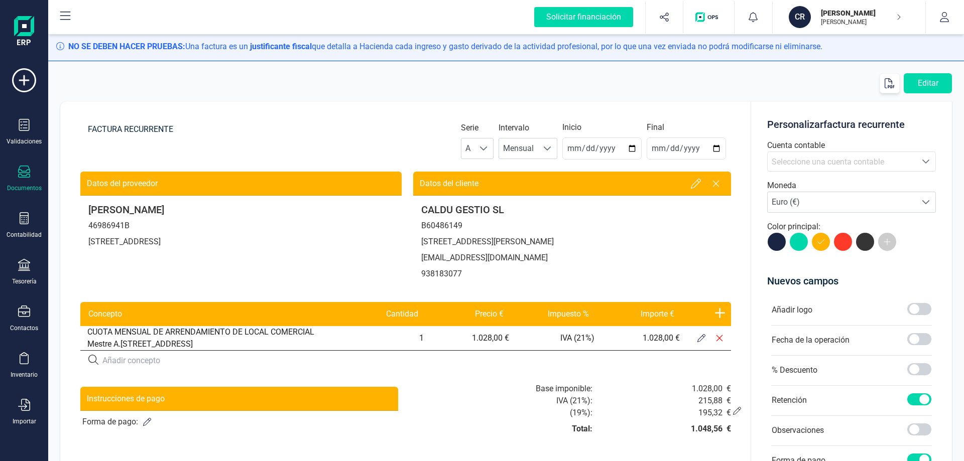
click at [27, 186] on div "Documentos" at bounding box center [24, 188] width 35 height 8
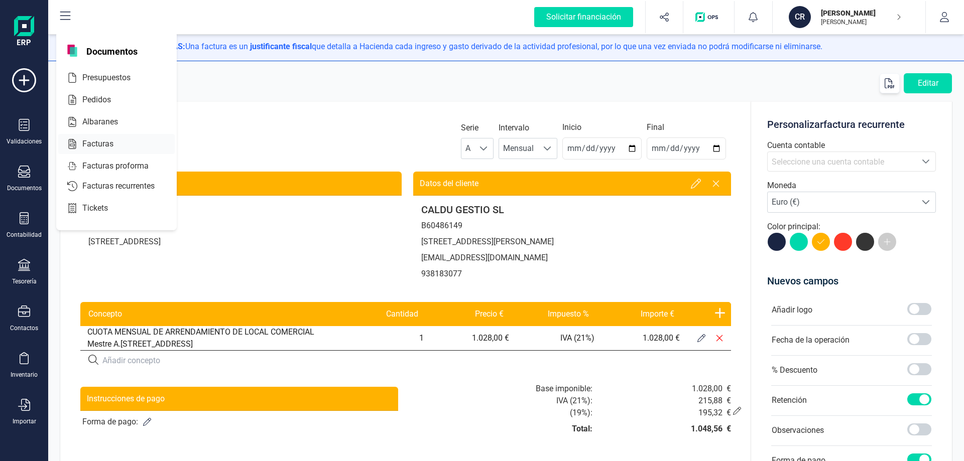
click at [104, 144] on span "Facturas" at bounding box center [104, 144] width 53 height 12
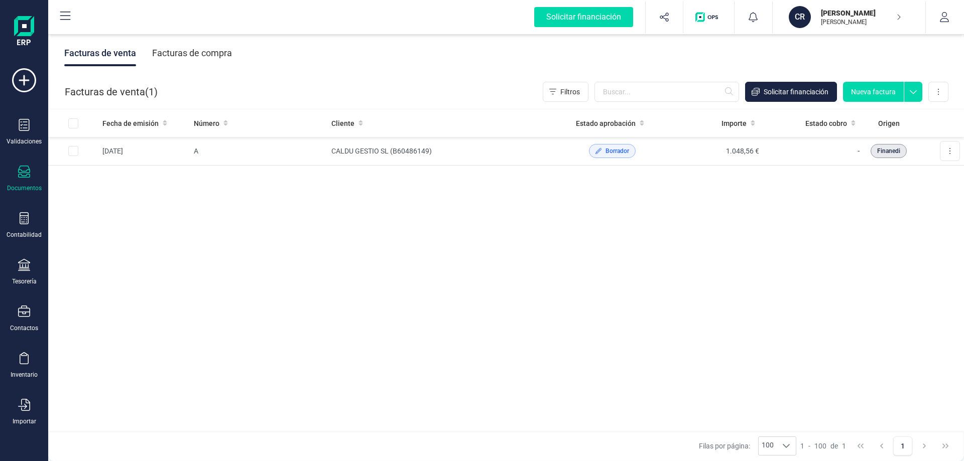
click at [781, 318] on div "Fecha de emisión Número Cliente Estado aprobación Importe Estado cobro Origen […" at bounding box center [505, 270] width 915 height 323
click at [20, 176] on icon at bounding box center [24, 172] width 12 height 12
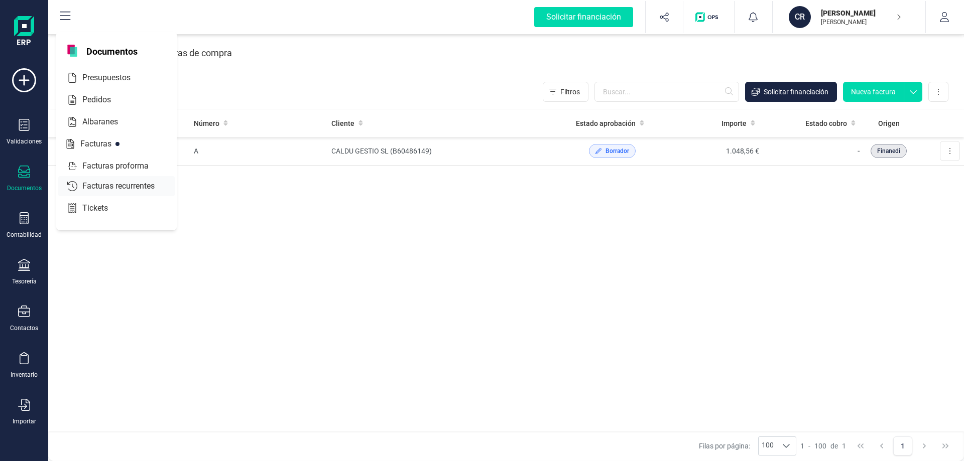
click at [98, 189] on span "Facturas recurrentes" at bounding box center [125, 186] width 94 height 12
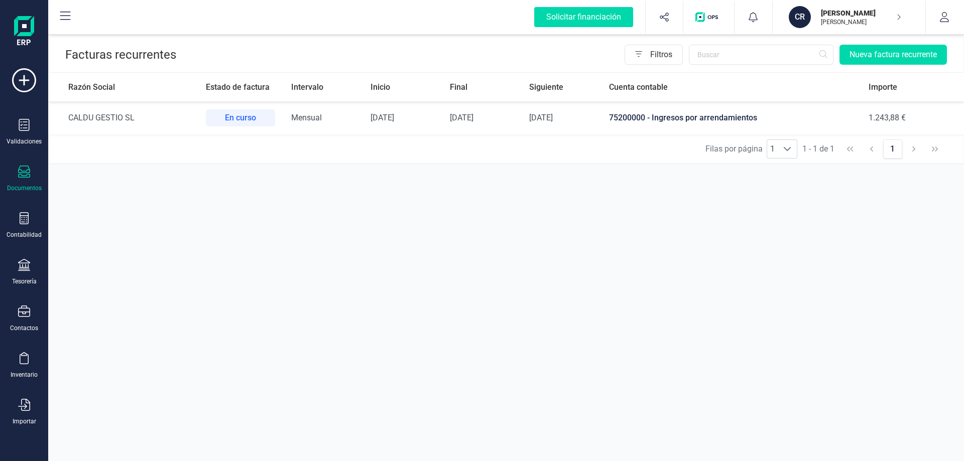
click at [871, 110] on td "1.243,88 €" at bounding box center [911, 117] width 103 height 33
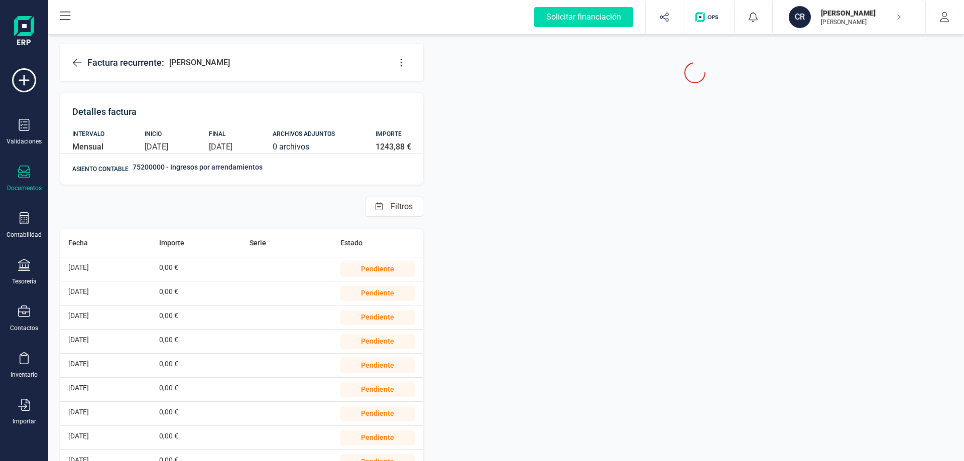
click at [396, 59] on icon at bounding box center [401, 63] width 10 height 10
click at [450, 91] on span "Editar factura" at bounding box center [447, 93] width 72 height 8
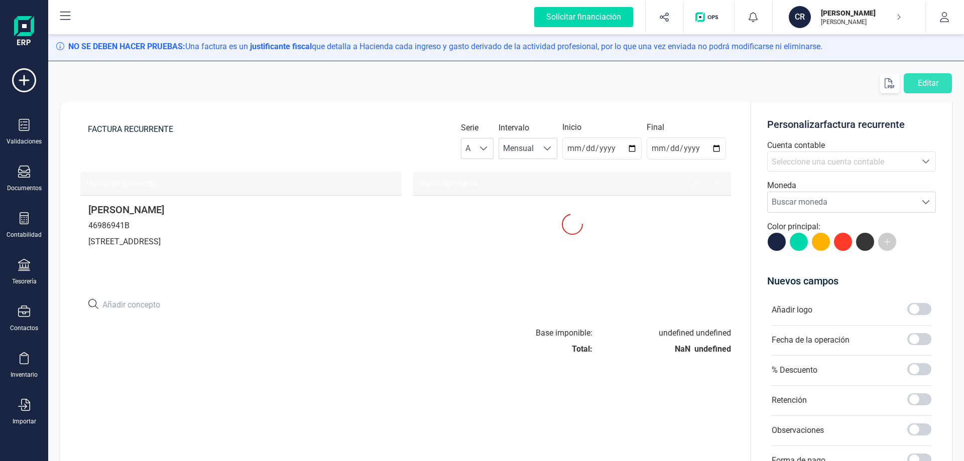
type input "[DATE]"
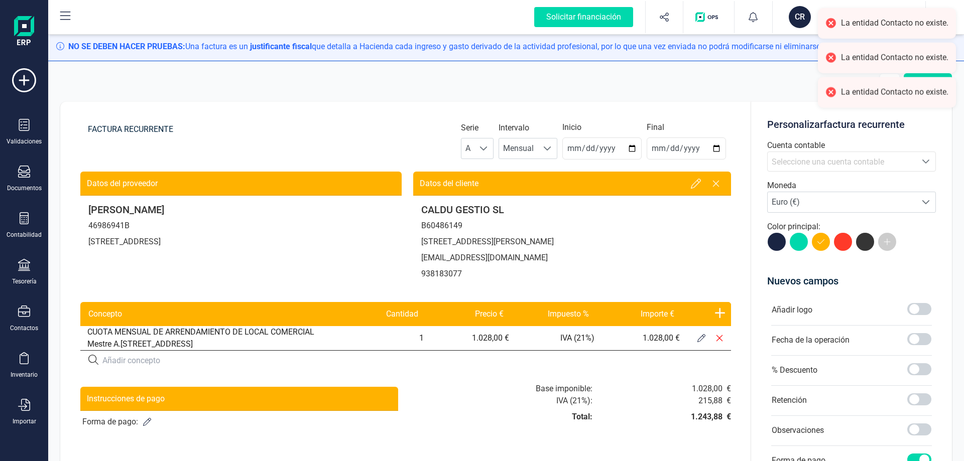
click at [833, 160] on span "Seleccione una cuenta contable" at bounding box center [827, 162] width 112 height 10
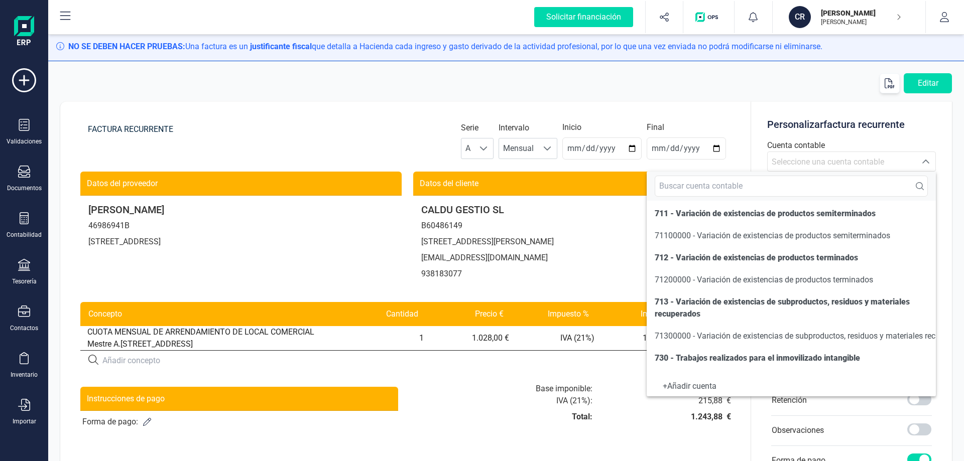
scroll to position [708, 0]
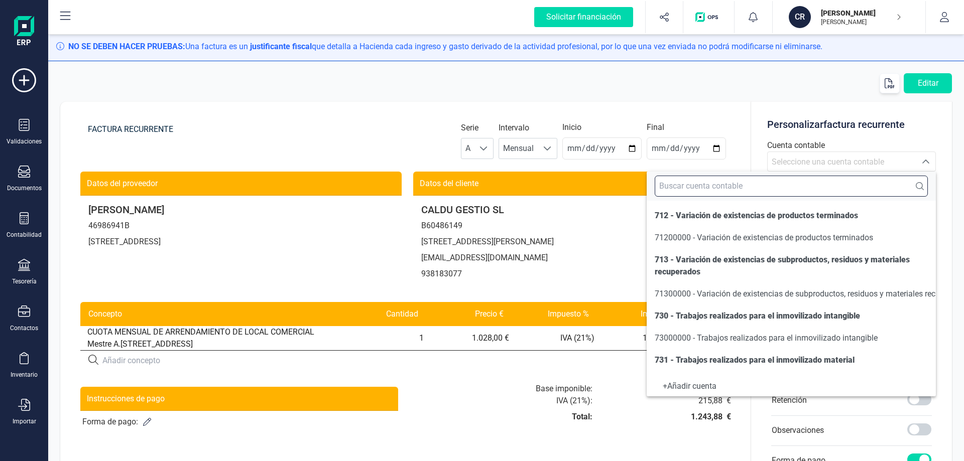
click at [688, 184] on input "text" at bounding box center [790, 186] width 273 height 21
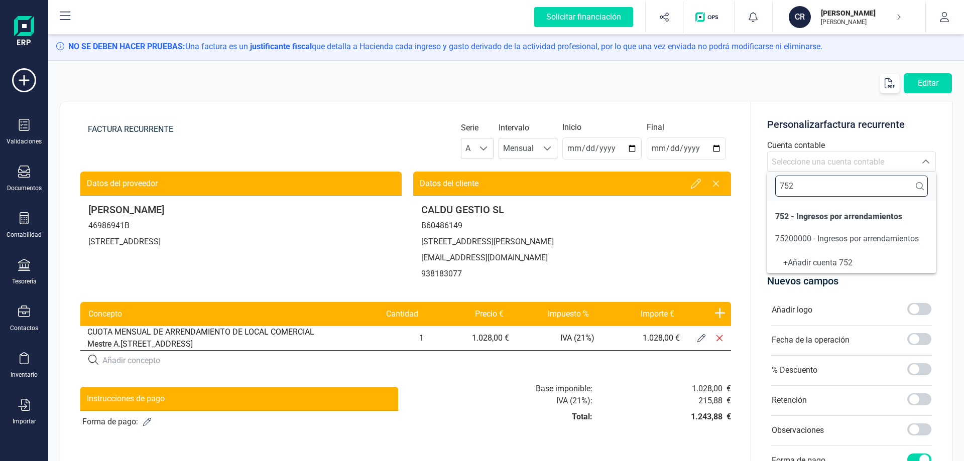
scroll to position [0, 0]
type input "752"
click at [846, 230] on li "75200000 - Ingresos por arrendamientos" at bounding box center [851, 239] width 169 height 20
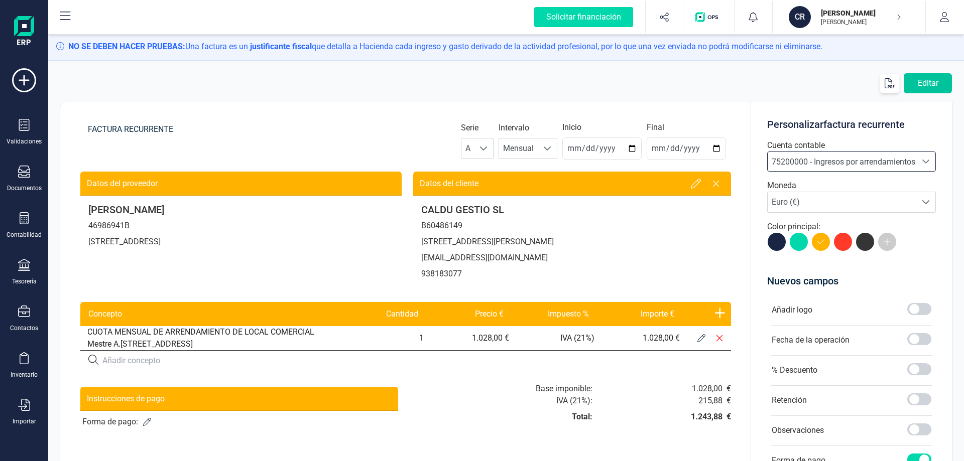
click at [941, 85] on button "Editar" at bounding box center [927, 83] width 48 height 20
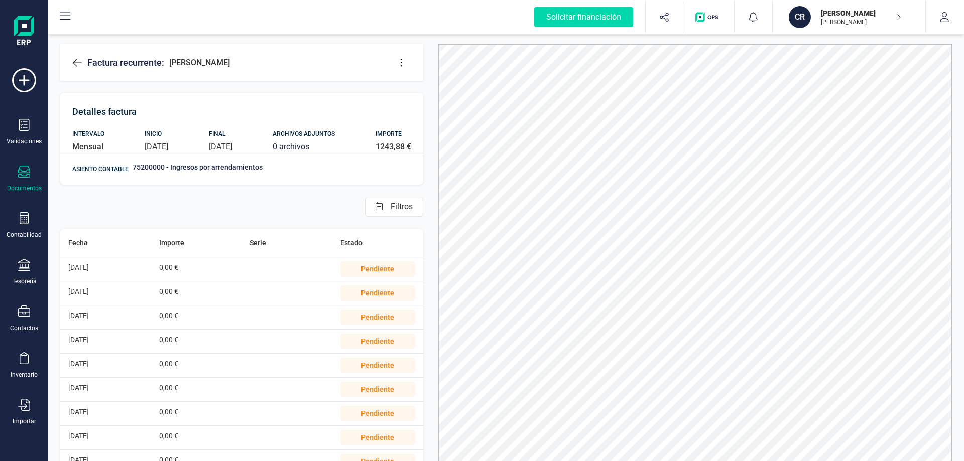
click at [403, 71] on button at bounding box center [401, 63] width 20 height 20
click at [455, 98] on link "Editar factura" at bounding box center [441, 93] width 100 height 20
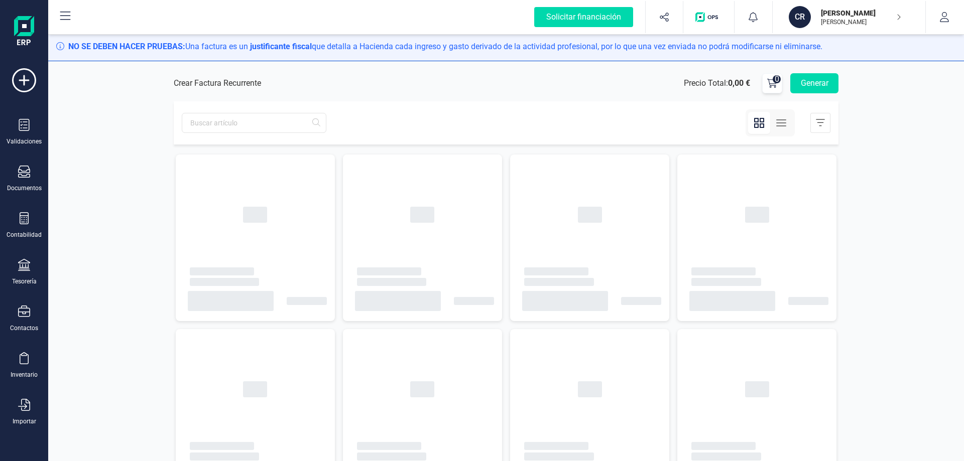
type input "[DATE]"
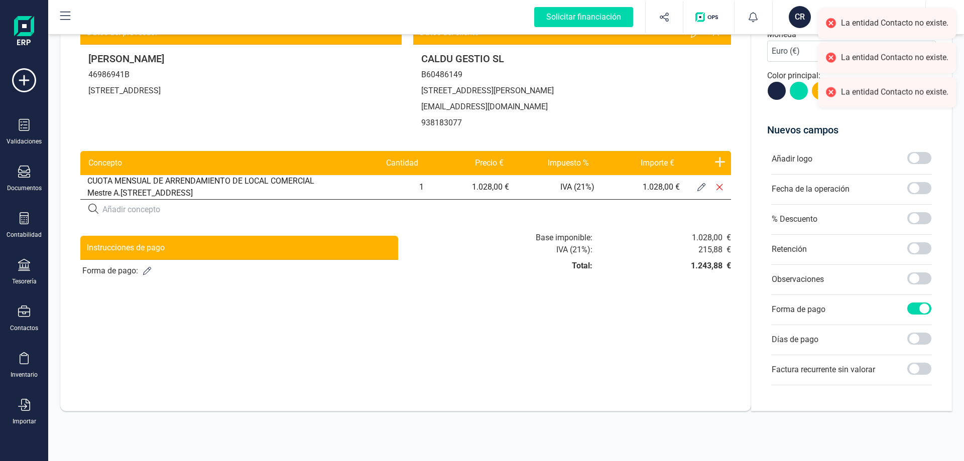
scroll to position [152, 0]
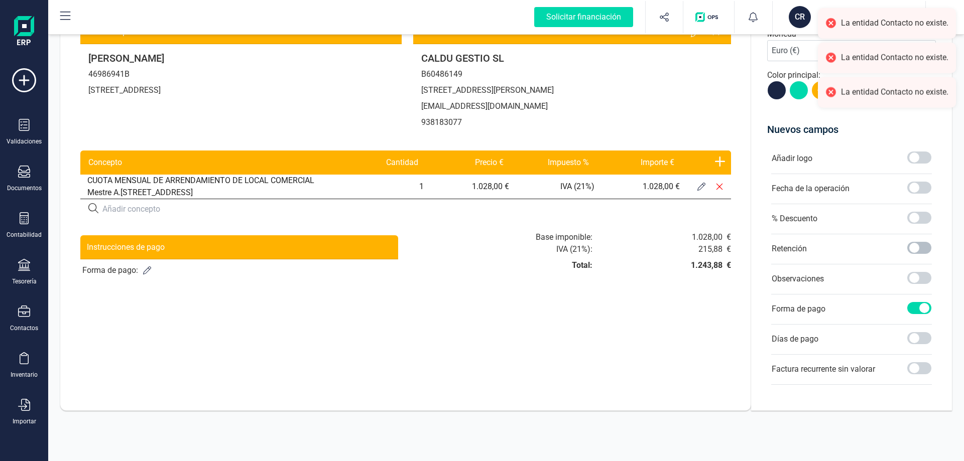
click at [929, 248] on span at bounding box center [919, 248] width 24 height 12
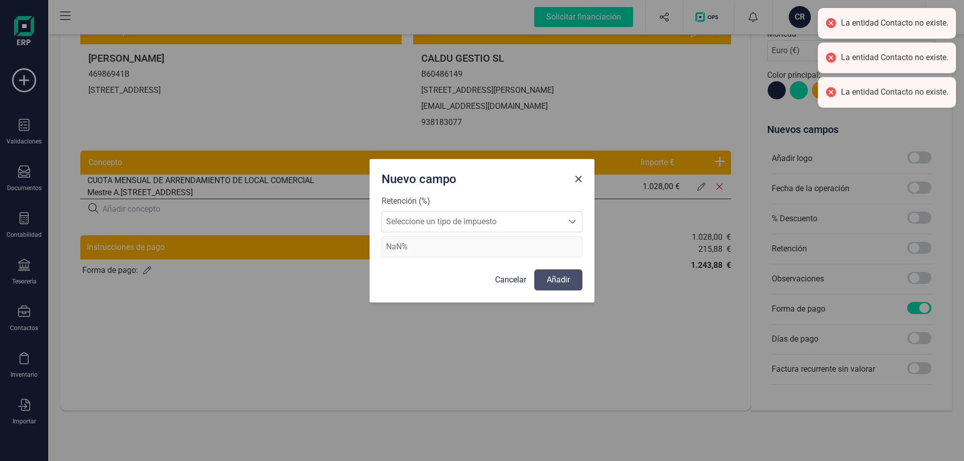
click at [465, 234] on div "Retención (%) Seleccione un tipo de impuesto Seleccione un tipo de impuesto NaN%" at bounding box center [481, 226] width 201 height 62
click at [463, 229] on span "Seleccione un tipo de impuesto" at bounding box center [472, 222] width 181 height 20
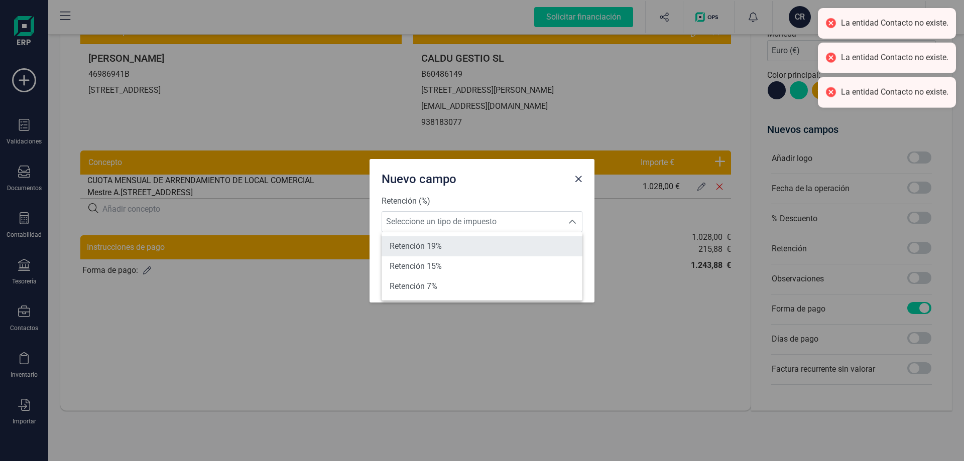
click at [448, 247] on li "Retención 19%" at bounding box center [481, 246] width 201 height 20
type input "19%"
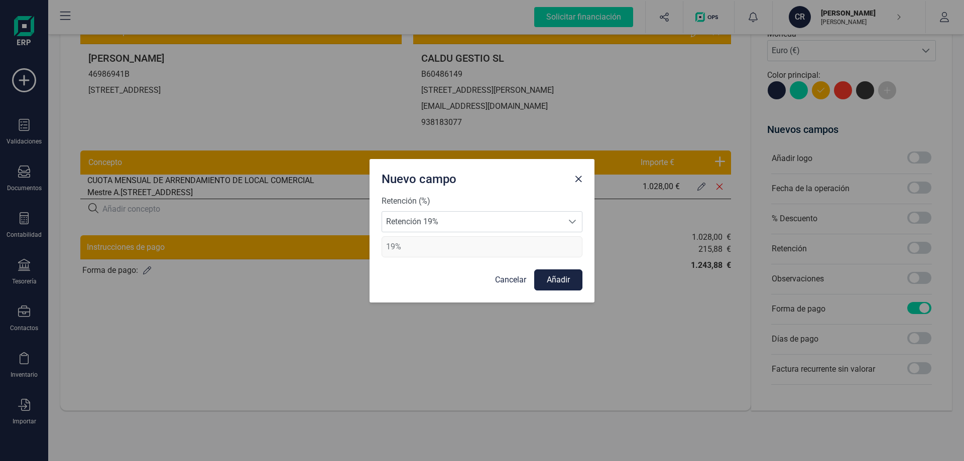
click at [553, 276] on button "Añadir" at bounding box center [558, 280] width 48 height 21
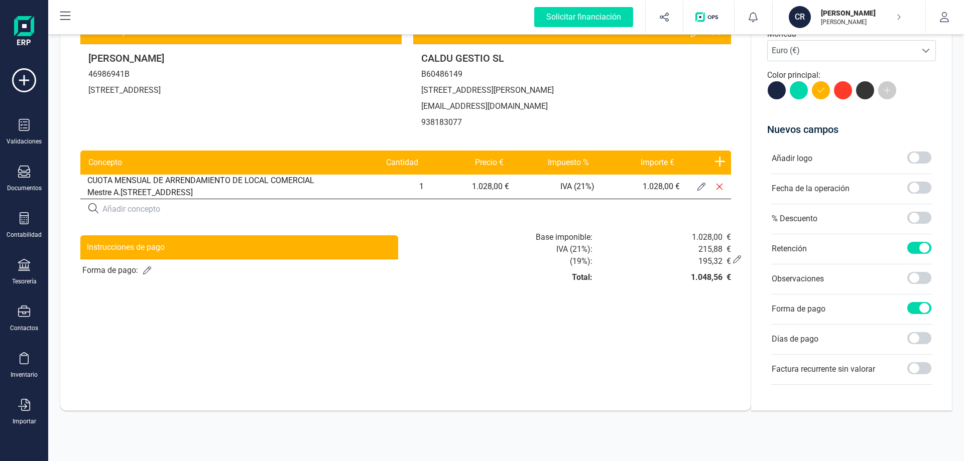
scroll to position [0, 0]
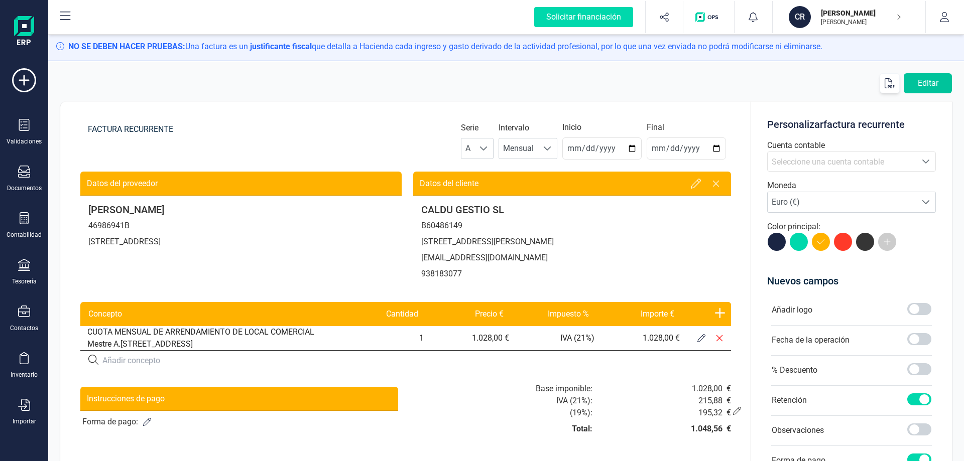
click at [921, 77] on button "Editar" at bounding box center [927, 83] width 48 height 20
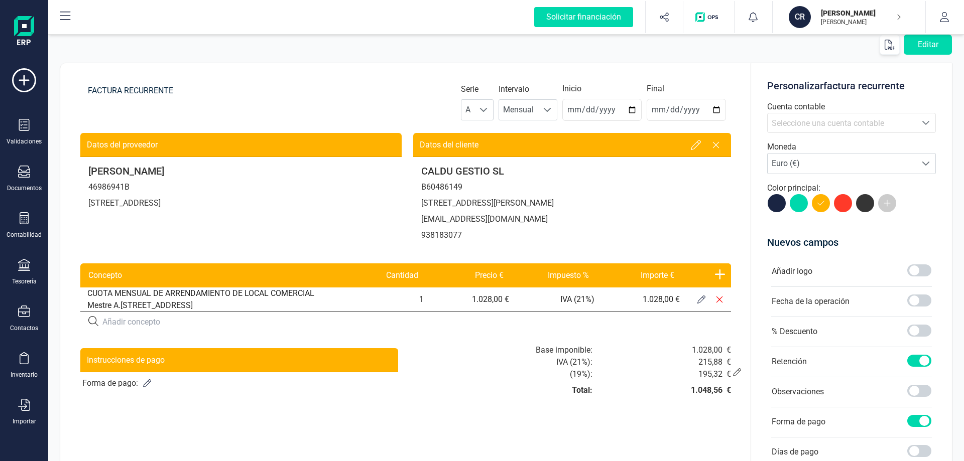
scroll to position [100, 0]
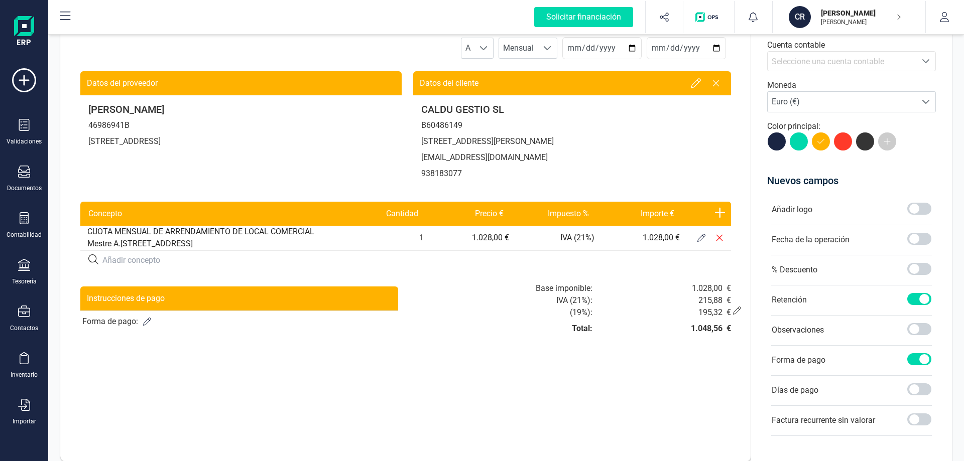
click at [146, 328] on button at bounding box center [147, 322] width 18 height 18
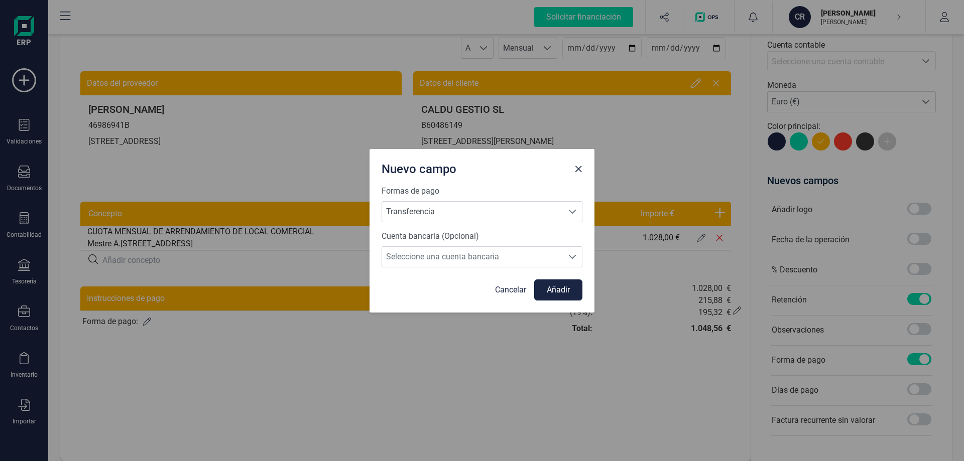
click at [567, 297] on button "Añadir" at bounding box center [558, 290] width 48 height 21
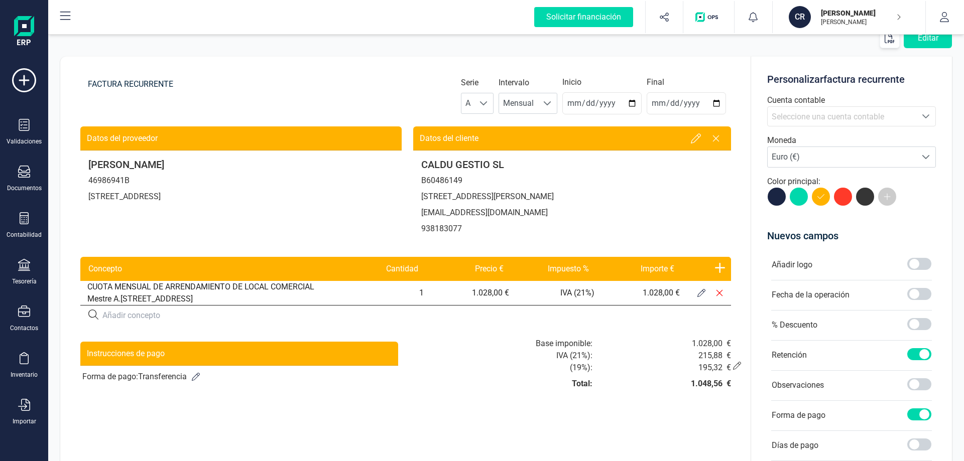
scroll to position [0, 0]
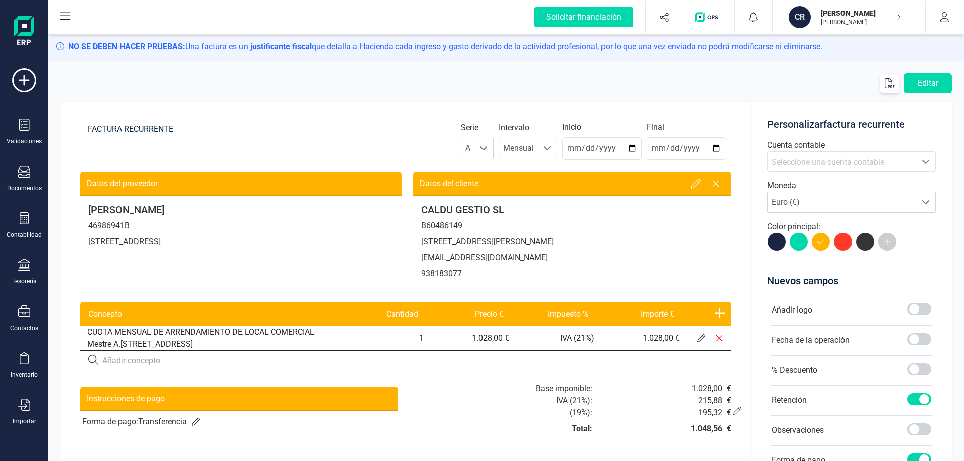
click at [899, 162] on div "Seleccione una cuenta contable" at bounding box center [841, 162] width 141 height 12
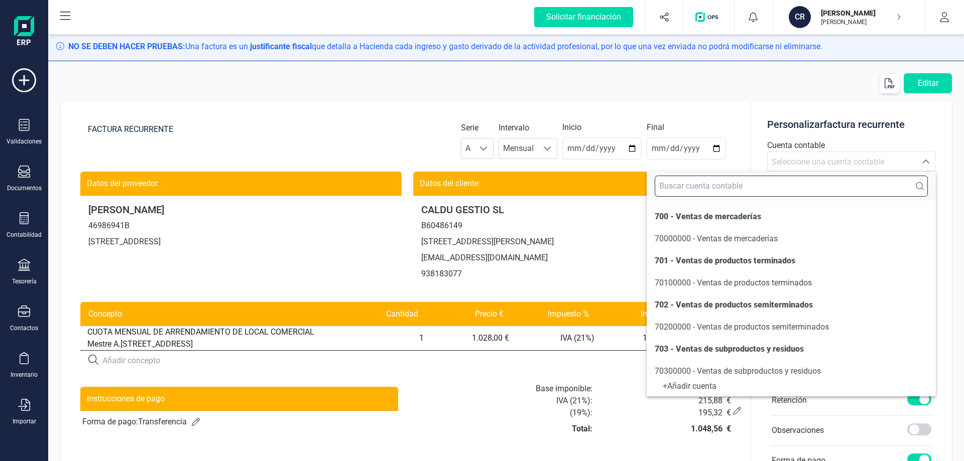
click at [859, 182] on input "text" at bounding box center [790, 186] width 273 height 21
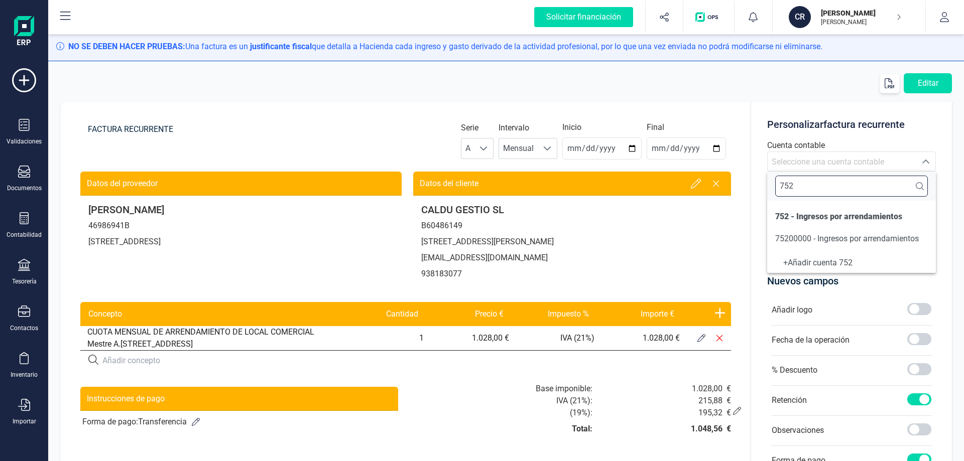
type input "752"
click at [837, 237] on span "75200000 - Ingresos por arrendamientos" at bounding box center [847, 239] width 144 height 10
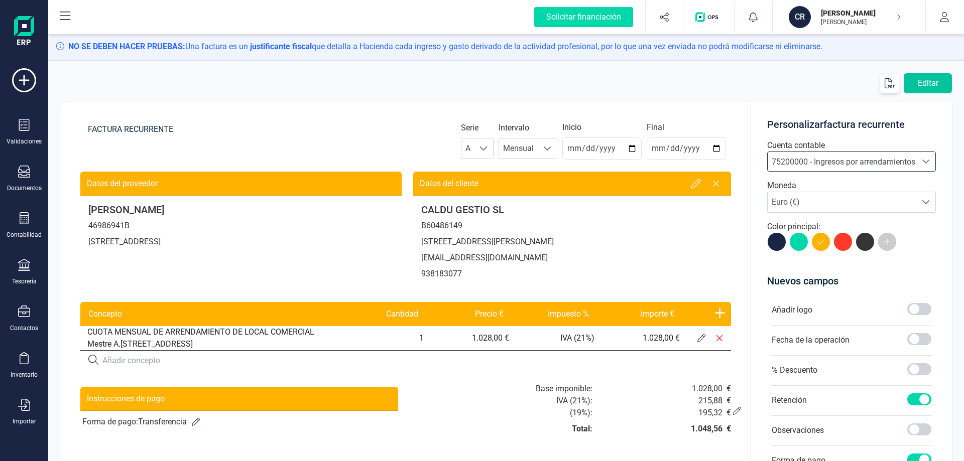
click at [943, 82] on button "Editar" at bounding box center [927, 83] width 48 height 20
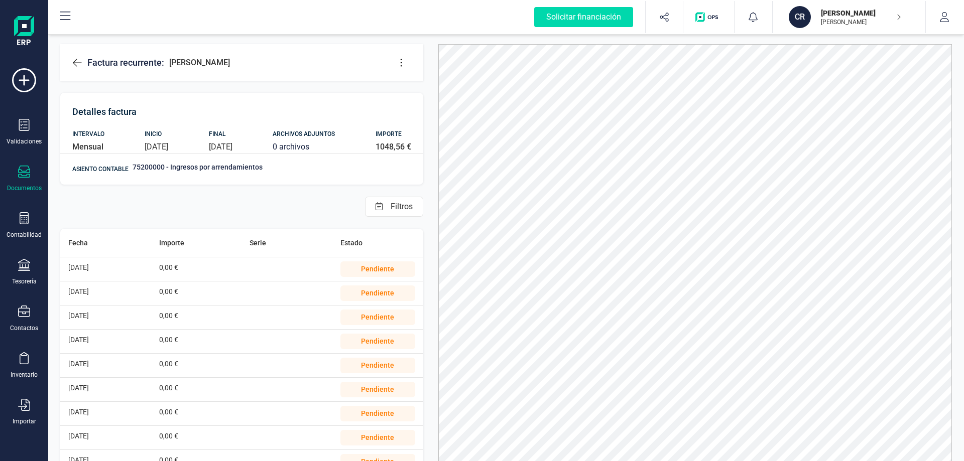
click at [363, 269] on div "Pendiente" at bounding box center [377, 269] width 75 height 16
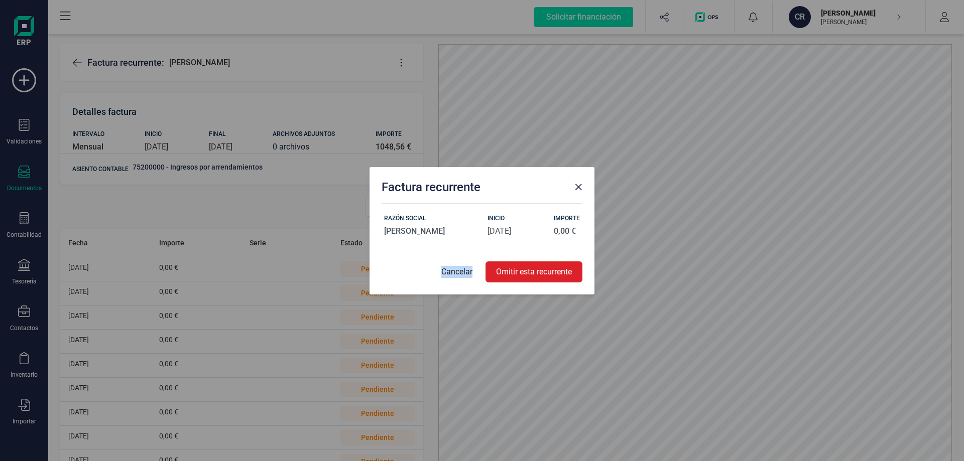
click at [363, 269] on div "Factura recurrente RAZÓN SOCIAL [PERSON_NAME] INICIO [DATE] IMPORTE 0,00 € Canc…" at bounding box center [482, 230] width 964 height 461
click at [406, 261] on div "Cancelar Omitir esta recurrente" at bounding box center [481, 271] width 201 height 21
click at [574, 184] on button "Close" at bounding box center [578, 187] width 16 height 16
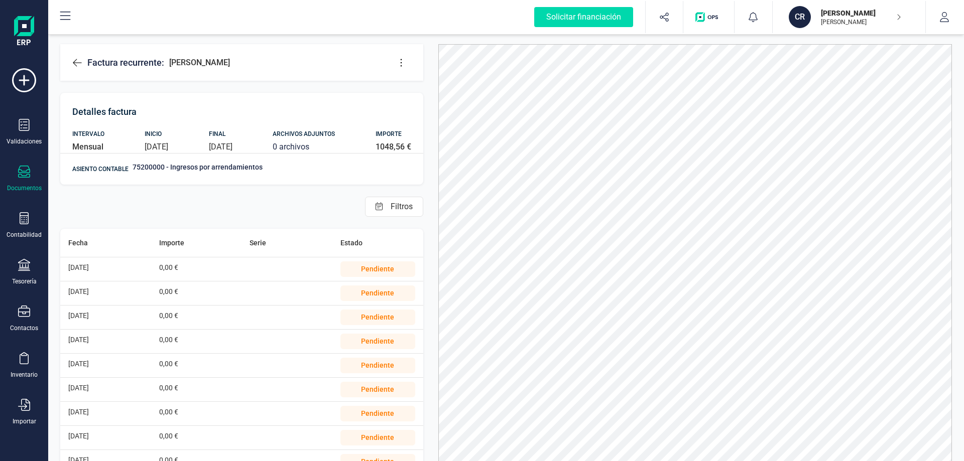
click at [20, 179] on div at bounding box center [24, 173] width 12 height 15
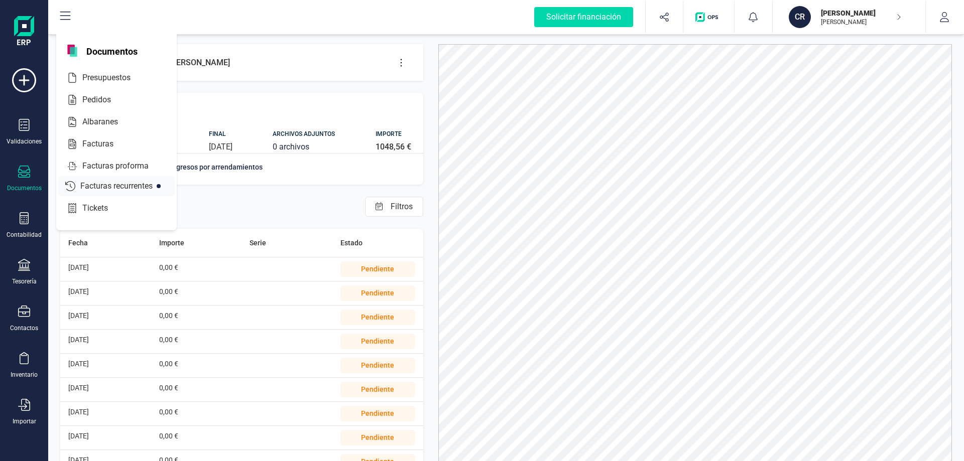
click at [138, 185] on span "Facturas recurrentes" at bounding box center [123, 186] width 94 height 12
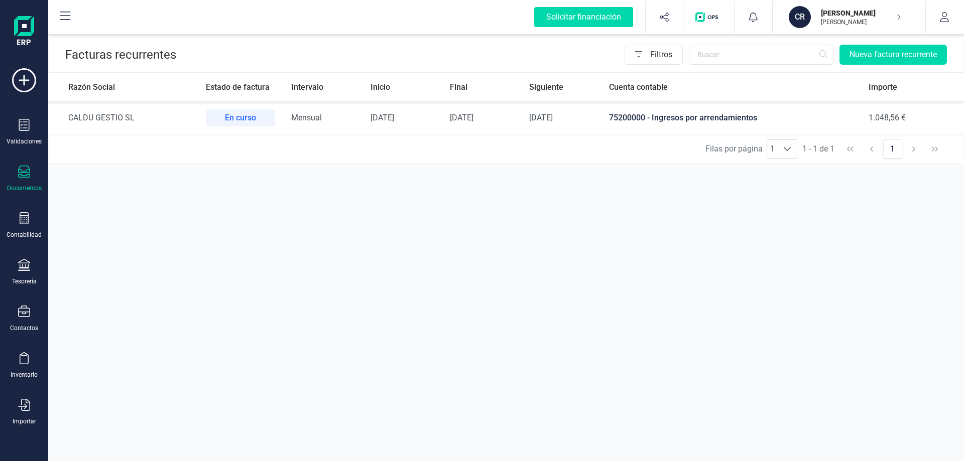
click at [206, 117] on div "En curso" at bounding box center [240, 117] width 69 height 17
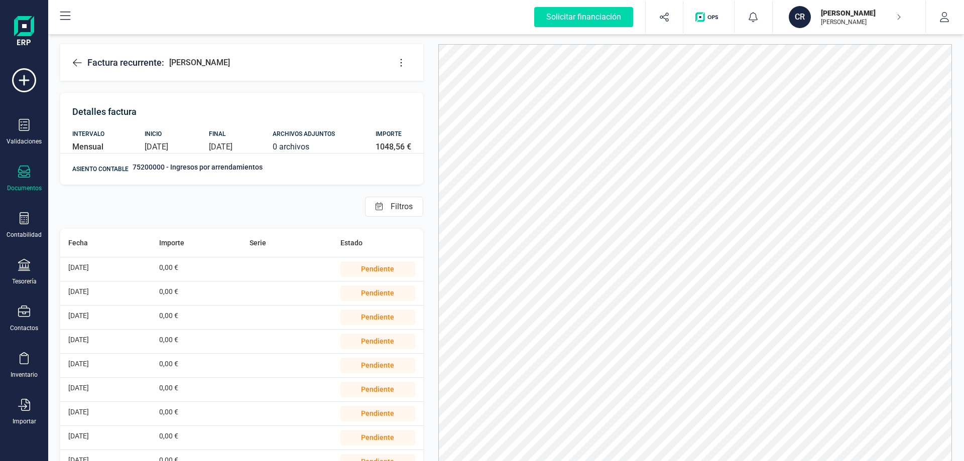
click at [76, 271] on span "[DATE]" at bounding box center [78, 268] width 21 height 8
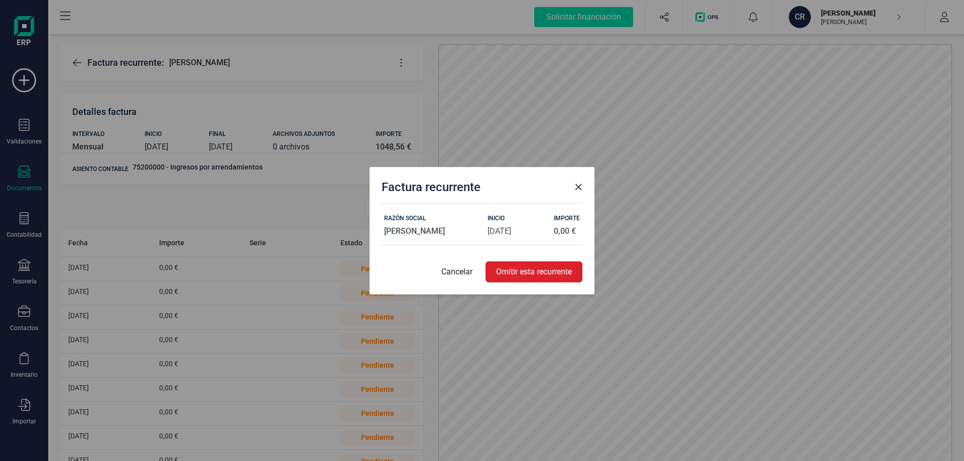
click at [559, 224] on h6 "IMPORTE" at bounding box center [567, 218] width 26 height 14
click at [558, 235] on p "0,00 €" at bounding box center [567, 231] width 26 height 12
click at [557, 235] on p "0,00 €" at bounding box center [567, 231] width 26 height 12
click at [578, 185] on span "Close" at bounding box center [578, 187] width 8 height 8
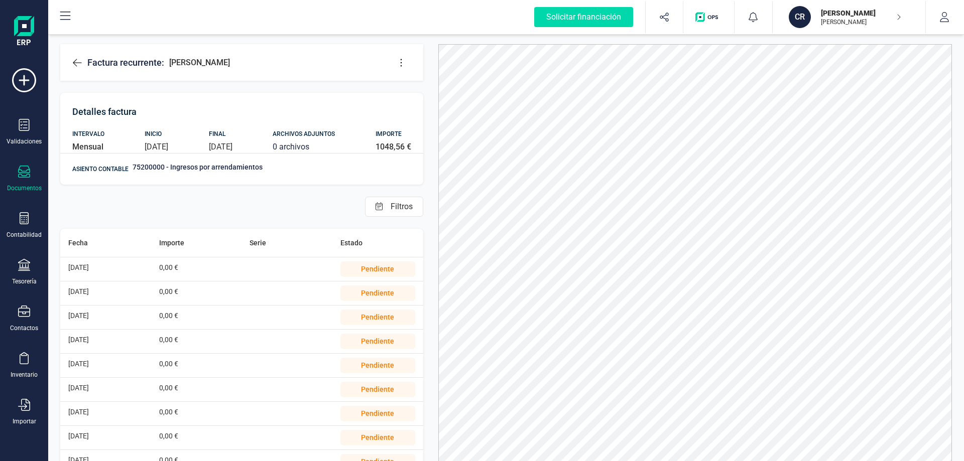
click at [335, 143] on p "0 archivos" at bounding box center [304, 147] width 62 height 12
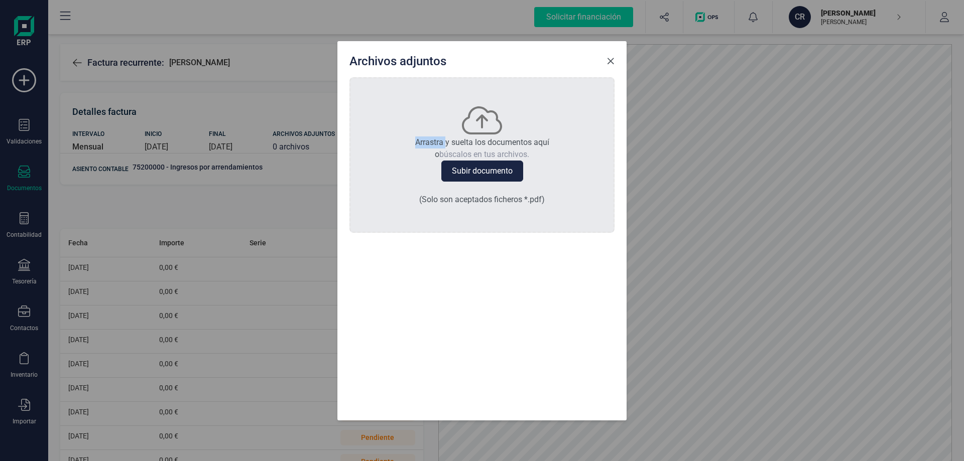
click at [339, 143] on div "Archivos adjuntos Arrastra y suelta los documentos aquí o búscalos en tus archi…" at bounding box center [482, 230] width 964 height 461
click at [533, 361] on div at bounding box center [481, 321] width 265 height 176
click at [607, 65] on span "Close" at bounding box center [610, 61] width 8 height 8
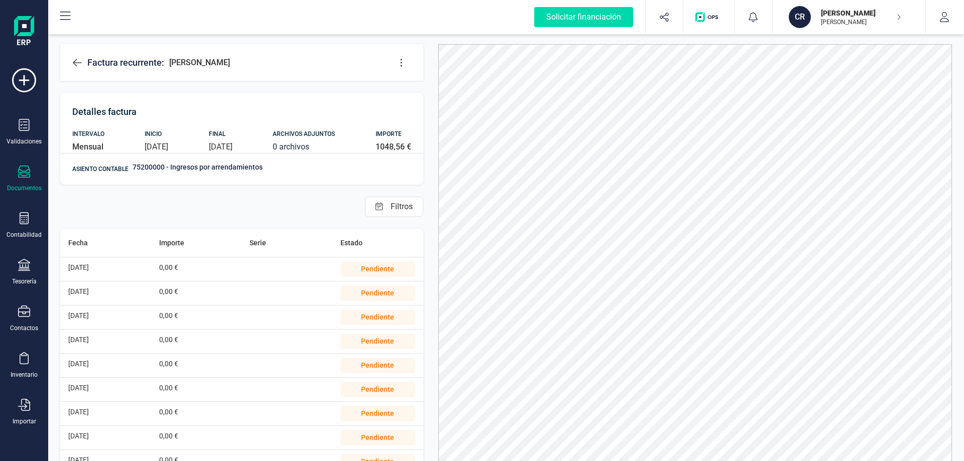
click at [392, 67] on button at bounding box center [401, 63] width 20 height 20
click at [399, 65] on icon at bounding box center [401, 63] width 10 height 10
click at [26, 180] on div "Documentos" at bounding box center [24, 179] width 40 height 27
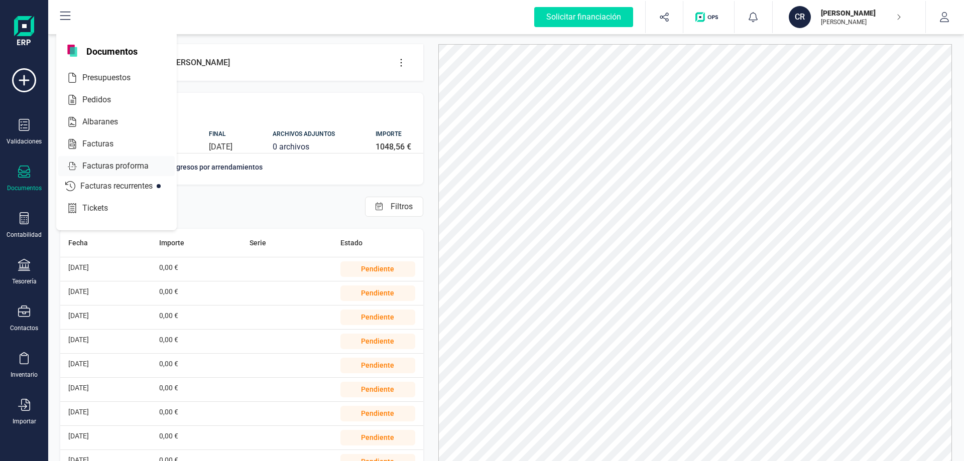
click at [119, 168] on span "Facturas proforma" at bounding box center [122, 166] width 88 height 12
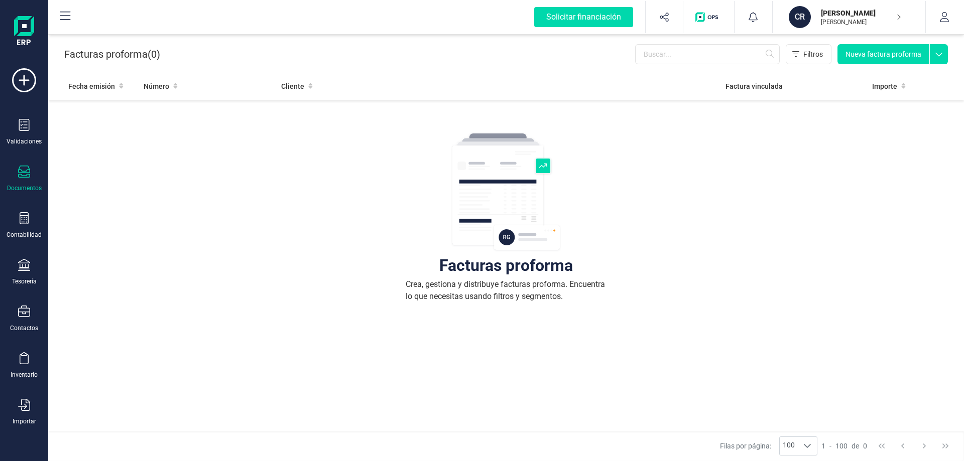
click at [25, 187] on div "Documentos" at bounding box center [24, 188] width 35 height 8
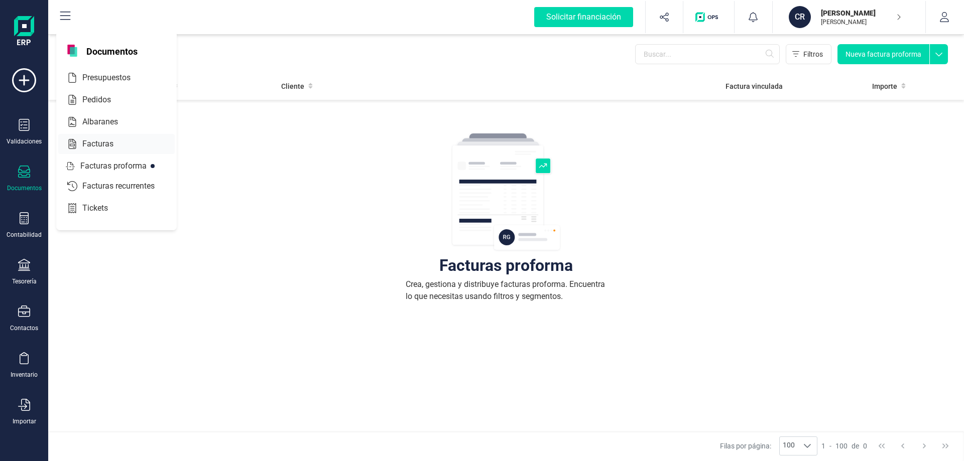
click at [117, 151] on div "Facturas" at bounding box center [116, 144] width 116 height 20
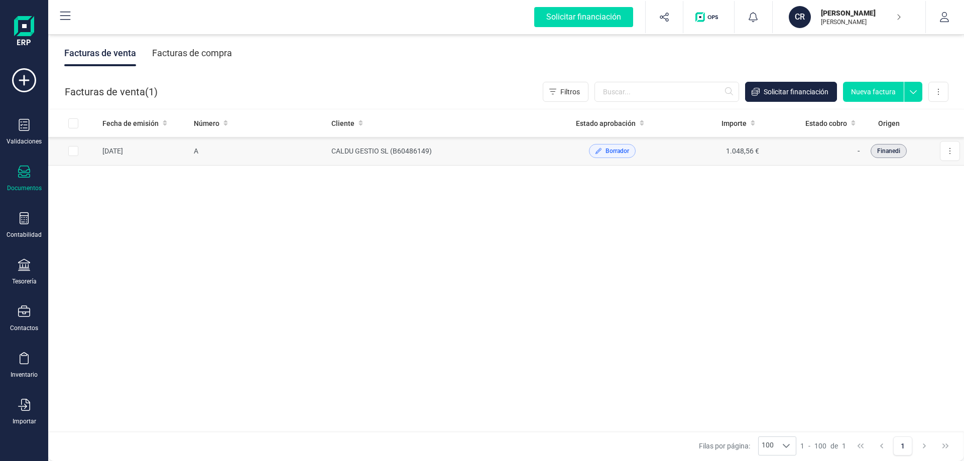
click at [75, 150] on input "Row Selected 9ee15cd1-f0ca-4859-bc6f-41ccc11c8398" at bounding box center [73, 151] width 10 height 10
checkbox input "true"
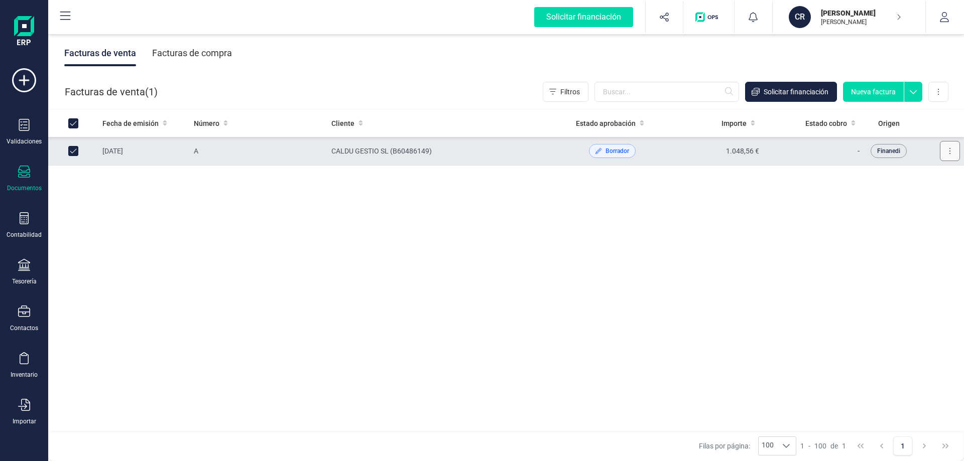
click at [948, 153] on button at bounding box center [950, 151] width 20 height 20
click at [949, 145] on button at bounding box center [950, 151] width 20 height 20
click at [950, 148] on icon at bounding box center [950, 151] width 2 height 8
click at [628, 156] on span "Borrador" at bounding box center [612, 151] width 47 height 14
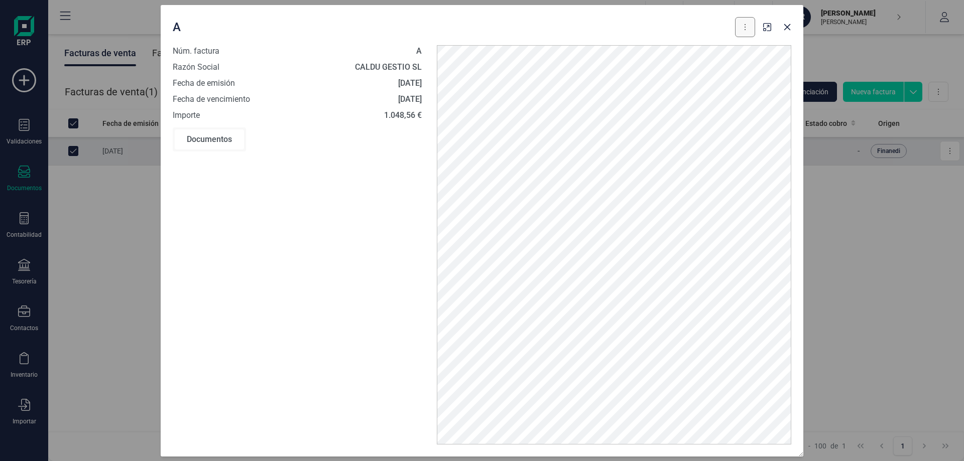
click at [740, 28] on button at bounding box center [745, 27] width 20 height 20
click at [696, 75] on span "Editar borrador" at bounding box center [701, 73] width 48 height 10
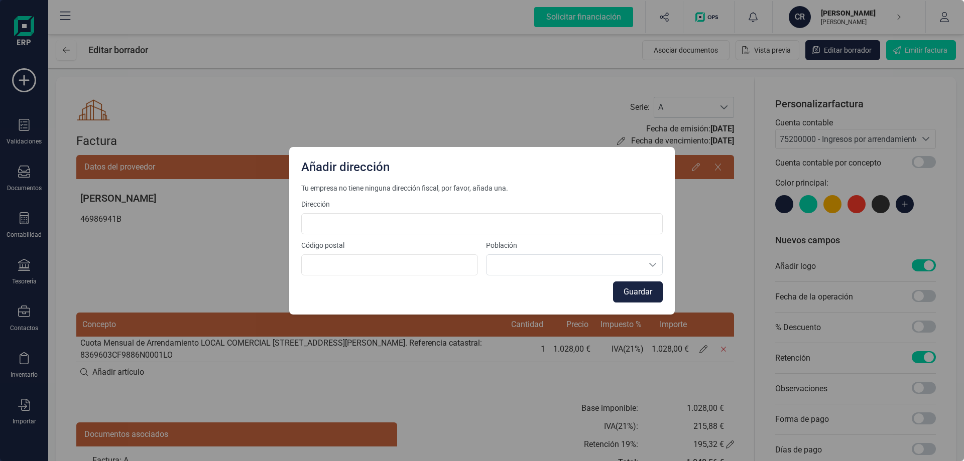
click at [700, 226] on div "Añadir dirección Tu empresa no tiene ninguna dirección fiscal, por favor, añada…" at bounding box center [482, 230] width 964 height 461
click at [723, 179] on div "Añadir dirección Tu empresa no tiene ninguna dirección fiscal, por favor, añada…" at bounding box center [482, 230] width 964 height 461
click at [646, 291] on button "Guardar" at bounding box center [638, 292] width 50 height 21
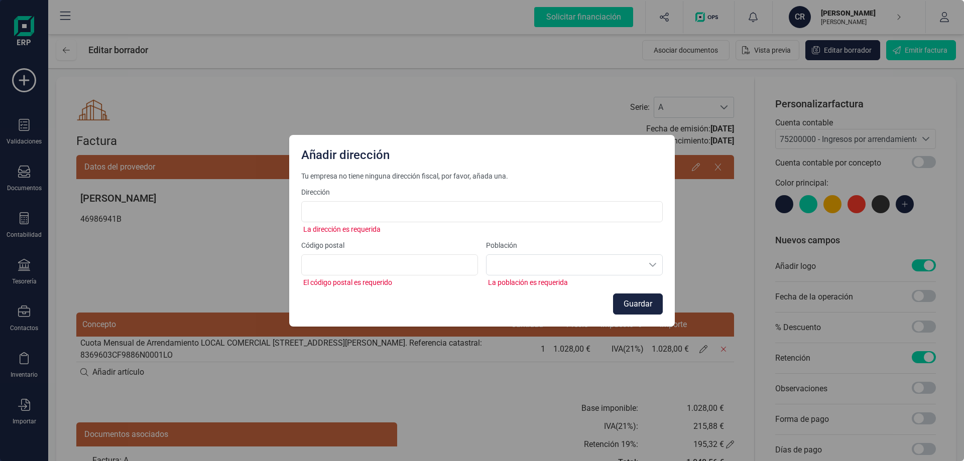
drag, startPoint x: 701, startPoint y: 220, endPoint x: 452, endPoint y: 185, distance: 251.4
click at [700, 220] on div "Añadir dirección Tu empresa no tiene ninguna dirección fiscal, por favor, añada…" at bounding box center [482, 230] width 964 height 461
click at [931, 73] on div "Añadir dirección Tu empresa no tiene ninguna dirección fiscal, por favor, añada…" at bounding box center [482, 230] width 964 height 461
click at [646, 304] on button "Guardar" at bounding box center [638, 304] width 50 height 21
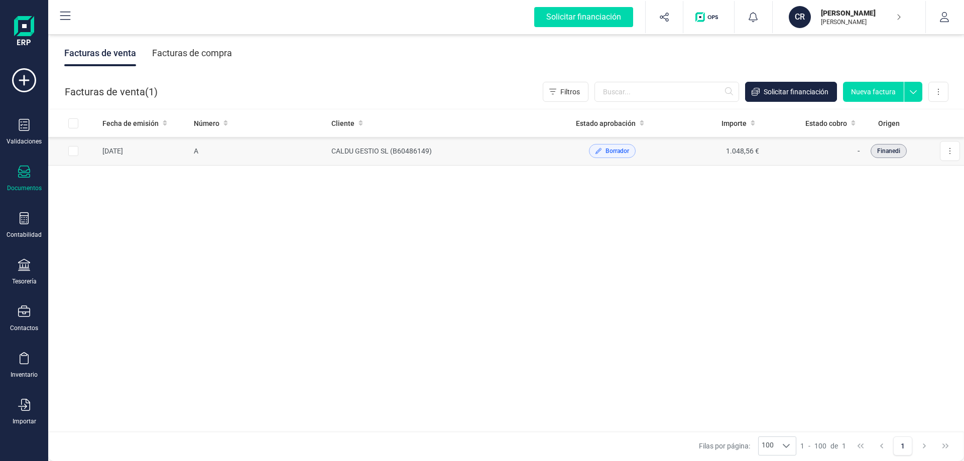
click at [78, 152] on input "Row Selected 9ee15cd1-f0ca-4859-bc6f-41ccc11c8398" at bounding box center [73, 151] width 10 height 10
checkbox input "true"
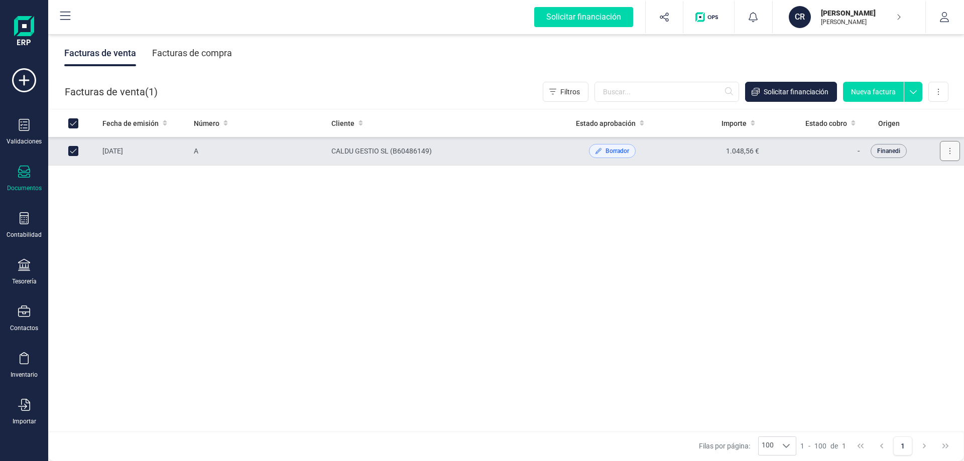
click at [947, 152] on button at bounding box center [950, 151] width 20 height 20
click at [940, 78] on div "Facturas de venta ( 1 ) Filtros Solicitar financiación Nueva factura Importar C…" at bounding box center [506, 92] width 915 height 34
click at [941, 88] on button at bounding box center [938, 92] width 20 height 20
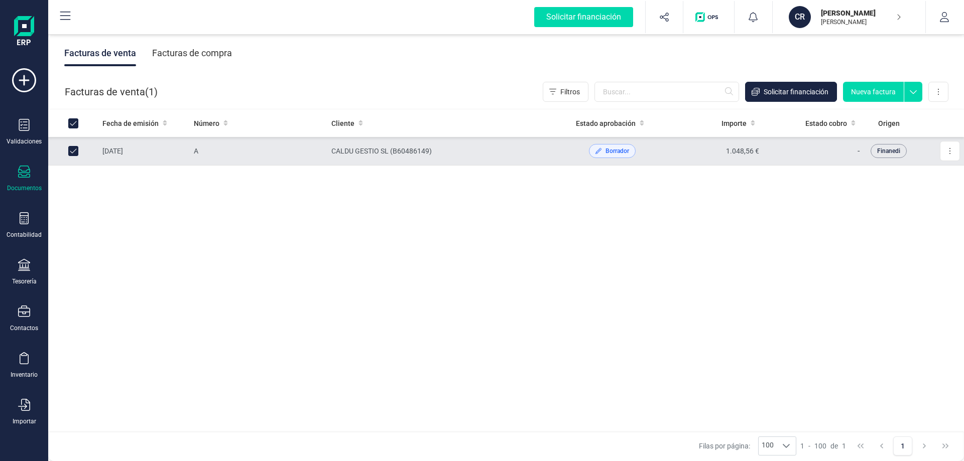
click at [612, 153] on span "Borrador" at bounding box center [617, 151] width 24 height 9
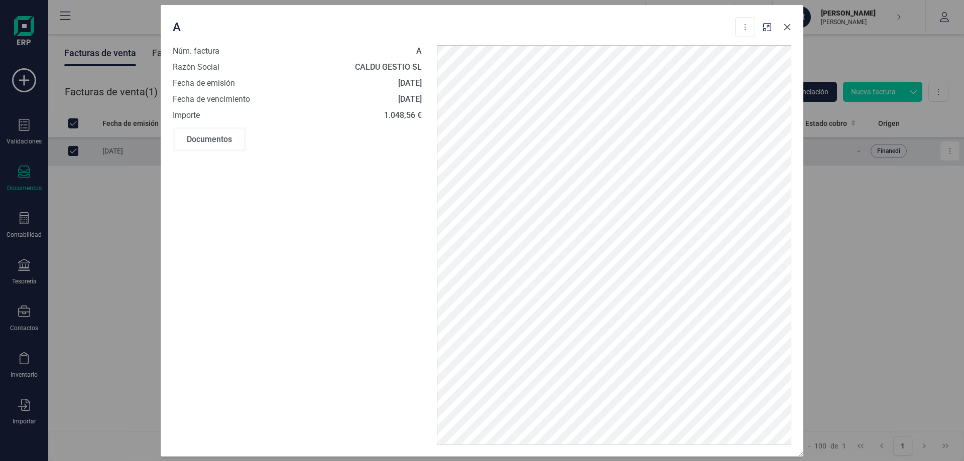
click at [789, 31] on button "button" at bounding box center [787, 27] width 16 height 16
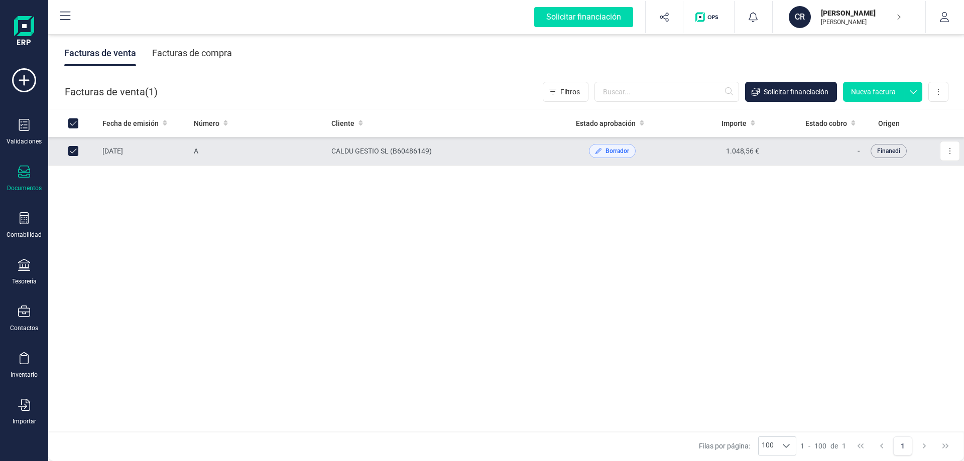
click at [209, 59] on div "Facturas de compra" at bounding box center [192, 53] width 80 height 26
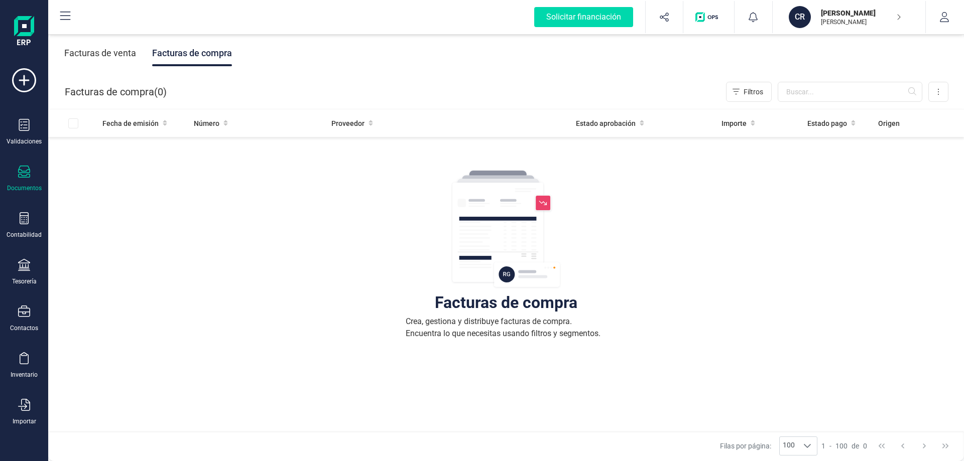
click at [112, 56] on div "Facturas de venta" at bounding box center [100, 53] width 72 height 26
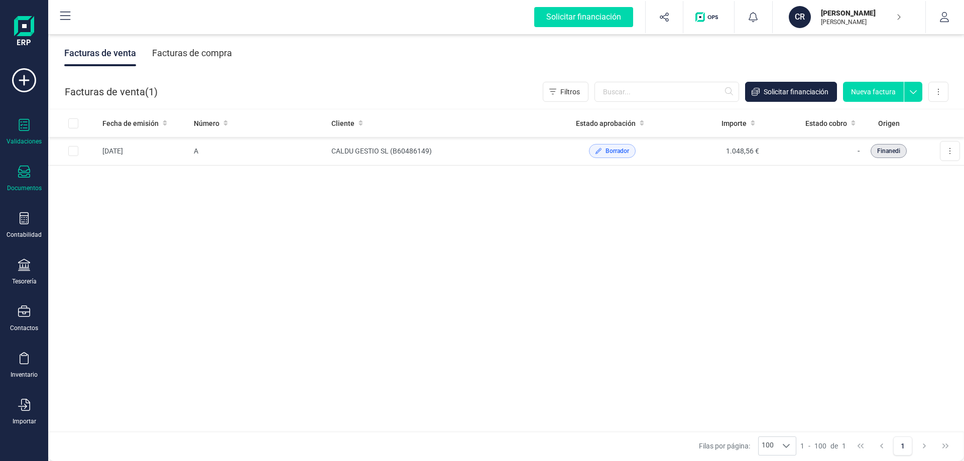
click at [26, 128] on icon at bounding box center [24, 125] width 12 height 12
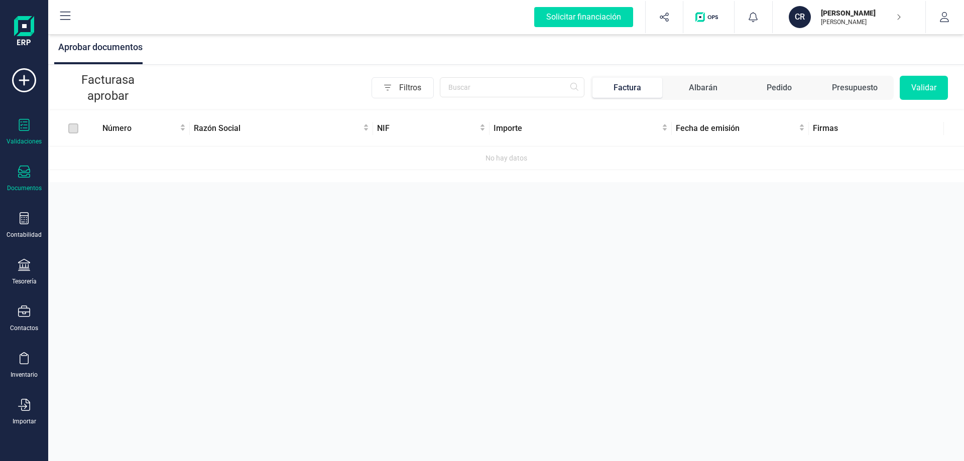
click at [26, 178] on icon at bounding box center [24, 172] width 12 height 12
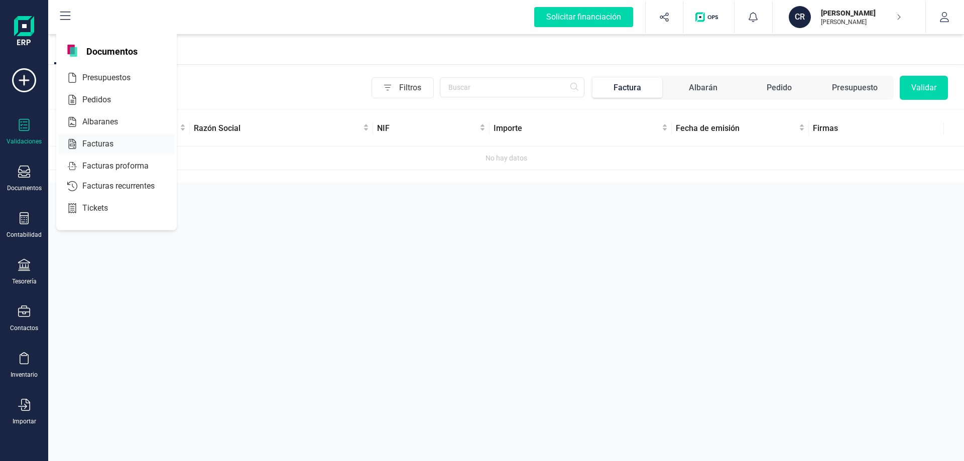
click at [109, 147] on span "Facturas" at bounding box center [104, 144] width 53 height 12
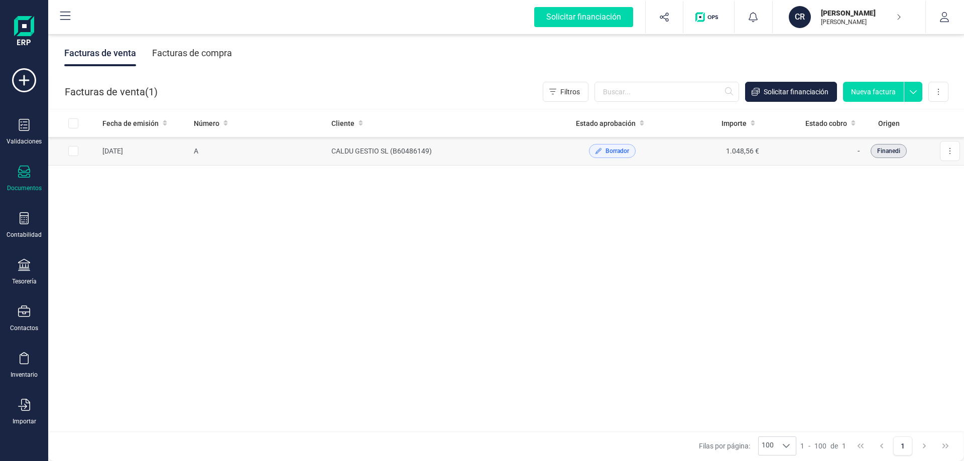
click at [114, 155] on td "[DATE]" at bounding box center [143, 151] width 91 height 29
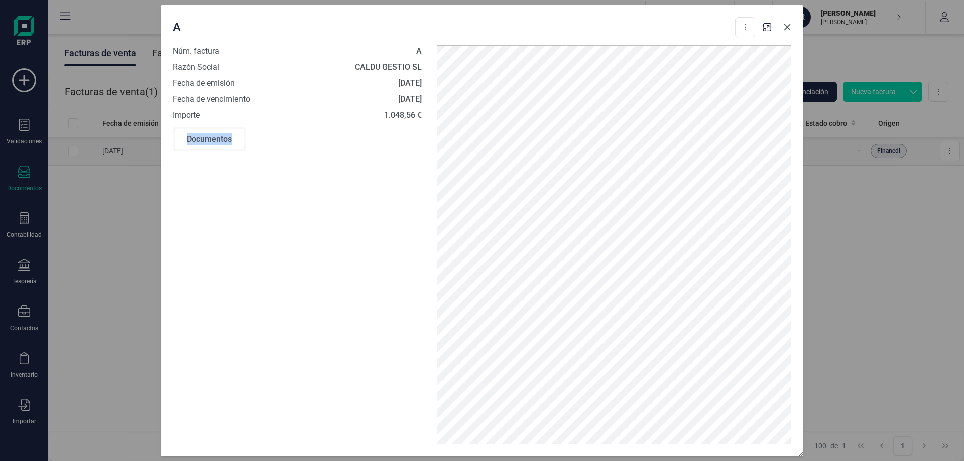
click at [114, 155] on div "A Descargar documento Editar borrador Núm. factura A Razón Social CALDU GESTIO …" at bounding box center [482, 230] width 964 height 461
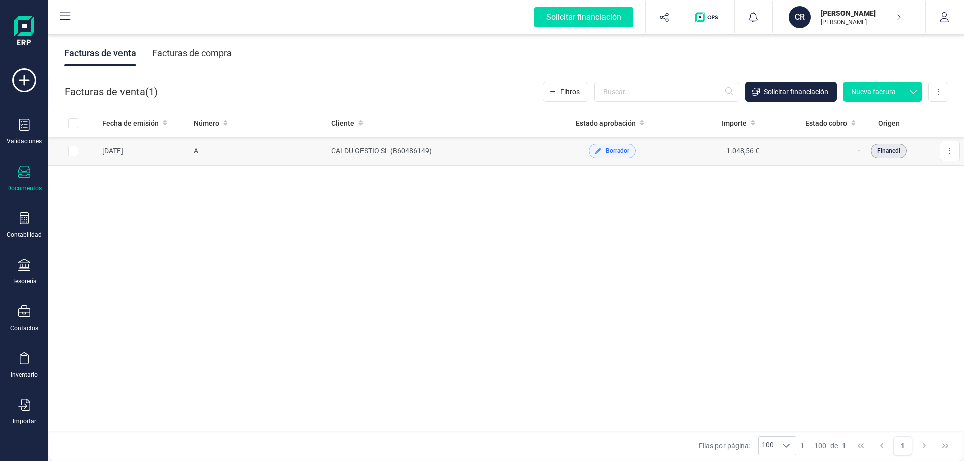
click at [114, 155] on td "[DATE]" at bounding box center [143, 151] width 91 height 29
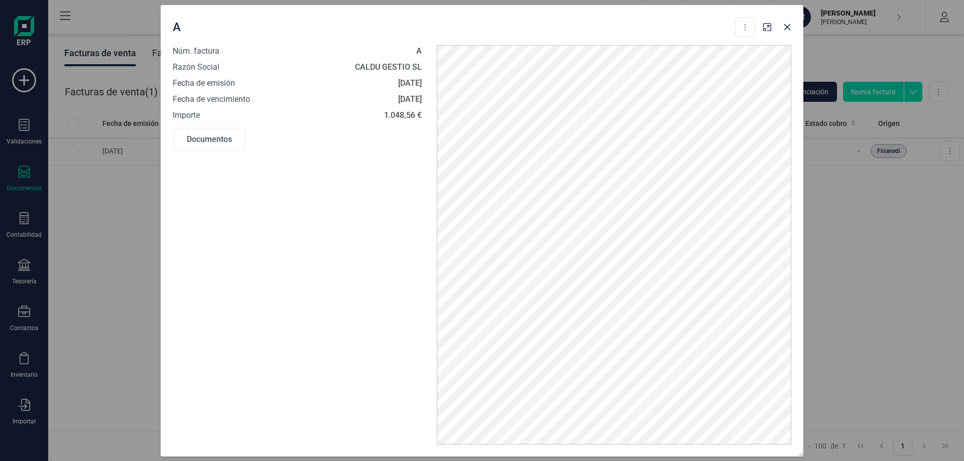
click at [224, 142] on div "Documentos" at bounding box center [209, 139] width 69 height 20
drag, startPoint x: 787, startPoint y: 29, endPoint x: 744, endPoint y: 40, distance: 43.7
click at [744, 40] on div "A Descargar documento Editar borrador" at bounding box center [482, 25] width 642 height 40
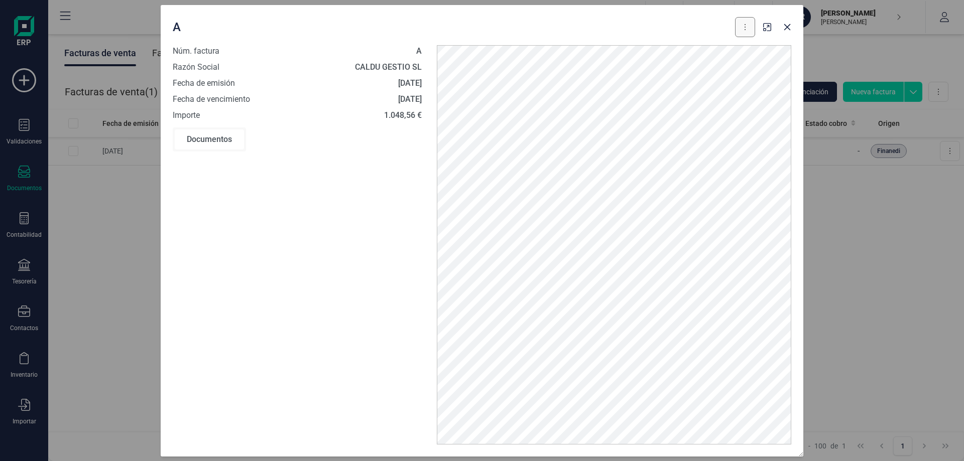
click at [748, 27] on button at bounding box center [745, 27] width 20 height 20
click at [787, 25] on icon "button" at bounding box center [787, 27] width 8 height 8
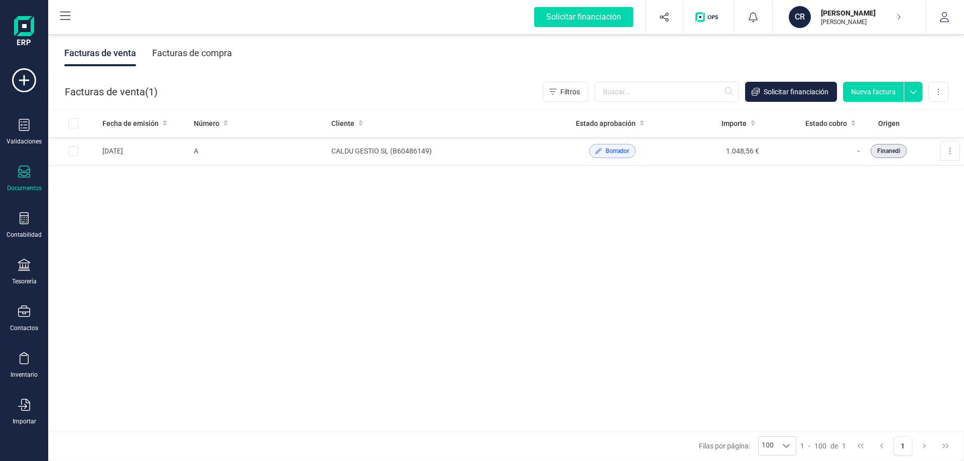
click at [685, 229] on div "Fecha de emisión Número Cliente Estado aprobación Importe Estado cobro Origen […" at bounding box center [505, 270] width 915 height 323
click at [65, 14] on icon at bounding box center [65, 16] width 12 height 12
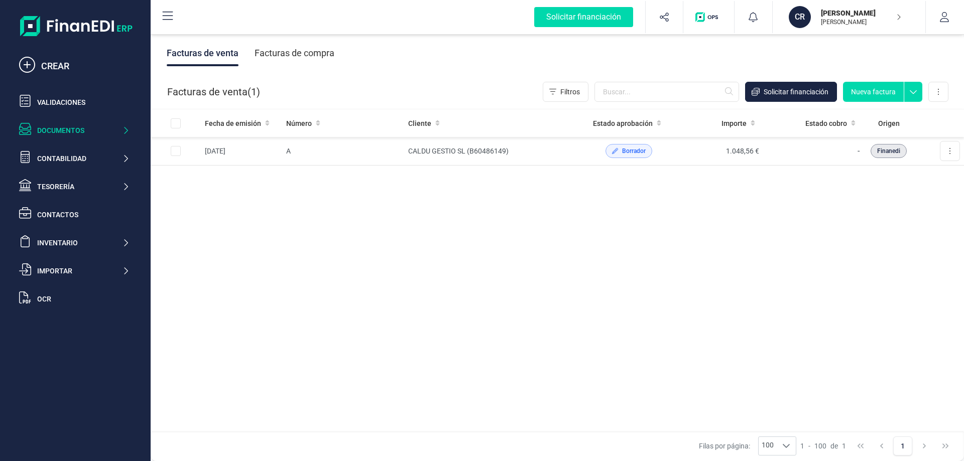
click at [170, 14] on icon at bounding box center [168, 16] width 12 height 12
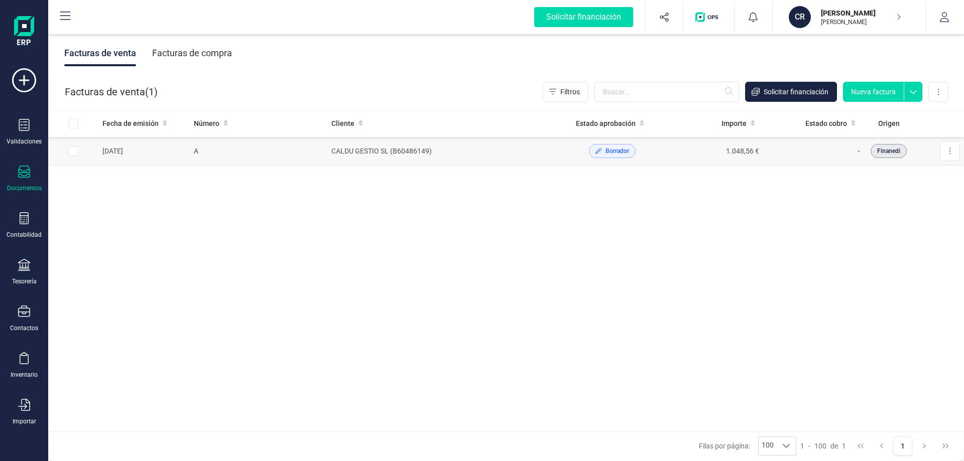
click at [350, 152] on td "CALDU GESTIO SL (B60486149)" at bounding box center [444, 151] width 234 height 29
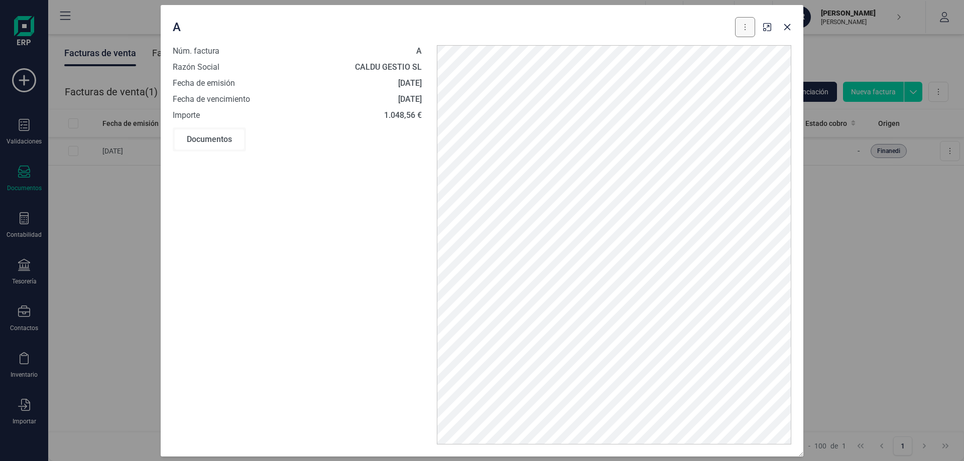
click at [748, 29] on button at bounding box center [745, 27] width 20 height 20
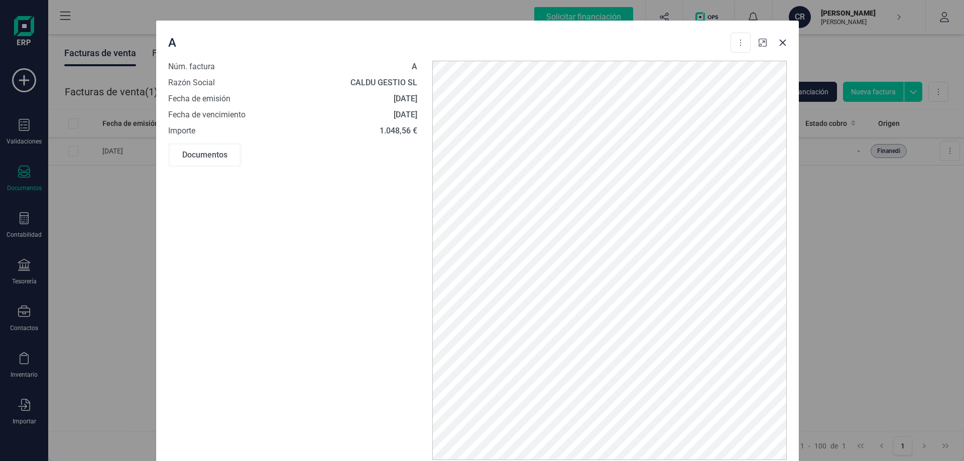
drag, startPoint x: 768, startPoint y: 26, endPoint x: 763, endPoint y: 41, distance: 16.5
click at [763, 41] on icon "button" at bounding box center [762, 43] width 8 height 8
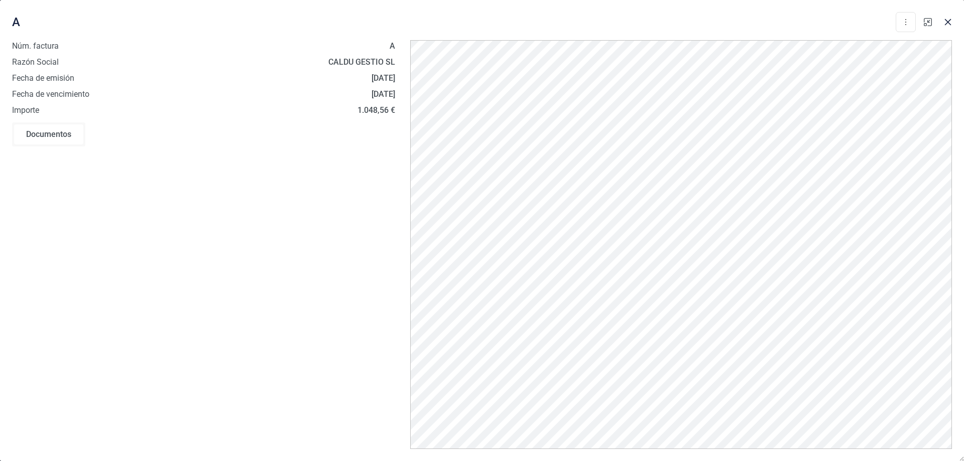
click at [927, 29] on button "button" at bounding box center [928, 22] width 16 height 16
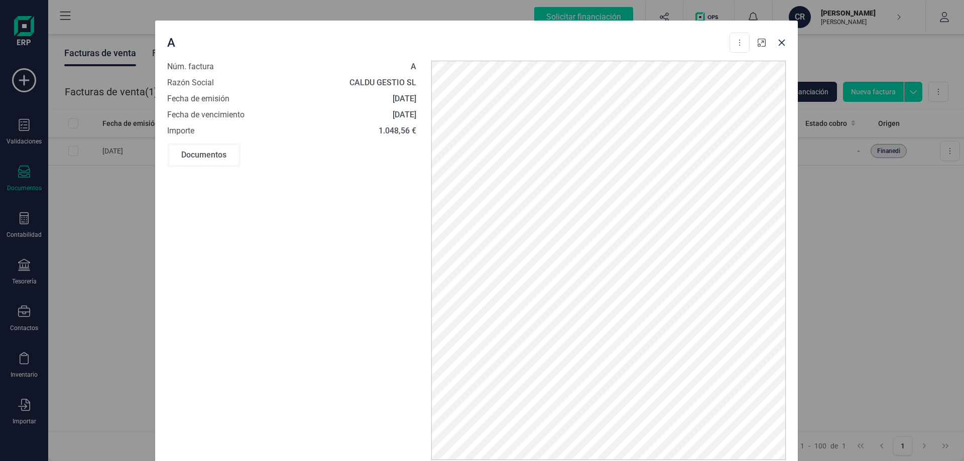
click at [766, 42] on button "button" at bounding box center [761, 43] width 16 height 16
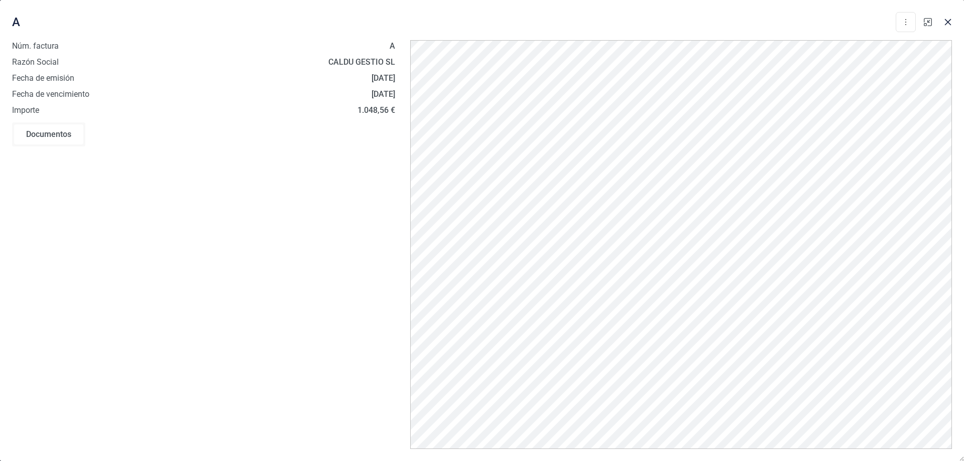
click at [929, 23] on icon "button" at bounding box center [928, 22] width 8 height 8
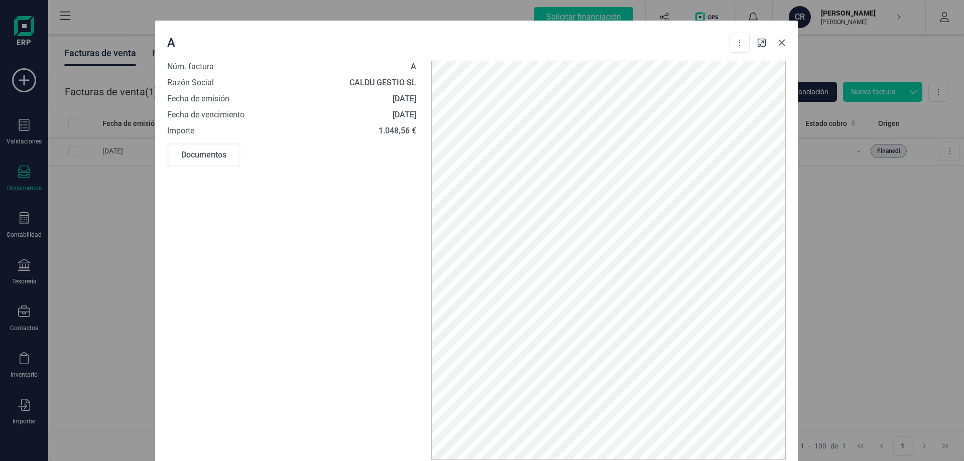
click at [783, 40] on icon "button" at bounding box center [781, 42] width 7 height 7
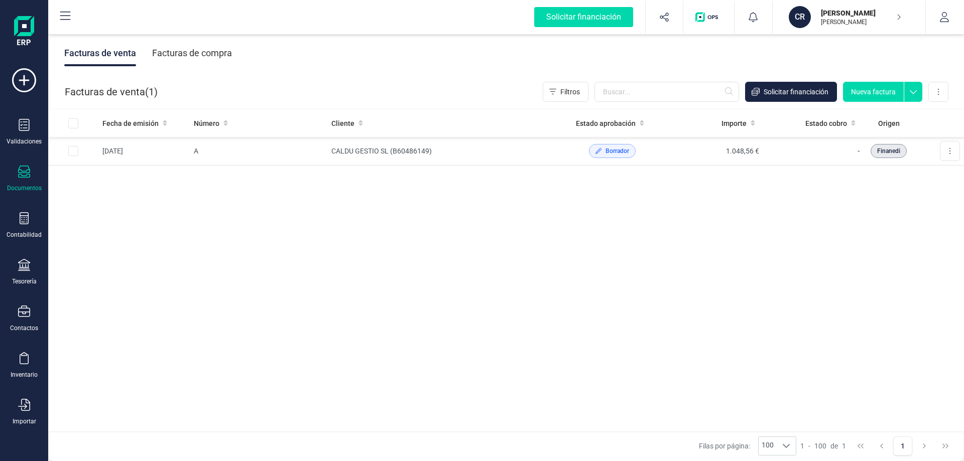
click at [712, 313] on div "Fecha de emisión Número Cliente Estado aprobación Importe Estado cobro Origen […" at bounding box center [505, 270] width 915 height 323
click at [18, 179] on div "Documentos" at bounding box center [24, 179] width 40 height 27
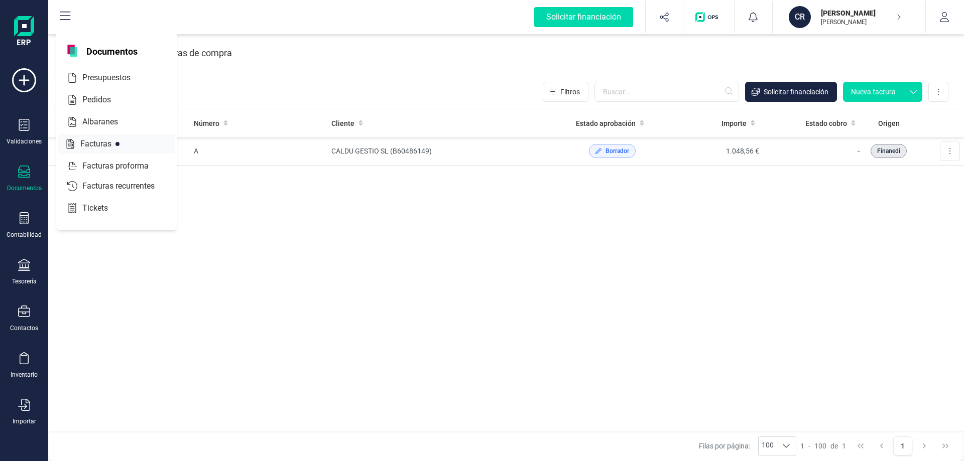
click at [92, 145] on span "Facturas" at bounding box center [102, 144] width 53 height 12
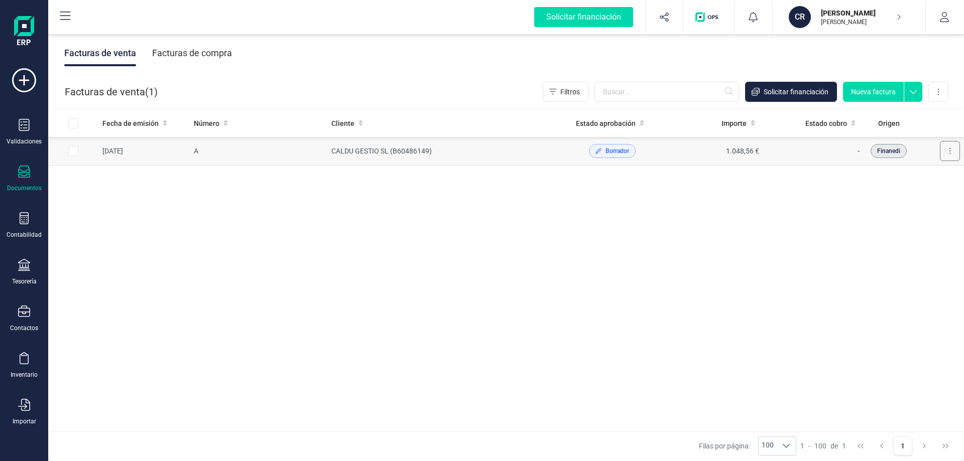
click at [959, 152] on button at bounding box center [950, 151] width 20 height 20
click at [952, 156] on button at bounding box center [950, 151] width 20 height 20
drag, startPoint x: 776, startPoint y: 271, endPoint x: 771, endPoint y: 280, distance: 11.0
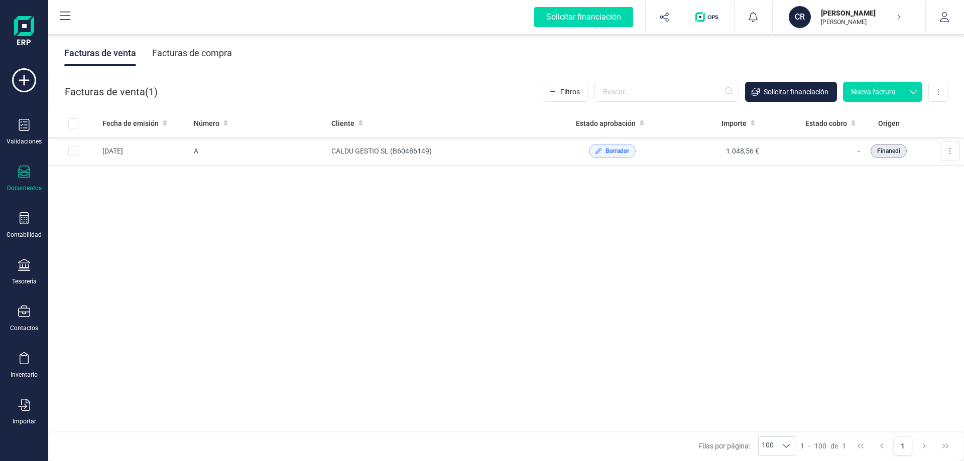
click at [774, 274] on div "Fecha de emisión Número Cliente Estado aprobación Importe Estado cobro Origen […" at bounding box center [505, 270] width 915 height 323
click at [30, 166] on div "Documentos" at bounding box center [24, 179] width 40 height 27
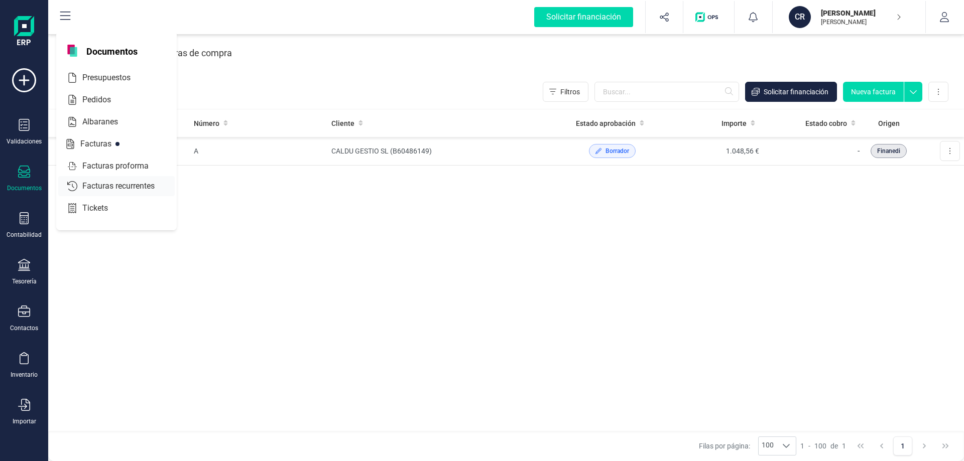
click at [113, 191] on span "Facturas recurrentes" at bounding box center [125, 186] width 94 height 12
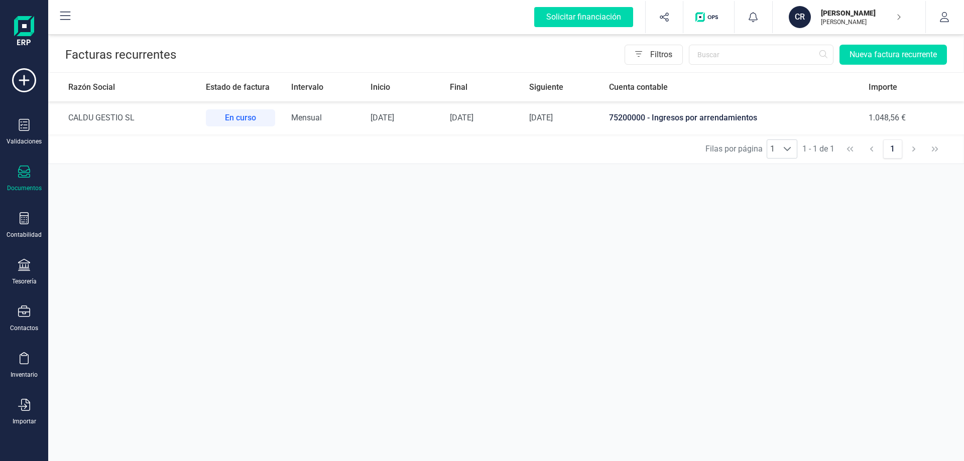
click at [626, 119] on span "75200000 - Ingresos por arrendamientos" at bounding box center [683, 118] width 148 height 10
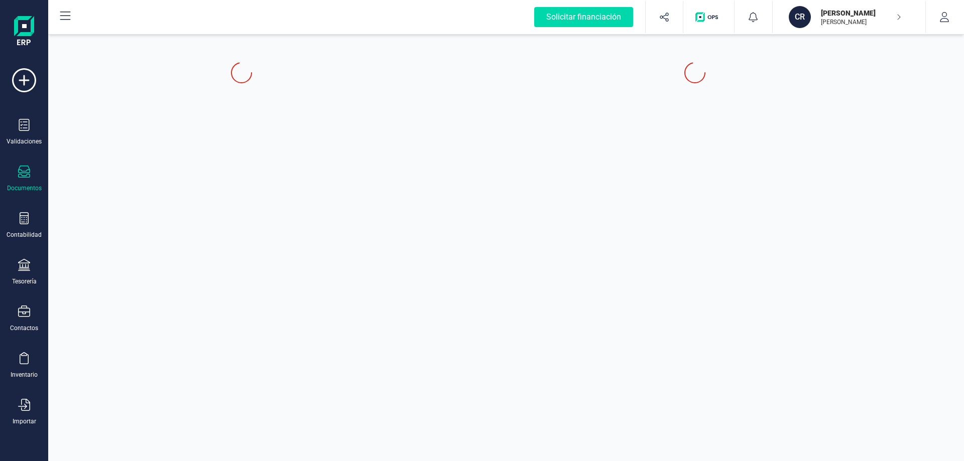
click at [626, 119] on div at bounding box center [695, 252] width 514 height 417
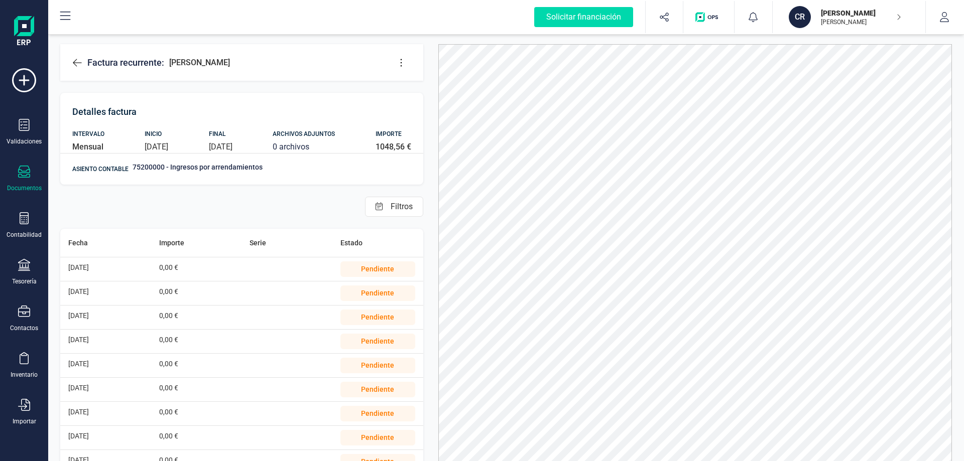
click at [196, 271] on div "0,00 €" at bounding box center [196, 269] width 75 height 24
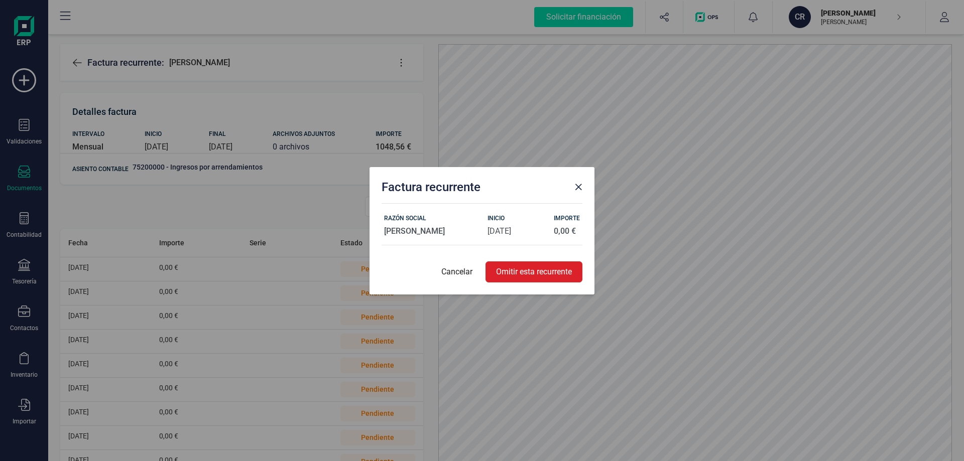
click at [196, 271] on div "Factura recurrente RAZÓN SOCIAL [PERSON_NAME] INICIO [DATE] IMPORTE 0,00 € Canc…" at bounding box center [482, 230] width 964 height 461
click at [570, 228] on p "0,00 €" at bounding box center [567, 231] width 26 height 12
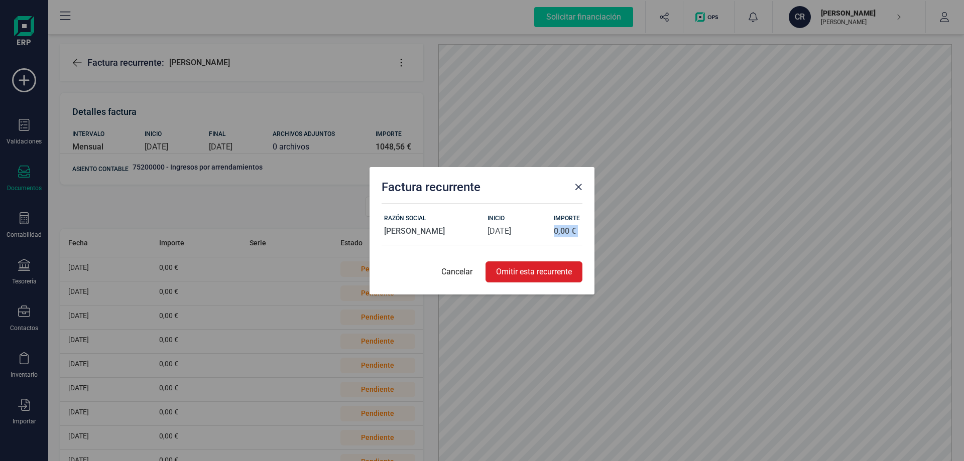
click at [554, 231] on p "0,00 €" at bounding box center [567, 231] width 26 height 12
click at [511, 229] on p "[DATE]" at bounding box center [499, 231] width 24 height 12
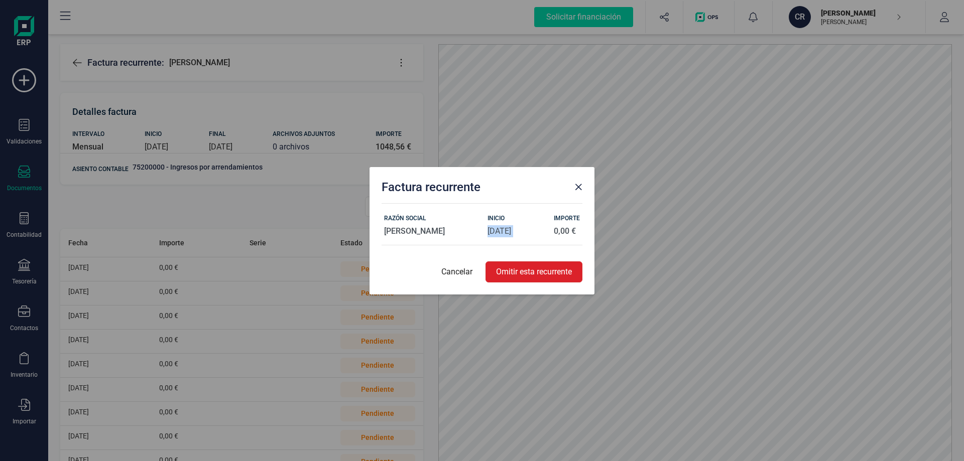
click at [511, 229] on p "[DATE]" at bounding box center [499, 231] width 24 height 12
click at [492, 224] on div "RAZÓN SOCIAL [PERSON_NAME] INICIO [DATE] IMPORTE 0,00 €" at bounding box center [481, 224] width 201 height 42
click at [445, 228] on p "[PERSON_NAME]" at bounding box center [414, 231] width 61 height 12
click at [445, 230] on p "[PERSON_NAME]" at bounding box center [414, 231] width 61 height 12
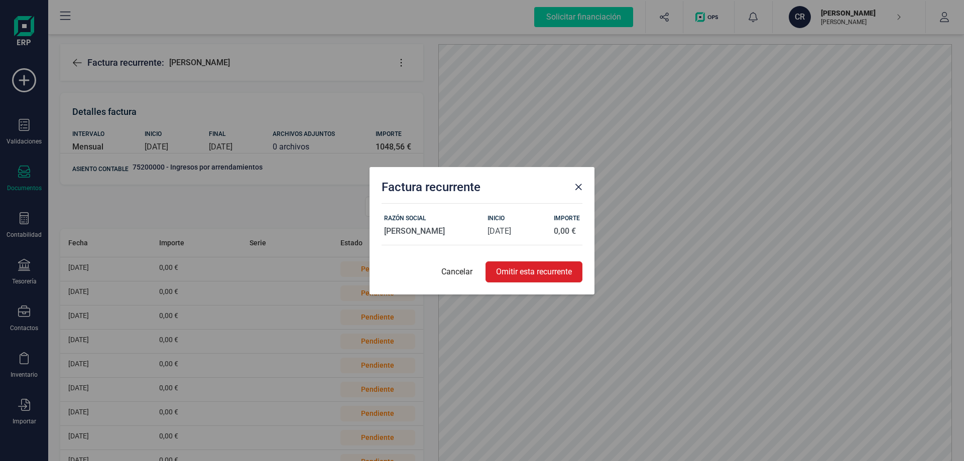
click at [445, 230] on p "[PERSON_NAME]" at bounding box center [414, 231] width 61 height 12
click at [579, 185] on span "Close" at bounding box center [578, 187] width 8 height 8
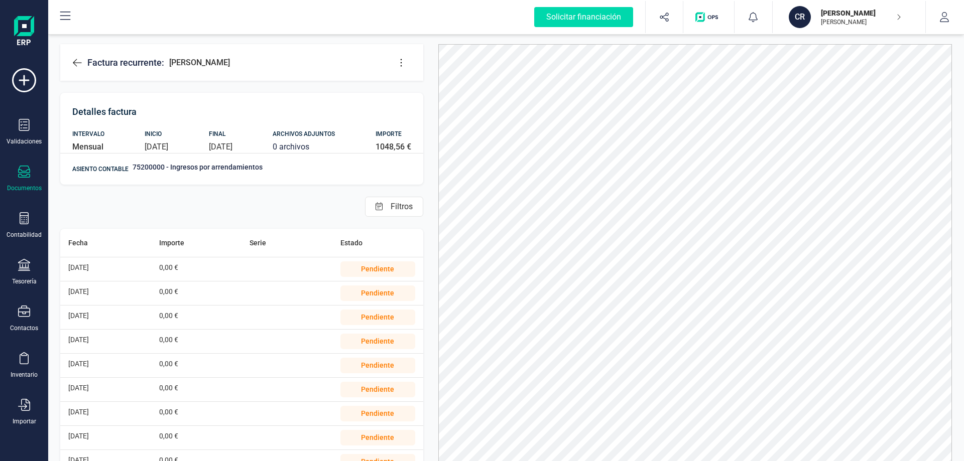
click at [396, 266] on div "Pendiente" at bounding box center [377, 269] width 75 height 16
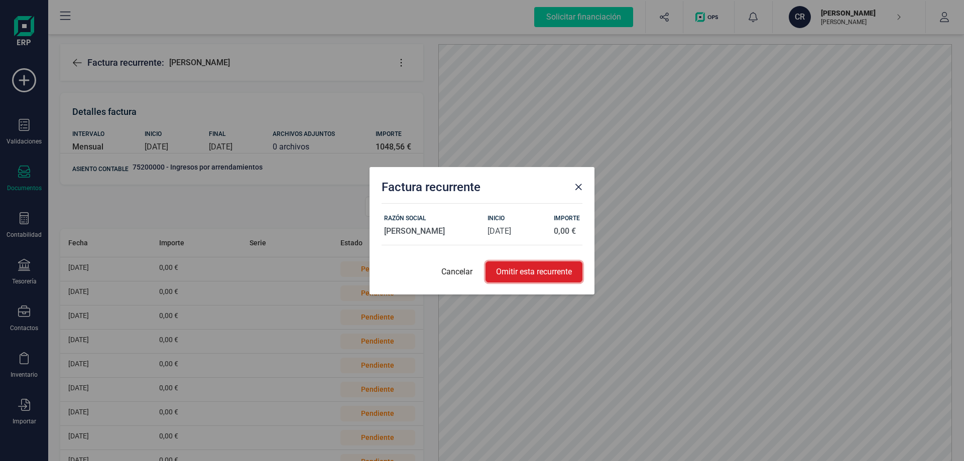
click at [540, 276] on button "Omitir esta recurrente" at bounding box center [533, 271] width 97 height 21
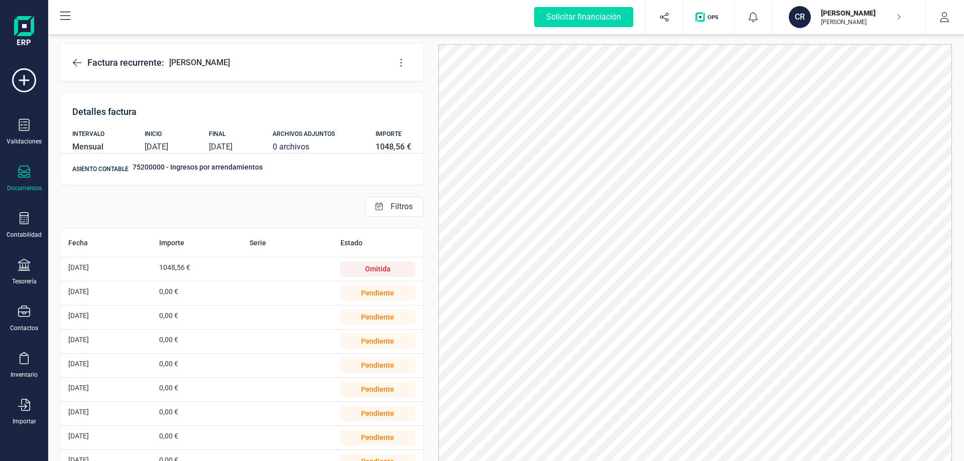
click at [374, 266] on div "Omitida" at bounding box center [377, 269] width 75 height 16
click at [380, 268] on div "Omitida" at bounding box center [377, 269] width 75 height 16
click at [379, 268] on div "Omitida" at bounding box center [377, 269] width 75 height 16
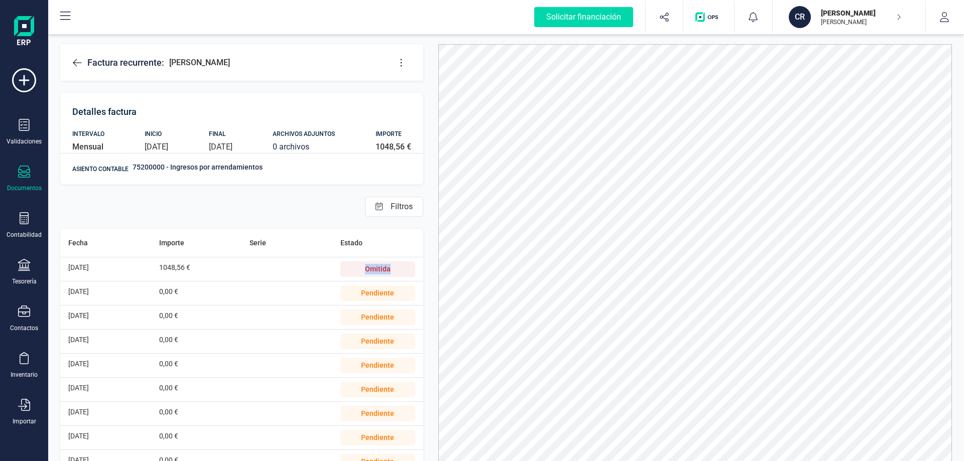
click at [330, 269] on li "[DATE] 1048,56 € Omitida" at bounding box center [241, 269] width 363 height 24
click at [362, 271] on div "Omitida" at bounding box center [377, 269] width 75 height 16
click at [184, 265] on span "1048,56 €" at bounding box center [174, 268] width 31 height 8
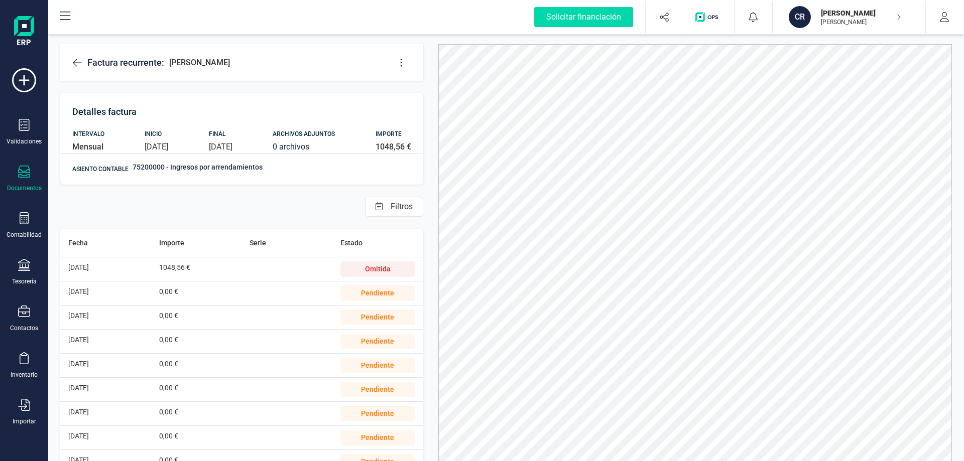
click at [163, 269] on span "1048,56 €" at bounding box center [174, 268] width 31 height 8
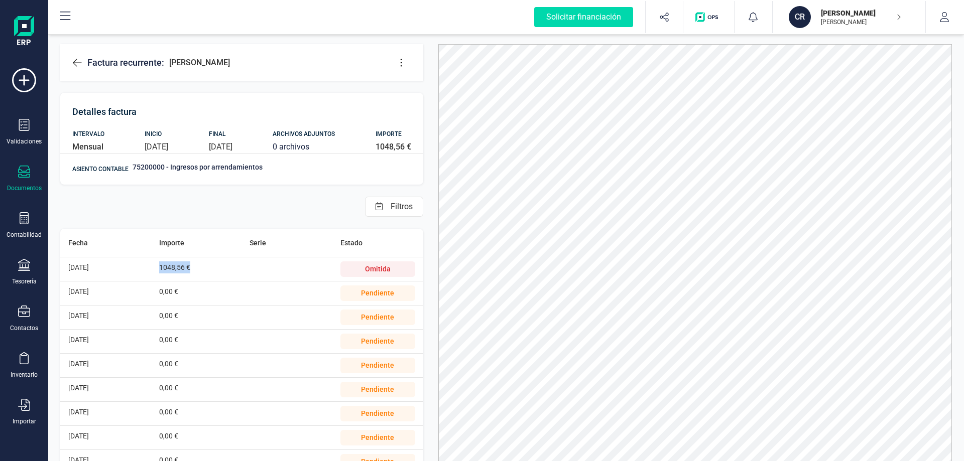
click at [163, 269] on span "1048,56 €" at bounding box center [174, 268] width 31 height 8
click at [371, 265] on div "Omitida" at bounding box center [377, 269] width 75 height 16
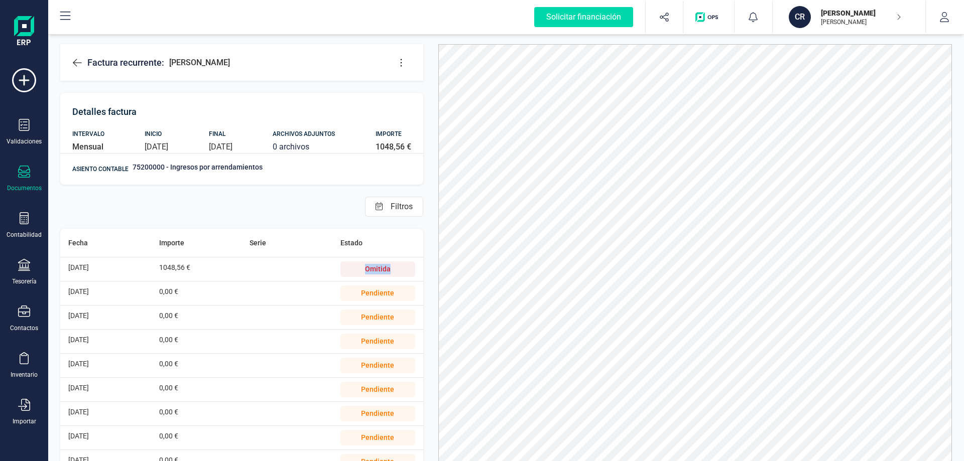
click at [371, 265] on div "Omitida" at bounding box center [377, 269] width 75 height 16
click at [89, 267] on span "[DATE]" at bounding box center [78, 268] width 21 height 8
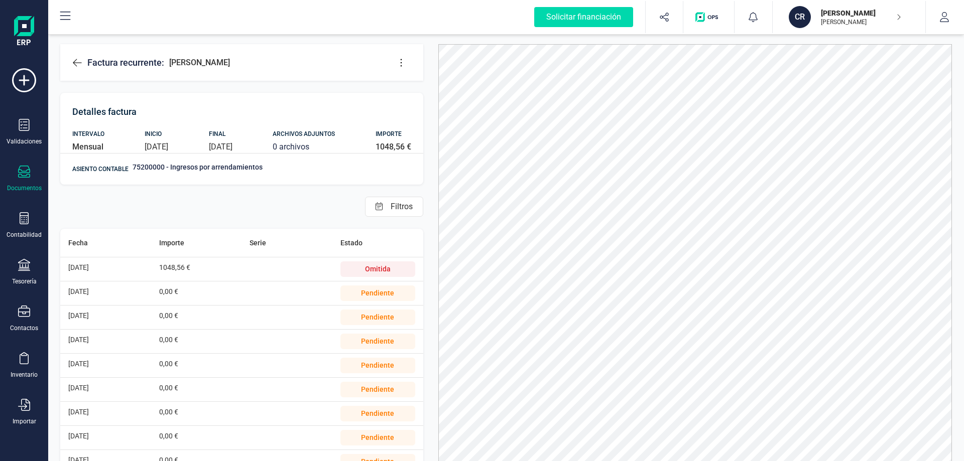
click at [195, 264] on div "1048,56 €" at bounding box center [196, 269] width 75 height 24
click at [189, 264] on div "1048,56 €" at bounding box center [196, 269] width 75 height 24
click at [12, 144] on div "Validaciones" at bounding box center [24, 142] width 35 height 8
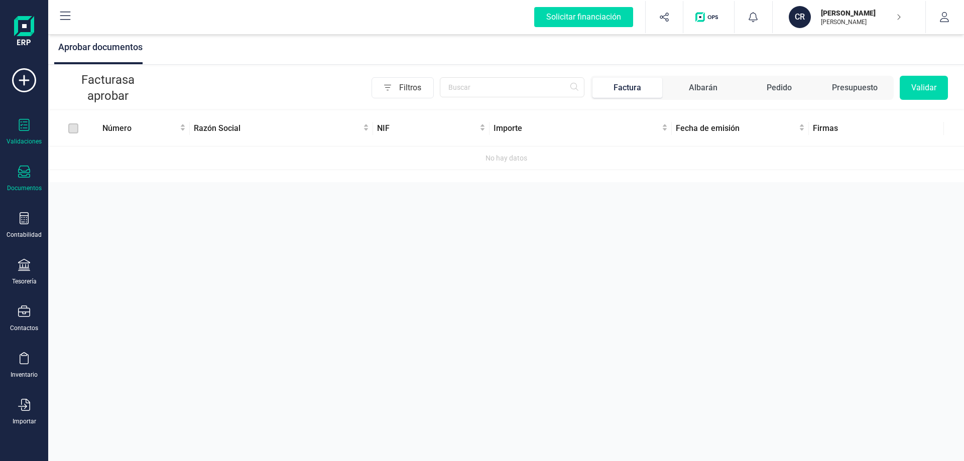
click at [19, 179] on div at bounding box center [24, 173] width 12 height 15
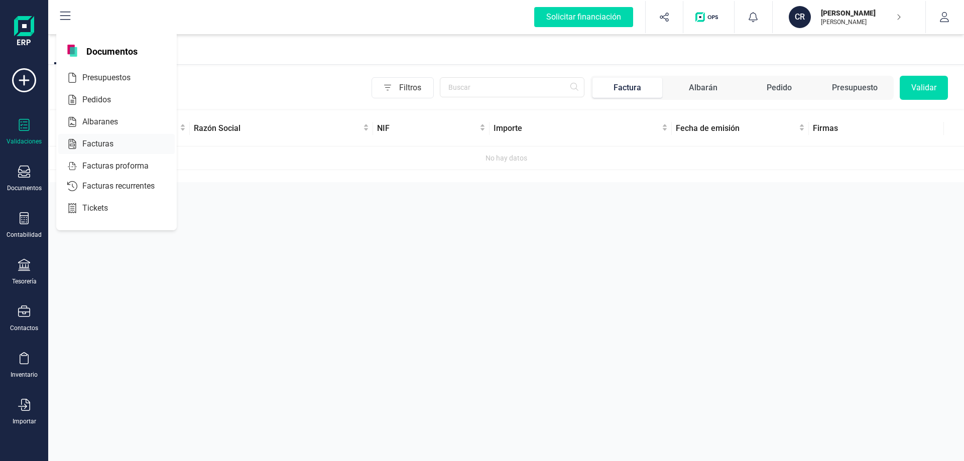
click at [101, 144] on span "Facturas" at bounding box center [104, 144] width 53 height 12
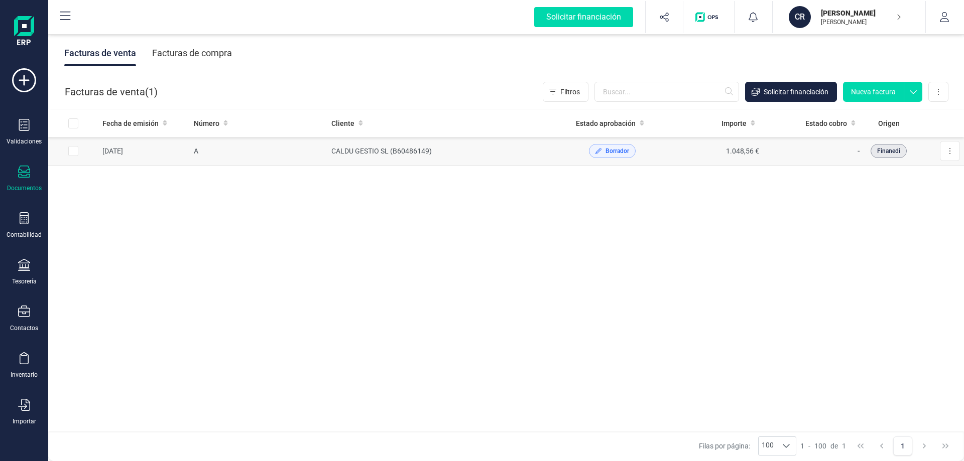
click at [70, 154] on input "Row Selected 9ee15cd1-f0ca-4859-bc6f-41ccc11c8398" at bounding box center [73, 151] width 10 height 10
checkbox input "true"
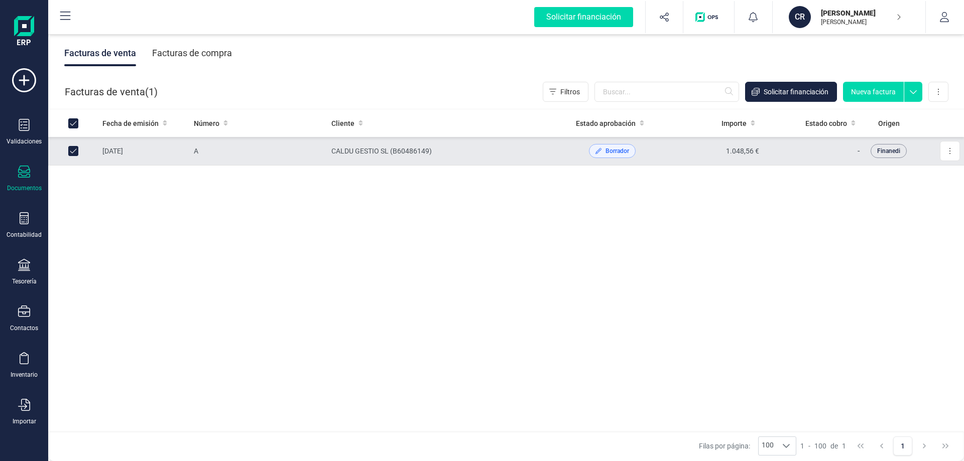
checkbox input "true"
click at [75, 154] on input "Row Unselected 9ee15cd1-f0ca-4859-bc6f-41ccc11c8398" at bounding box center [73, 151] width 10 height 10
checkbox input "false"
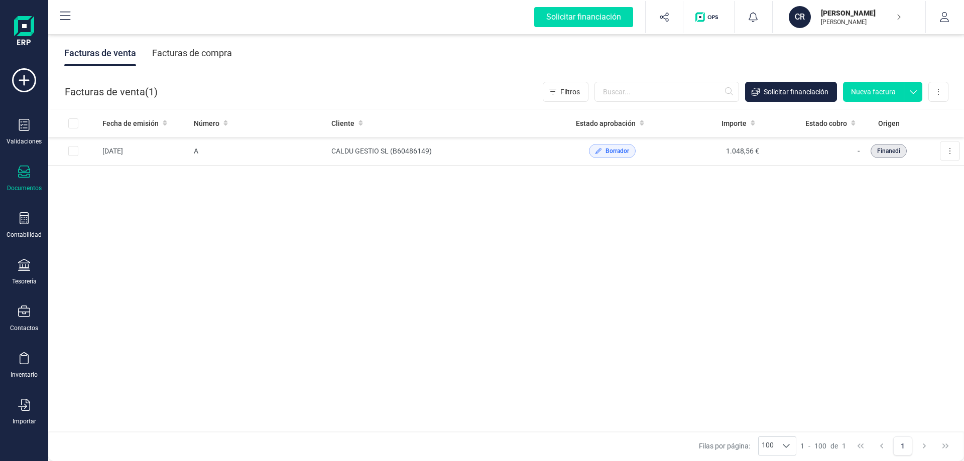
click at [527, 441] on div "Filas por página: 100 100 100 1 - 100 de 1 1" at bounding box center [505, 446] width 915 height 30
click at [494, 357] on div "Fecha de emisión Número Cliente Estado aprobación Importe Estado cobro Origen […" at bounding box center [505, 270] width 915 height 323
click at [11, 182] on div "Documentos" at bounding box center [24, 179] width 40 height 27
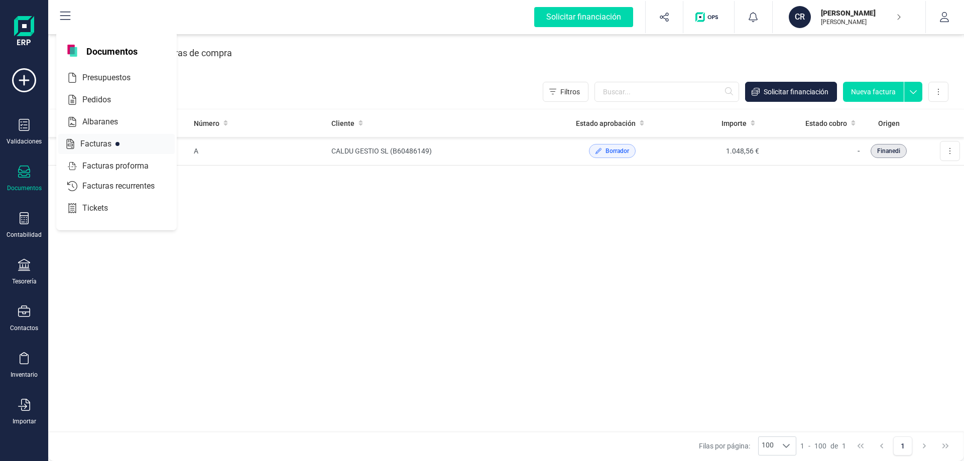
click at [100, 144] on span "Facturas" at bounding box center [102, 144] width 53 height 12
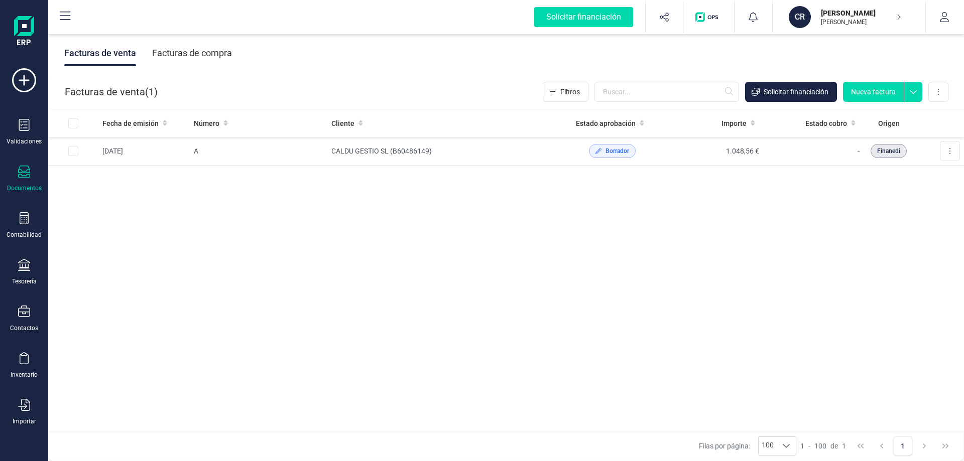
click at [6, 184] on div "Documentos" at bounding box center [24, 179] width 40 height 27
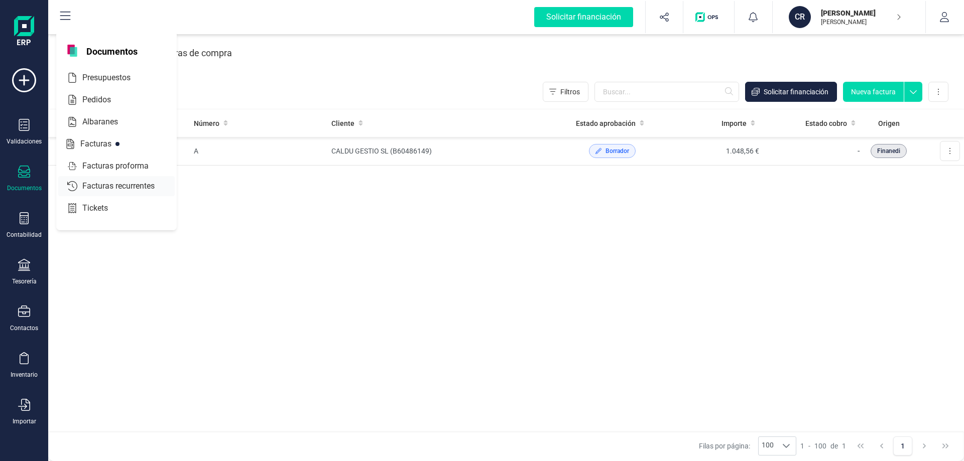
click at [111, 194] on div "Facturas recurrentes" at bounding box center [116, 186] width 116 height 20
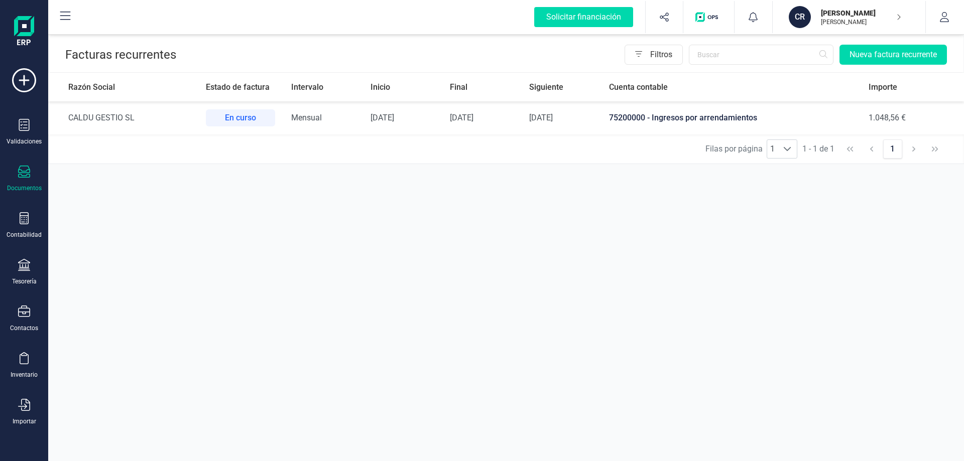
click at [708, 123] on td "75200000 - Ingresos por arrendamientos" at bounding box center [731, 117] width 260 height 33
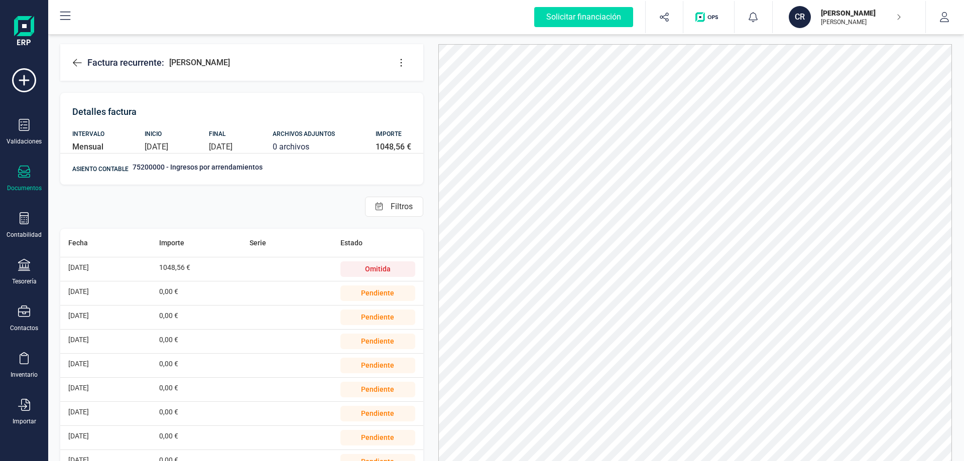
click at [370, 275] on div "Omitida" at bounding box center [377, 269] width 75 height 16
click at [365, 260] on div "Omitida" at bounding box center [377, 269] width 75 height 24
click at [365, 265] on div "Omitida" at bounding box center [377, 269] width 75 height 16
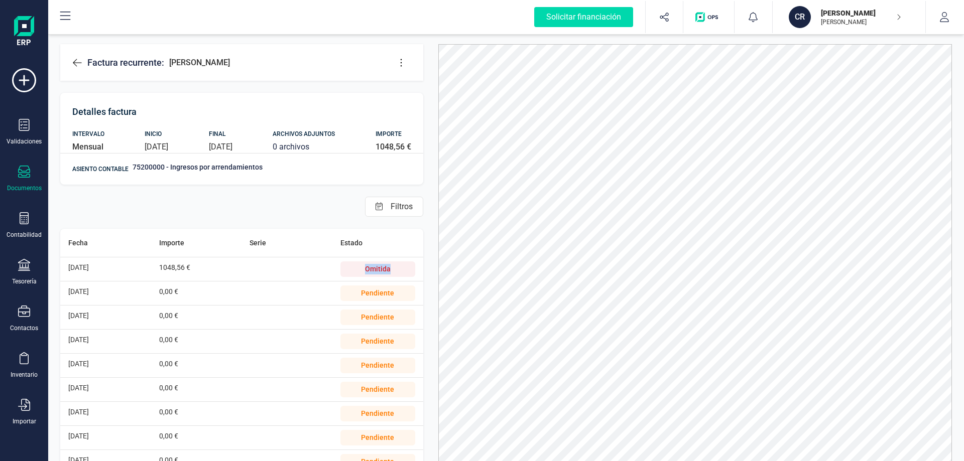
click at [365, 265] on div "Omitida" at bounding box center [377, 269] width 75 height 16
click at [363, 268] on div "Omitida" at bounding box center [377, 269] width 75 height 16
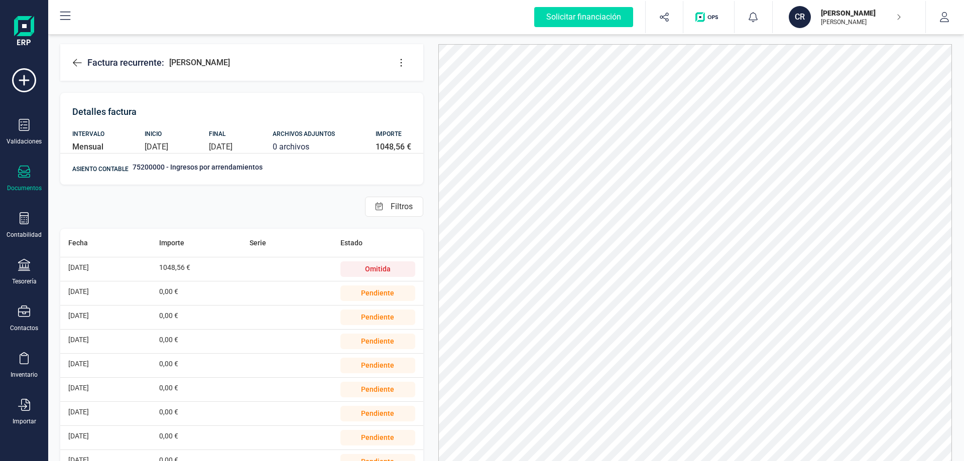
click at [264, 272] on div at bounding box center [286, 269] width 75 height 24
click at [398, 58] on icon at bounding box center [401, 63] width 10 height 10
click at [434, 92] on span "Editar factura" at bounding box center [447, 93] width 72 height 8
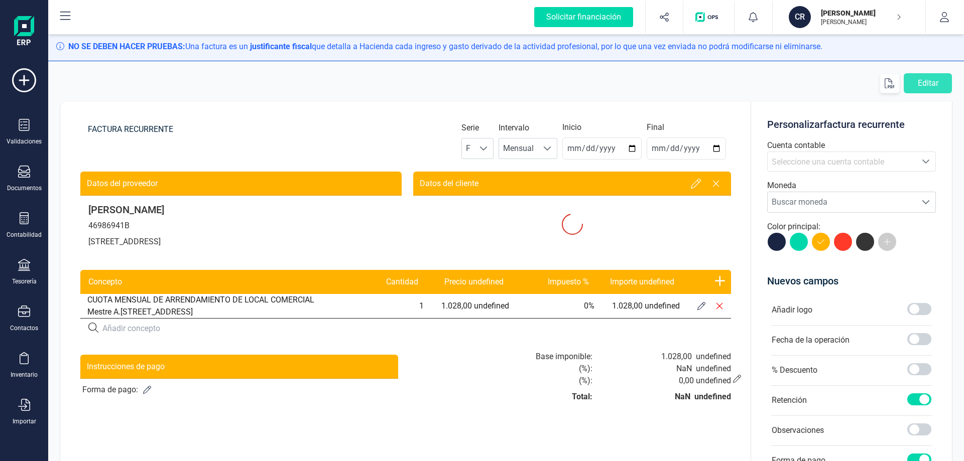
type input "[DATE]"
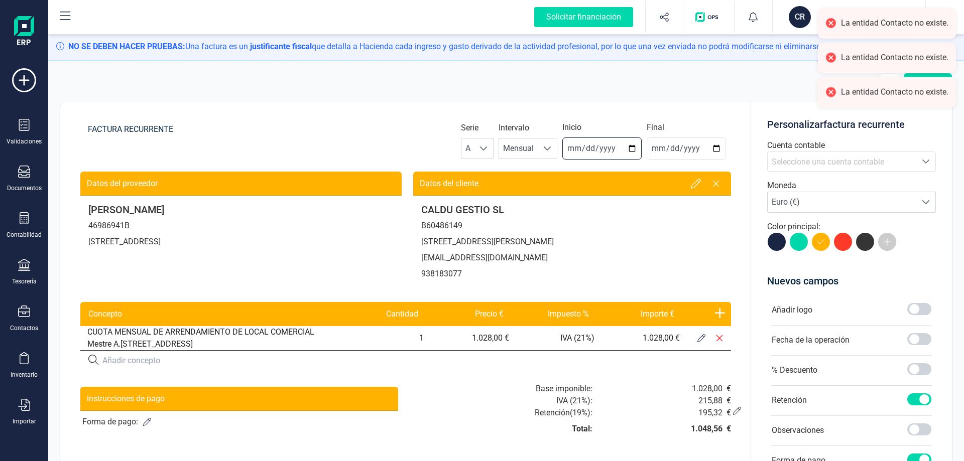
click at [571, 147] on input "[DATE]" at bounding box center [601, 149] width 79 height 22
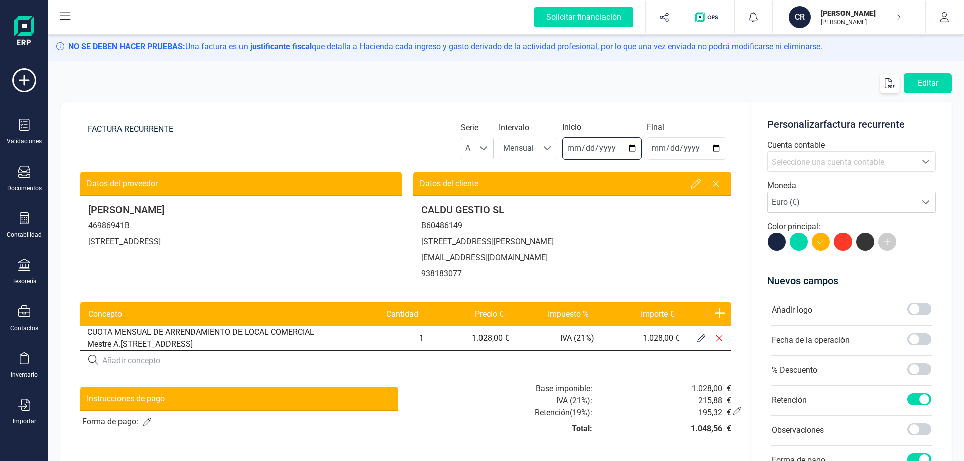
type input "[DATE]"
click at [940, 81] on button "Editar" at bounding box center [927, 83] width 48 height 20
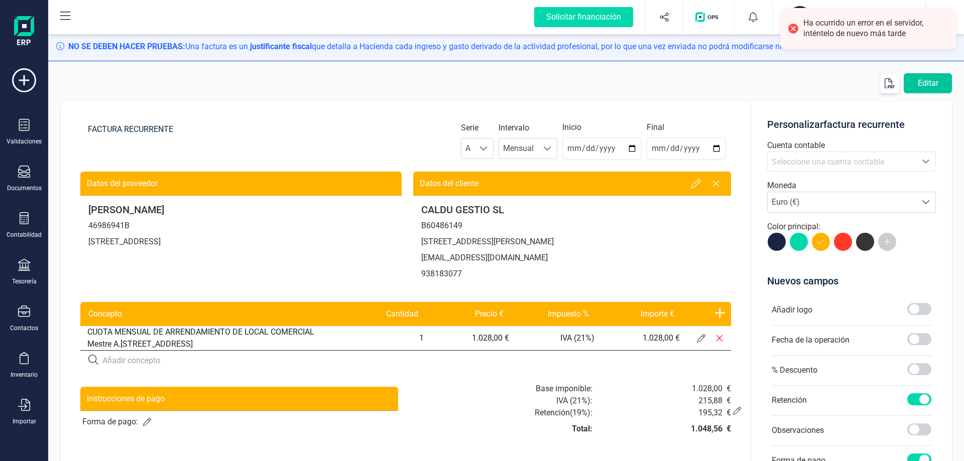
click at [938, 83] on button "Editar" at bounding box center [927, 83] width 48 height 20
